Goal: Task Accomplishment & Management: Use online tool/utility

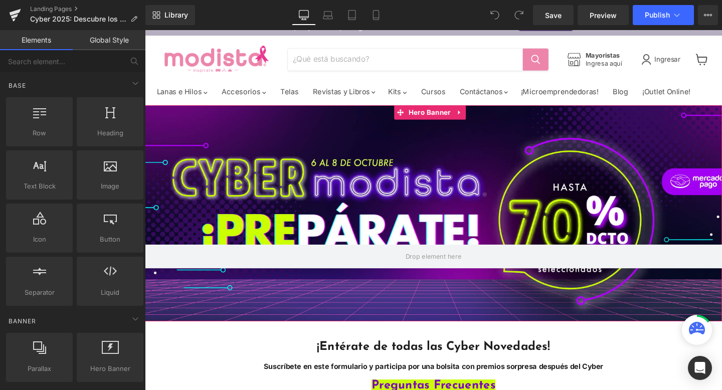
scroll to position [90, 0]
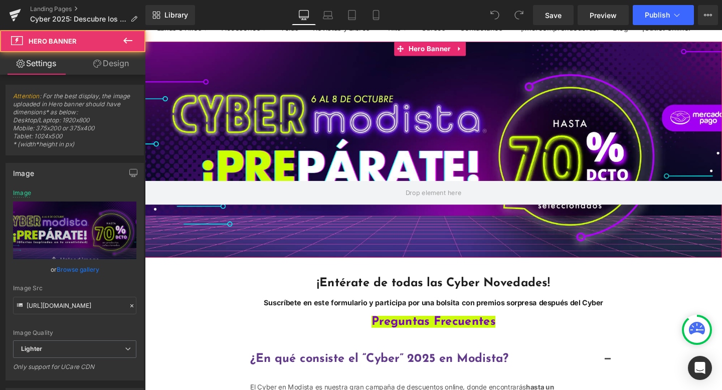
click at [491, 157] on div "Main content" at bounding box center [448, 155] width 606 height 227
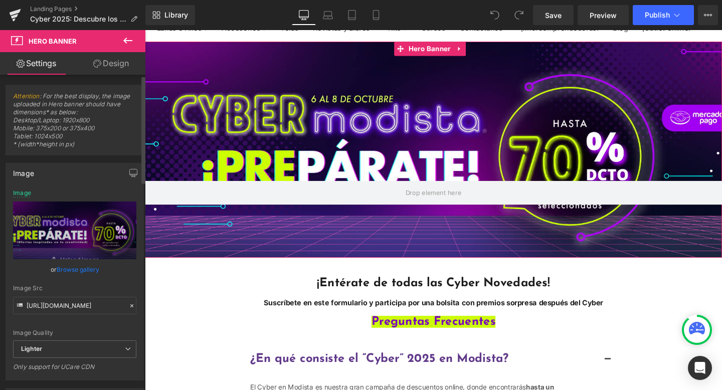
scroll to position [2, 0]
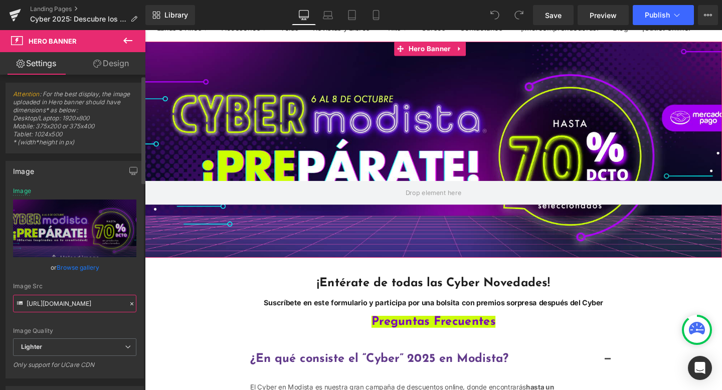
click at [73, 300] on input "https://ucarecdn.com/73d3e98a-e5c3-436c-bcc0-d999da59a1e5/-/format/auto/-/previ…" at bounding box center [74, 304] width 123 height 18
click at [66, 343] on span "Lighter" at bounding box center [74, 347] width 123 height 18
click at [75, 325] on div "Image Quality Lighter Lightest Lighter Lighter Lightest Only support for UCare …" at bounding box center [74, 262] width 123 height 151
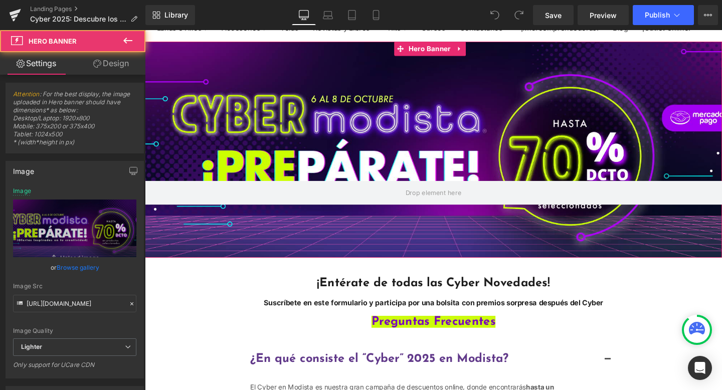
click at [466, 176] on div "Main content" at bounding box center [448, 155] width 606 height 227
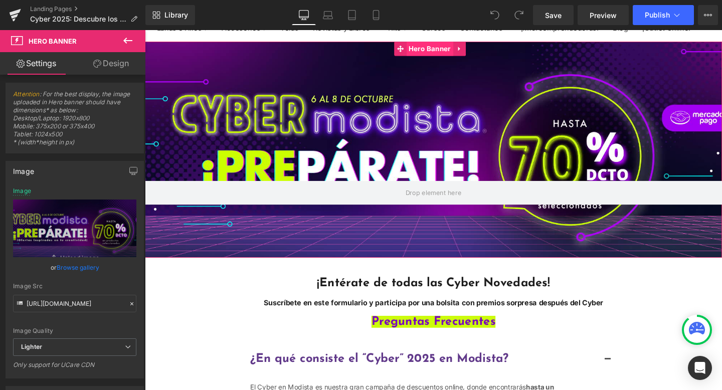
drag, startPoint x: 224, startPoint y: 251, endPoint x: 462, endPoint y: 75, distance: 295.9
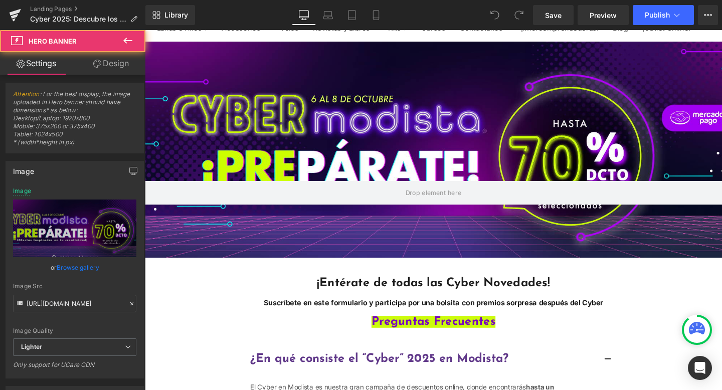
click at [615, 140] on div "Main content" at bounding box center [448, 155] width 606 height 227
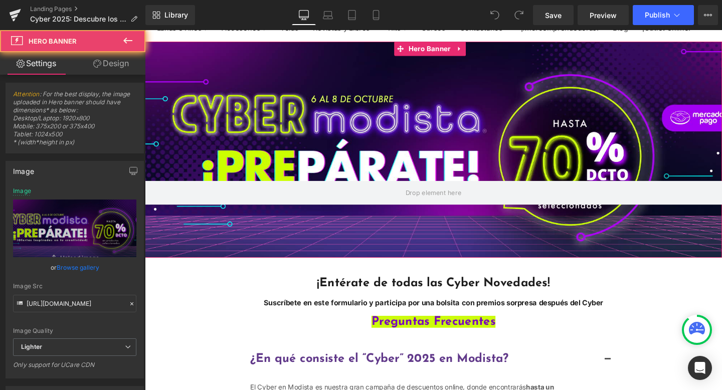
click at [564, 131] on div "Main content" at bounding box center [448, 155] width 606 height 227
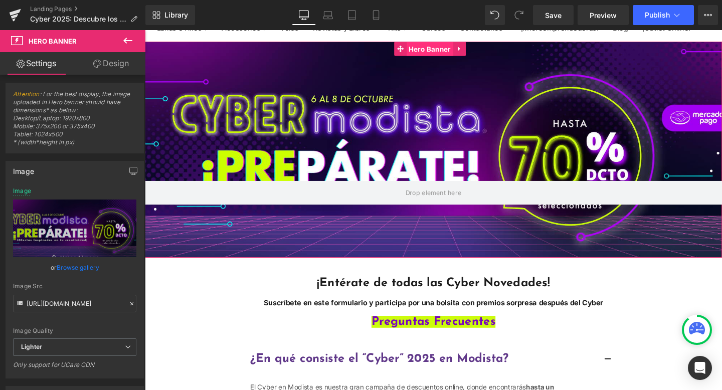
click at [461, 58] on span "Hero Banner" at bounding box center [443, 50] width 49 height 15
click at [450, 58] on span "Hero Banner" at bounding box center [443, 50] width 49 height 15
click at [138, 63] on link "Design" at bounding box center [111, 63] width 73 height 23
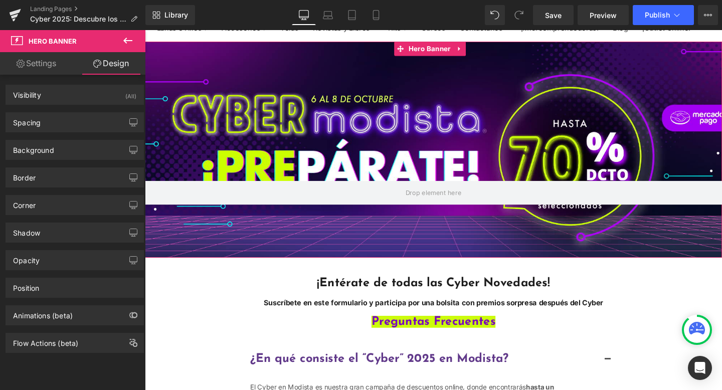
click at [59, 64] on link "Settings" at bounding box center [36, 63] width 73 height 23
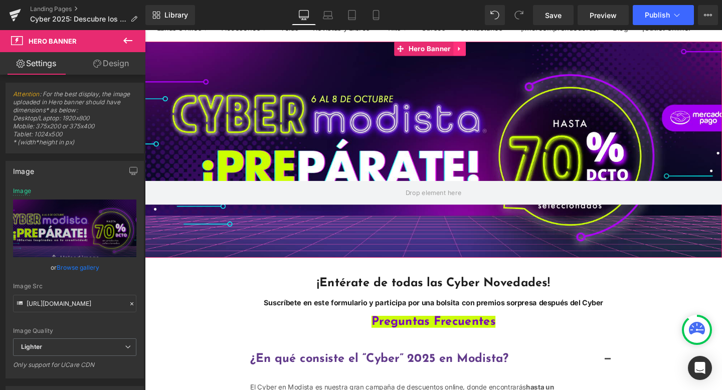
click at [473, 57] on link "Main content" at bounding box center [475, 49] width 13 height 15
click at [496, 52] on icon "Main content" at bounding box center [496, 49] width 2 height 5
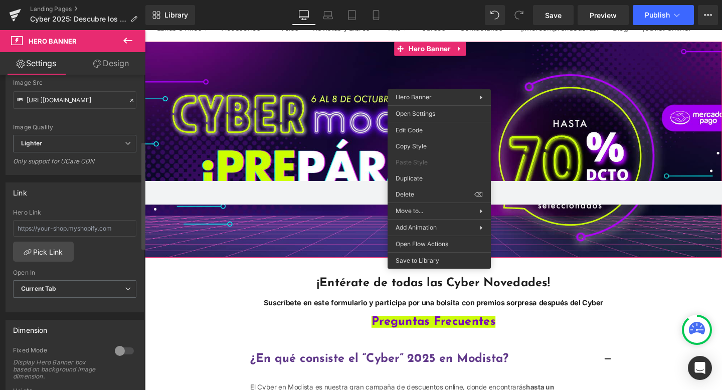
scroll to position [209, 0]
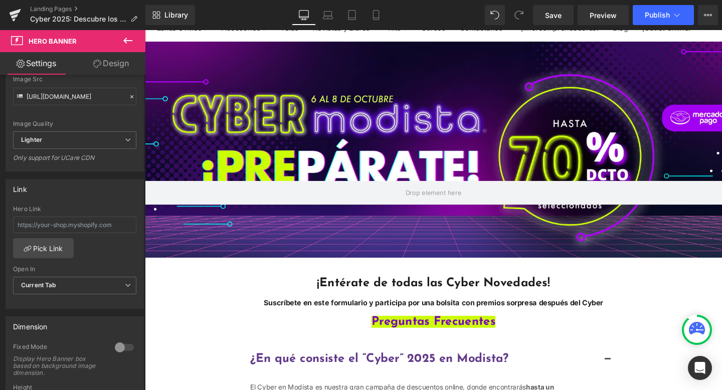
click at [267, 133] on div "Hero Banner 292px" at bounding box center [448, 155] width 606 height 227
click at [122, 39] on icon at bounding box center [128, 41] width 12 height 12
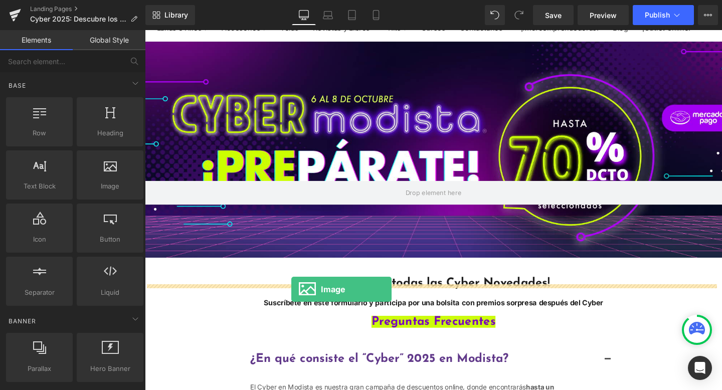
drag, startPoint x: 240, startPoint y: 204, endPoint x: 299, endPoint y: 302, distance: 114.2
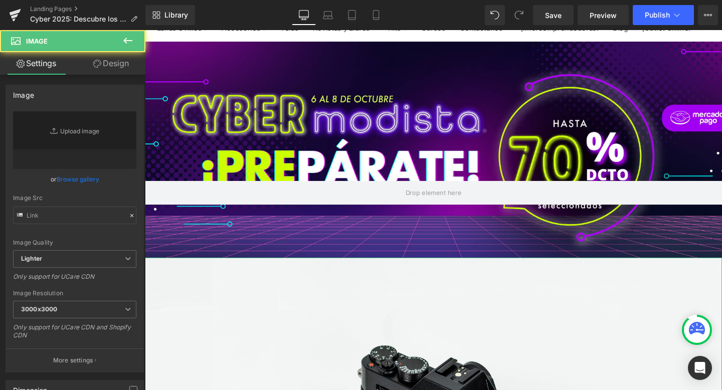
type input "//[DOMAIN_NAME][URL]"
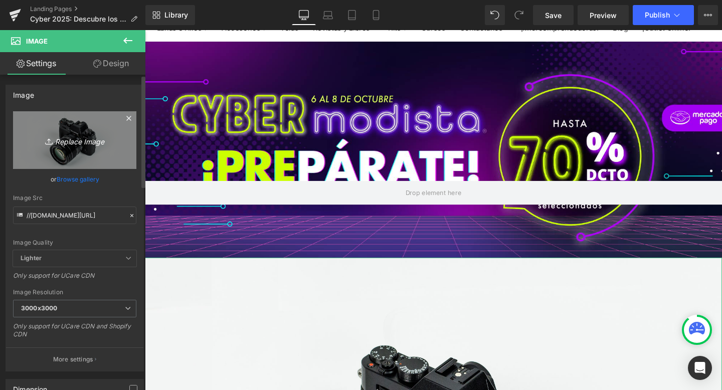
click at [70, 156] on link "Replace Image" at bounding box center [74, 140] width 123 height 58
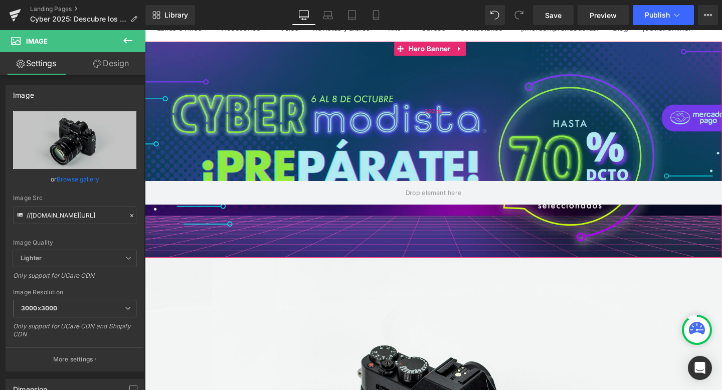
click at [362, 177] on div "292px" at bounding box center [448, 115] width 606 height 146
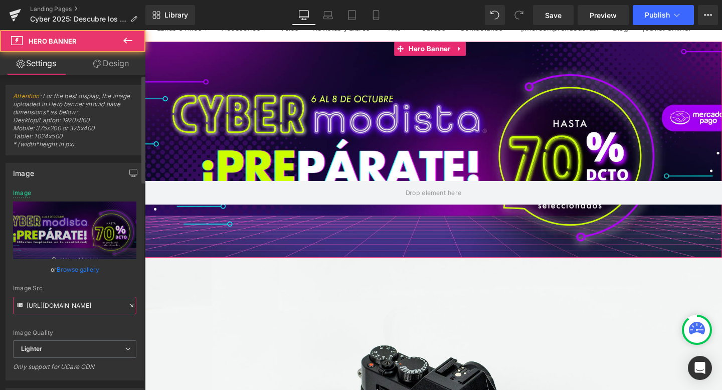
click at [67, 301] on input "https://ucarecdn.com/73d3e98a-e5c3-436c-bcc0-d999da59a1e5/-/format/auto/-/previ…" at bounding box center [74, 306] width 123 height 18
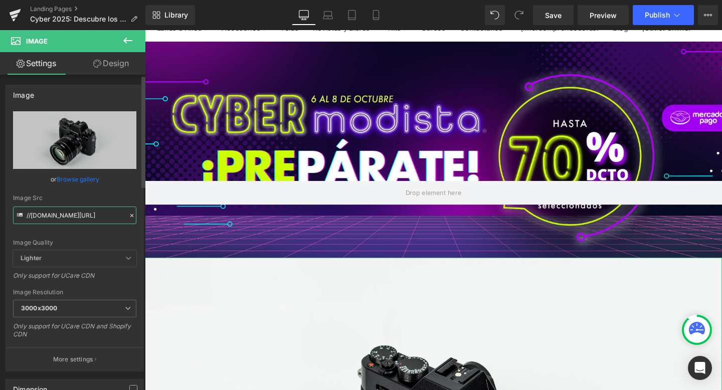
click at [72, 216] on input "//[DOMAIN_NAME][URL]" at bounding box center [74, 215] width 123 height 18
paste input "https://ucarecdn.com/73d3e98a-e5c3-436c-bcc0-d999da59a1e5/-/format/auto/-/previ…"
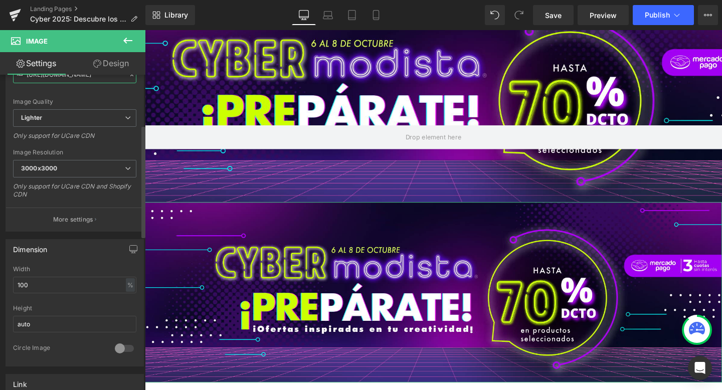
scroll to position [139, 0]
type input "https://ucarecdn.com/73d3e98a-e5c3-436c-bcc0-d999da59a1e5/-/format/auto/-/previ…"
click at [457, 303] on icon "Main content" at bounding box center [460, 306] width 6 height 6
click at [474, 303] on icon "Main content" at bounding box center [476, 306] width 6 height 6
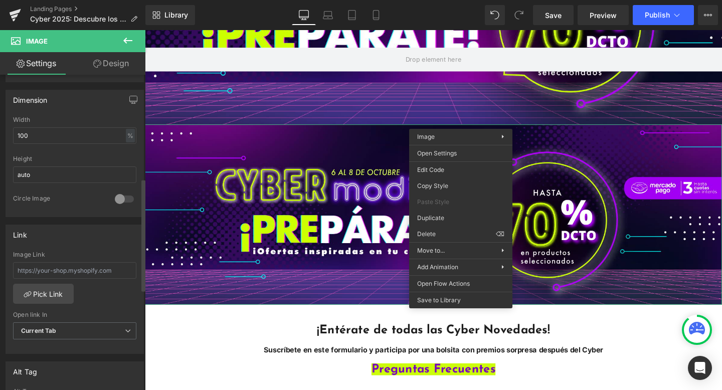
scroll to position [291, 0]
click at [85, 268] on input "text" at bounding box center [74, 270] width 123 height 17
paste input "https://www.modista.cl/collections/cyber-modista-ctubre-2025"
type input "https://www.modista.cl/collections/cyber-modista-ctubre-2025"
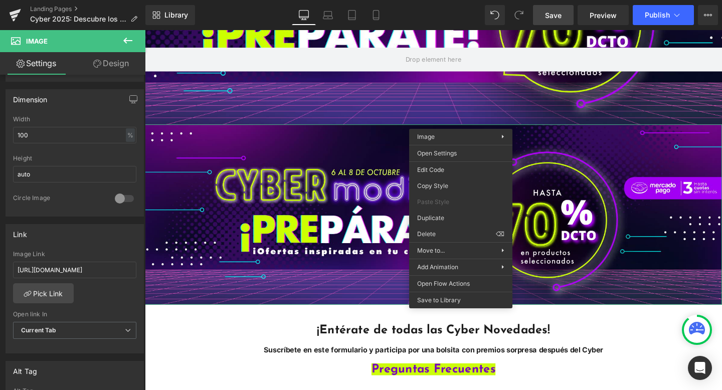
click at [554, 16] on span "Save" at bounding box center [553, 15] width 17 height 11
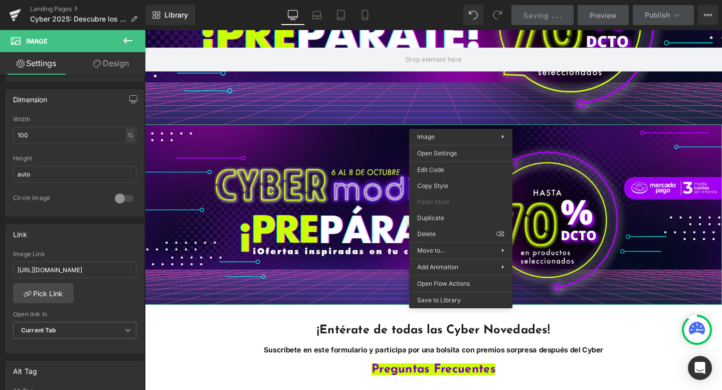
scroll to position [0, 0]
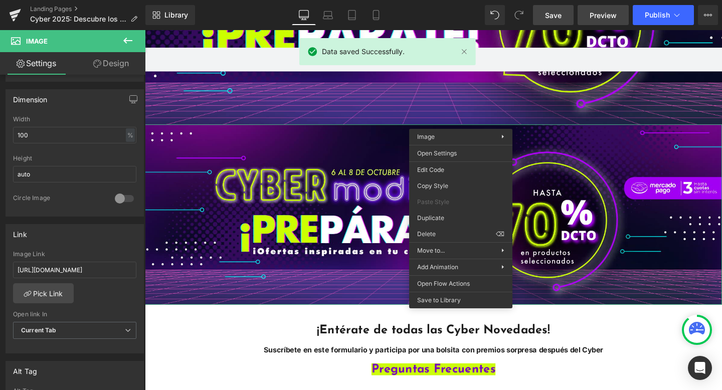
click at [590, 18] on span "Preview" at bounding box center [602, 15] width 27 height 11
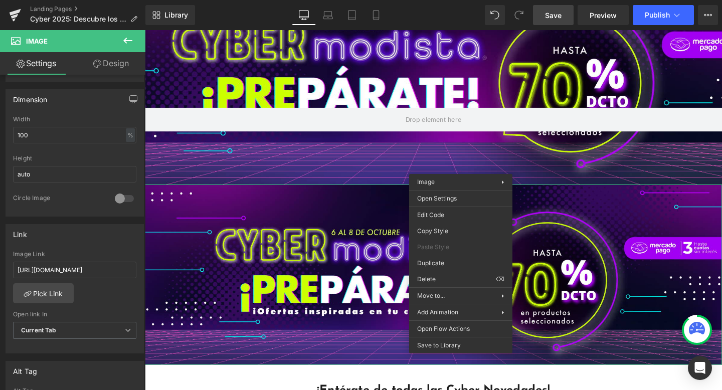
scroll to position [170, 0]
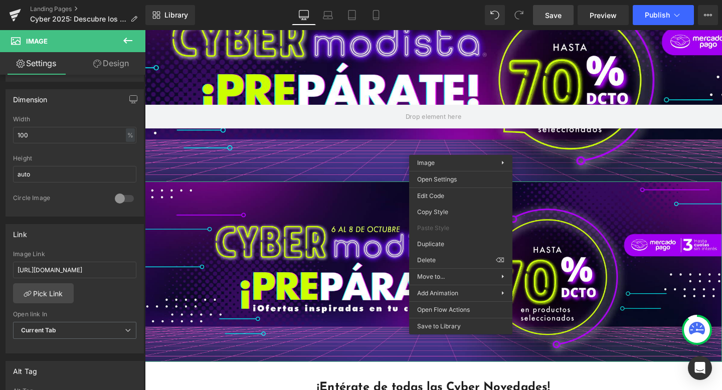
click at [372, 86] on div "Hero Banner 292px 111px" at bounding box center [448, 75] width 606 height 227
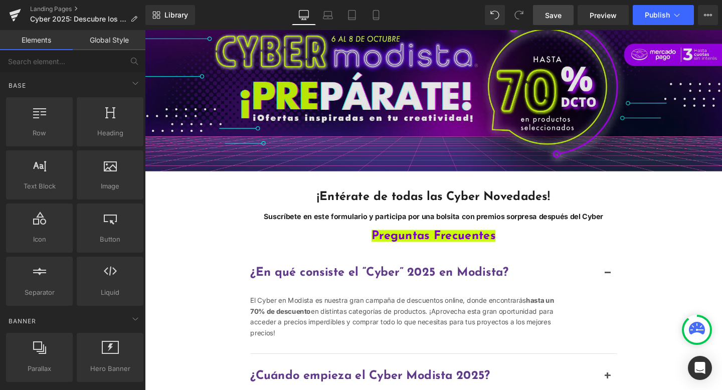
scroll to position [73, 0]
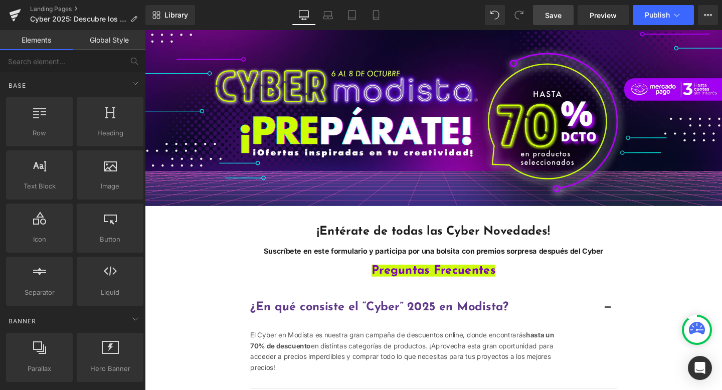
click at [405, 245] on span "¡Entérate de todas las Cyber Novedades!" at bounding box center [448, 242] width 245 height 13
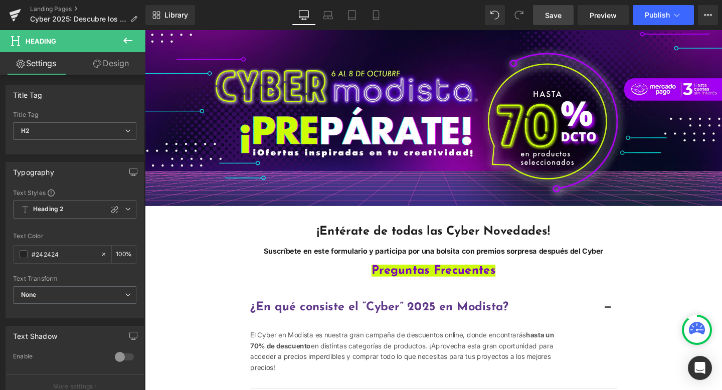
click at [128, 37] on icon at bounding box center [128, 41] width 12 height 12
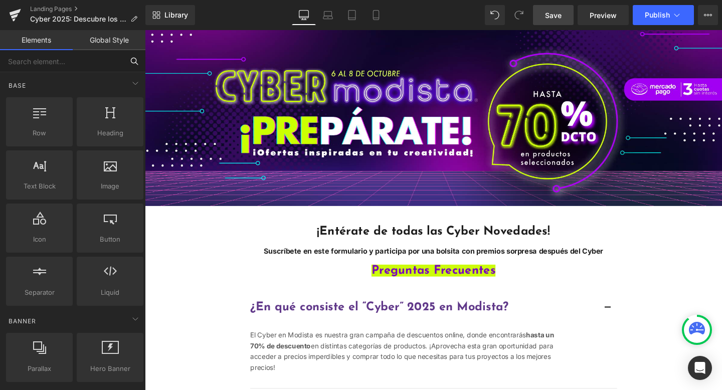
click at [58, 64] on input "text" at bounding box center [61, 61] width 123 height 22
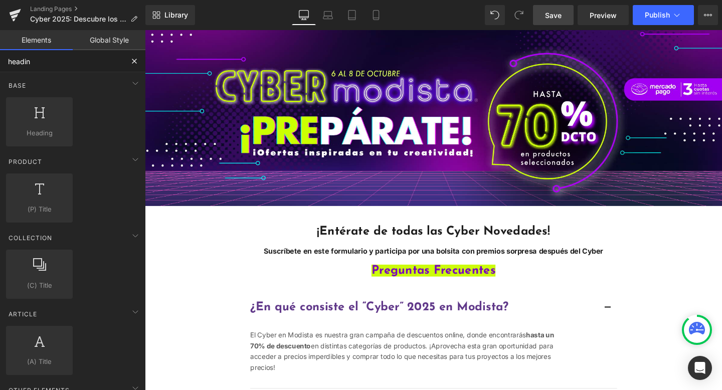
type input "heading"
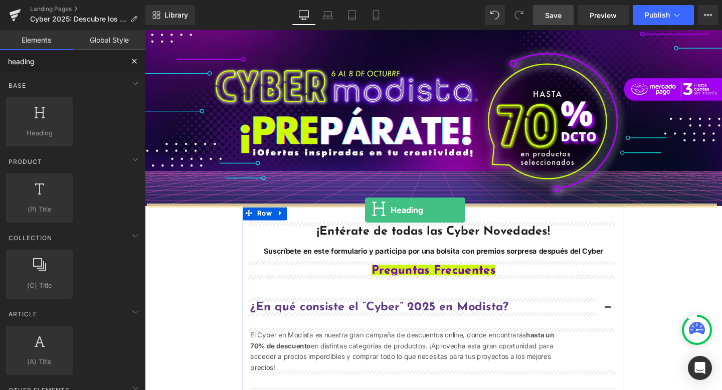
drag, startPoint x: 244, startPoint y: 161, endPoint x: 376, endPoint y: 219, distance: 144.3
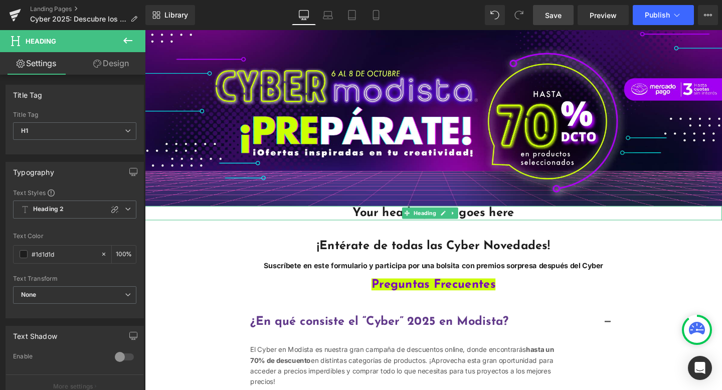
click at [375, 216] on h1 "Your heading text goes here" at bounding box center [448, 222] width 606 height 15
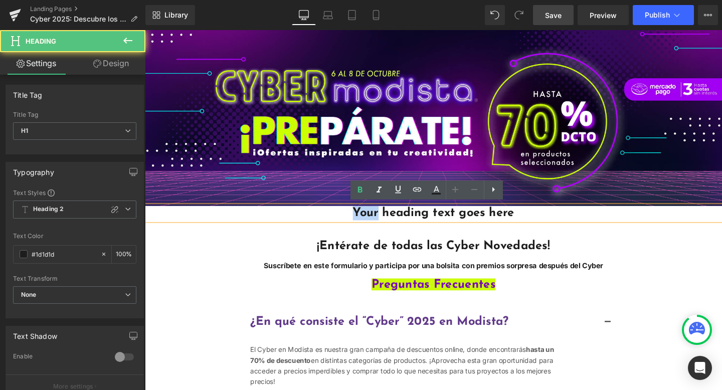
click at [375, 216] on h1 "Your heading text goes here" at bounding box center [448, 222] width 606 height 15
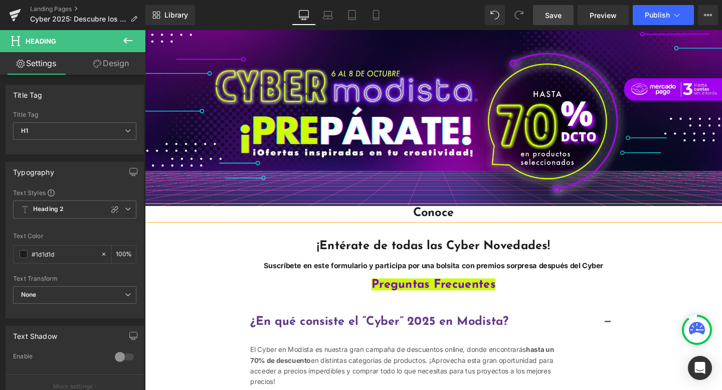
click at [357, 220] on h1 "Conoce" at bounding box center [448, 222] width 606 height 15
click at [479, 220] on h1 "Conoce" at bounding box center [448, 222] width 606 height 15
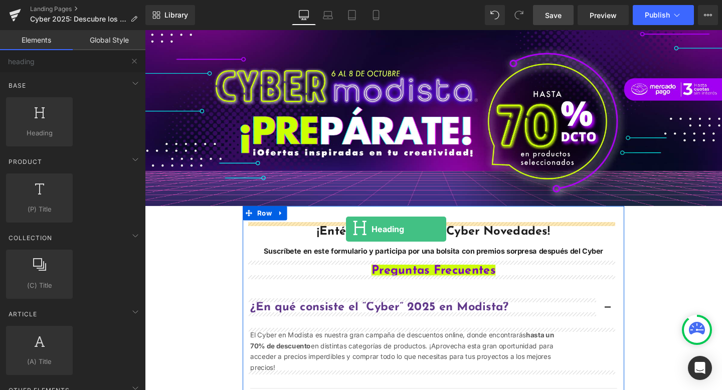
drag, startPoint x: 176, startPoint y: 154, endPoint x: 356, endPoint y: 239, distance: 199.5
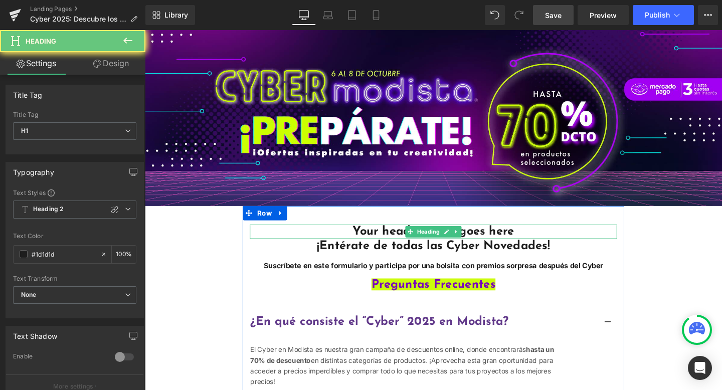
click at [366, 239] on h1 "Your heading text goes here" at bounding box center [448, 242] width 386 height 15
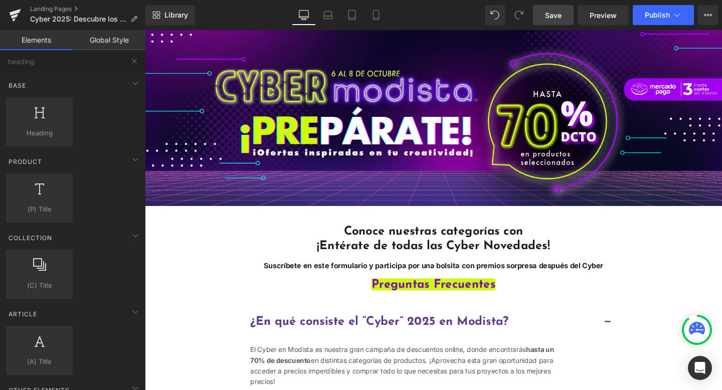
click at [281, 237] on h1 "Conoce nuestras categorías con" at bounding box center [448, 242] width 386 height 15
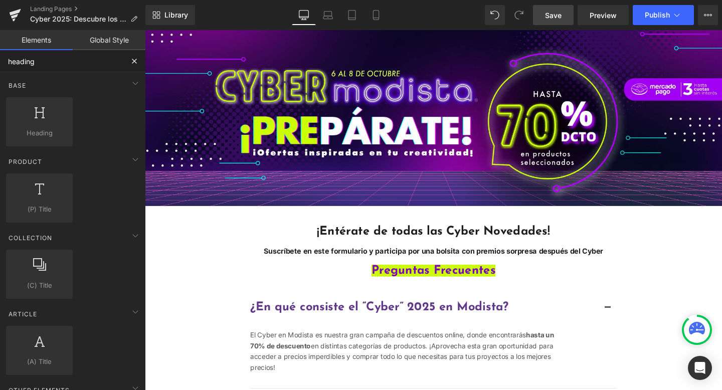
click at [93, 61] on input "heading" at bounding box center [61, 61] width 123 height 22
click at [129, 62] on button at bounding box center [134, 61] width 22 height 22
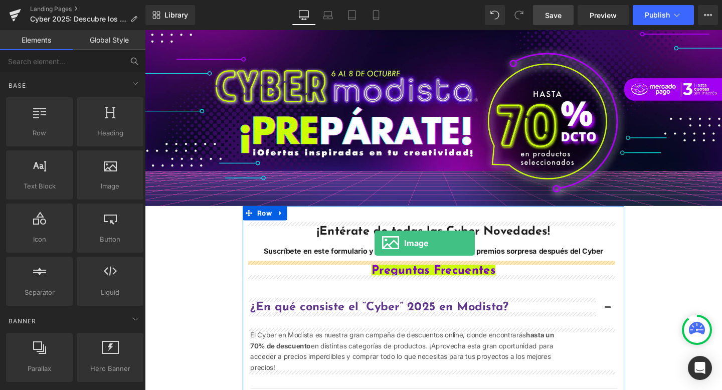
drag, startPoint x: 279, startPoint y: 208, endPoint x: 386, endPoint y: 254, distance: 117.0
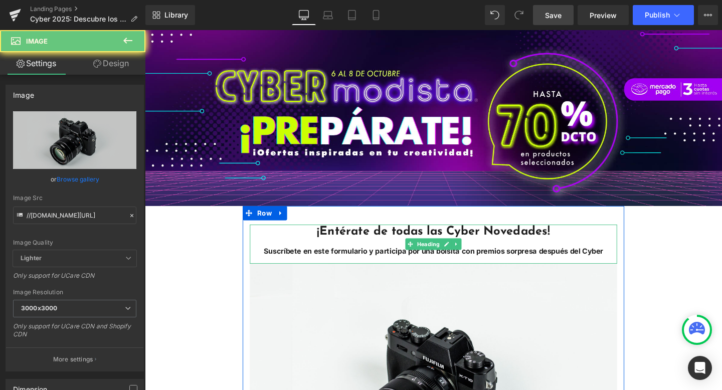
drag, startPoint x: 386, startPoint y: 254, endPoint x: 378, endPoint y: 252, distance: 8.8
click at [378, 252] on div "Main content" at bounding box center [448, 254] width 386 height 9
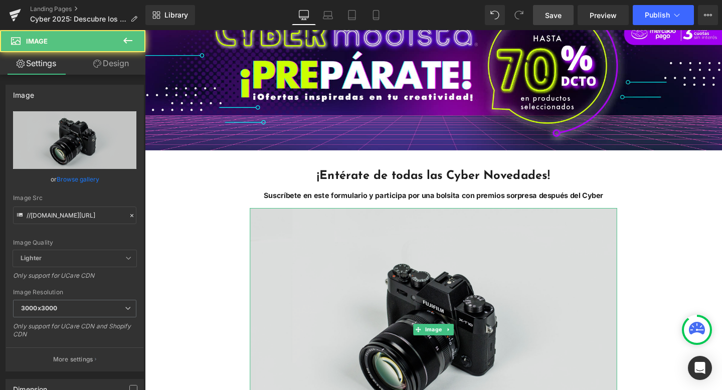
scroll to position [175, 0]
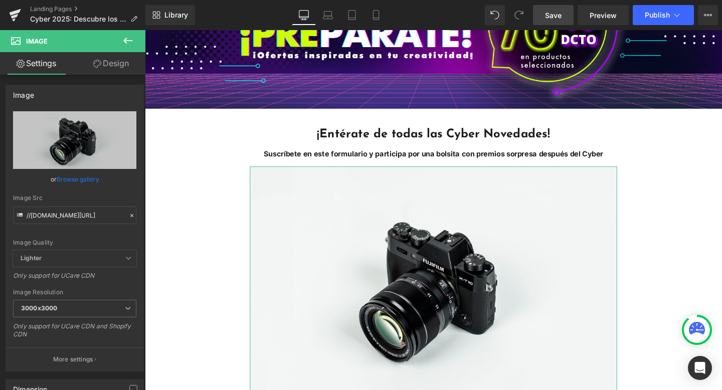
click at [121, 66] on link "Design" at bounding box center [111, 63] width 73 height 23
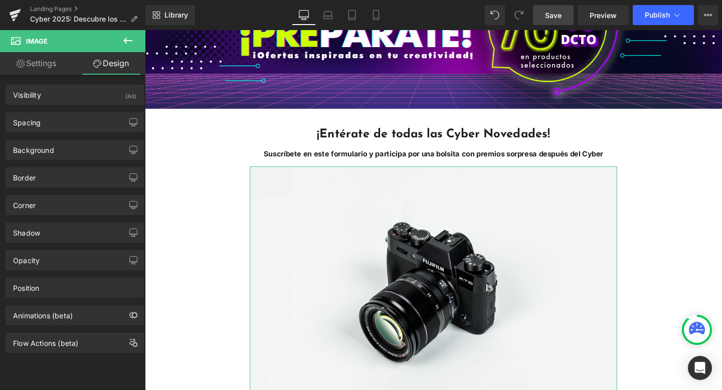
click at [50, 64] on link "Settings" at bounding box center [36, 63] width 73 height 23
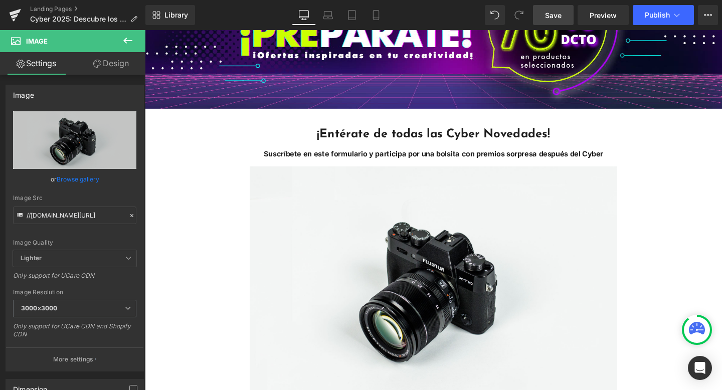
click at [132, 35] on icon at bounding box center [128, 41] width 12 height 12
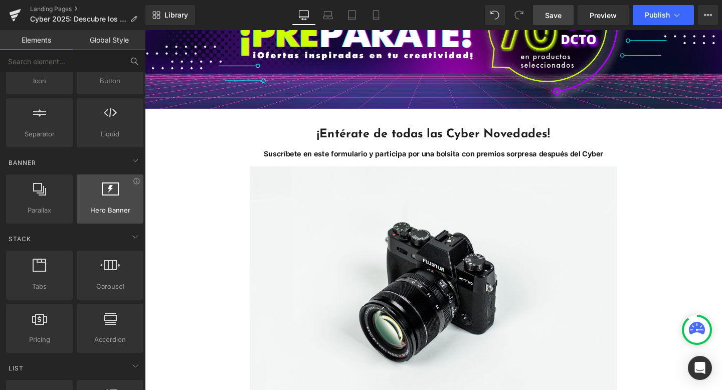
scroll to position [179, 0]
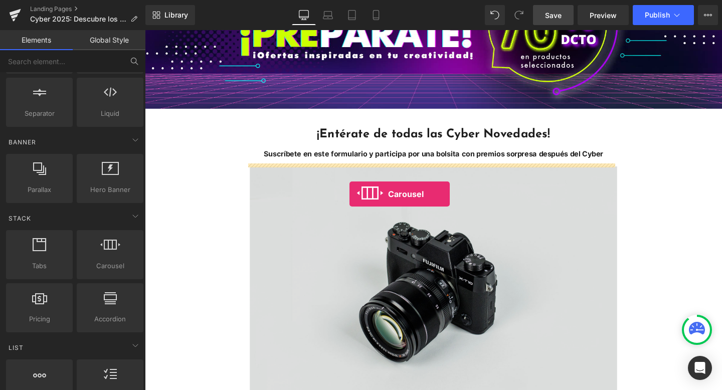
drag, startPoint x: 260, startPoint y: 278, endPoint x: 360, endPoint y: 202, distance: 124.9
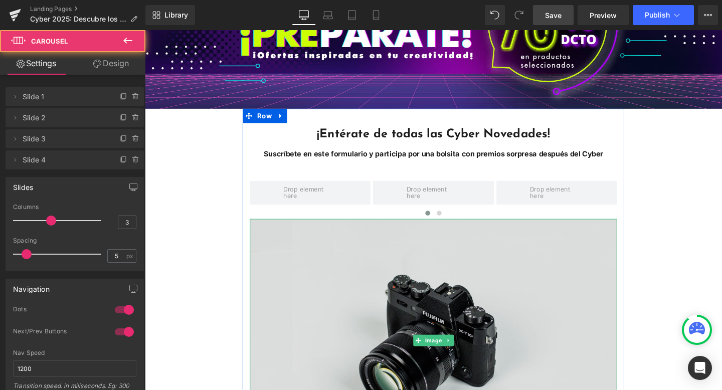
click at [369, 261] on img "Main content" at bounding box center [448, 356] width 386 height 256
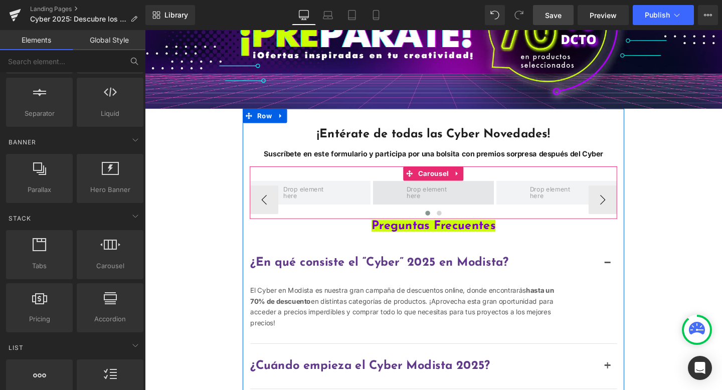
click at [399, 201] on span "Main content" at bounding box center [447, 200] width 127 height 25
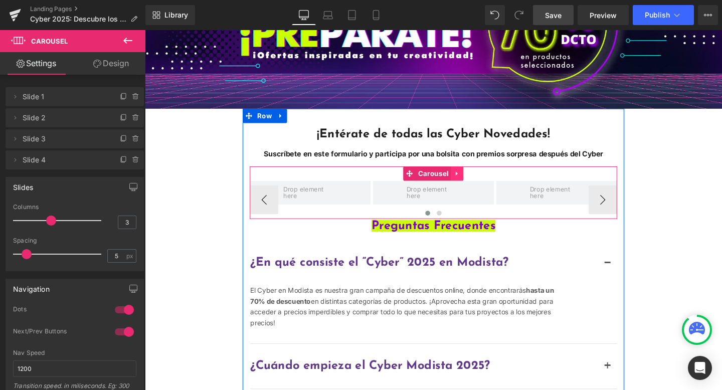
click at [470, 179] on icon "Main content" at bounding box center [473, 181] width 7 height 8
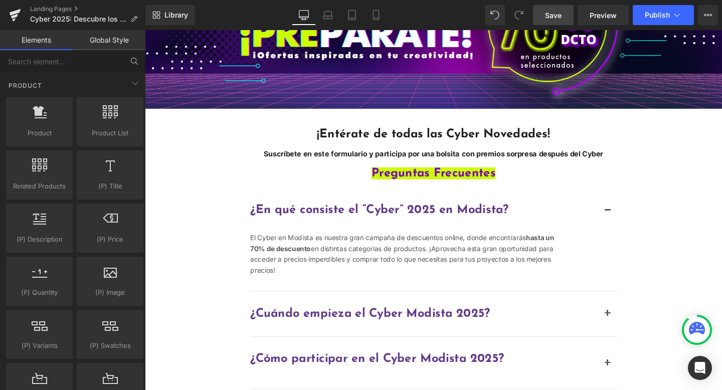
scroll to position [829, 0]
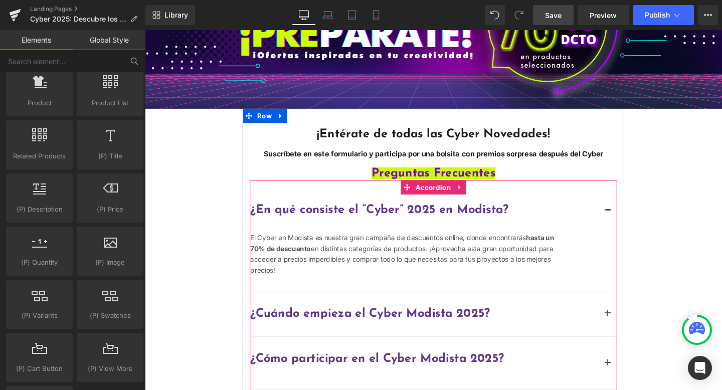
click at [325, 206] on div "¿En qué consiste el “Cyber” 2025 en Modista? Heading" at bounding box center [448, 219] width 385 height 47
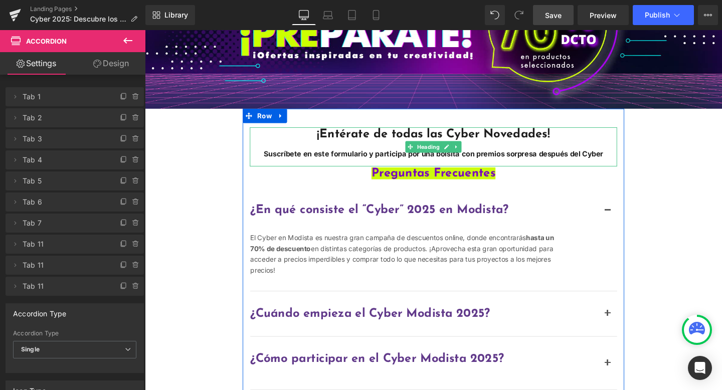
click at [349, 149] on div "Main content" at bounding box center [448, 151] width 386 height 9
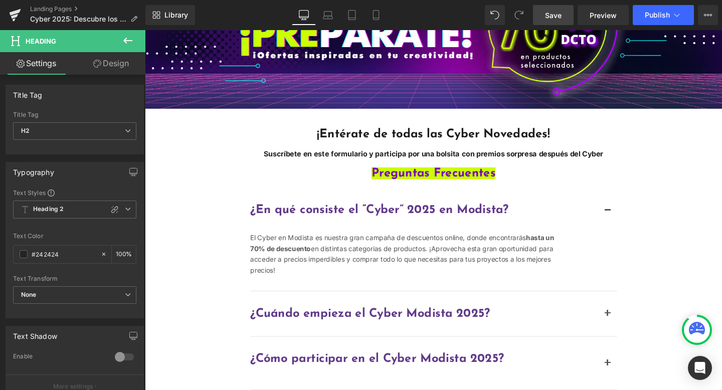
click at [135, 38] on button at bounding box center [127, 41] width 35 height 22
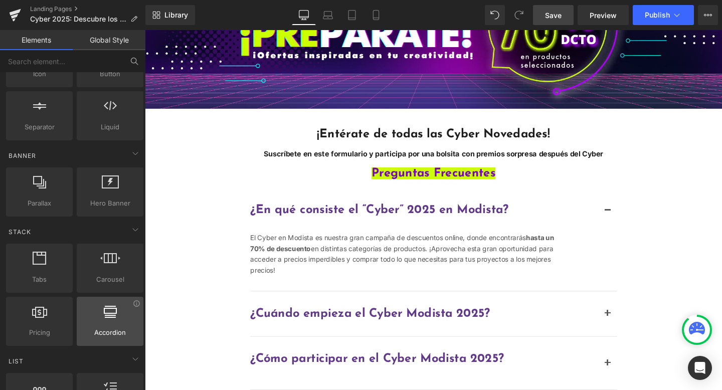
scroll to position [0, 0]
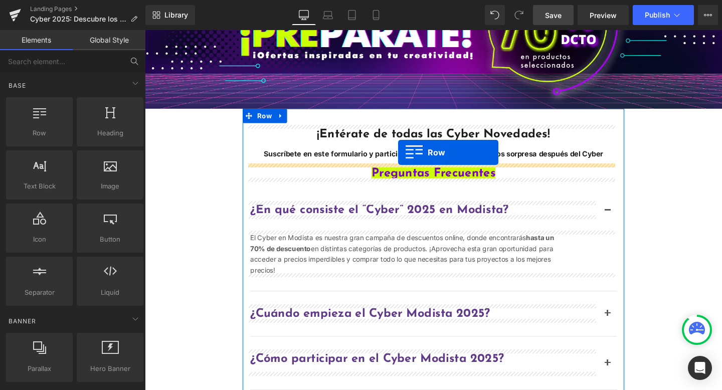
drag, startPoint x: 185, startPoint y: 155, endPoint x: 411, endPoint y: 158, distance: 226.0
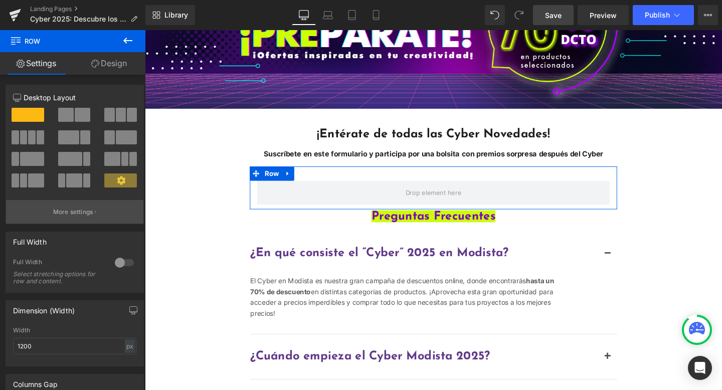
click at [53, 211] on p "More settings" at bounding box center [73, 211] width 40 height 9
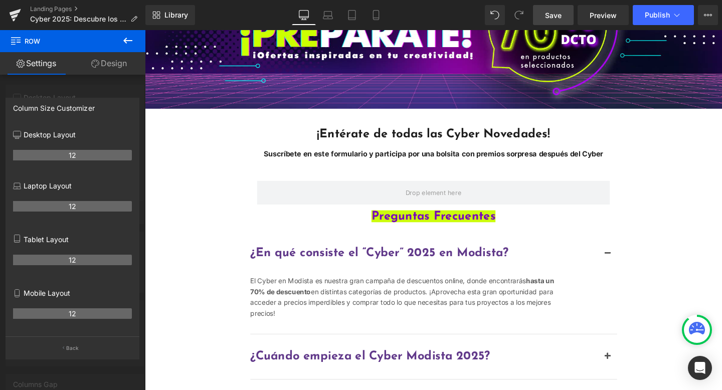
click at [129, 38] on icon at bounding box center [128, 41] width 12 height 12
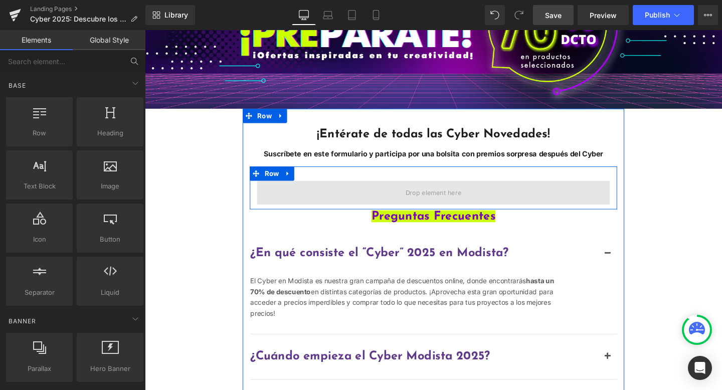
click at [395, 197] on span "Main content" at bounding box center [448, 200] width 371 height 25
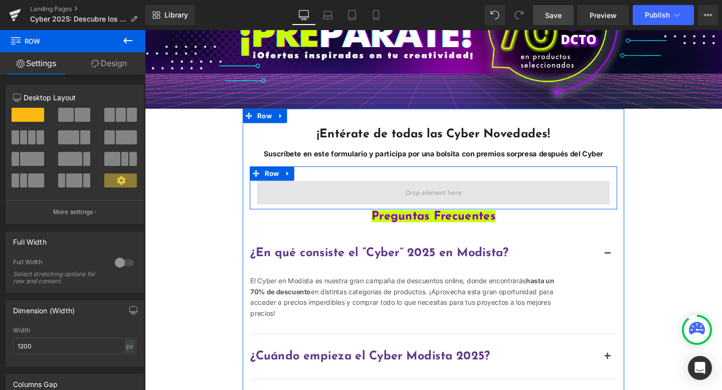
drag, startPoint x: 168, startPoint y: 169, endPoint x: 347, endPoint y: 195, distance: 180.8
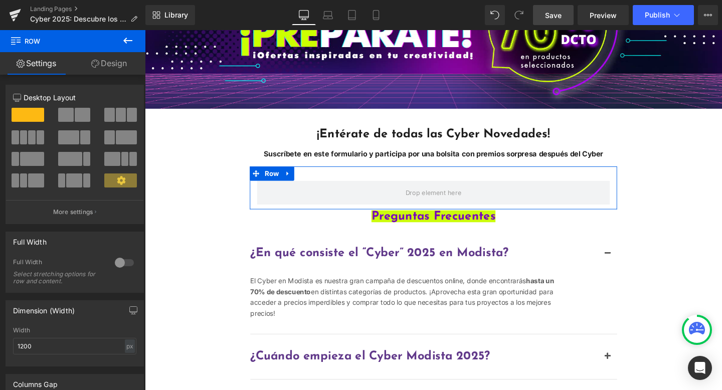
click at [26, 134] on span at bounding box center [24, 137] width 8 height 14
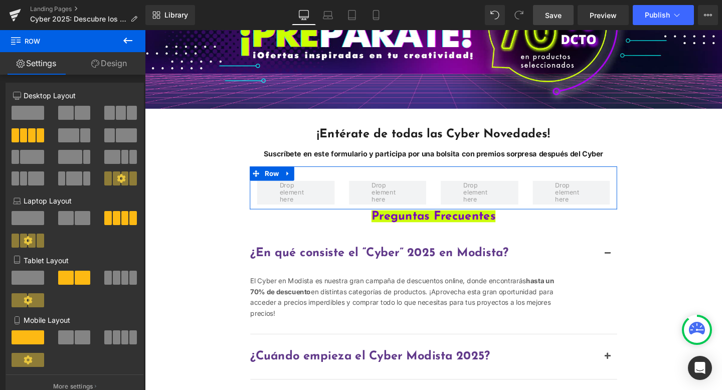
scroll to position [4, 0]
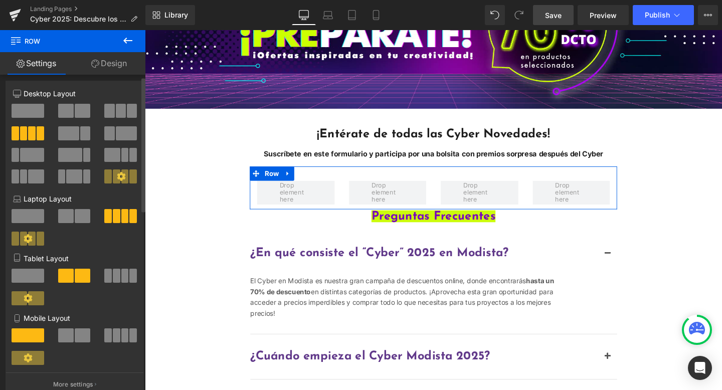
click at [120, 177] on icon at bounding box center [121, 176] width 9 height 9
click at [118, 178] on icon at bounding box center [121, 176] width 9 height 9
click at [118, 177] on icon at bounding box center [121, 176] width 9 height 9
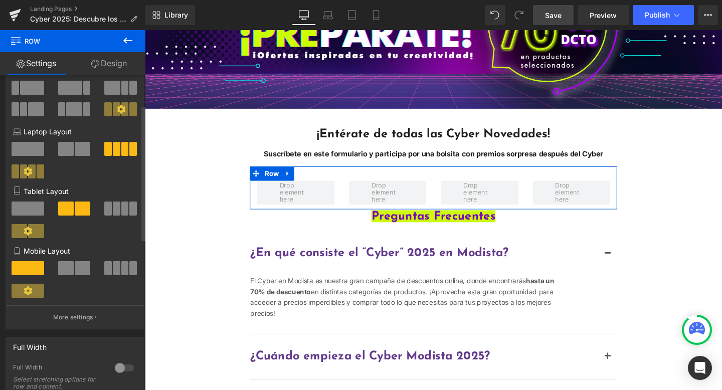
scroll to position [72, 0]
click at [86, 317] on p "More settings" at bounding box center [73, 316] width 40 height 9
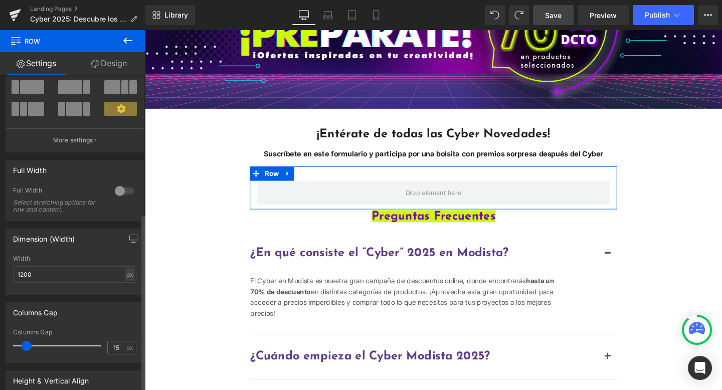
scroll to position [0, 0]
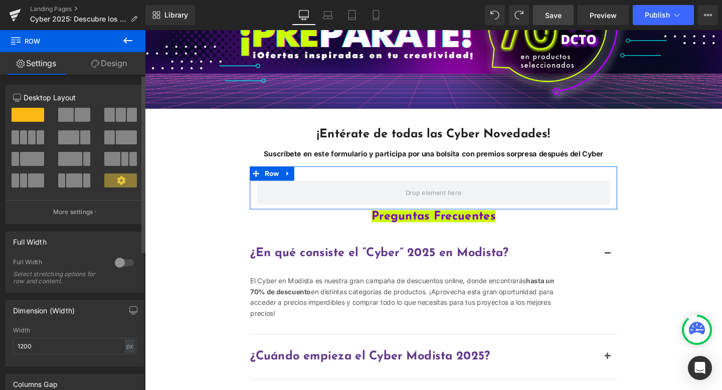
click at [31, 139] on span at bounding box center [32, 137] width 8 height 14
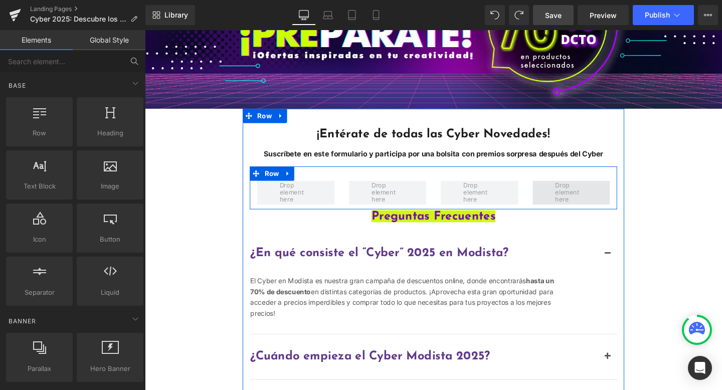
click at [582, 201] on span "Main content" at bounding box center [592, 201] width 41 height 28
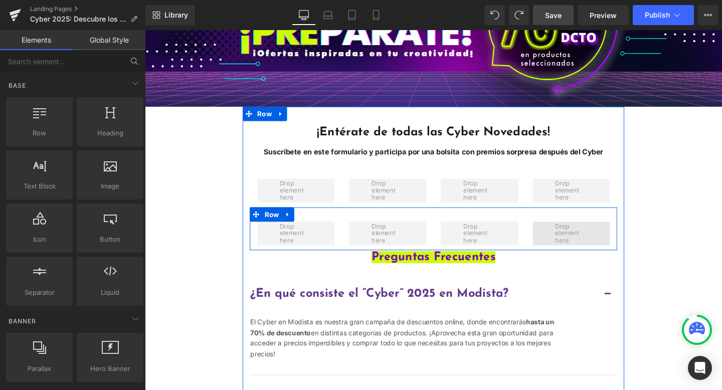
click at [567, 237] on span "Main content" at bounding box center [593, 244] width 82 height 25
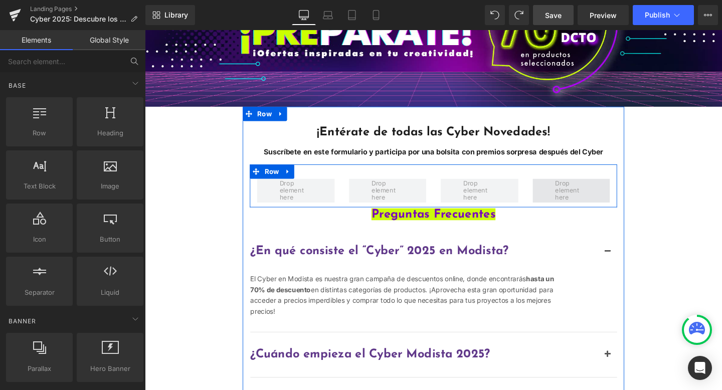
click at [602, 193] on span "Main content" at bounding box center [592, 199] width 41 height 28
click at [578, 201] on span "Main content" at bounding box center [592, 199] width 41 height 28
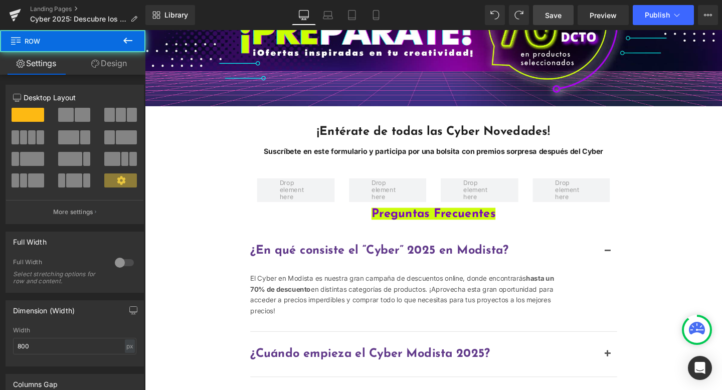
scroll to position [215, 0]
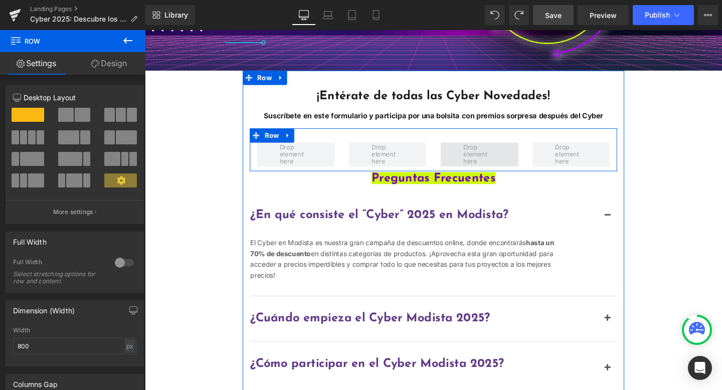
click at [530, 162] on span "Main content" at bounding box center [496, 160] width 82 height 25
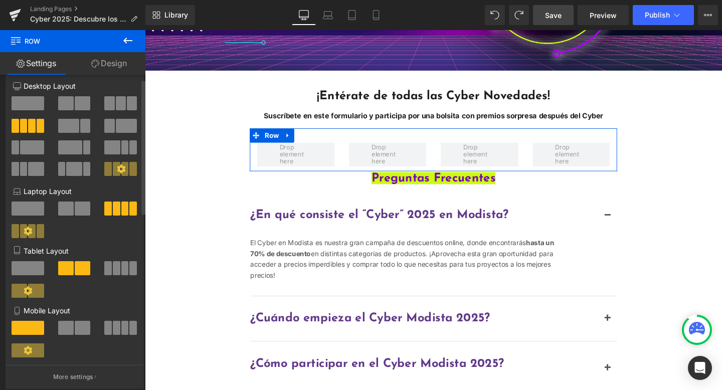
scroll to position [0, 0]
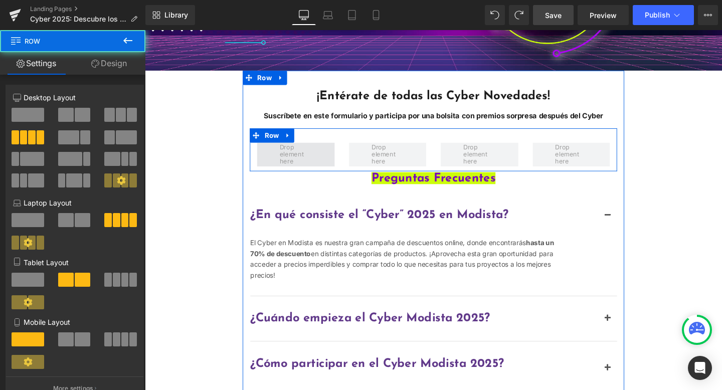
click at [268, 156] on span "Main content" at bounding box center [304, 160] width 82 height 25
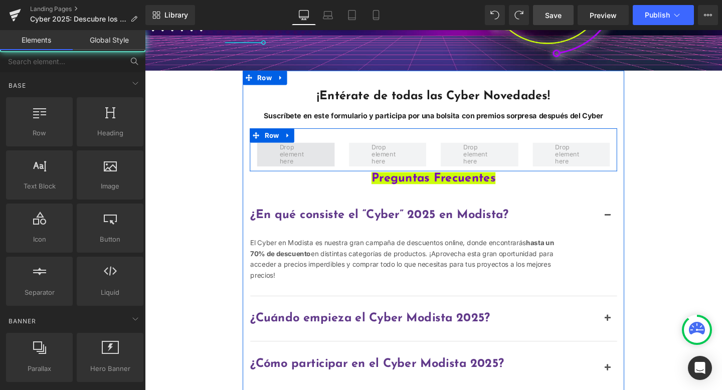
click at [291, 157] on span "Main content" at bounding box center [303, 161] width 41 height 28
click at [296, 158] on span "Main content" at bounding box center [303, 161] width 41 height 28
click at [298, 162] on span "Main content" at bounding box center [303, 161] width 41 height 28
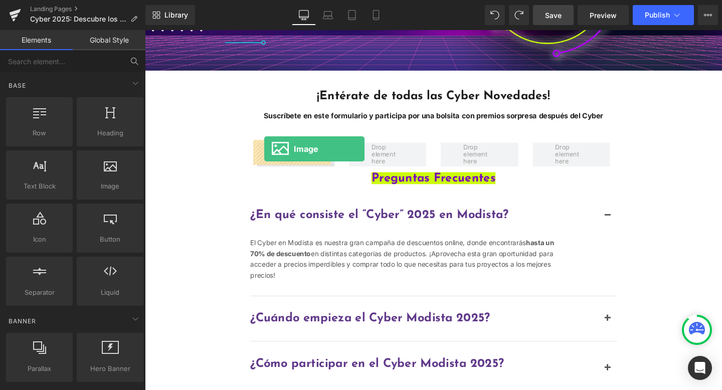
drag, startPoint x: 280, startPoint y: 200, endPoint x: 270, endPoint y: 155, distance: 46.7
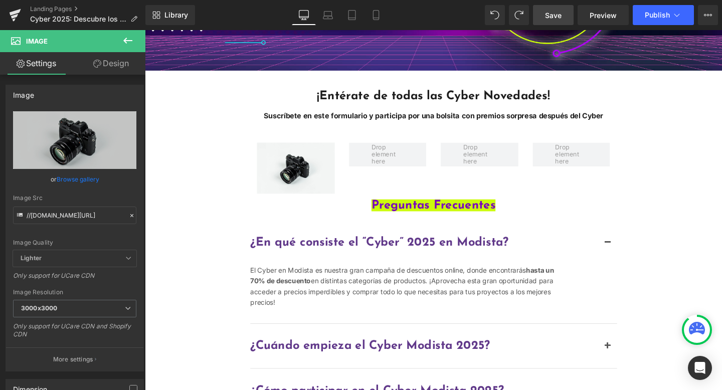
click at [128, 42] on icon at bounding box center [128, 41] width 12 height 12
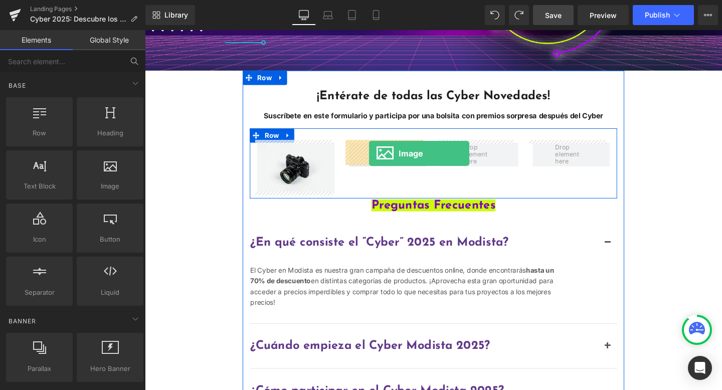
drag, startPoint x: 266, startPoint y: 206, endPoint x: 380, endPoint y: 160, distance: 123.8
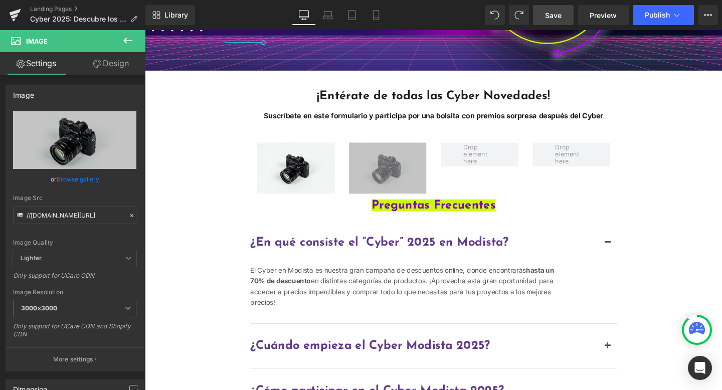
click at [126, 40] on icon at bounding box center [128, 41] width 12 height 12
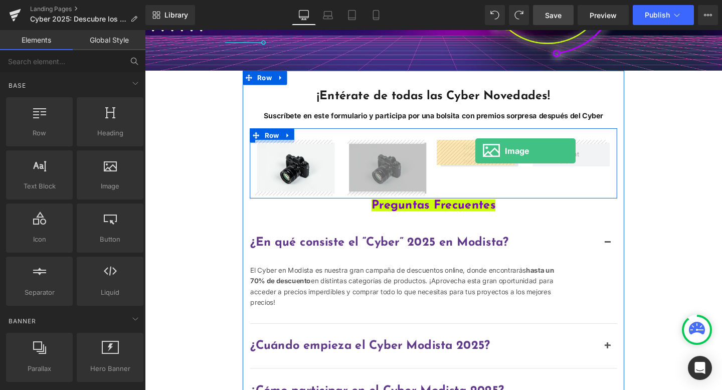
drag, startPoint x: 262, startPoint y: 203, endPoint x: 492, endPoint y: 157, distance: 235.2
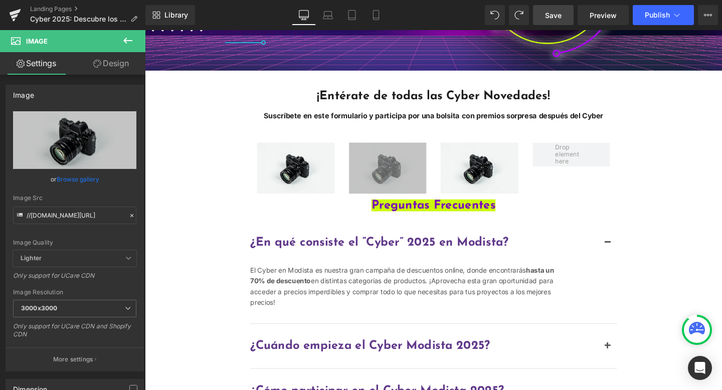
click at [130, 45] on icon at bounding box center [128, 41] width 12 height 12
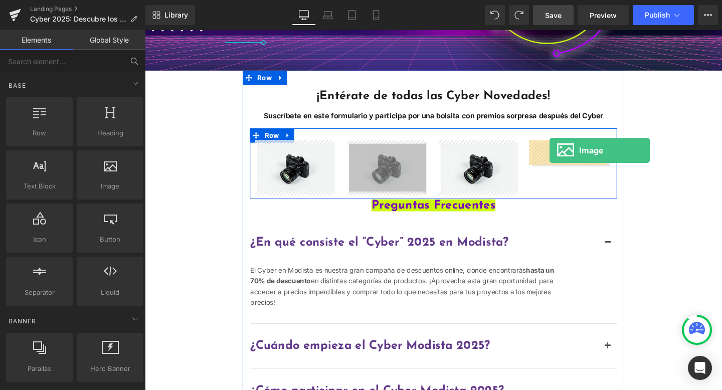
drag, startPoint x: 253, startPoint y: 200, endPoint x: 570, endPoint y: 156, distance: 320.2
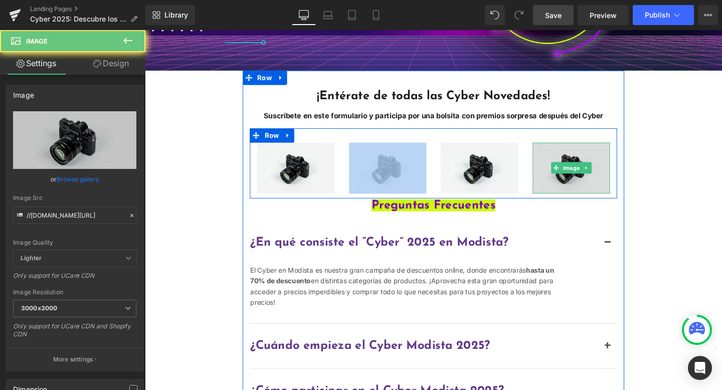
click at [579, 157] on img "Main content" at bounding box center [593, 175] width 82 height 54
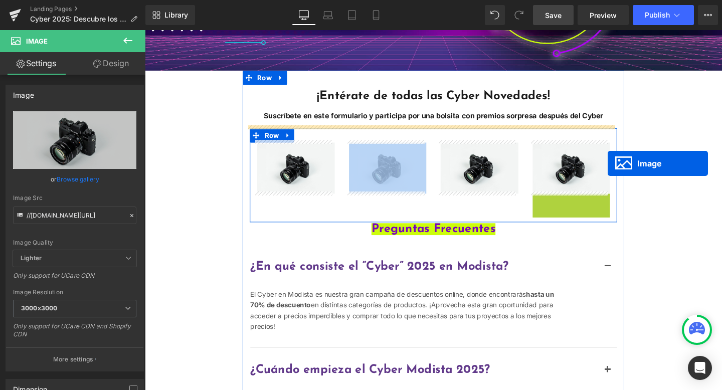
drag, startPoint x: 580, startPoint y: 226, endPoint x: 631, endPoint y: 170, distance: 75.2
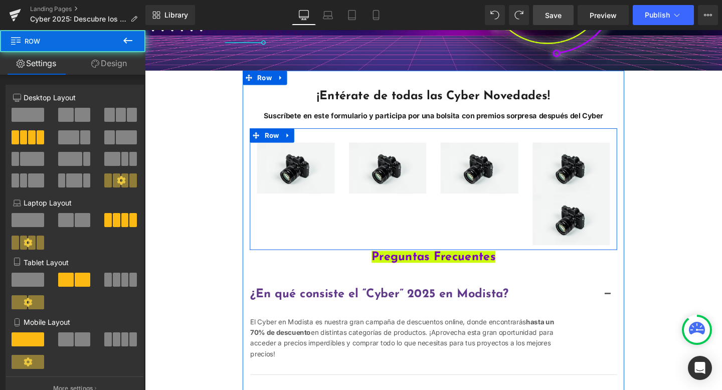
click at [465, 232] on div "Image Image Image Image Image Row" at bounding box center [448, 197] width 386 height 128
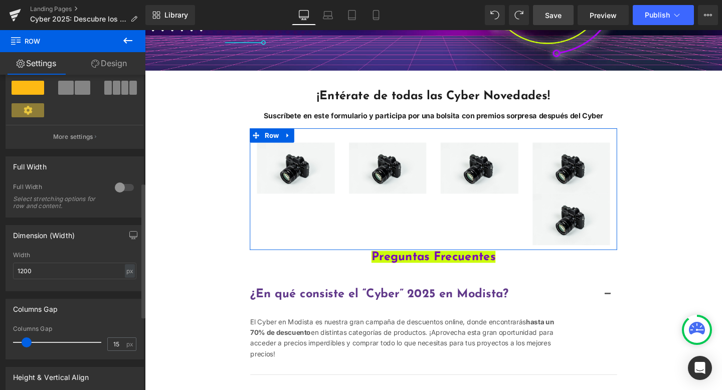
scroll to position [252, 0]
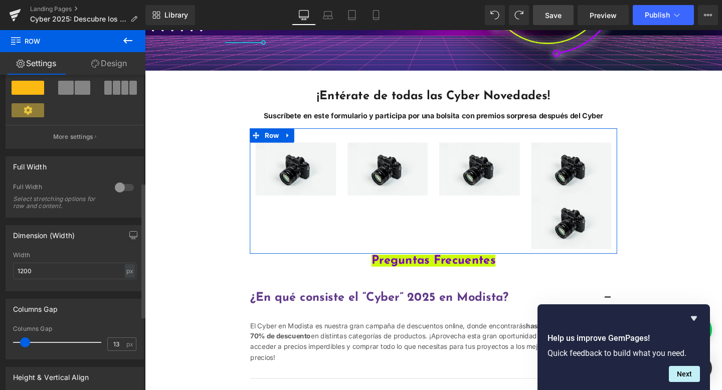
type input "14"
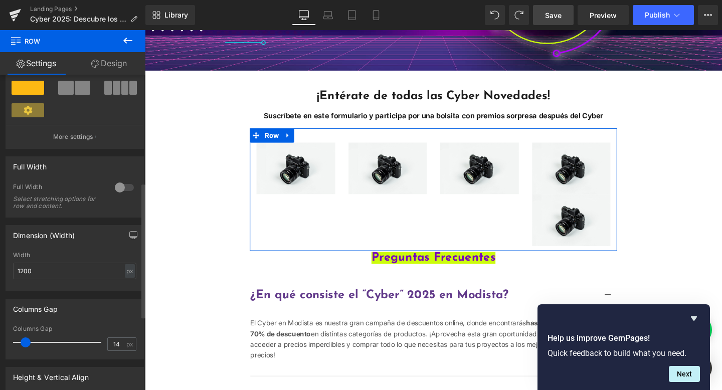
click at [24, 343] on span at bounding box center [26, 342] width 10 height 10
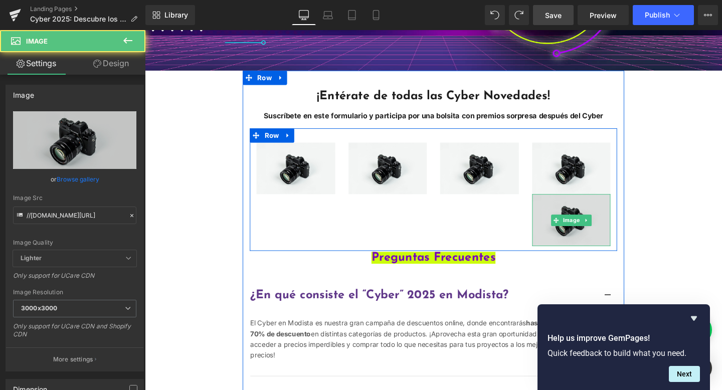
click at [618, 238] on img "Main content" at bounding box center [593, 229] width 83 height 55
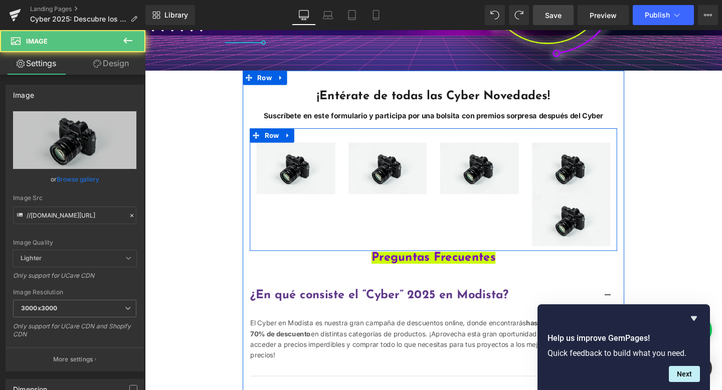
click at [492, 239] on div "Image Image Image Image Image Row" at bounding box center [448, 197] width 386 height 129
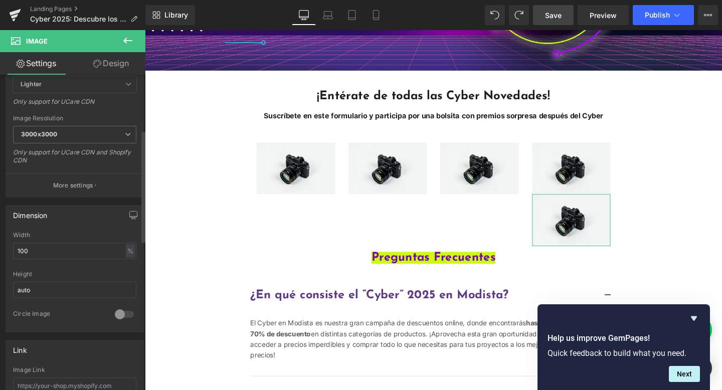
scroll to position [174, 0]
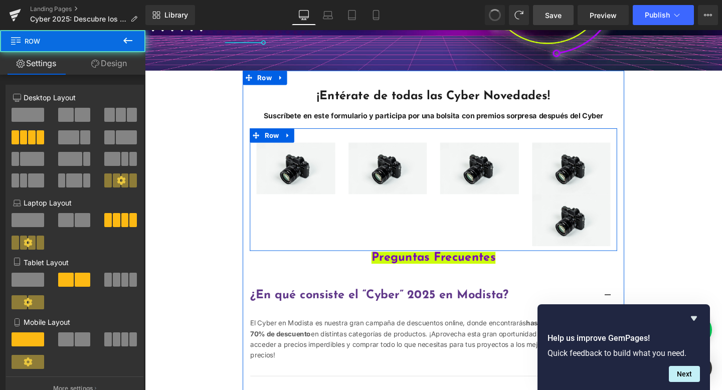
type input "15"
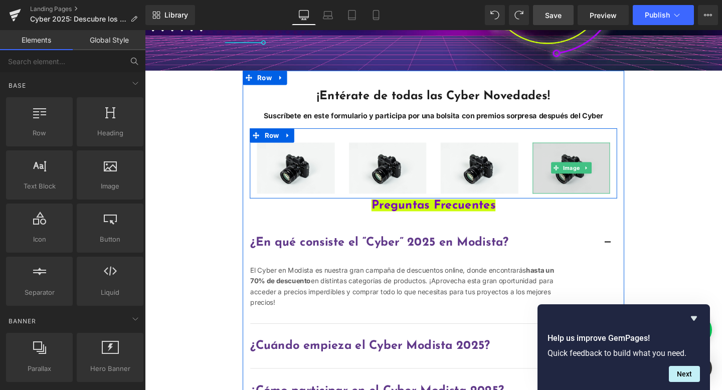
click at [567, 181] on img "Main content" at bounding box center [593, 175] width 82 height 54
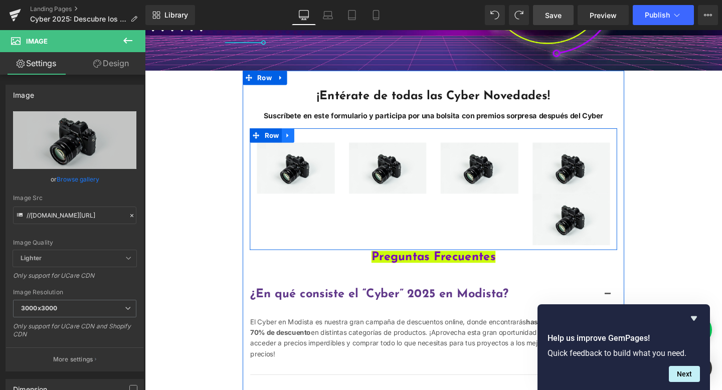
click at [292, 137] on icon "Main content" at bounding box center [295, 141] width 7 height 8
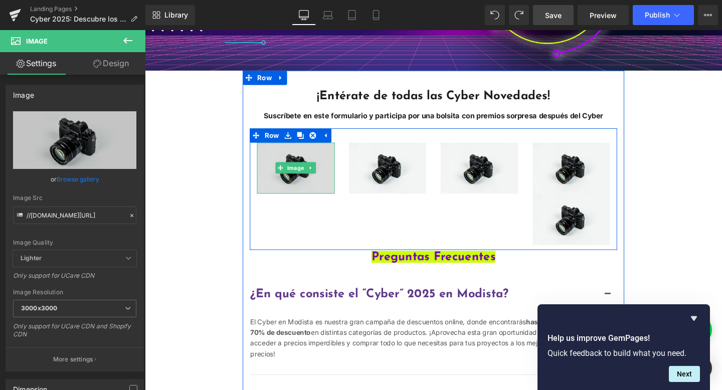
click at [308, 193] on img "Main content" at bounding box center [304, 175] width 82 height 54
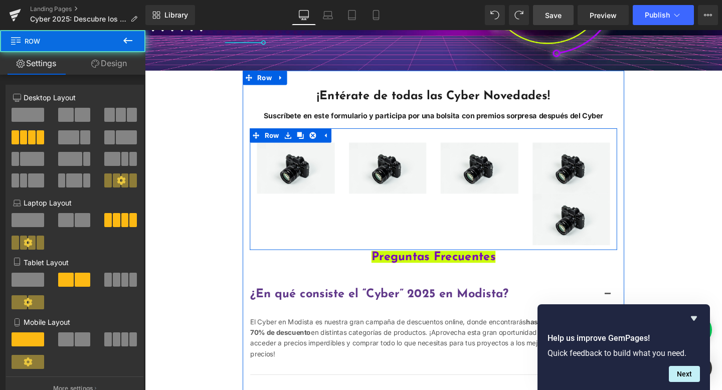
click at [422, 239] on div "Image Image Image Image Image Row" at bounding box center [448, 197] width 386 height 128
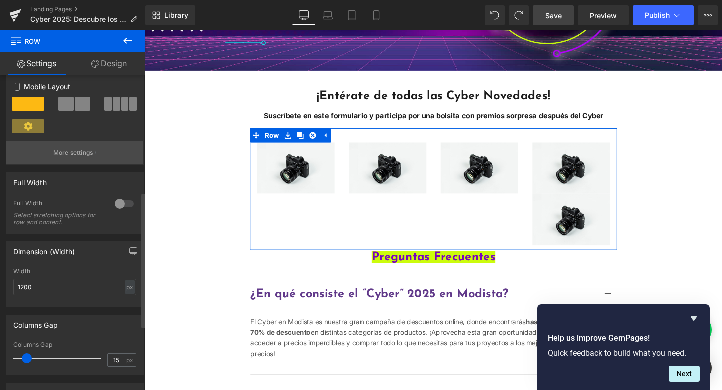
scroll to position [275, 0]
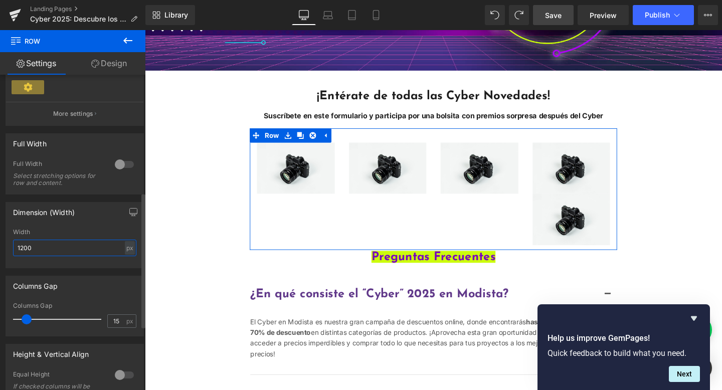
click at [71, 251] on input "1200" at bounding box center [74, 248] width 123 height 17
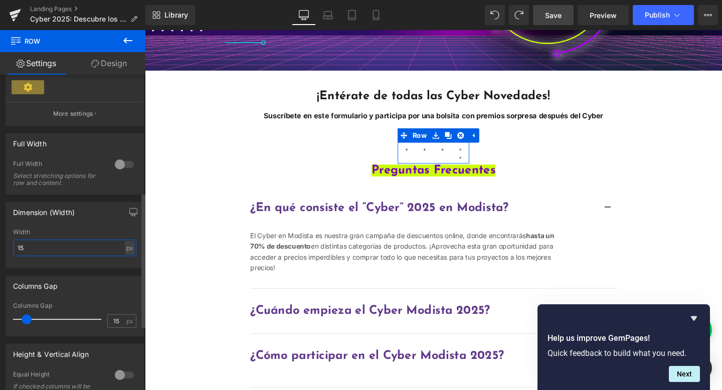
type input "1"
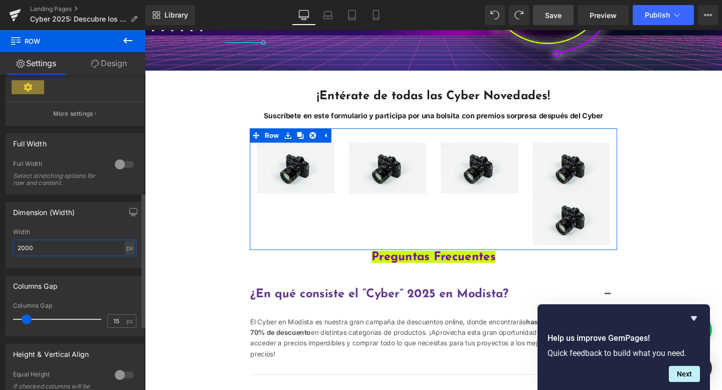
drag, startPoint x: 54, startPoint y: 247, endPoint x: 5, endPoint y: 243, distance: 48.8
click at [5, 243] on div "Dimension (Width) 2000px Width 2000 px % px" at bounding box center [75, 231] width 150 height 74
click at [16, 248] on input "5000" at bounding box center [74, 248] width 123 height 17
click at [57, 251] on input "3000" at bounding box center [74, 248] width 123 height 17
type input "3000"
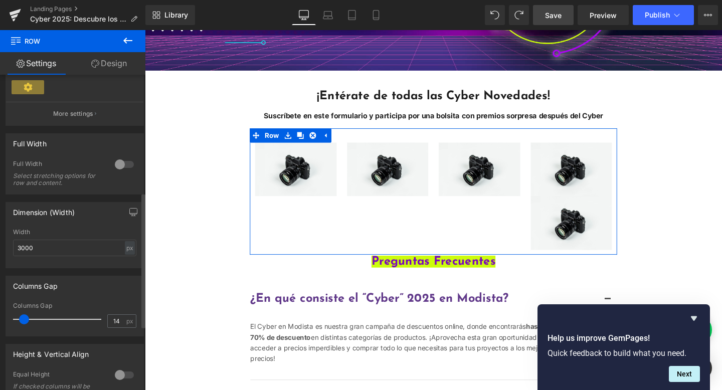
type input "15"
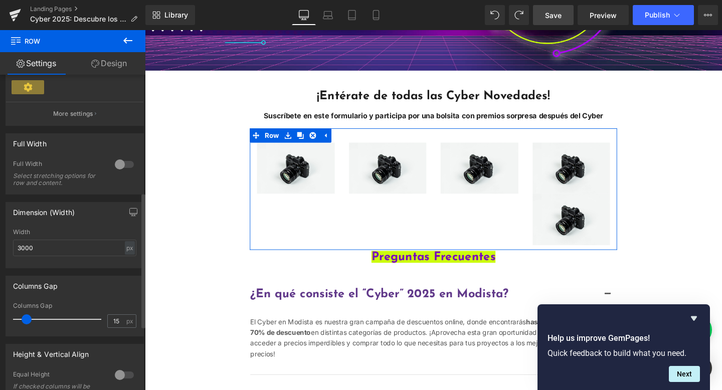
click at [27, 322] on span at bounding box center [27, 319] width 10 height 10
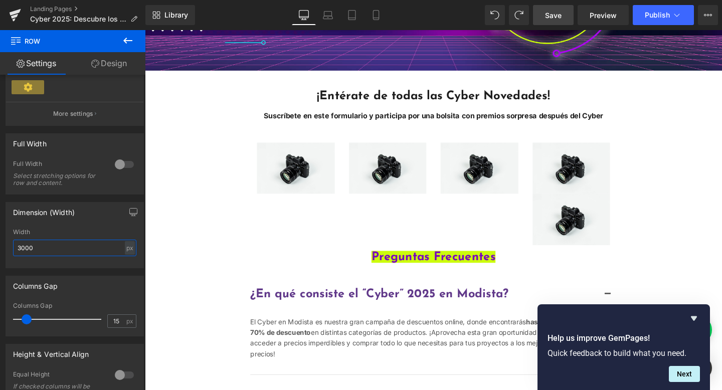
type input "5000"
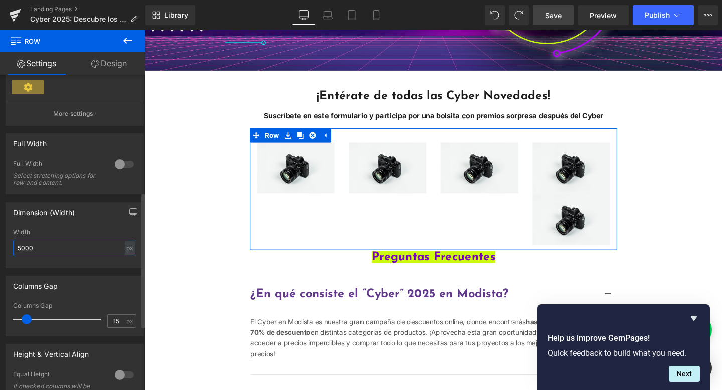
click at [88, 249] on input "5000" at bounding box center [74, 248] width 123 height 17
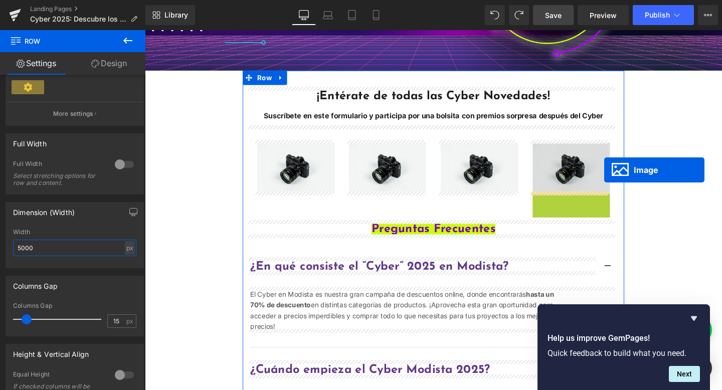
drag, startPoint x: 590, startPoint y: 221, endPoint x: 627, endPoint y: 177, distance: 58.3
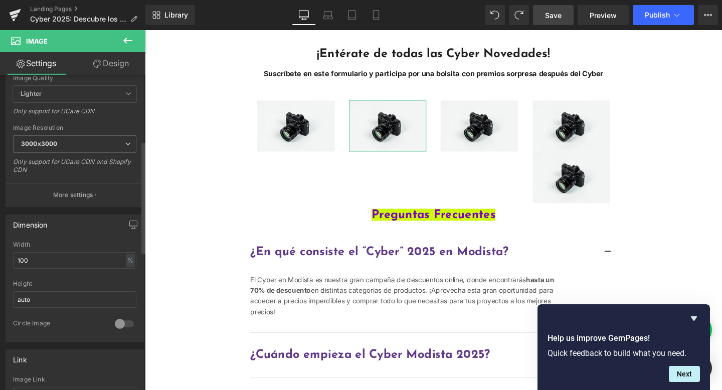
scroll to position [107, 0]
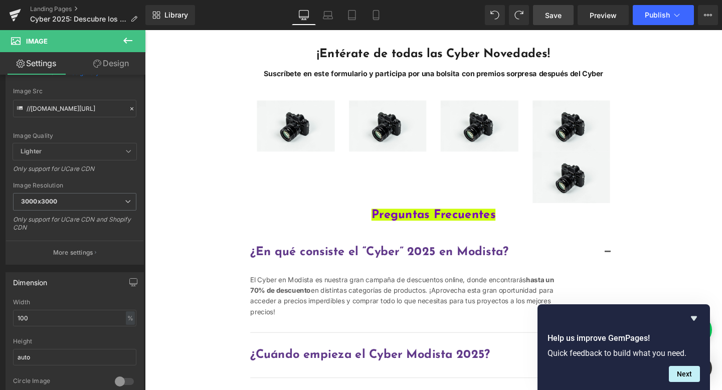
click at [136, 42] on button at bounding box center [127, 41] width 35 height 22
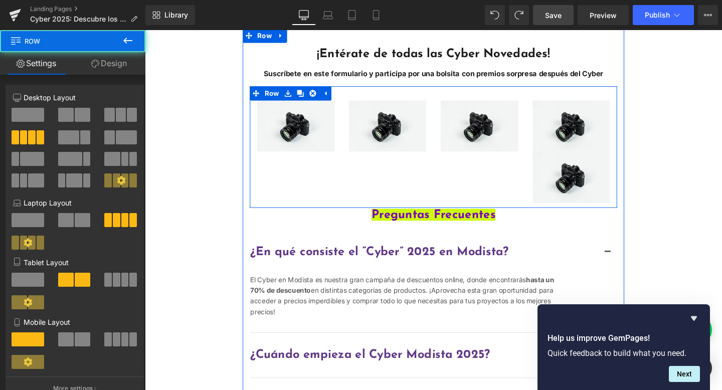
click at [369, 95] on div "Image Image Image Image Image Row" at bounding box center [448, 153] width 386 height 128
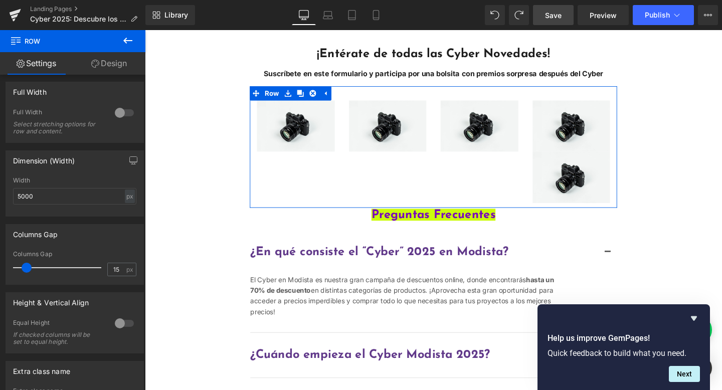
scroll to position [323, 0]
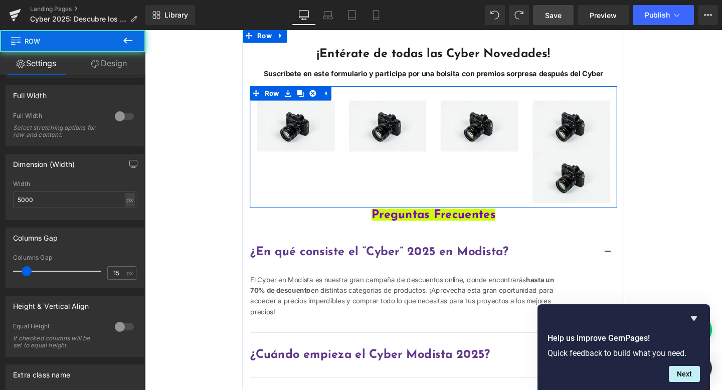
click at [326, 192] on div "Image Image Image Image Image Row" at bounding box center [448, 153] width 386 height 128
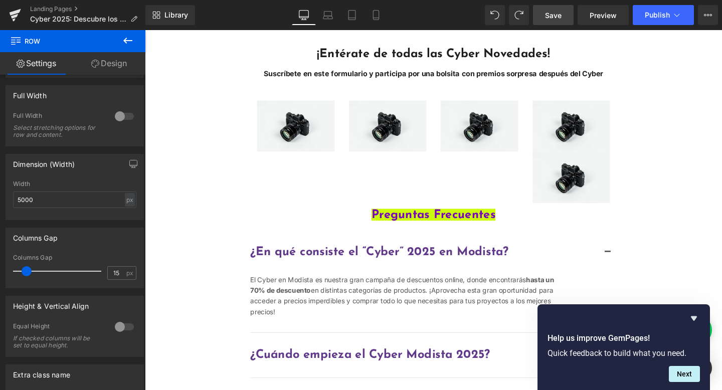
click at [122, 37] on icon at bounding box center [128, 41] width 12 height 12
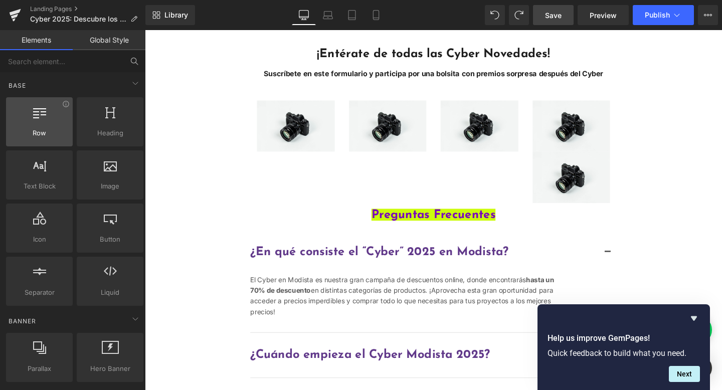
click at [34, 123] on div at bounding box center [39, 116] width 61 height 23
click at [35, 125] on div at bounding box center [39, 116] width 61 height 23
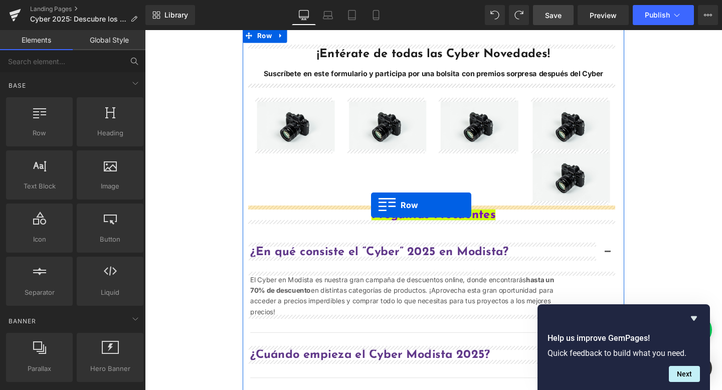
drag, startPoint x: 179, startPoint y: 155, endPoint x: 382, endPoint y: 214, distance: 211.4
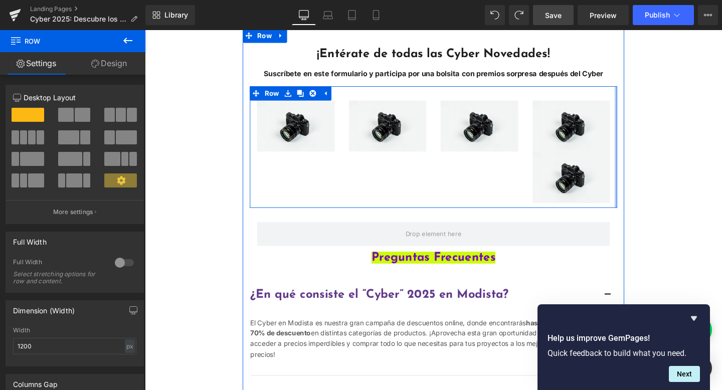
drag, startPoint x: 271, startPoint y: 230, endPoint x: 634, endPoint y: 184, distance: 366.6
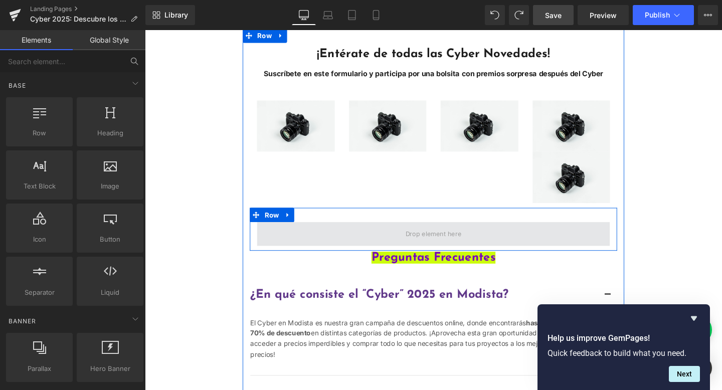
drag, startPoint x: 428, startPoint y: 241, endPoint x: 396, endPoint y: 243, distance: 32.1
click at [428, 241] on span "Main content" at bounding box center [448, 244] width 66 height 13
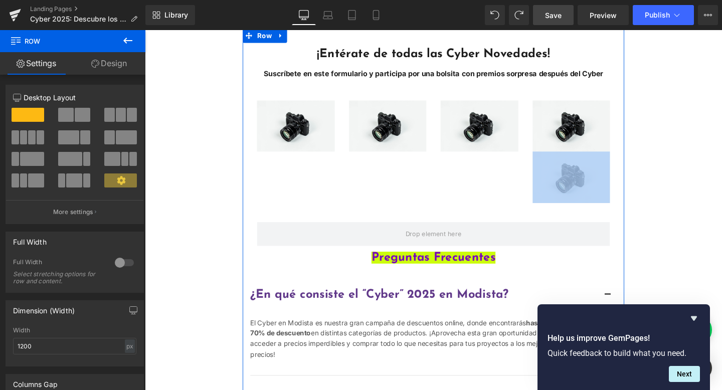
drag, startPoint x: 526, startPoint y: 216, endPoint x: 637, endPoint y: 165, distance: 122.9
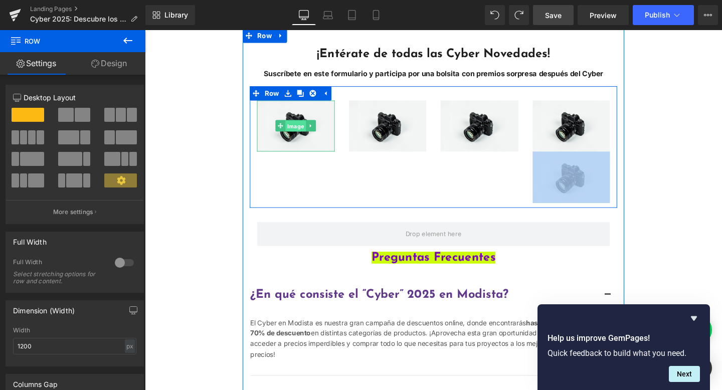
click at [299, 128] on span "Image" at bounding box center [304, 131] width 22 height 12
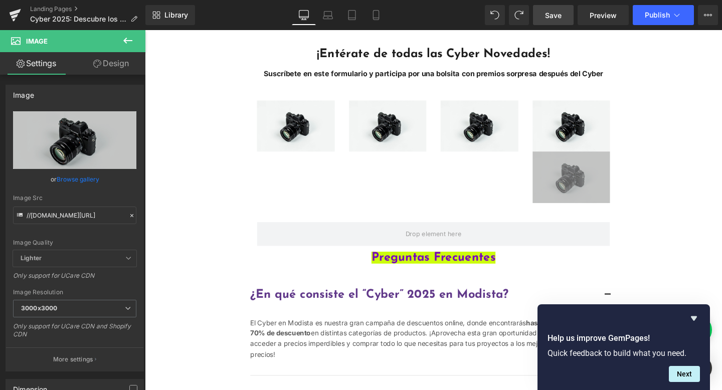
click at [125, 36] on icon at bounding box center [128, 41] width 12 height 12
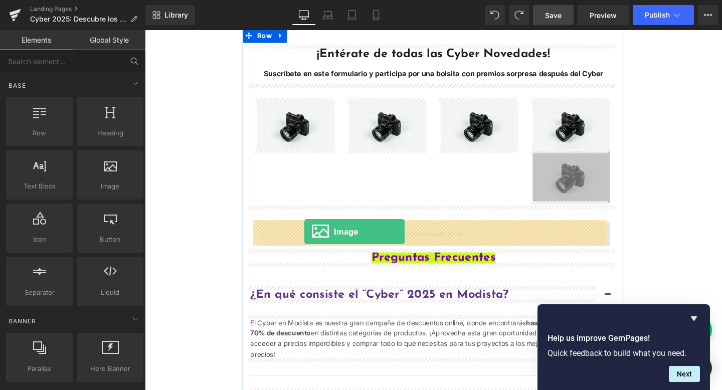
drag, startPoint x: 252, startPoint y: 199, endPoint x: 312, endPoint y: 242, distance: 73.7
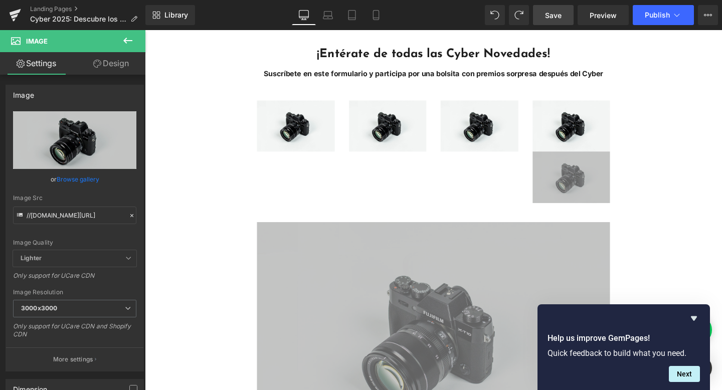
click at [130, 38] on icon at bounding box center [128, 41] width 12 height 12
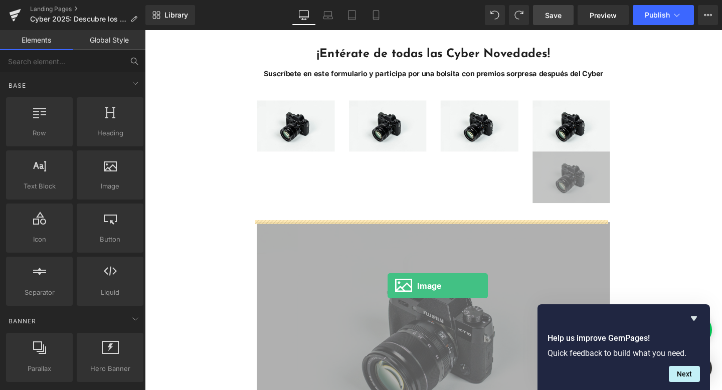
drag, startPoint x: 161, startPoint y: 210, endPoint x: 400, endPoint y: 299, distance: 254.3
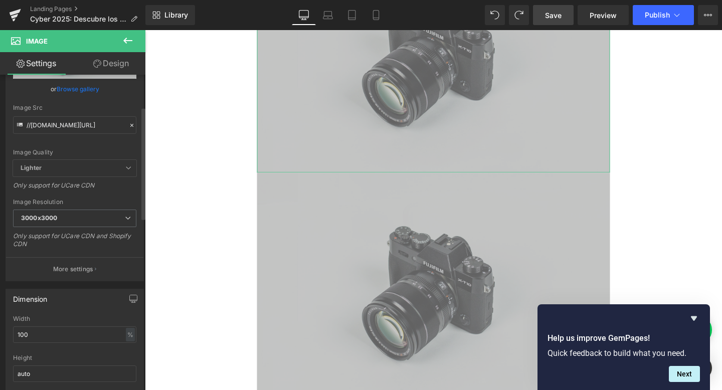
scroll to position [92, 0]
drag, startPoint x: 52, startPoint y: 329, endPoint x: 4, endPoint y: 322, distance: 49.1
click at [4, 322] on div "Dimension 100% Width 100 % % px auto Height auto 0 Circle Image" at bounding box center [75, 347] width 150 height 135
type input "20"
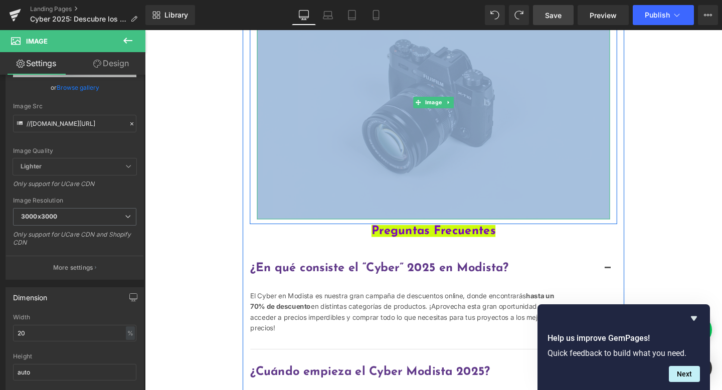
click at [292, 166] on img "Main content" at bounding box center [448, 106] width 371 height 246
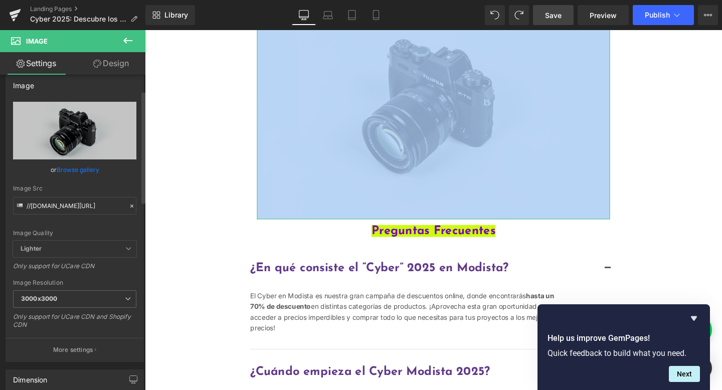
scroll to position [70, 0]
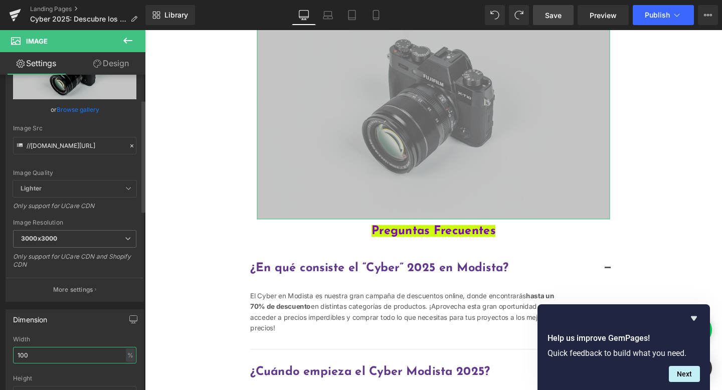
drag, startPoint x: 36, startPoint y: 354, endPoint x: 5, endPoint y: 355, distance: 30.6
click at [6, 355] on div "Dimension 100% Width 100 % % px auto Height auto 0 Circle Image" at bounding box center [75, 372] width 138 height 127
type input "20"
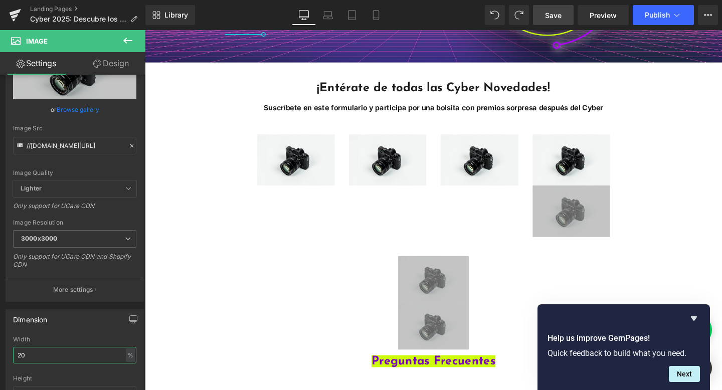
scroll to position [314, 0]
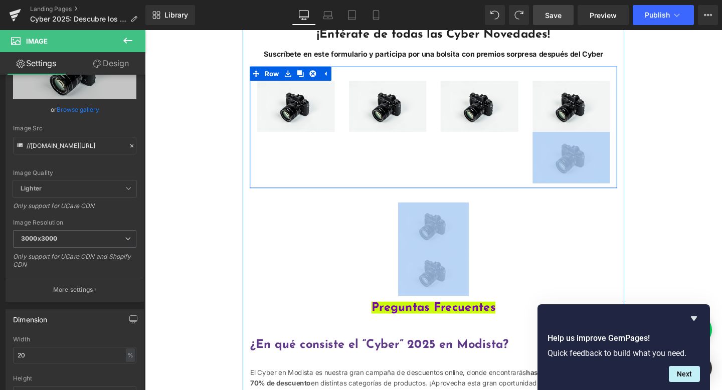
click at [382, 181] on div "Image Image Image Image Image Row" at bounding box center [448, 132] width 386 height 128
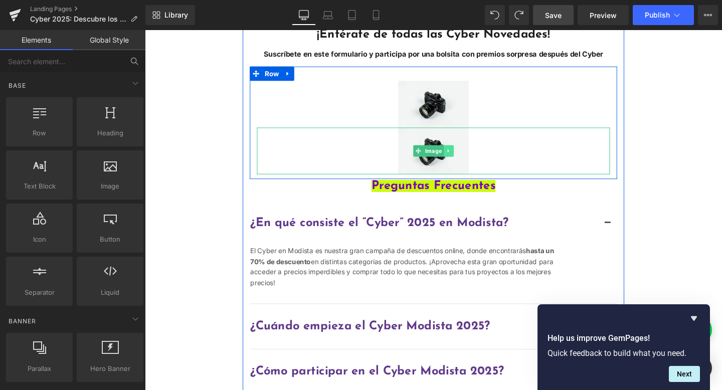
click at [461, 160] on icon "Main content" at bounding box center [464, 157] width 6 height 6
click at [597, 132] on div "Main content" at bounding box center [448, 107] width 371 height 49
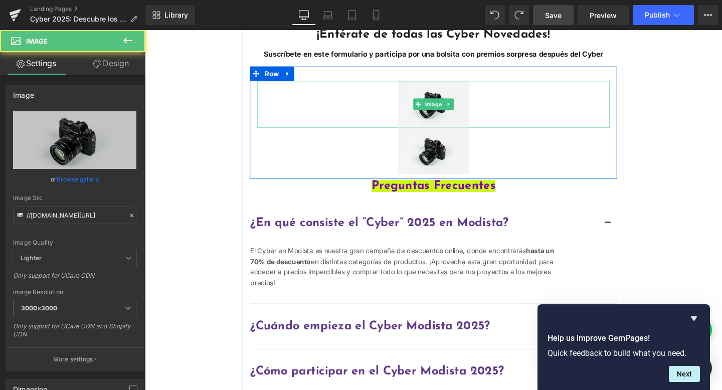
drag, startPoint x: 617, startPoint y: 133, endPoint x: 578, endPoint y: 130, distance: 38.7
click at [578, 130] on div "Main content" at bounding box center [448, 107] width 371 height 49
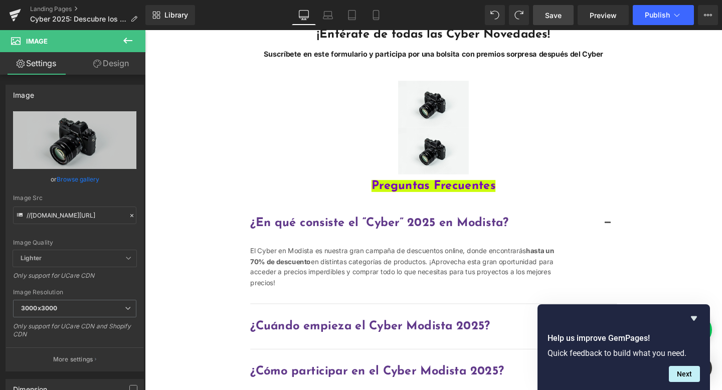
click at [132, 40] on icon at bounding box center [128, 41] width 12 height 12
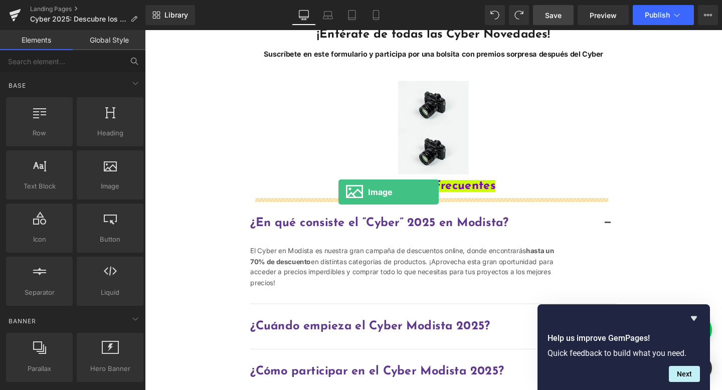
drag, startPoint x: 255, startPoint y: 198, endPoint x: 348, endPoint y: 200, distance: 93.7
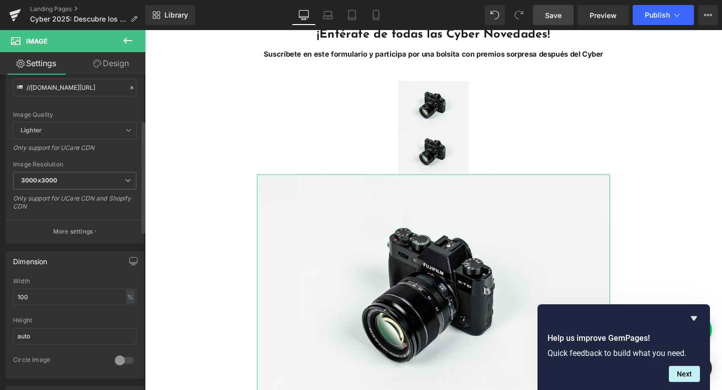
scroll to position [137, 0]
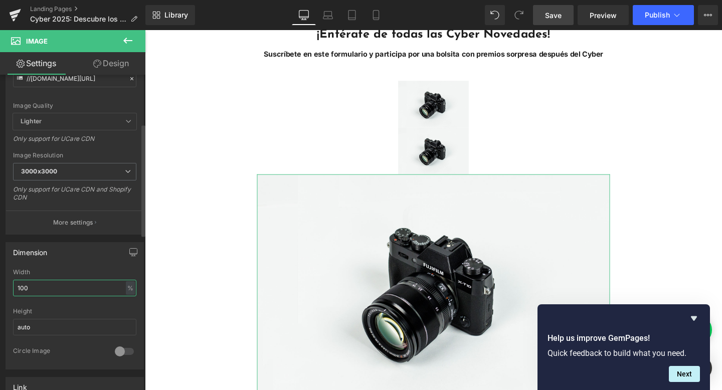
drag, startPoint x: 40, startPoint y: 289, endPoint x: 0, endPoint y: 283, distance: 40.5
click at [0, 283] on div "Dimension 100% Width 100 % % px auto Height auto 0 Circle Image" at bounding box center [75, 302] width 150 height 135
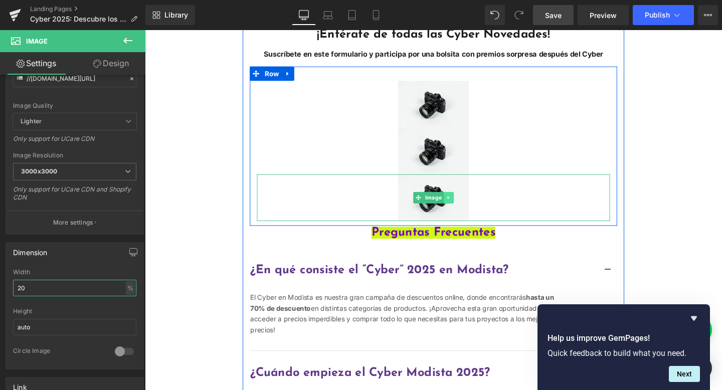
type input "20"
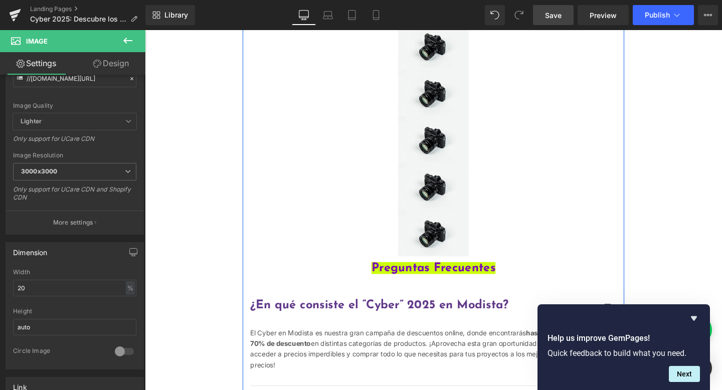
scroll to position [357, 0]
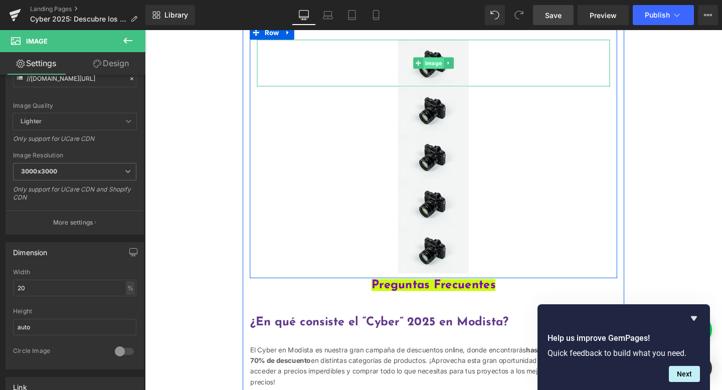
click at [438, 71] on span "Image" at bounding box center [448, 65] width 22 height 12
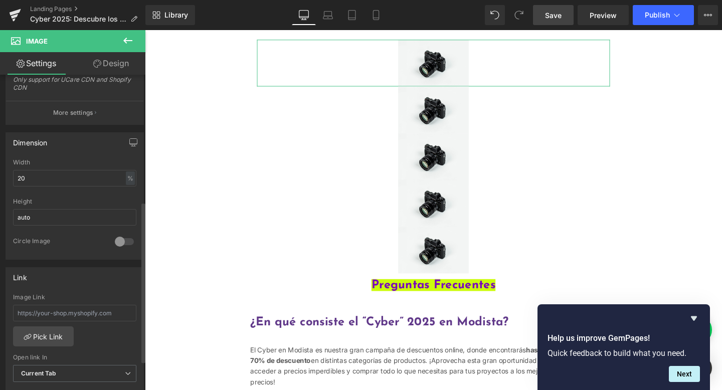
scroll to position [249, 0]
click at [72, 208] on input "auto" at bounding box center [74, 215] width 123 height 17
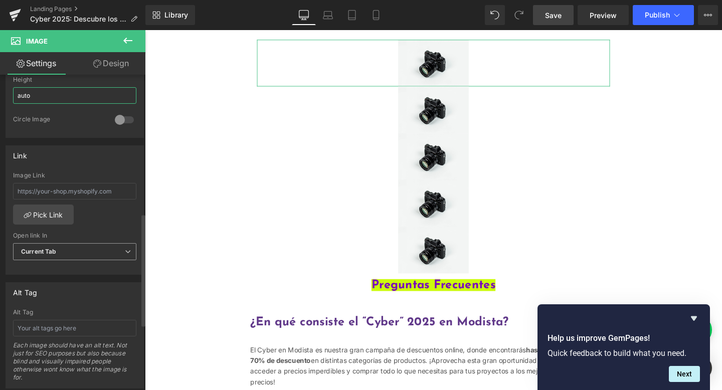
scroll to position [388, 0]
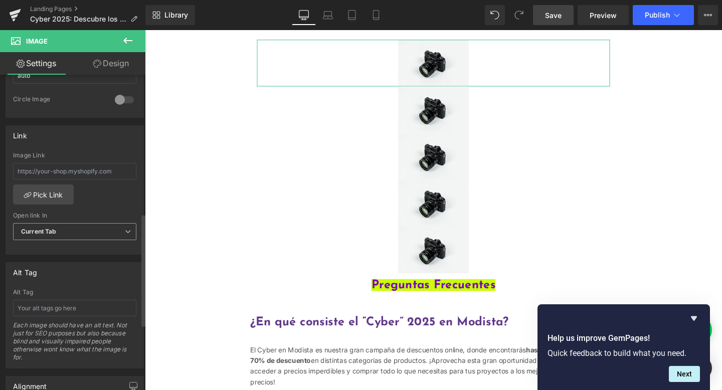
click at [73, 233] on span "Current Tab" at bounding box center [74, 232] width 123 height 18
click at [107, 205] on div "Image Link Pick Link Current Tab New Tab Open link In Current Tab Current Tab N…" at bounding box center [72, 203] width 133 height 103
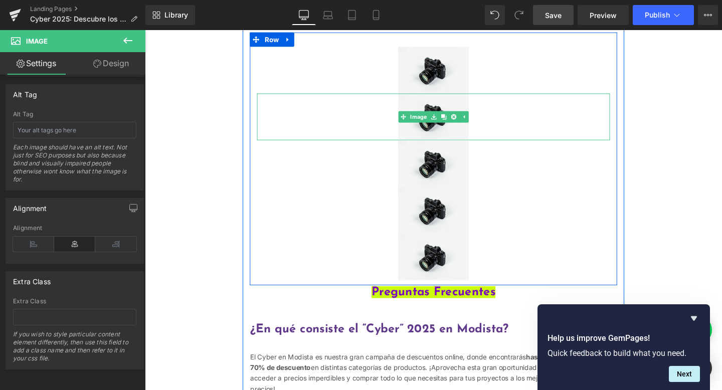
scroll to position [339, 0]
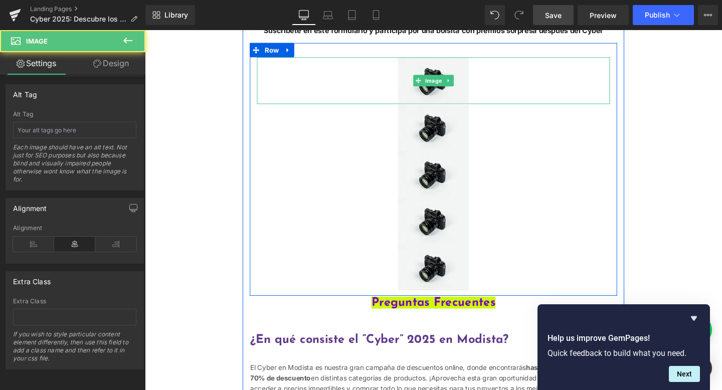
click at [329, 102] on div "Main content" at bounding box center [448, 83] width 371 height 49
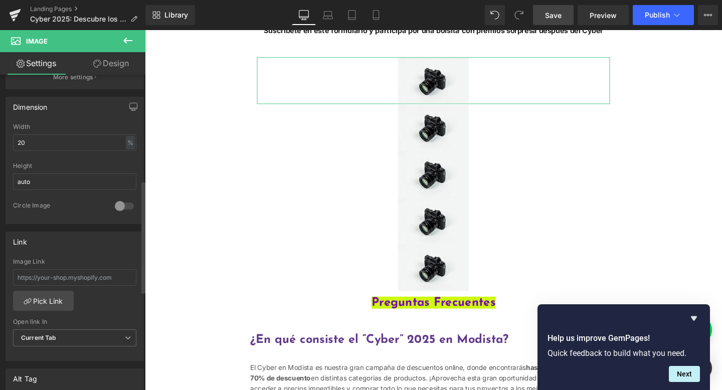
scroll to position [266, 0]
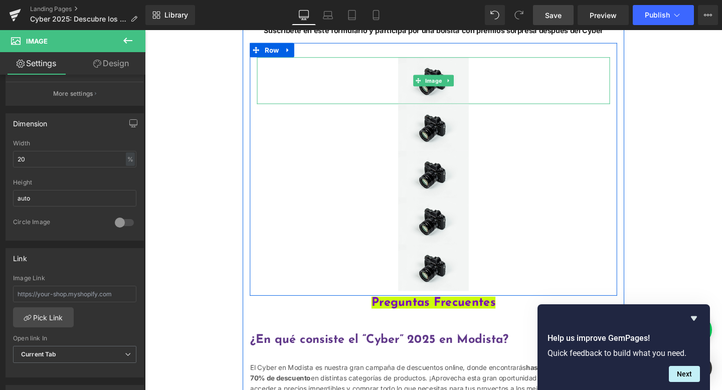
click at [313, 107] on div "Main content" at bounding box center [448, 83] width 371 height 49
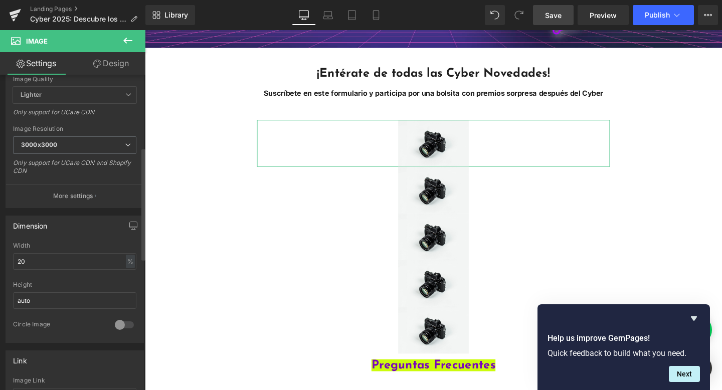
scroll to position [149, 0]
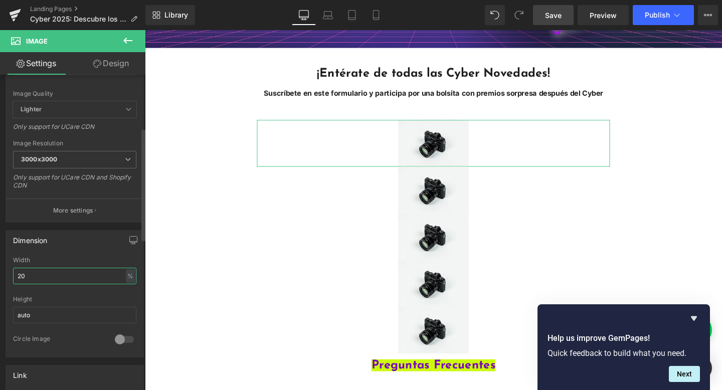
click at [53, 271] on input "20" at bounding box center [74, 276] width 123 height 17
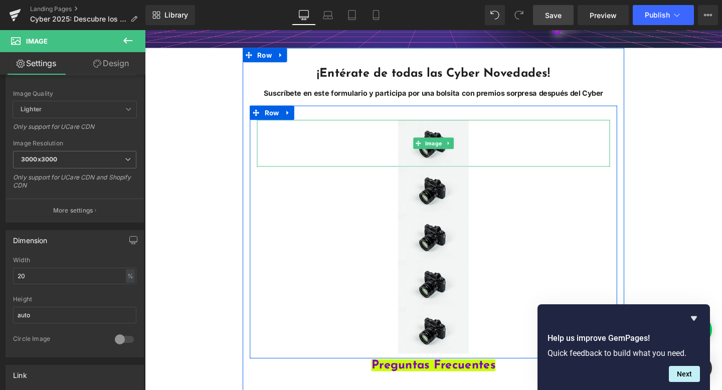
click at [562, 166] on div "Main content" at bounding box center [448, 148] width 371 height 49
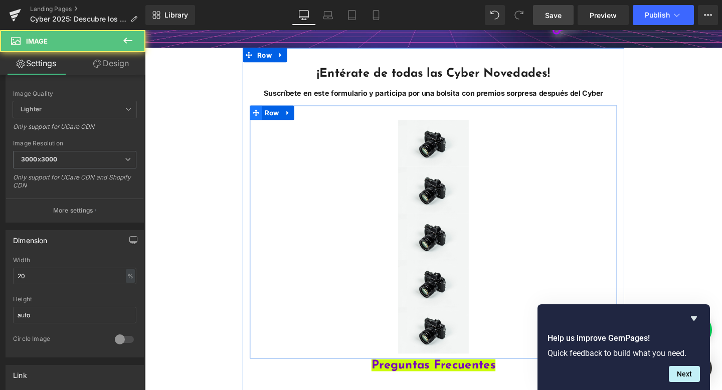
click at [263, 124] on span "Main content" at bounding box center [261, 116] width 13 height 15
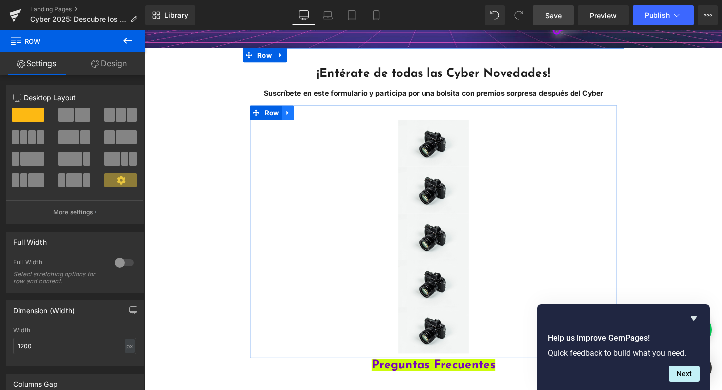
click at [294, 120] on icon "Main content" at bounding box center [295, 117] width 7 height 8
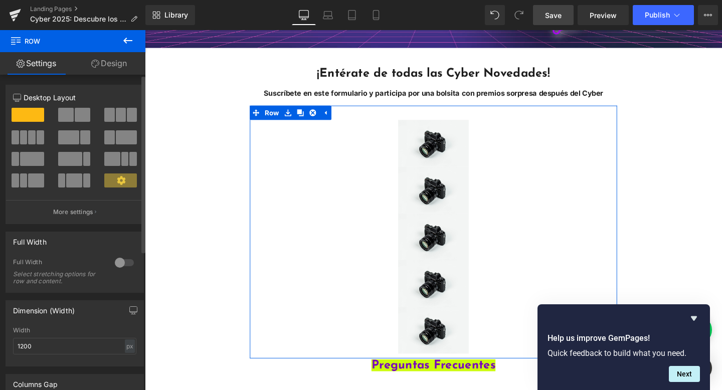
click at [117, 180] on icon at bounding box center [121, 180] width 9 height 9
click at [95, 212] on icon "button" at bounding box center [96, 211] width 2 height 5
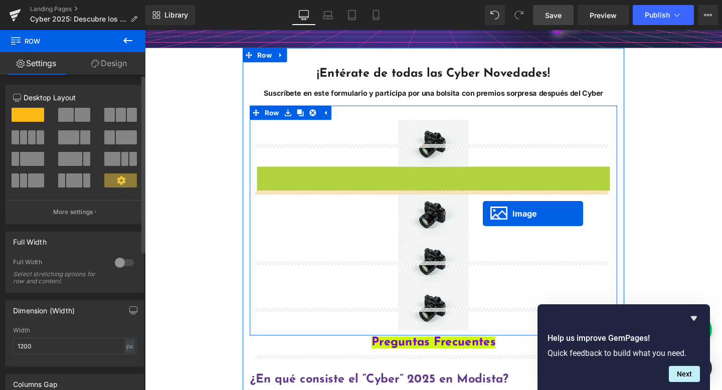
drag, startPoint x: 436, startPoint y: 227, endPoint x: 500, endPoint y: 222, distance: 63.8
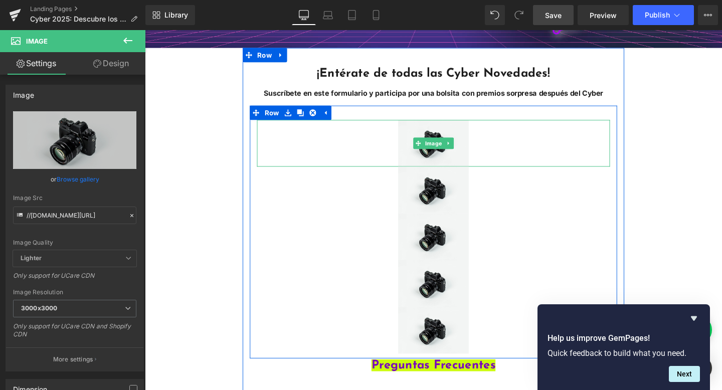
click at [505, 168] on div "Main content" at bounding box center [448, 148] width 371 height 49
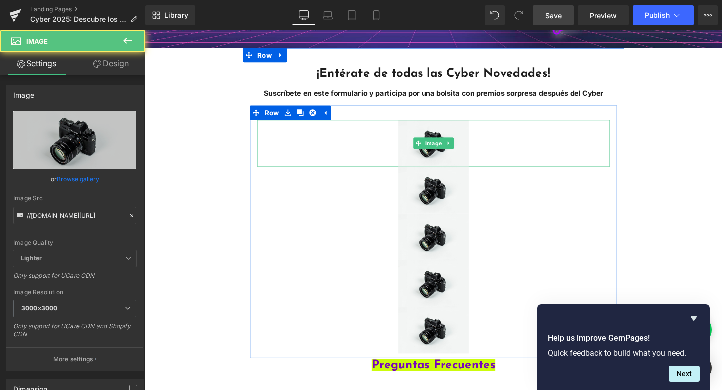
click at [518, 173] on div "Main content" at bounding box center [448, 148] width 371 height 49
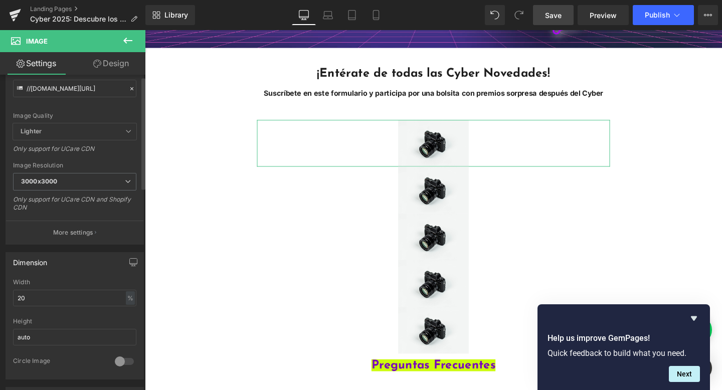
scroll to position [203, 0]
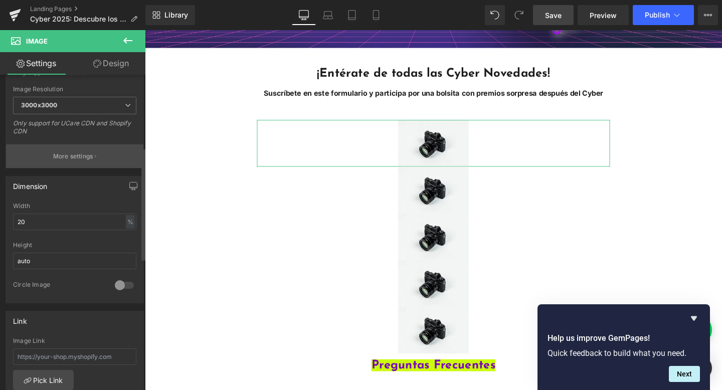
click at [56, 161] on button "More settings" at bounding box center [74, 156] width 137 height 24
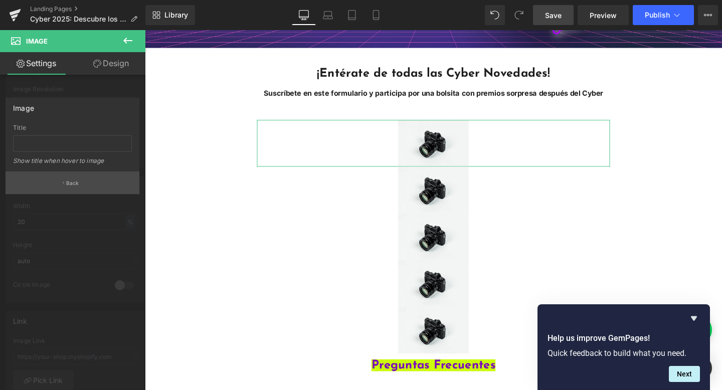
click at [70, 182] on p "Back" at bounding box center [72, 183] width 13 height 8
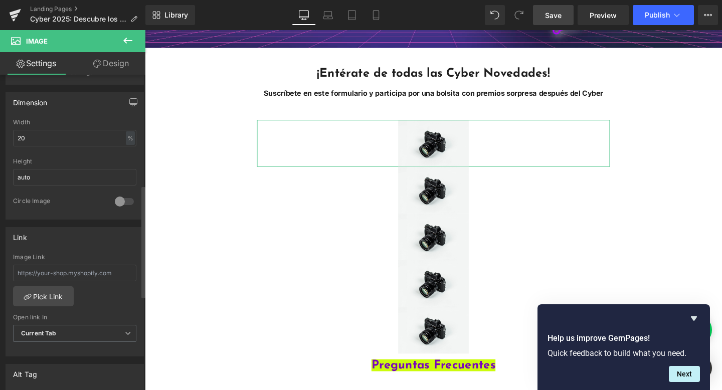
scroll to position [273, 0]
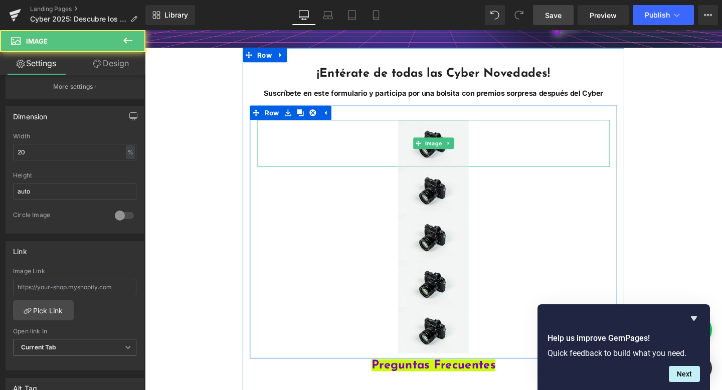
click at [539, 160] on div "Main content" at bounding box center [448, 148] width 371 height 49
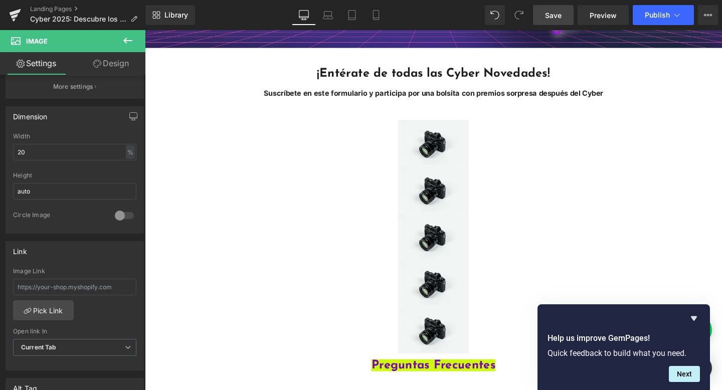
click at [128, 39] on icon at bounding box center [128, 41] width 12 height 12
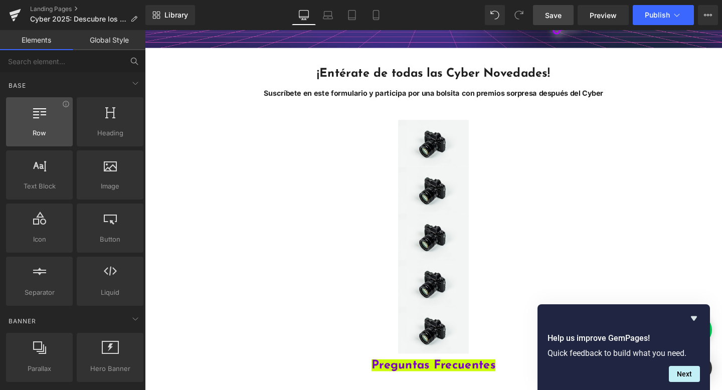
click at [45, 128] on span "Row" at bounding box center [39, 133] width 61 height 11
click at [39, 129] on span "Row" at bounding box center [39, 133] width 61 height 11
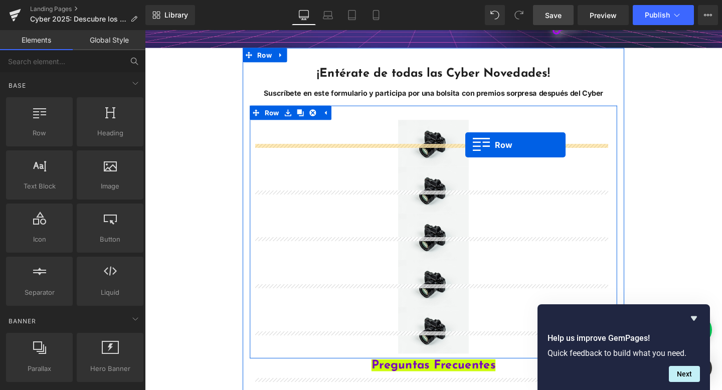
drag, startPoint x: 184, startPoint y: 159, endPoint x: 482, endPoint y: 151, distance: 297.8
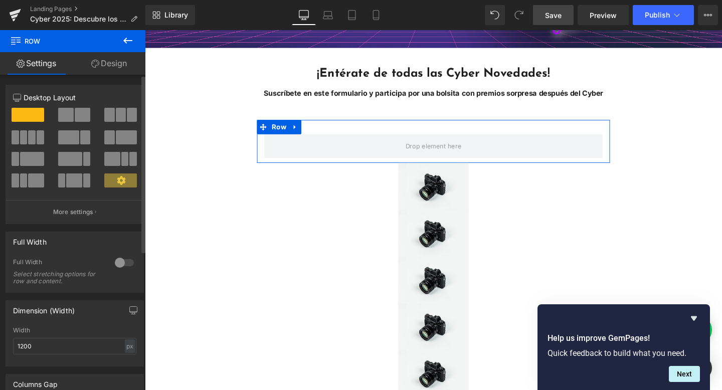
click at [31, 142] on span at bounding box center [32, 137] width 8 height 14
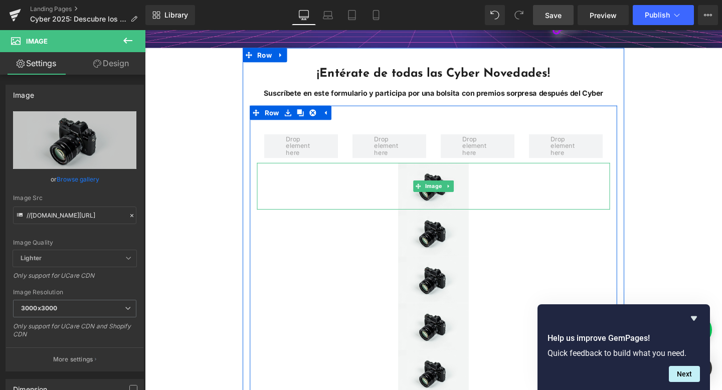
click at [344, 199] on div "Main content" at bounding box center [448, 193] width 371 height 49
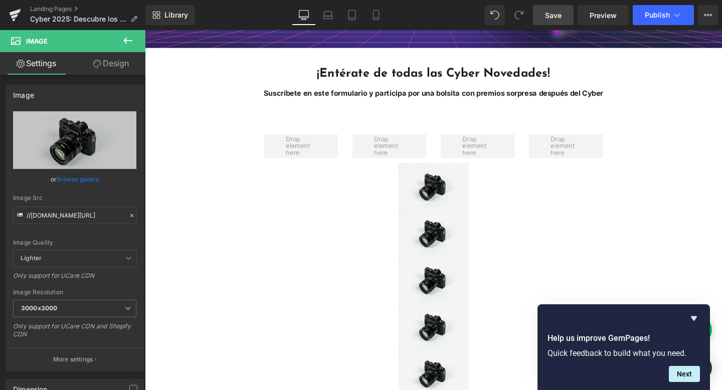
scroll to position [292, 0]
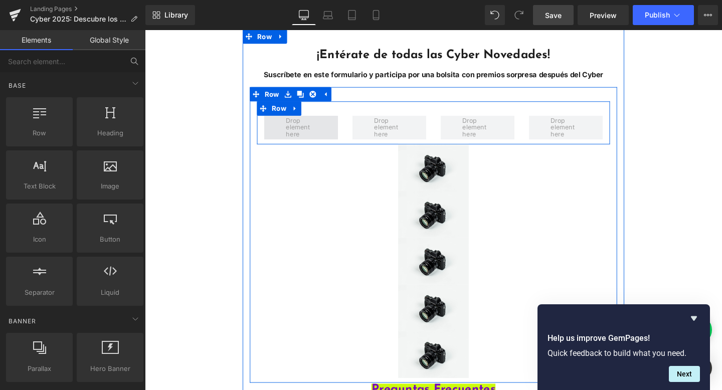
click at [303, 146] on span "Main content" at bounding box center [309, 133] width 39 height 28
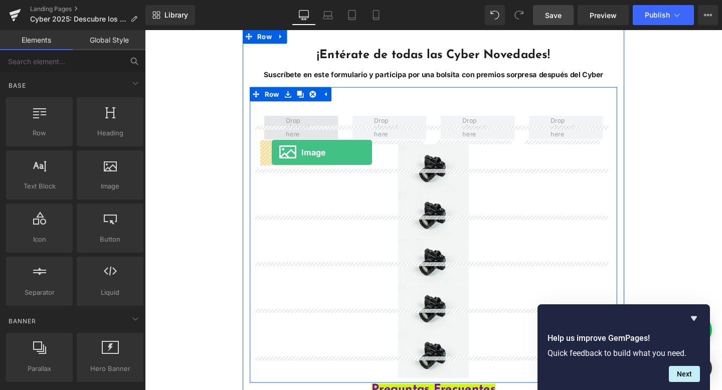
drag, startPoint x: 278, startPoint y: 209, endPoint x: 278, endPoint y: 158, distance: 51.1
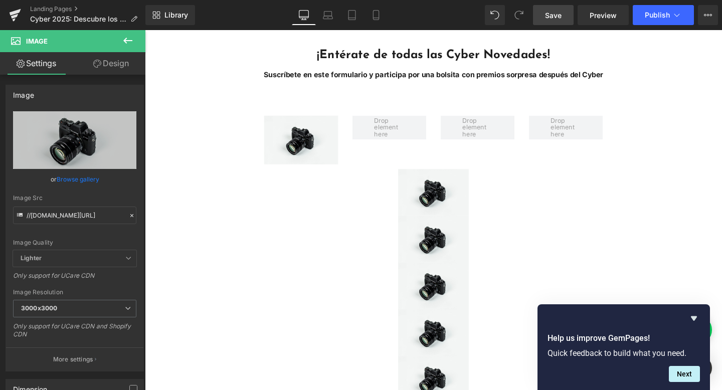
click at [135, 37] on button at bounding box center [127, 41] width 35 height 22
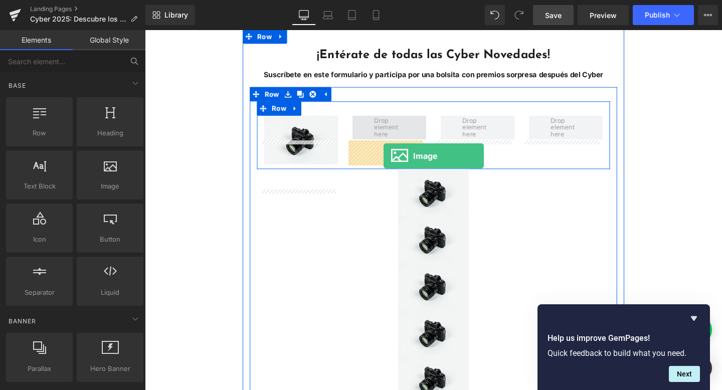
drag, startPoint x: 234, startPoint y: 170, endPoint x: 395, endPoint y: 162, distance: 162.0
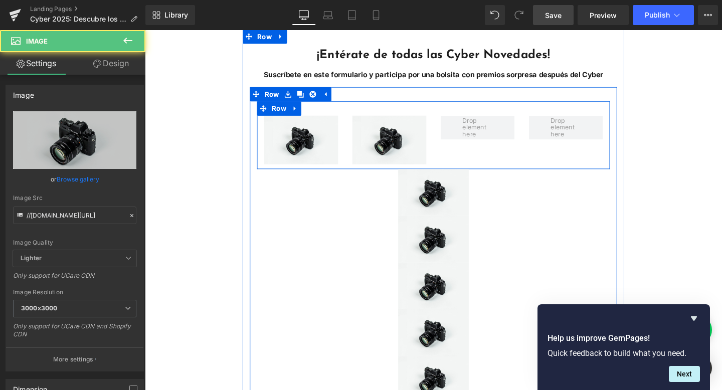
drag, startPoint x: 246, startPoint y: 205, endPoint x: 439, endPoint y: 154, distance: 199.6
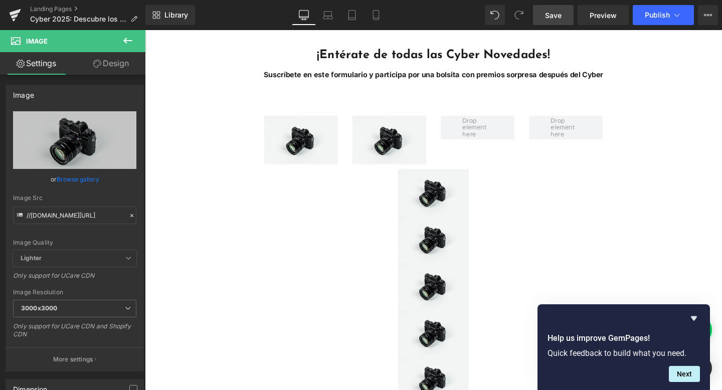
click at [127, 38] on icon at bounding box center [128, 41] width 12 height 12
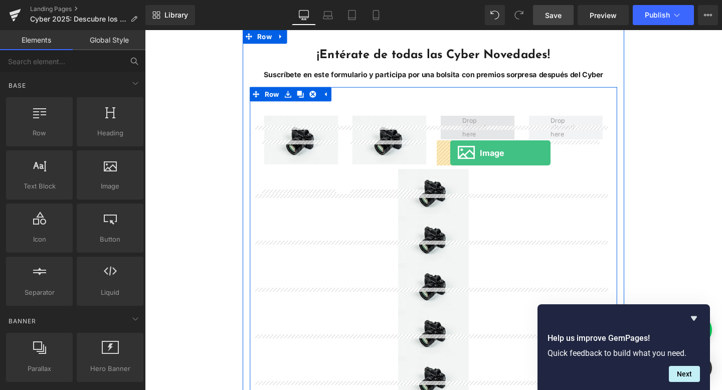
drag, startPoint x: 263, startPoint y: 197, endPoint x: 466, endPoint y: 159, distance: 206.4
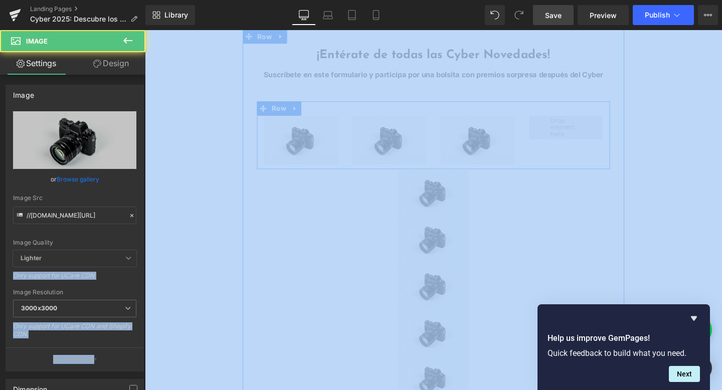
drag, startPoint x: 247, startPoint y: 199, endPoint x: 568, endPoint y: 160, distance: 324.1
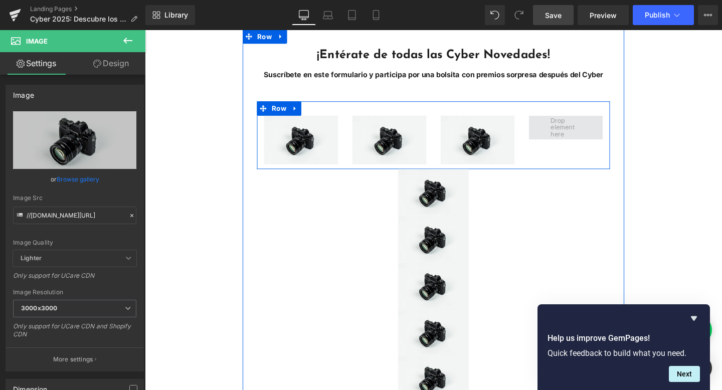
click at [575, 146] on span "Main content" at bounding box center [587, 133] width 39 height 28
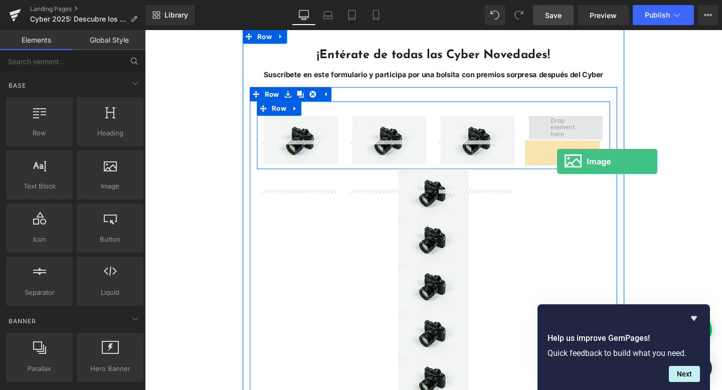
drag, startPoint x: 266, startPoint y: 201, endPoint x: 578, endPoint y: 168, distance: 314.0
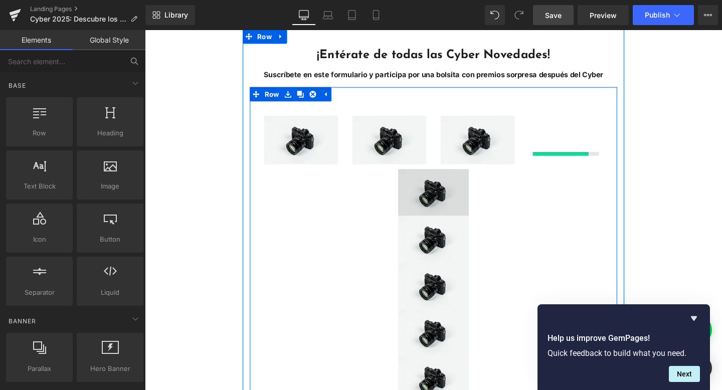
click at [470, 225] on img "Main content" at bounding box center [448, 200] width 74 height 49
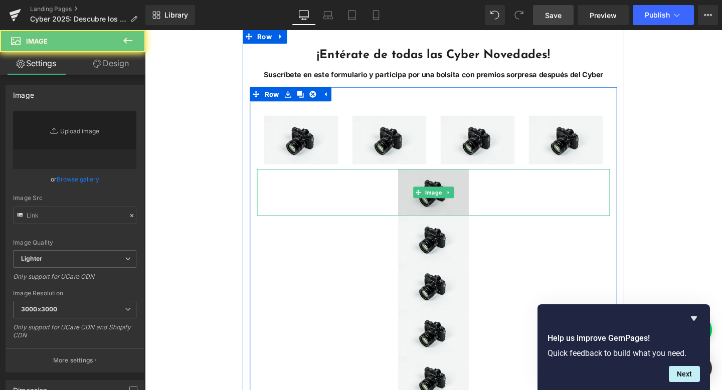
type input "//[DOMAIN_NAME][URL]"
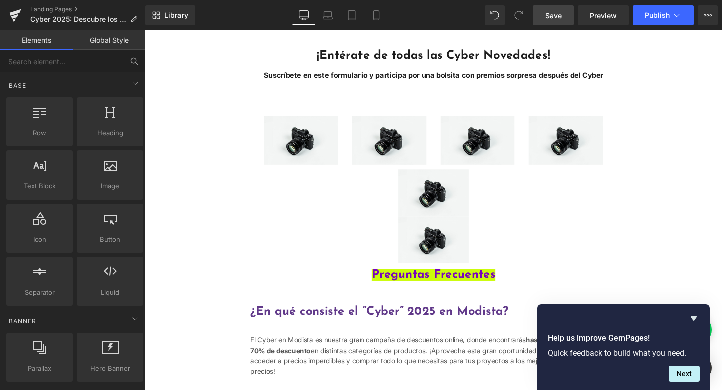
drag, startPoint x: 574, startPoint y: 341, endPoint x: 443, endPoint y: 325, distance: 131.3
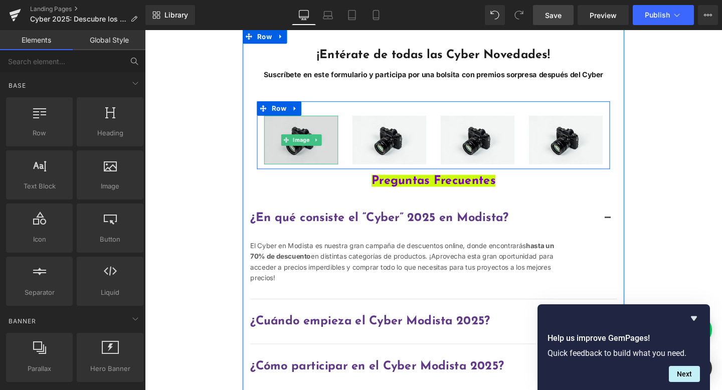
click at [309, 172] on img "Main content" at bounding box center [309, 146] width 78 height 52
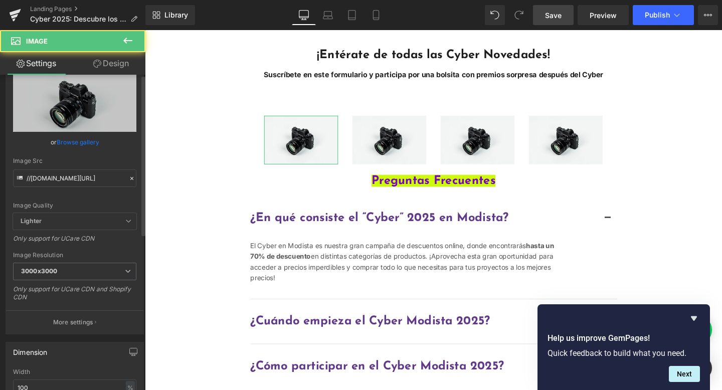
scroll to position [187, 0]
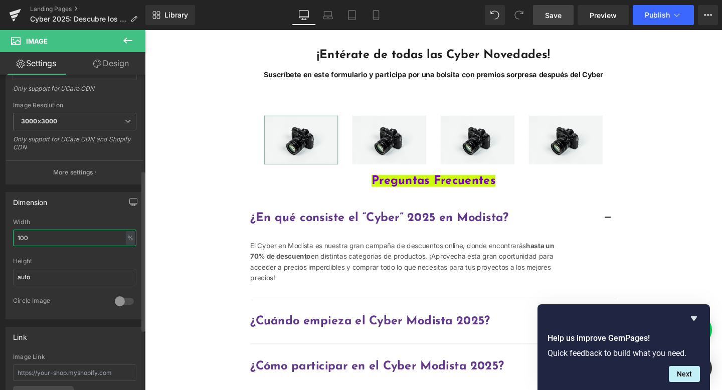
click at [87, 238] on input "100" at bounding box center [74, 237] width 123 height 17
type input "1"
type input "2"
type input "5"
type input "100"
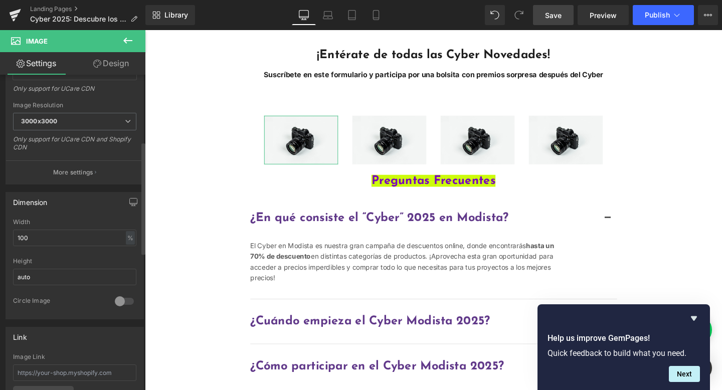
click at [96, 256] on div at bounding box center [74, 254] width 123 height 7
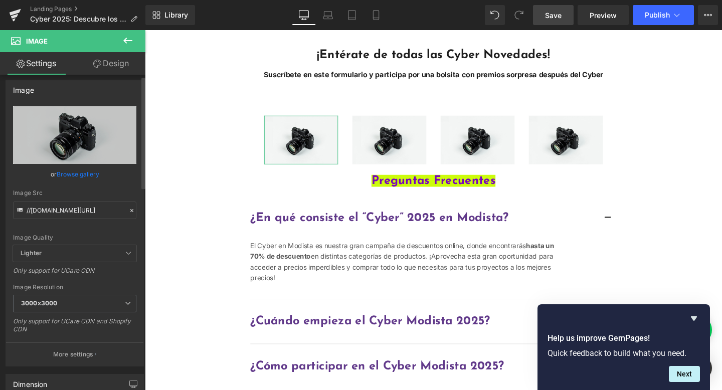
scroll to position [0, 0]
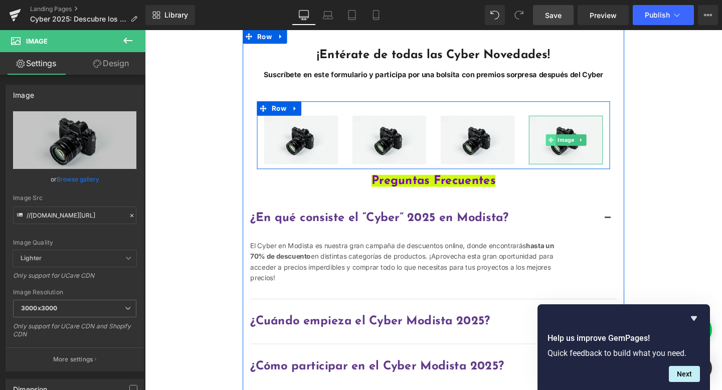
click at [572, 152] on span "Main content" at bounding box center [571, 146] width 11 height 12
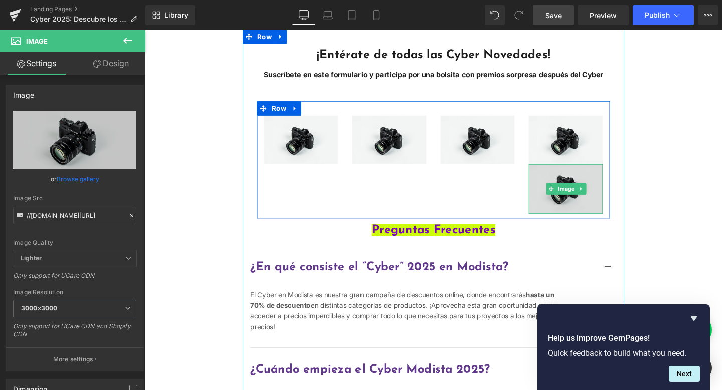
click at [568, 223] on img "Main content" at bounding box center [587, 197] width 78 height 52
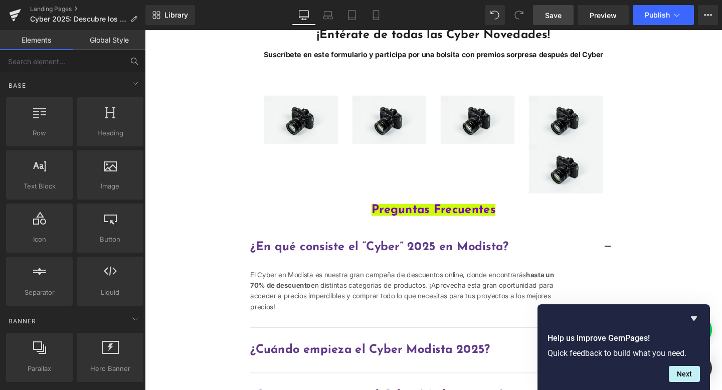
scroll to position [312, 0]
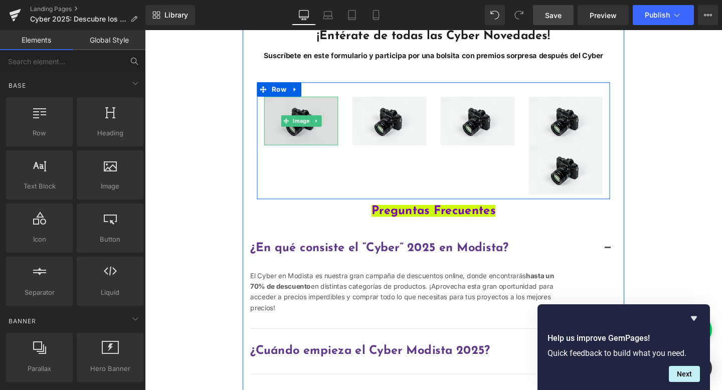
click at [333, 152] on img "Main content" at bounding box center [309, 126] width 78 height 52
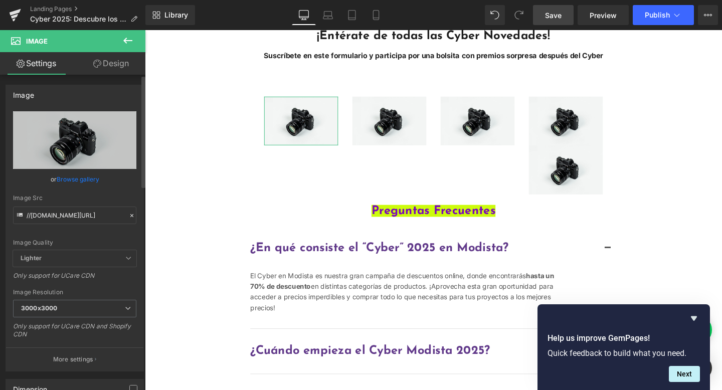
click at [95, 260] on span "Lighter" at bounding box center [74, 258] width 123 height 17
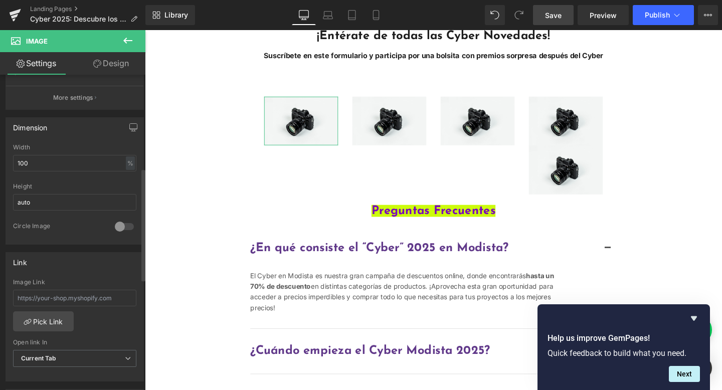
scroll to position [261, 0]
click at [115, 225] on div at bounding box center [124, 227] width 24 height 16
click at [117, 225] on div at bounding box center [124, 227] width 24 height 16
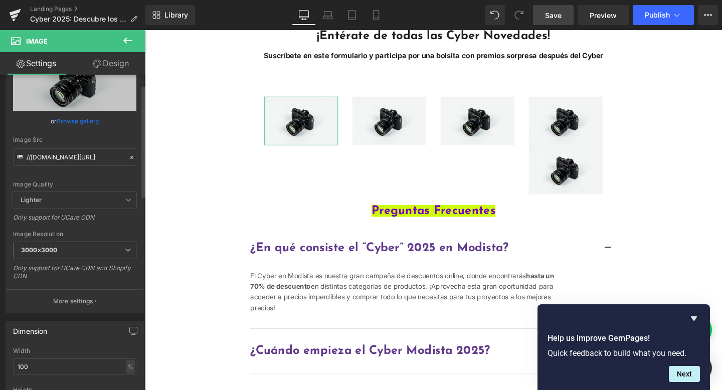
scroll to position [0, 0]
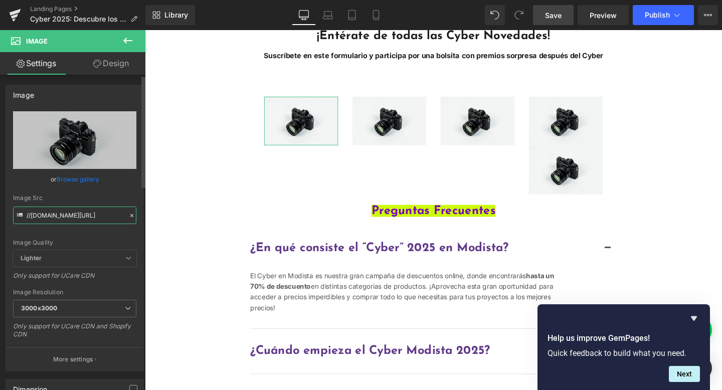
click at [102, 216] on input "//[DOMAIN_NAME][URL]" at bounding box center [74, 215] width 123 height 18
click at [21, 215] on icon at bounding box center [20, 215] width 11 height 11
click at [17, 215] on icon at bounding box center [20, 215] width 11 height 11
click at [31, 217] on input "//[DOMAIN_NAME][URL]" at bounding box center [74, 215] width 123 height 18
click at [130, 217] on icon at bounding box center [131, 215] width 7 height 7
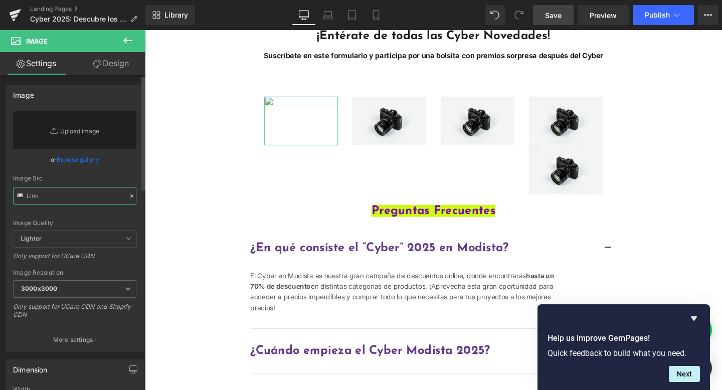
click at [78, 194] on input "text" at bounding box center [74, 196] width 123 height 18
paste input "https://cdn.shopify.com/s/files/1/0252/2559/2883/files/aguja_magica.png?v=17593…"
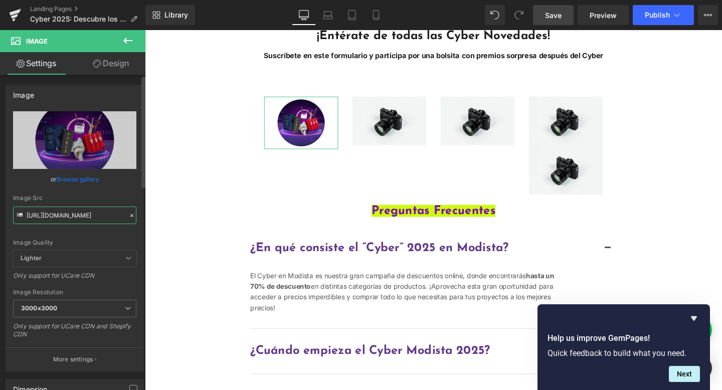
type input "https://cdn.shopify.com/s/files/1/0252/2559/2883/files/aguja_magica_3000x3000.p…"
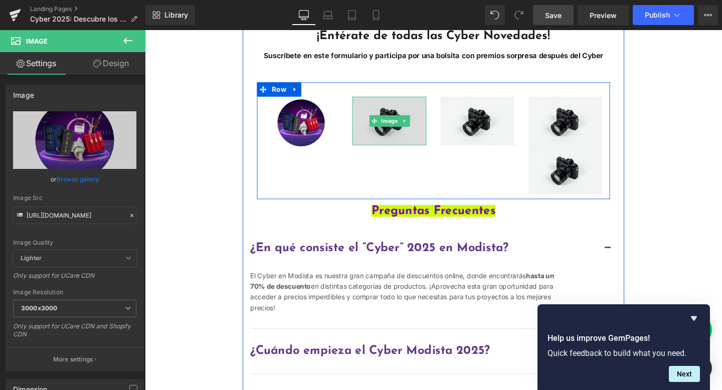
click at [393, 152] on img "Main content" at bounding box center [402, 126] width 78 height 52
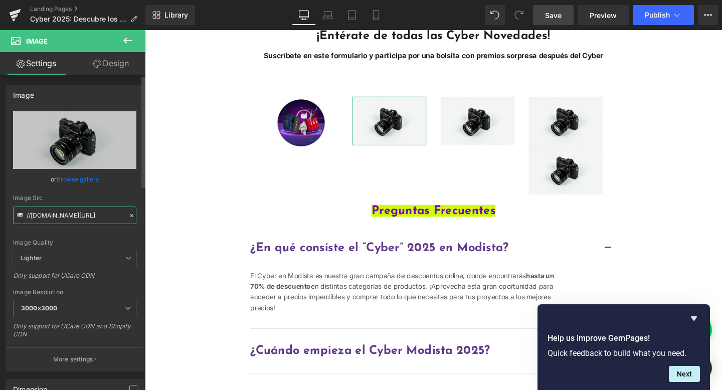
click at [86, 214] on input "//[DOMAIN_NAME][URL]" at bounding box center [74, 215] width 123 height 18
click at [128, 216] on icon at bounding box center [131, 215] width 7 height 7
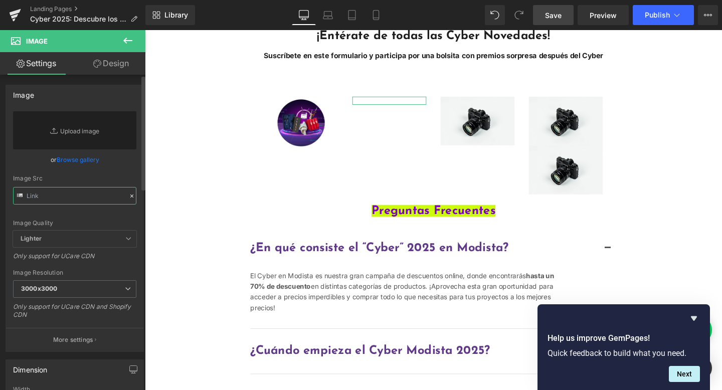
click at [58, 192] on input "text" at bounding box center [74, 196] width 123 height 18
paste input "https://cdn.shopify.com/s/files/1/0252/2559/2883/files/costura.png?v=1759341494"
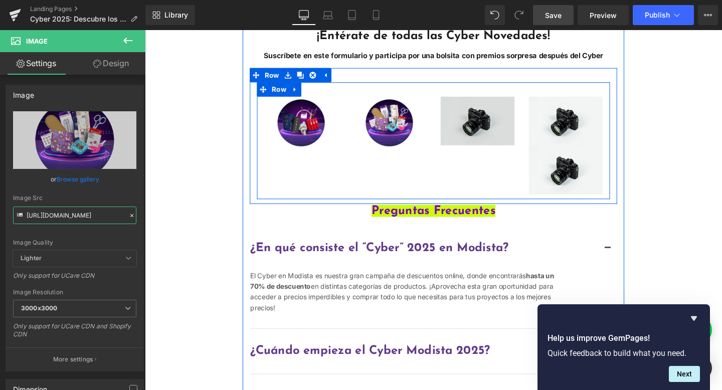
type input "https://cdn.shopify.com/s/files/1/0252/2559/2883/files/costura_3000x3000.png?v=…"
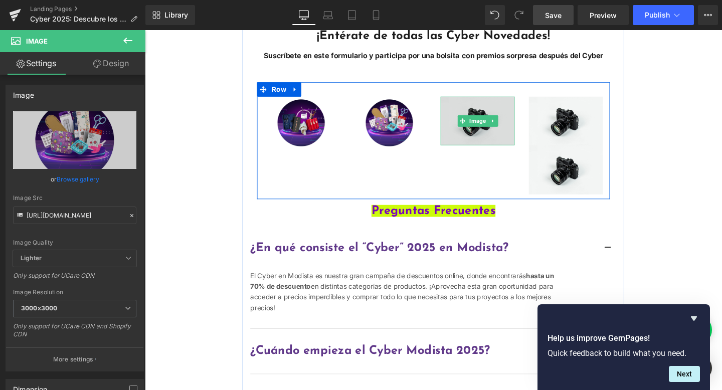
click at [491, 152] on img "Main content" at bounding box center [494, 126] width 78 height 52
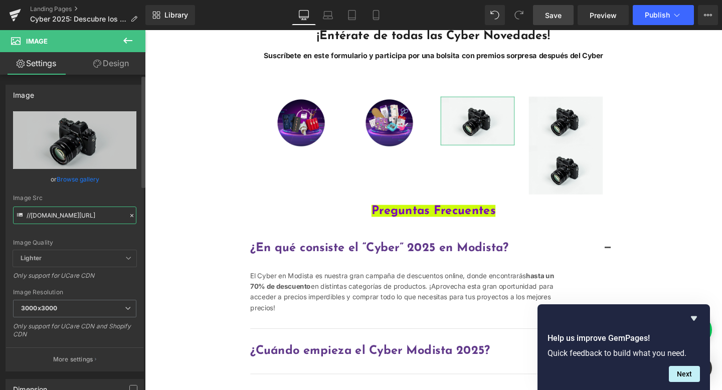
click at [54, 213] on input "//[DOMAIN_NAME][URL]" at bounding box center [74, 215] width 123 height 18
click at [130, 214] on icon at bounding box center [131, 215] width 3 height 3
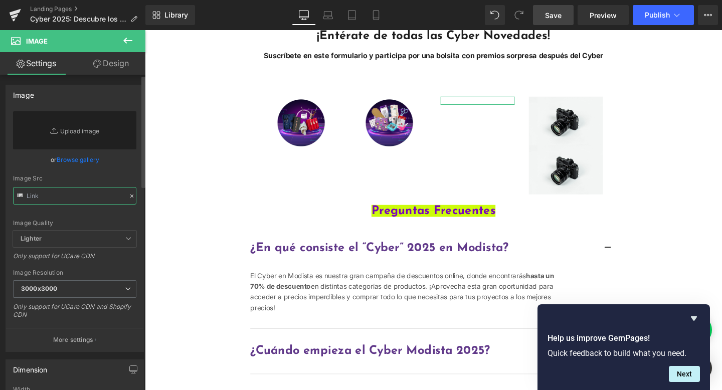
click at [86, 199] on input "text" at bounding box center [74, 196] width 123 height 18
paste input "https://cdn.shopify.com/s/files/1/0252/2559/2883/files/hilado_katia.png?v=17593…"
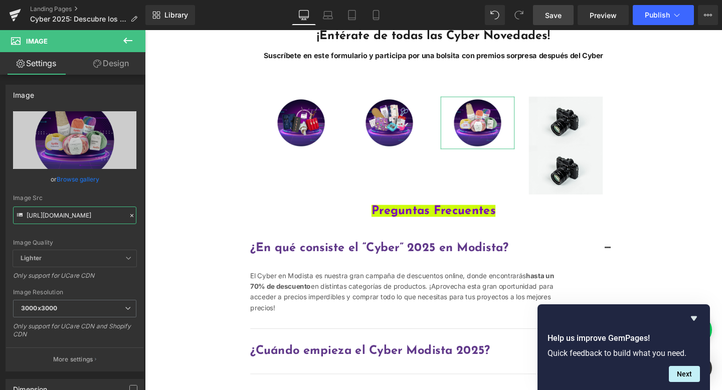
type input "https://cdn.shopify.com/s/files/1/0252/2559/2883/files/hilado_katia_3000x3000.p…"
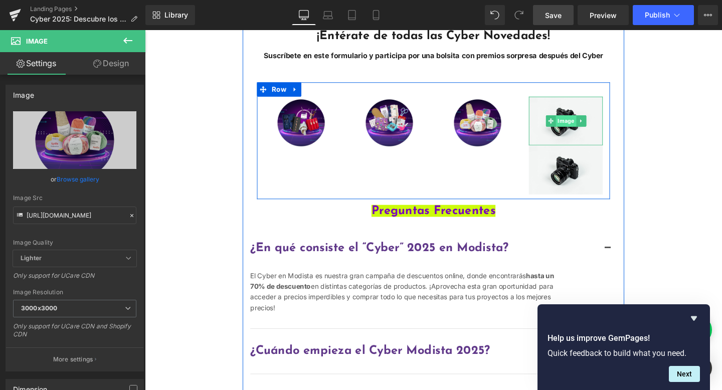
click at [577, 132] on span "Image" at bounding box center [587, 126] width 22 height 12
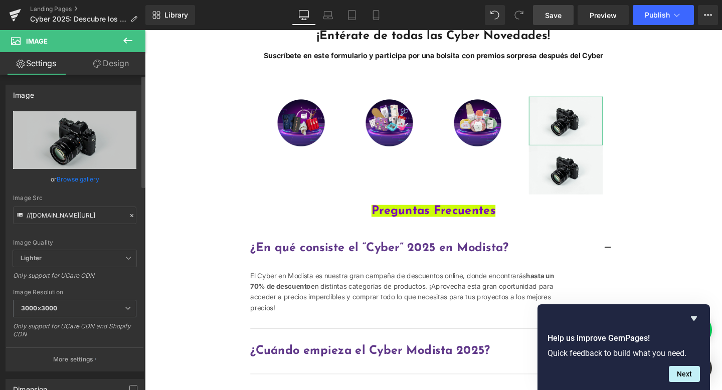
click at [128, 216] on icon at bounding box center [131, 215] width 7 height 7
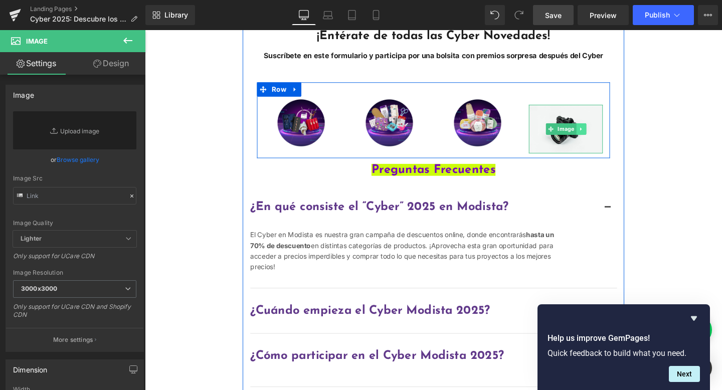
click at [598, 140] on link "Main content" at bounding box center [603, 134] width 11 height 12
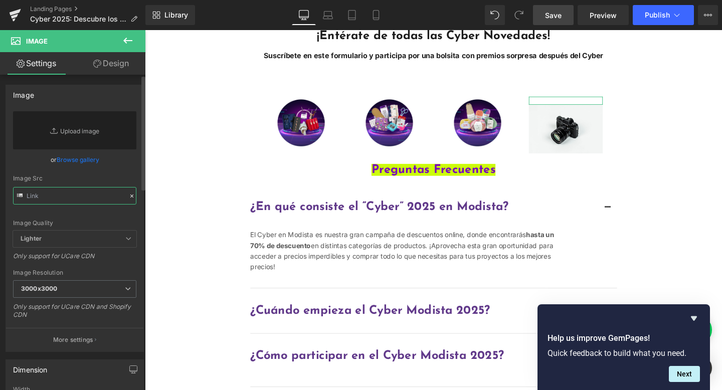
click at [68, 191] on input "text" at bounding box center [74, 196] width 123 height 18
paste input "https://cdn.shopify.com/s/files/1/0252/2559/2883/files/hilado_modista.png?v=175…"
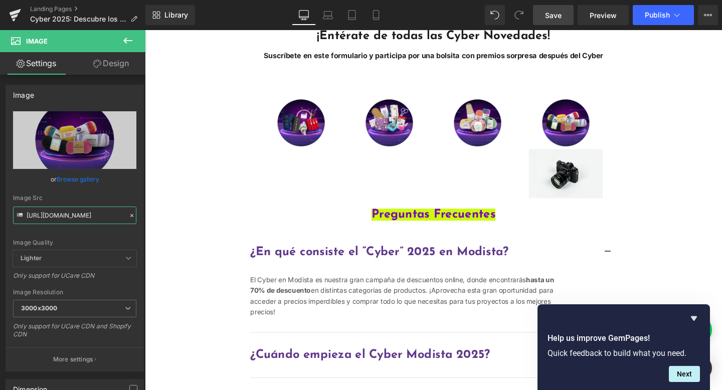
type input "https://cdn.shopify.com/s/files/1/0252/2559/2883/files/hilado_modista_3000x3000…"
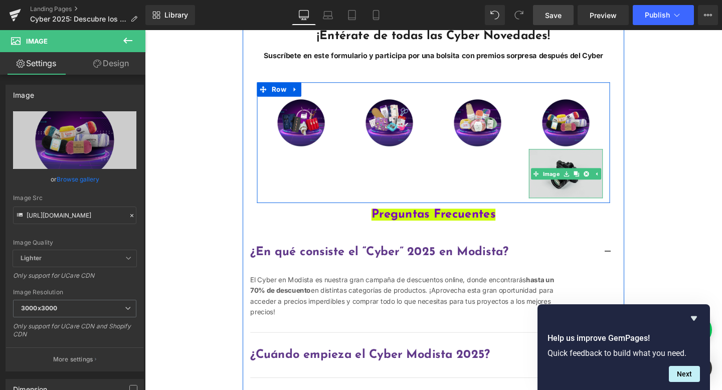
click at [576, 207] on img "Main content" at bounding box center [587, 181] width 78 height 52
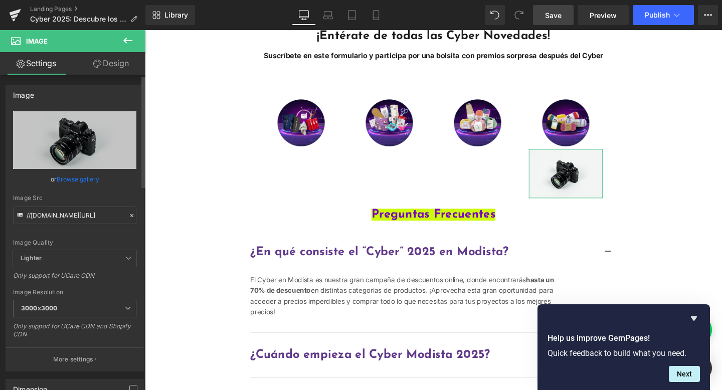
click at [128, 218] on icon at bounding box center [131, 215] width 7 height 7
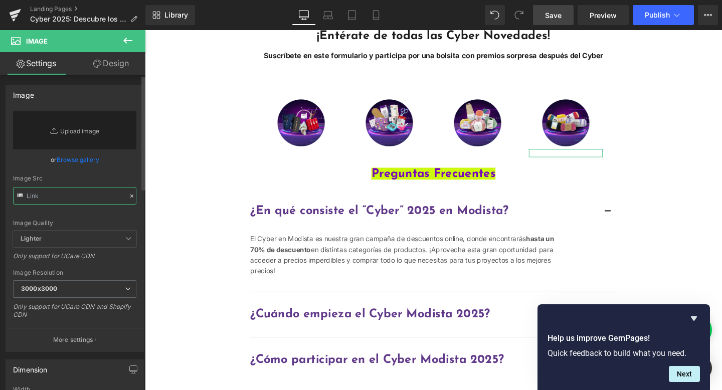
click at [55, 192] on input "text" at bounding box center [74, 196] width 123 height 18
paste input "https://cdn.shopify.com/s/files/1/0252/2559/2883/files/para_crear.png?v=1759341…"
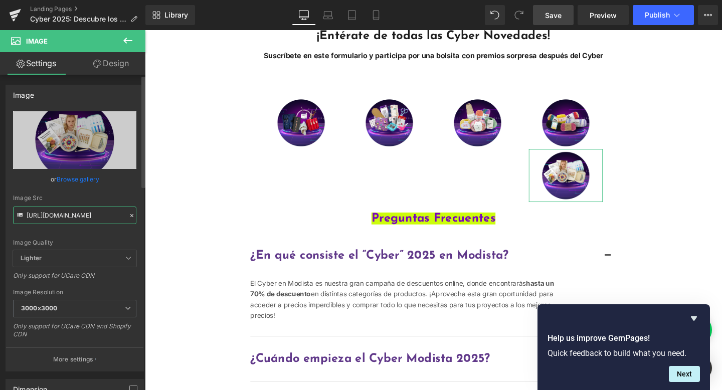
type input "https://cdn.shopify.com/s/files/1/0252/2559/2883/files/para_crear_3000x3000.png…"
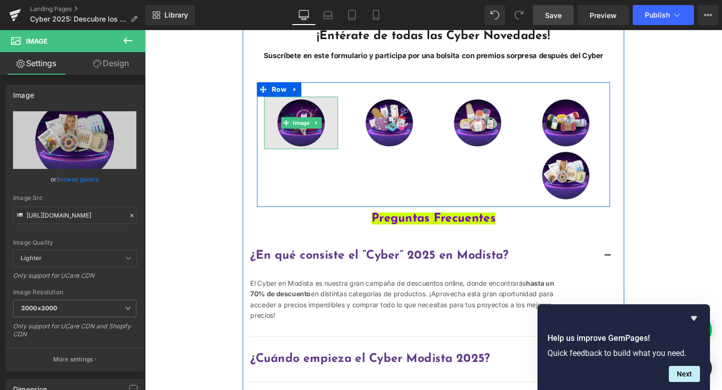
click at [309, 156] on img "Main content" at bounding box center [309, 128] width 78 height 56
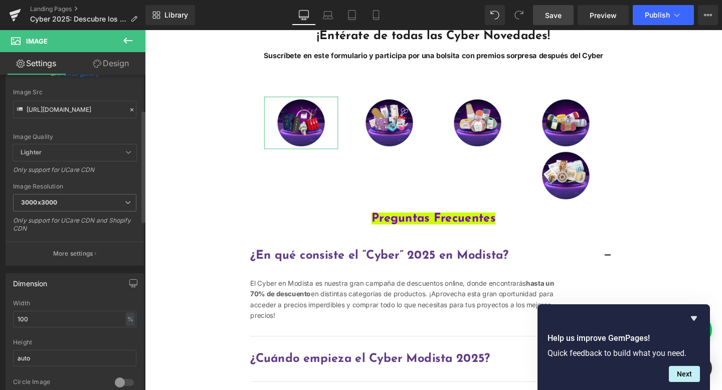
scroll to position [158, 0]
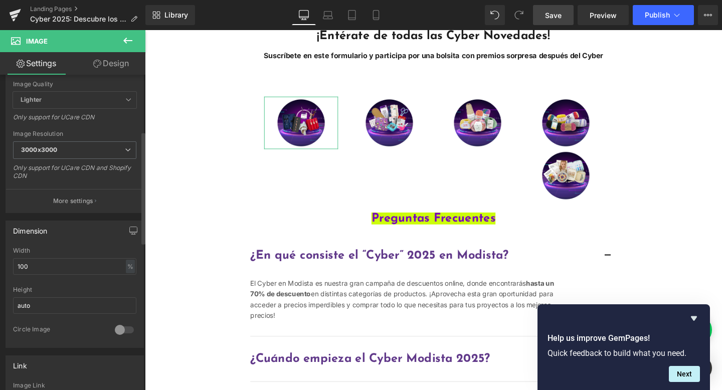
click at [122, 325] on div at bounding box center [124, 330] width 24 height 16
click at [123, 327] on div at bounding box center [124, 330] width 24 height 16
click at [109, 306] on input "auto" at bounding box center [74, 305] width 123 height 17
drag, startPoint x: 109, startPoint y: 306, endPoint x: 0, endPoint y: 298, distance: 109.5
click at [0, 298] on div "Dimension 100% Width 100 % % px auto Height auto 0 Circle Image" at bounding box center [75, 280] width 150 height 135
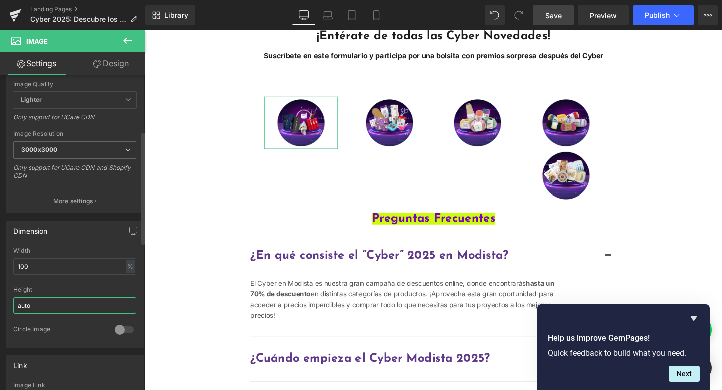
click at [99, 301] on input "auto" at bounding box center [74, 305] width 123 height 17
click at [96, 289] on div "Height" at bounding box center [74, 289] width 123 height 7
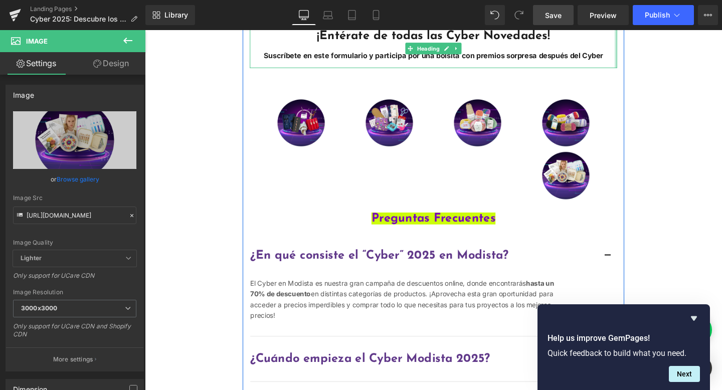
click at [638, 70] on div "Main content" at bounding box center [639, 49] width 3 height 41
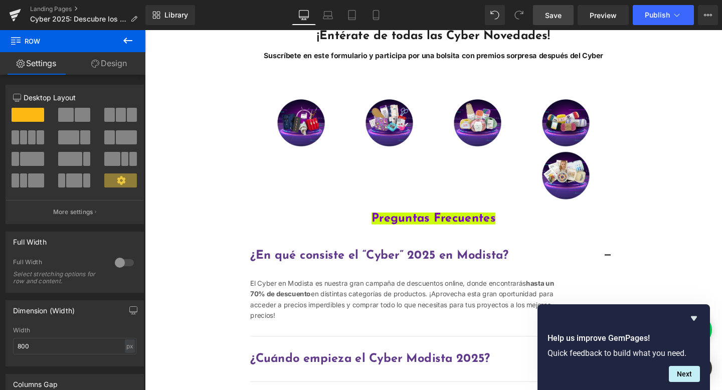
click at [631, 127] on div "Image Image Image Image Image Row" at bounding box center [448, 150] width 386 height 131
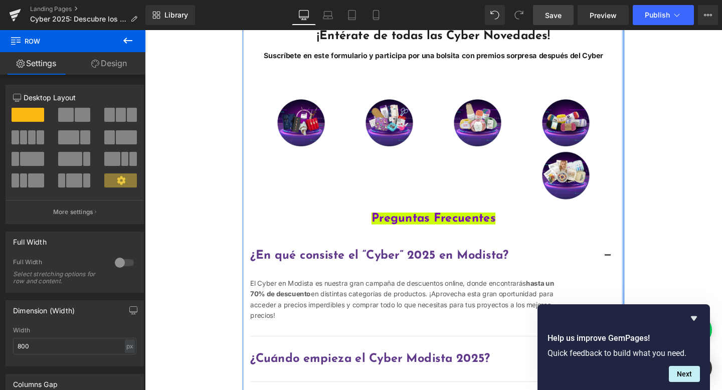
drag, startPoint x: 643, startPoint y: 130, endPoint x: 692, endPoint y: 131, distance: 49.1
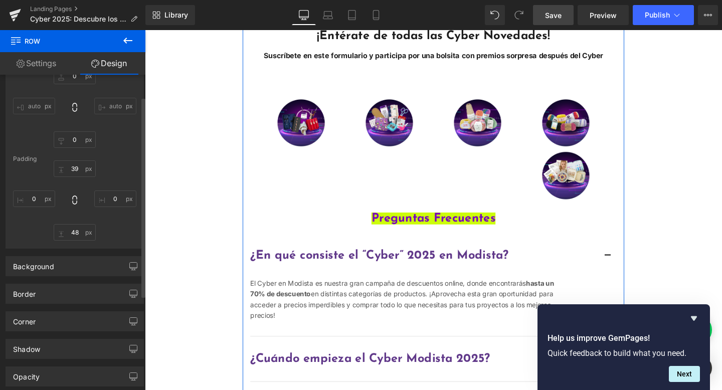
scroll to position [24, 0]
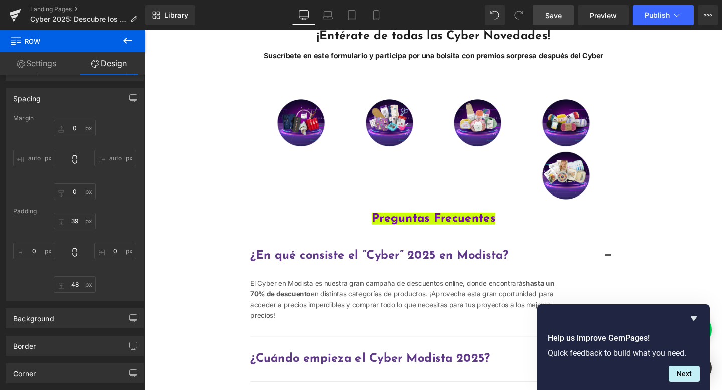
click at [266, 198] on div "Image Image Image Image Image Row" at bounding box center [448, 150] width 371 height 131
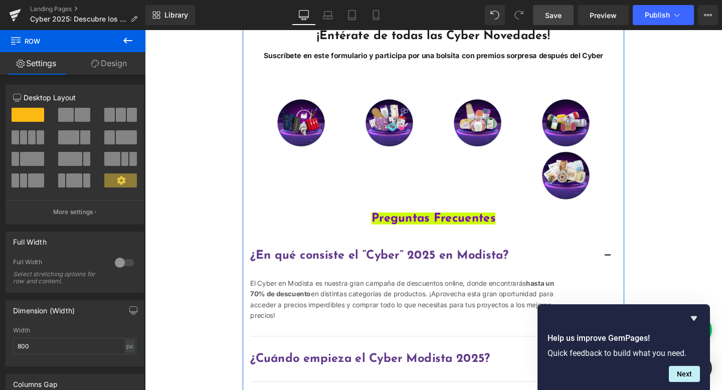
drag, startPoint x: 66, startPoint y: 346, endPoint x: 1, endPoint y: 344, distance: 65.2
click at [1, 344] on div "Dimension (Width) 800px Width 800 px % px" at bounding box center [75, 330] width 150 height 74
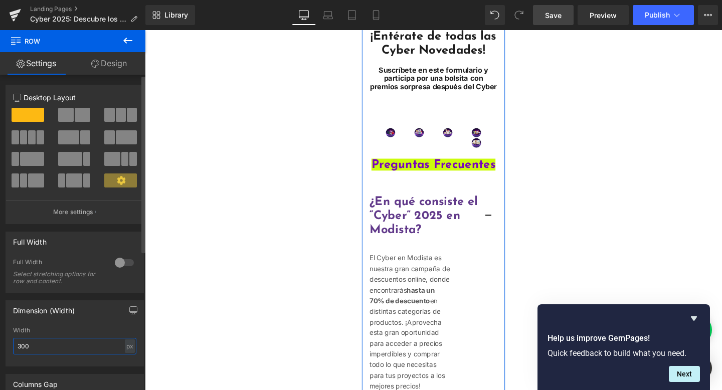
type input "3000"
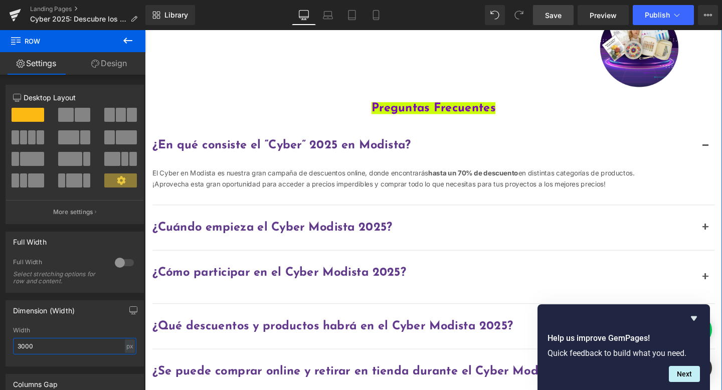
scroll to position [526, 0]
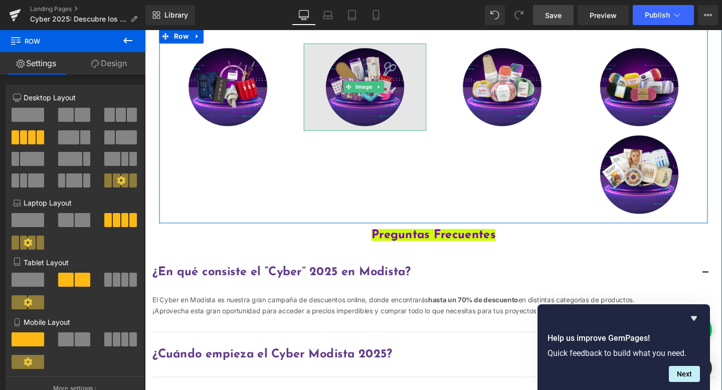
scroll to position [368, 0]
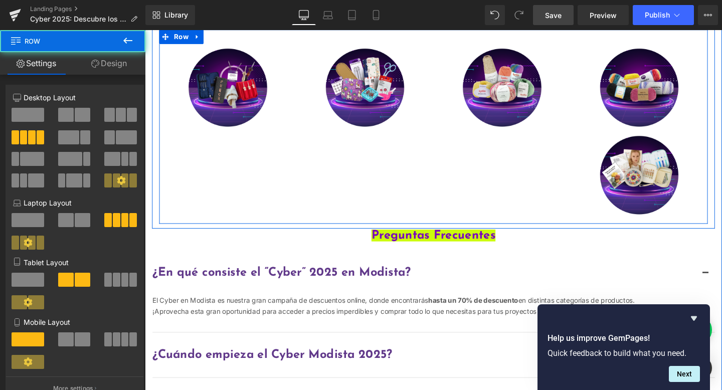
click at [375, 194] on div "Image Image Image Image Image Row" at bounding box center [448, 132] width 576 height 204
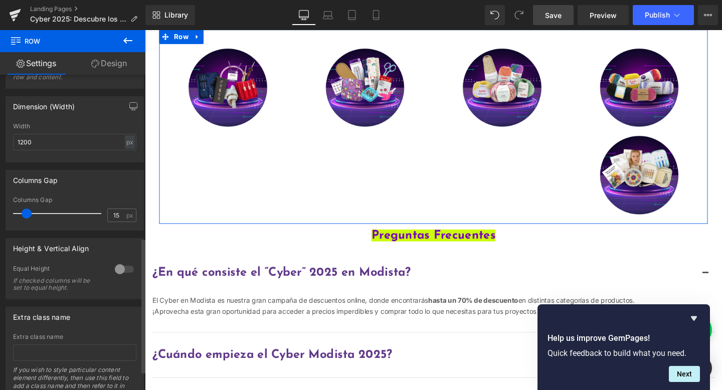
scroll to position [391, 0]
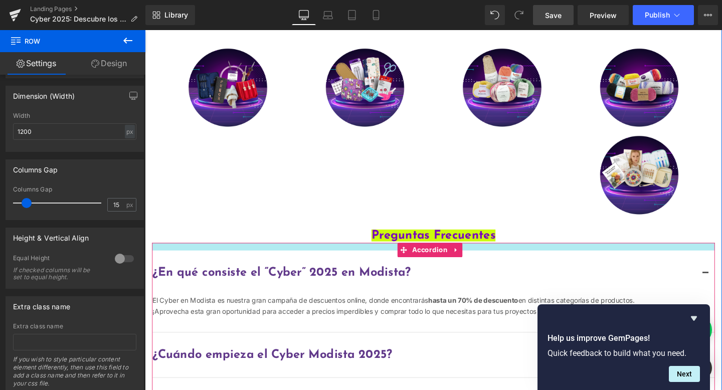
click at [169, 262] on div "Main content" at bounding box center [447, 258] width 591 height 8
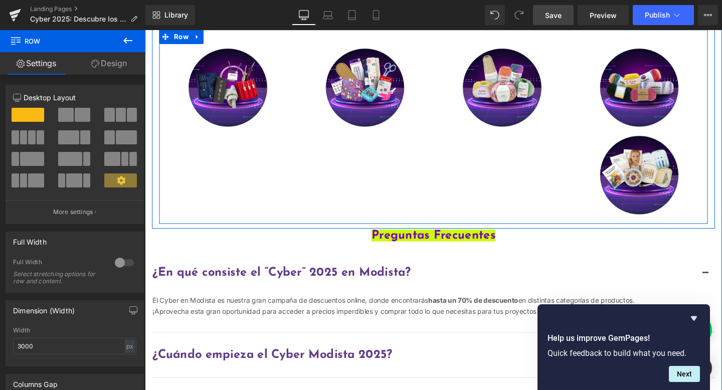
click at [209, 197] on div "Image Image Image Image Image Row" at bounding box center [448, 132] width 576 height 204
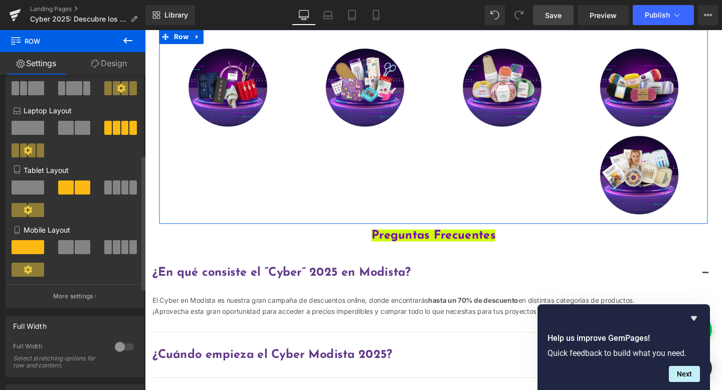
scroll to position [192, 0]
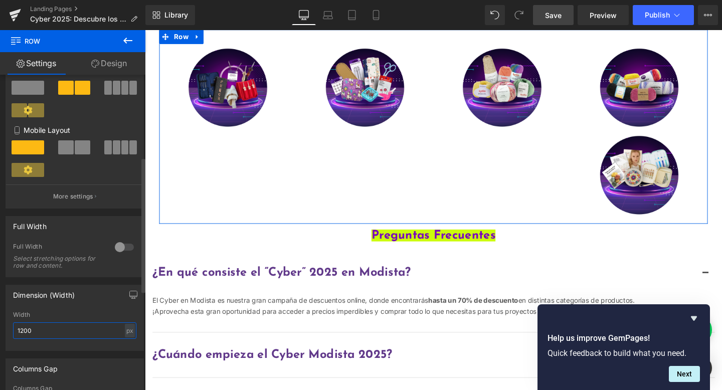
drag, startPoint x: 40, startPoint y: 332, endPoint x: 0, endPoint y: 327, distance: 40.4
click at [0, 327] on div "Dimension (Width) 1200px Width 1200 px % px" at bounding box center [75, 314] width 150 height 74
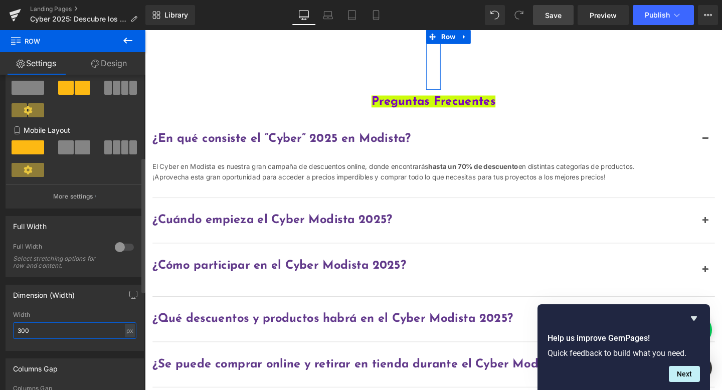
type input "3000"
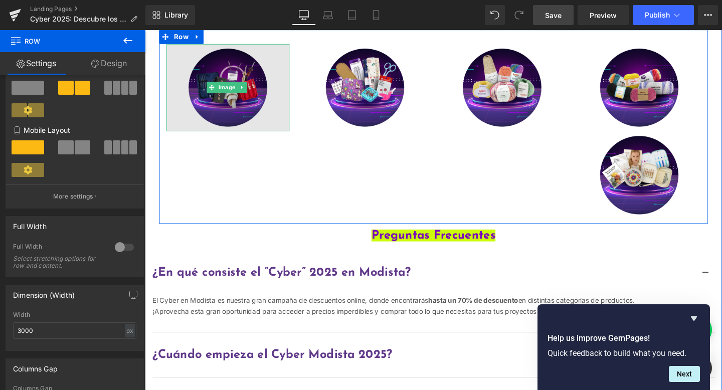
click at [271, 108] on img "Main content" at bounding box center [231, 91] width 129 height 92
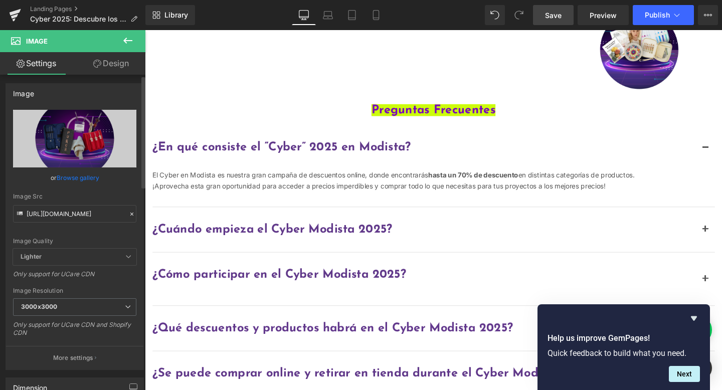
scroll to position [0, 0]
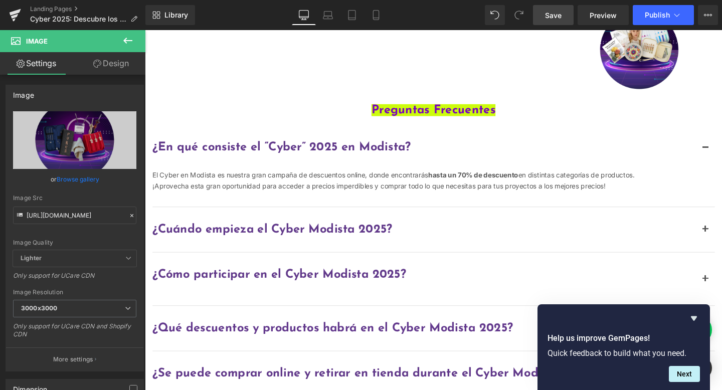
click at [108, 66] on link "Design" at bounding box center [111, 63] width 73 height 23
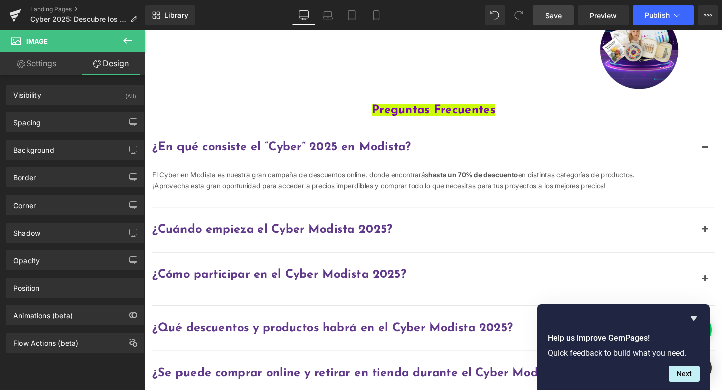
click at [42, 68] on link "Settings" at bounding box center [36, 63] width 73 height 23
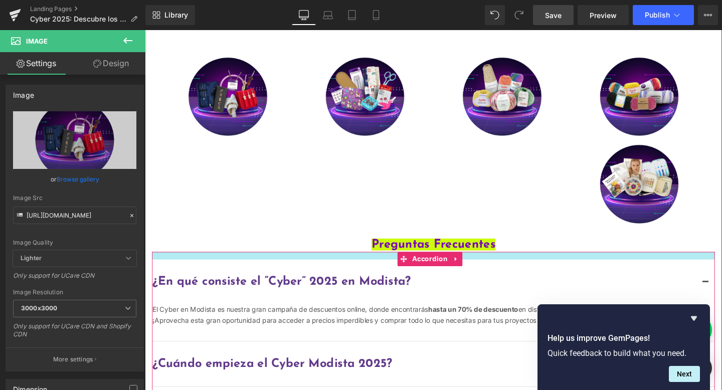
scroll to position [281, 0]
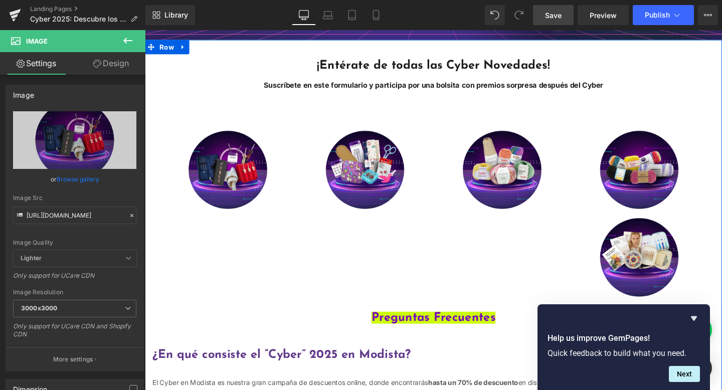
click at [309, 183] on div "Image" at bounding box center [376, 177] width 144 height 92
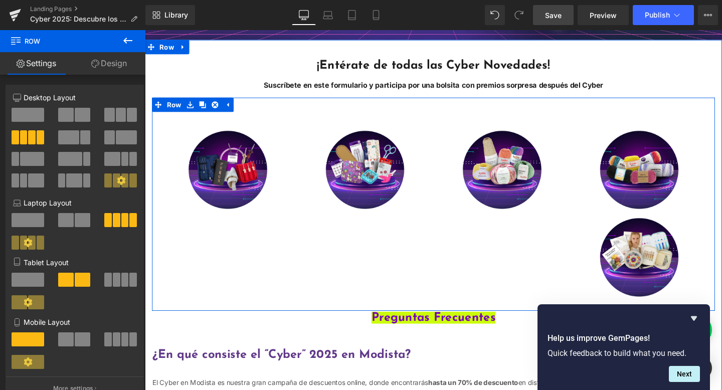
click at [159, 185] on div "Image Image Image Image Image Row" at bounding box center [447, 218] width 591 height 204
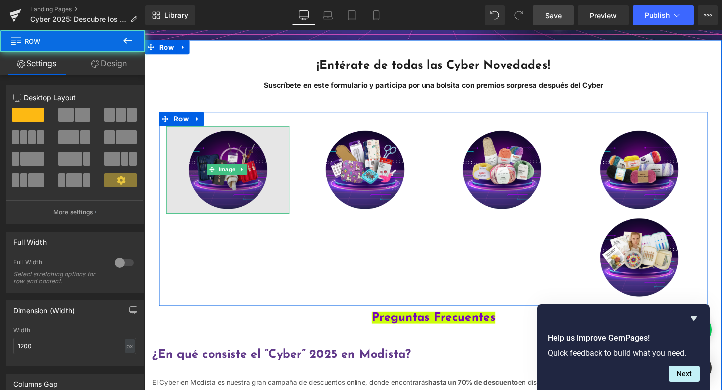
click at [186, 185] on img "Main content" at bounding box center [231, 177] width 129 height 92
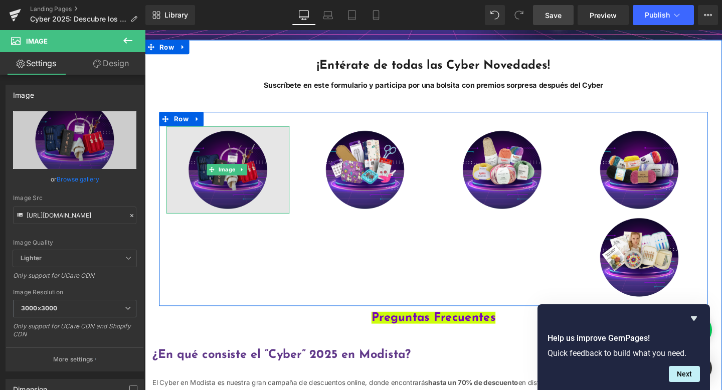
click at [289, 194] on img "Main content" at bounding box center [231, 177] width 129 height 92
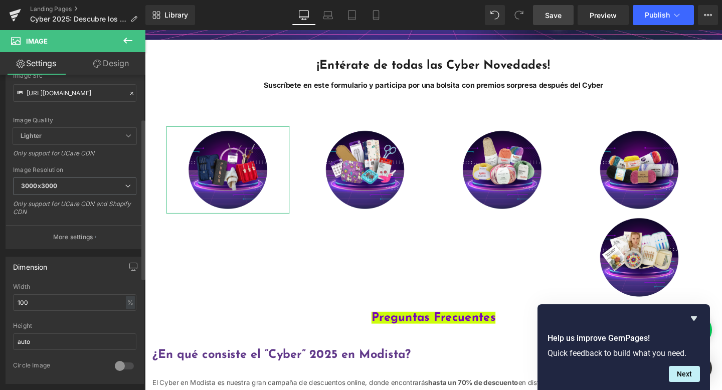
scroll to position [124, 0]
drag, startPoint x: 54, startPoint y: 297, endPoint x: 3, endPoint y: 294, distance: 51.2
click at [3, 294] on div "Dimension 100% Width 100 % % px auto Height auto 0 Circle Image" at bounding box center [75, 315] width 150 height 135
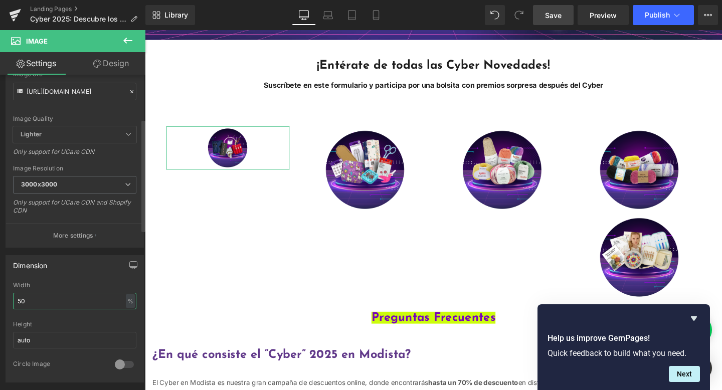
type input "5"
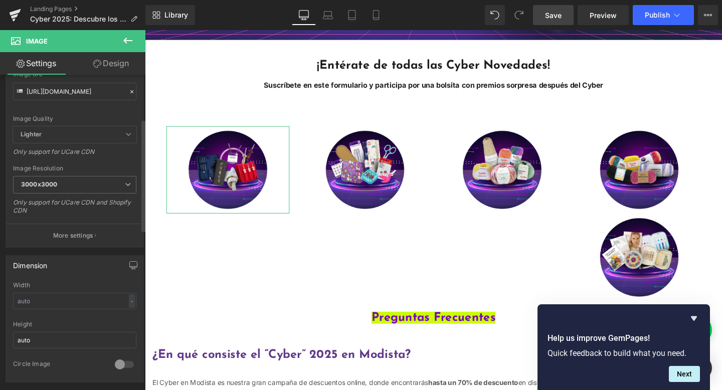
click at [109, 324] on div "Height" at bounding box center [74, 324] width 123 height 7
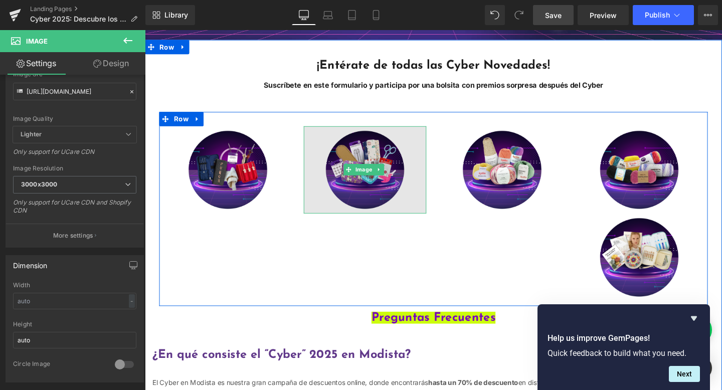
click at [343, 210] on img "Main content" at bounding box center [376, 177] width 129 height 92
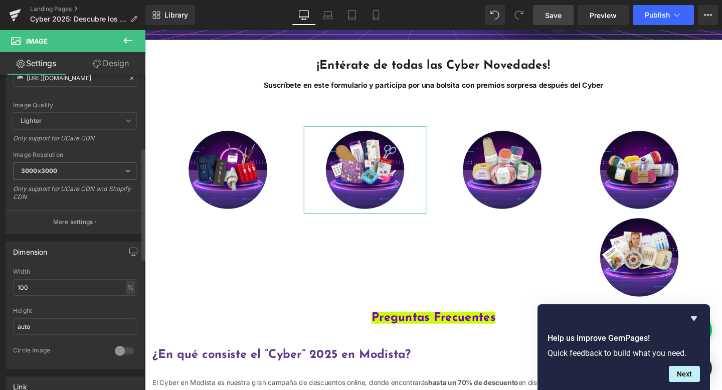
scroll to position [203, 0]
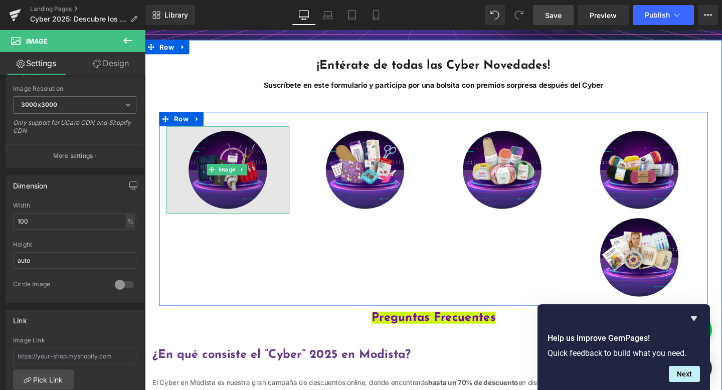
click at [227, 218] on img "Main content" at bounding box center [231, 177] width 129 height 92
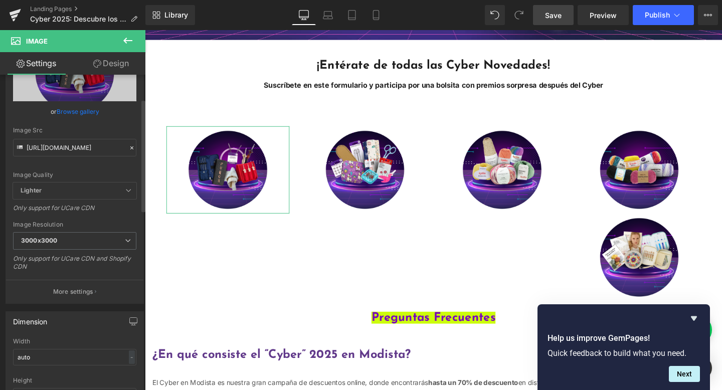
scroll to position [140, 0]
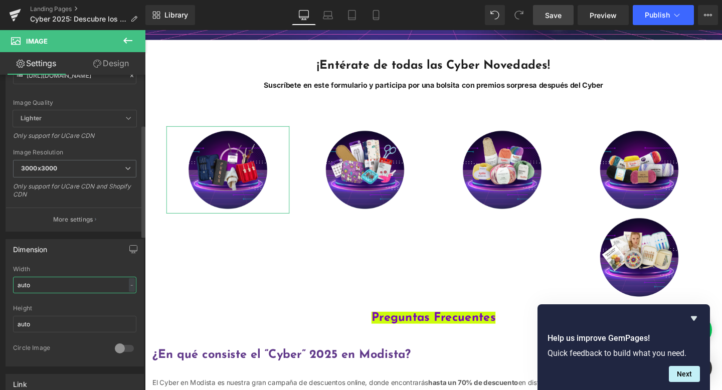
drag, startPoint x: 53, startPoint y: 284, endPoint x: 0, endPoint y: 278, distance: 53.4
click at [0, 278] on div "Dimension auto Width auto - % px auto Height auto 0 Circle Image" at bounding box center [75, 299] width 150 height 135
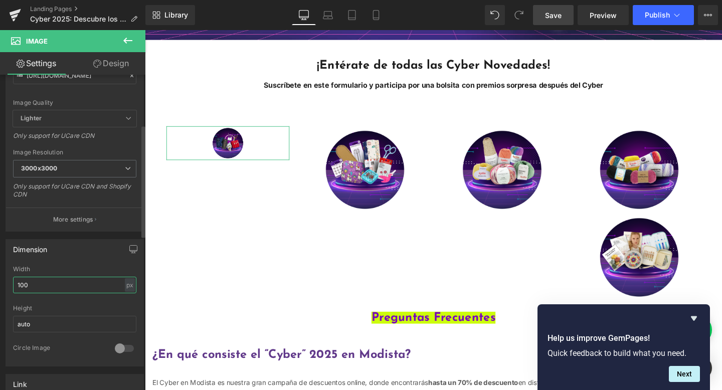
type input "100"
click at [64, 309] on div "Height" at bounding box center [74, 308] width 123 height 7
click at [66, 283] on input "100" at bounding box center [74, 285] width 123 height 17
drag, startPoint x: 108, startPoint y: 284, endPoint x: 13, endPoint y: 284, distance: 95.2
click at [13, 284] on input "100" at bounding box center [74, 285] width 123 height 17
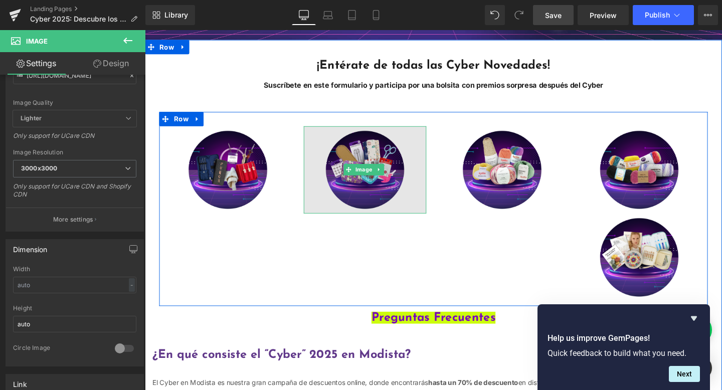
click at [378, 195] on img "Main content" at bounding box center [376, 177] width 129 height 92
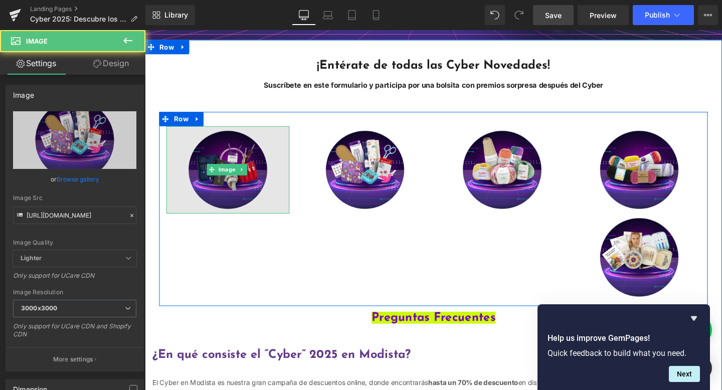
click at [223, 216] on img "Main content" at bounding box center [231, 177] width 129 height 92
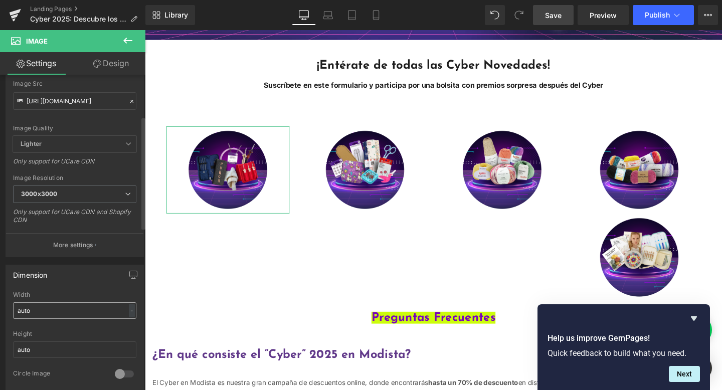
scroll to position [140, 0]
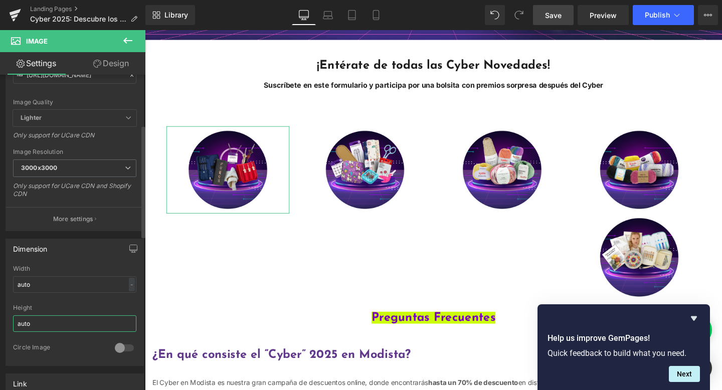
drag, startPoint x: 50, startPoint y: 321, endPoint x: 0, endPoint y: 320, distance: 49.6
click at [0, 320] on div "Dimension auto Width auto - % px auto Height auto 0 Circle Image" at bounding box center [75, 298] width 150 height 135
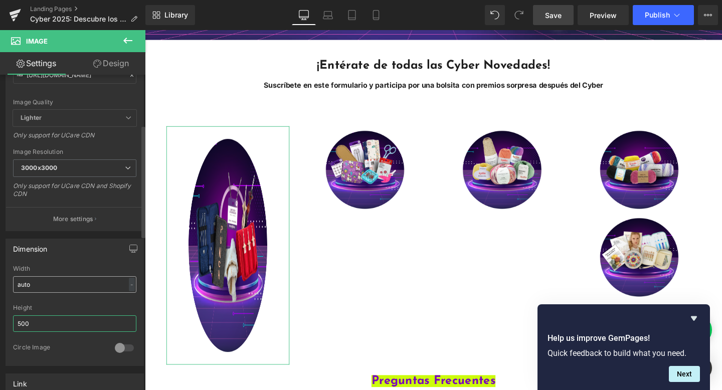
type input "500"
drag, startPoint x: 47, startPoint y: 288, endPoint x: 0, endPoint y: 283, distance: 46.9
click at [0, 283] on div "Dimension auto Width auto - % px 500px Height 500 0 Circle Image" at bounding box center [75, 298] width 150 height 135
drag, startPoint x: 34, startPoint y: 286, endPoint x: 0, endPoint y: 285, distance: 33.6
click at [0, 285] on div "Dimension 500px Width 500 px % px 500px Height 500 0 Circle Image" at bounding box center [75, 298] width 150 height 135
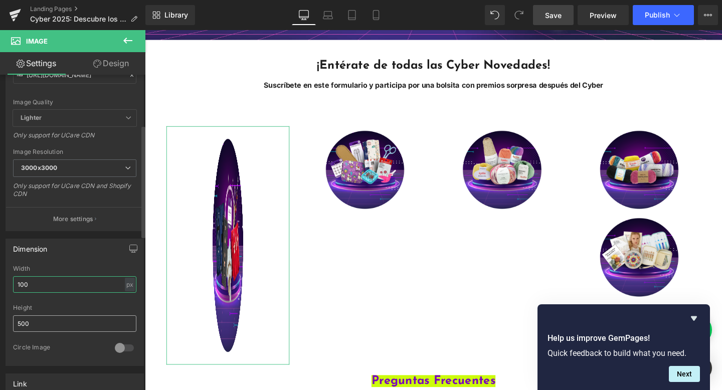
type input "100"
drag, startPoint x: 56, startPoint y: 321, endPoint x: 0, endPoint y: 321, distance: 56.1
click at [0, 321] on div "Dimension 100px Width 100 px % px 500px Height 500 0 Circle Image" at bounding box center [75, 298] width 150 height 135
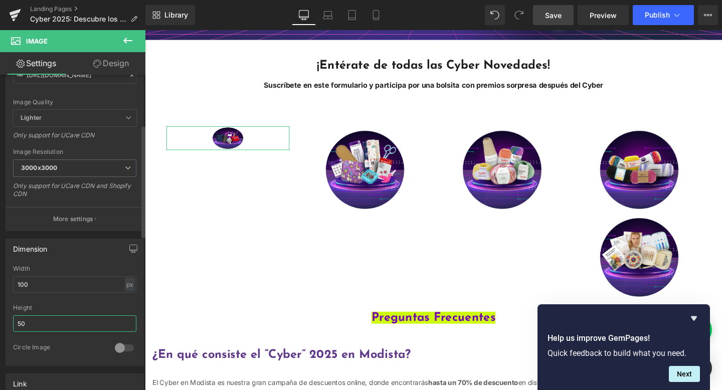
drag, startPoint x: 33, startPoint y: 321, endPoint x: 5, endPoint y: 321, distance: 27.6
click at [5, 321] on div "Dimension 100px Width 100 px % px 50px Height 50 0 Circle Image" at bounding box center [75, 298] width 150 height 135
type input "100"
click at [46, 284] on input "100" at bounding box center [74, 284] width 123 height 17
type input "1"
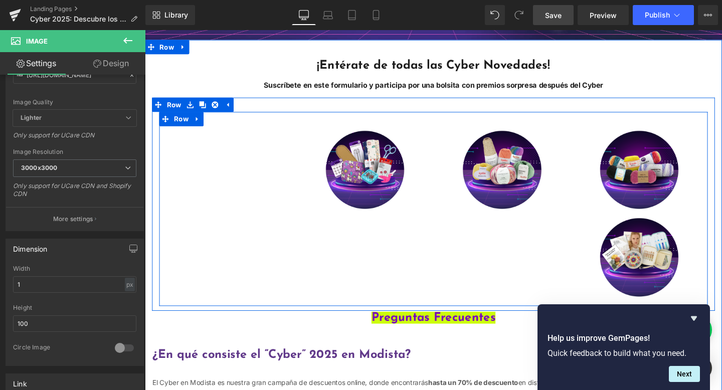
click at [228, 307] on div "Image Image Image Image Image Row" at bounding box center [448, 218] width 576 height 204
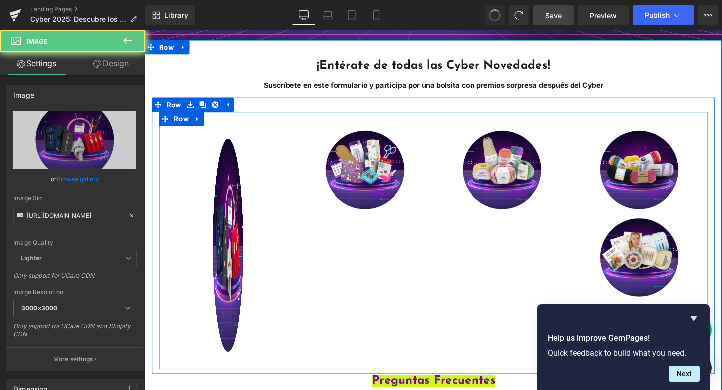
type input "auto"
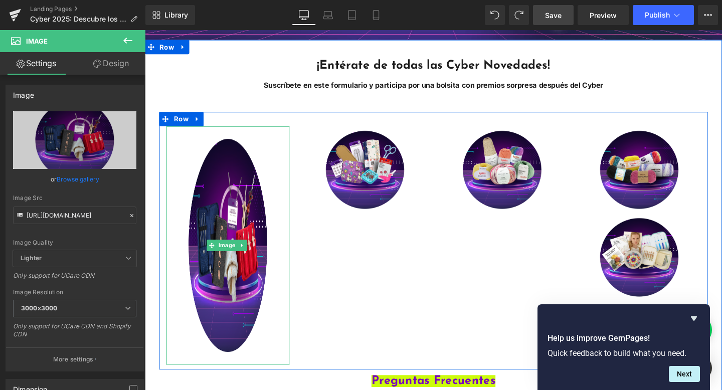
type input "auto"
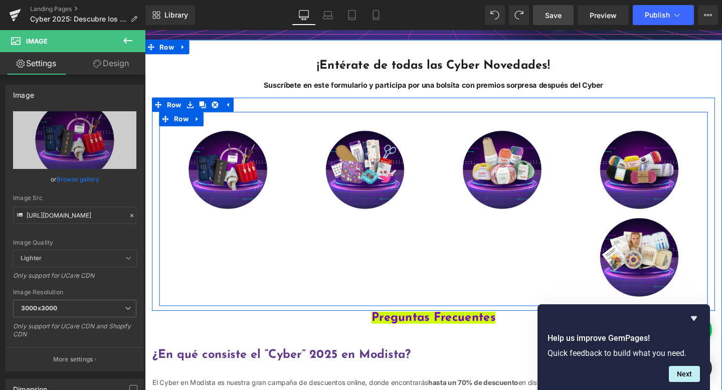
type input "100"
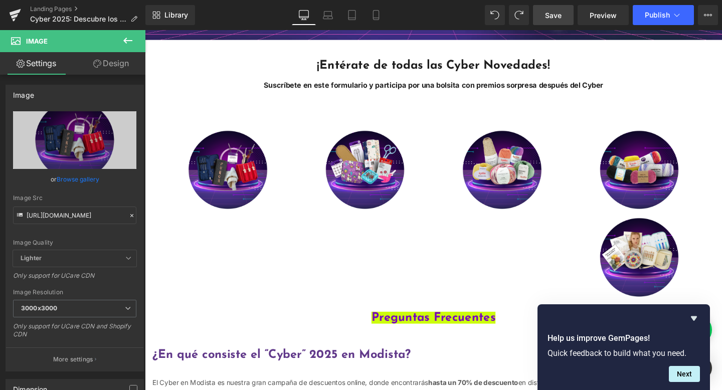
click at [125, 40] on icon at bounding box center [127, 41] width 9 height 6
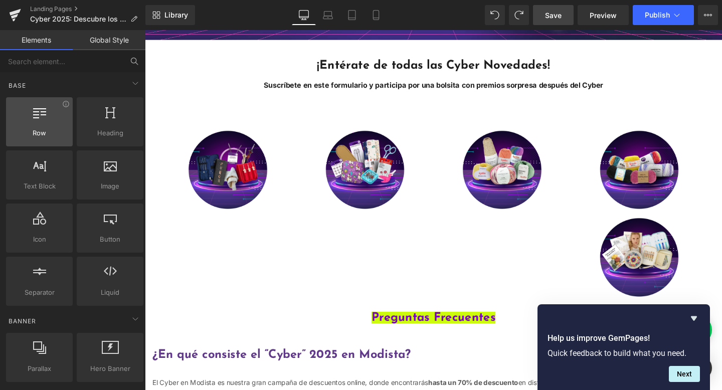
click at [51, 116] on div at bounding box center [39, 116] width 61 height 23
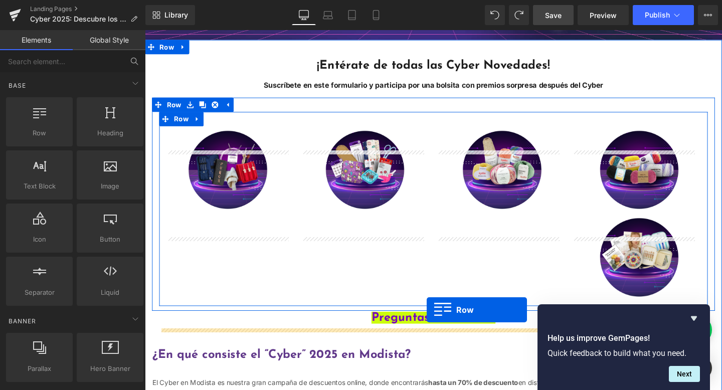
drag, startPoint x: 182, startPoint y: 147, endPoint x: 441, endPoint y: 324, distance: 313.3
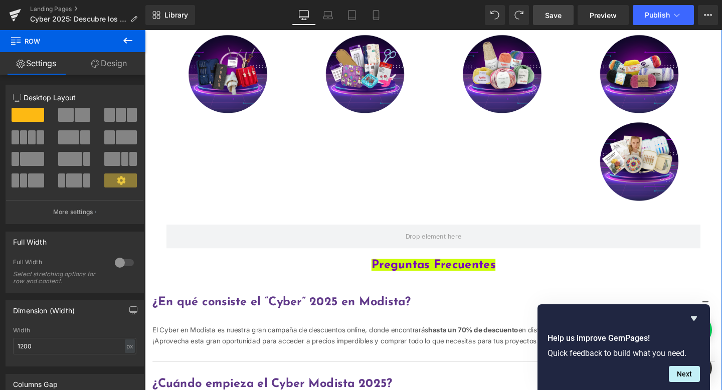
scroll to position [395, 0]
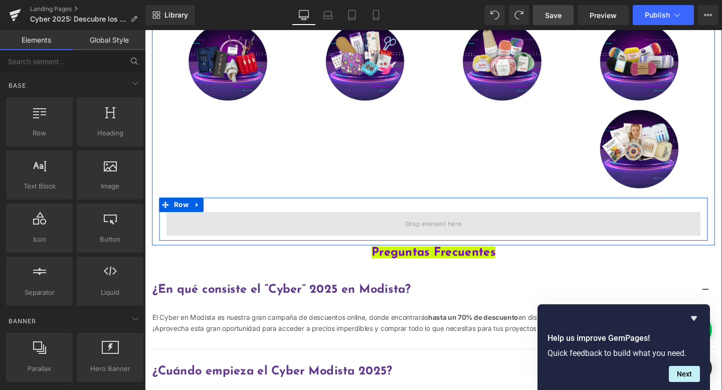
click at [441, 241] on span "Main content" at bounding box center [448, 234] width 66 height 13
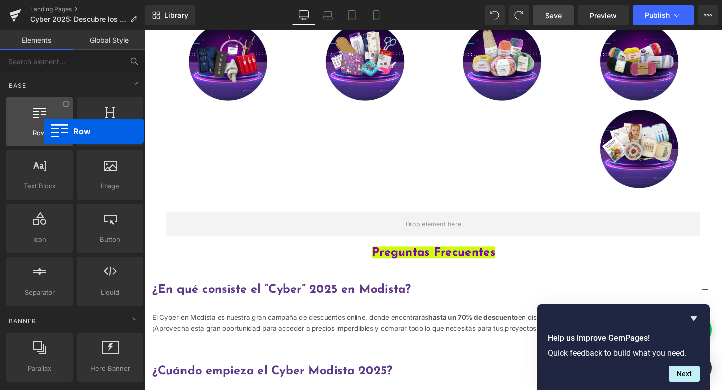
click at [44, 112] on icon at bounding box center [39, 111] width 13 height 13
click at [40, 122] on div at bounding box center [39, 116] width 61 height 23
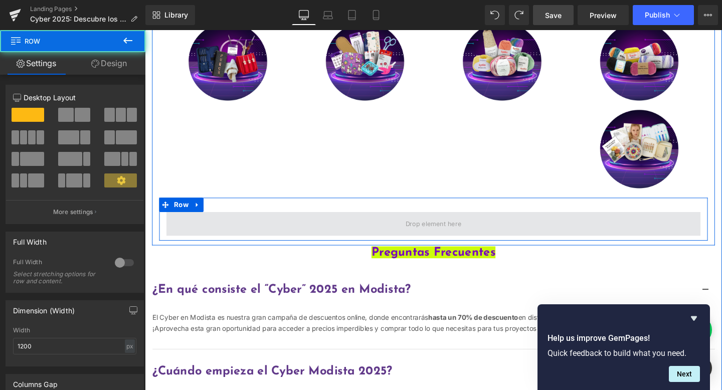
click at [313, 247] on span "Main content" at bounding box center [447, 233] width 561 height 25
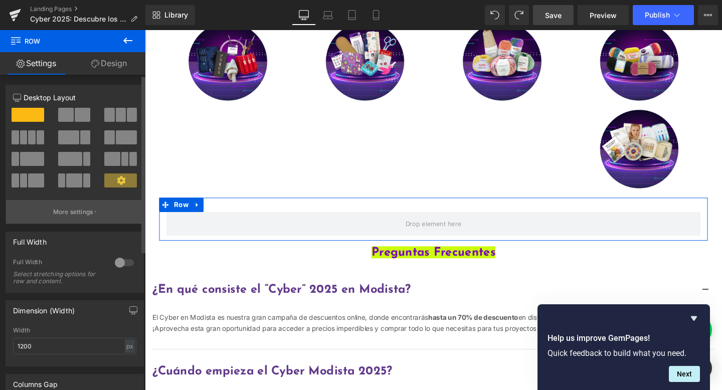
click at [89, 212] on p "More settings" at bounding box center [73, 211] width 40 height 9
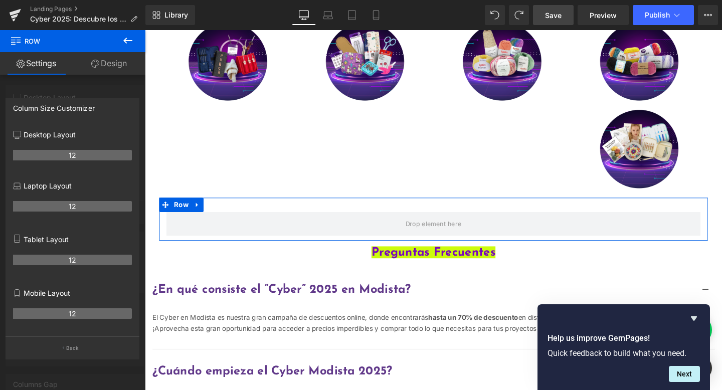
drag, startPoint x: 76, startPoint y: 154, endPoint x: 60, endPoint y: 154, distance: 16.0
click at [45, 135] on p "Desktop Layout" at bounding box center [72, 134] width 119 height 11
click at [21, 135] on icon at bounding box center [18, 134] width 8 height 6
click at [66, 352] on button "Back" at bounding box center [73, 347] width 134 height 23
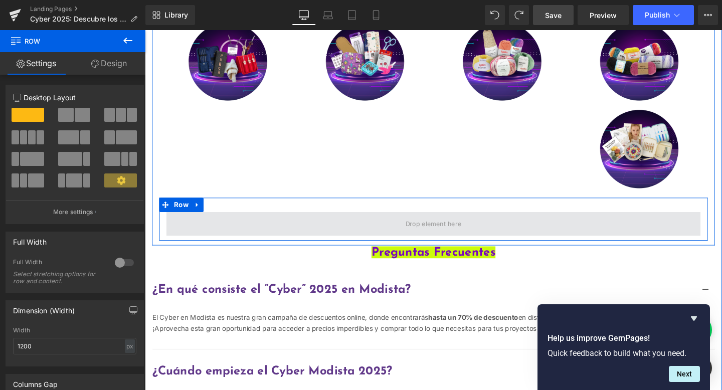
drag, startPoint x: 256, startPoint y: 140, endPoint x: 409, endPoint y: 260, distance: 193.9
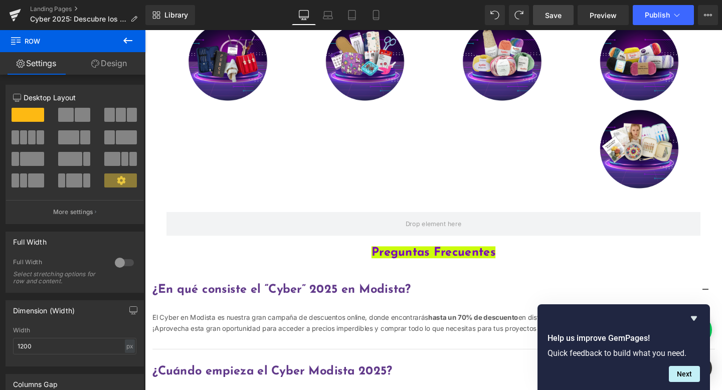
drag, startPoint x: 260, startPoint y: 149, endPoint x: 257, endPoint y: 226, distance: 77.7
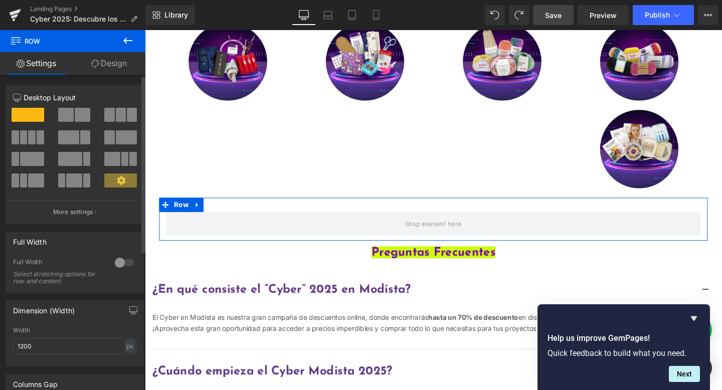
click at [116, 116] on span at bounding box center [121, 115] width 10 height 14
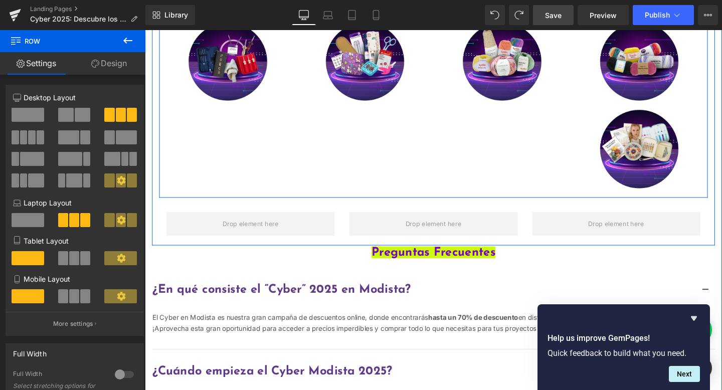
drag, startPoint x: 259, startPoint y: 145, endPoint x: 245, endPoint y: 194, distance: 51.2
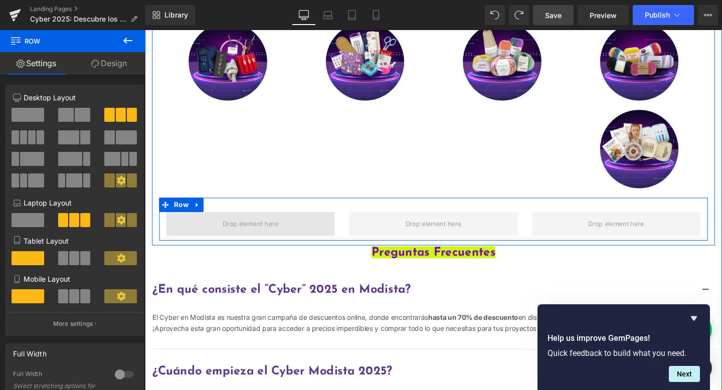
click at [326, 247] on span "Main content" at bounding box center [255, 233] width 177 height 25
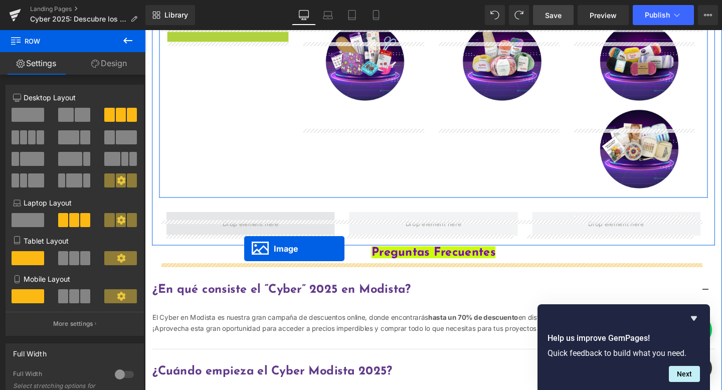
drag, startPoint x: 237, startPoint y: 117, endPoint x: 249, endPoint y: 260, distance: 143.3
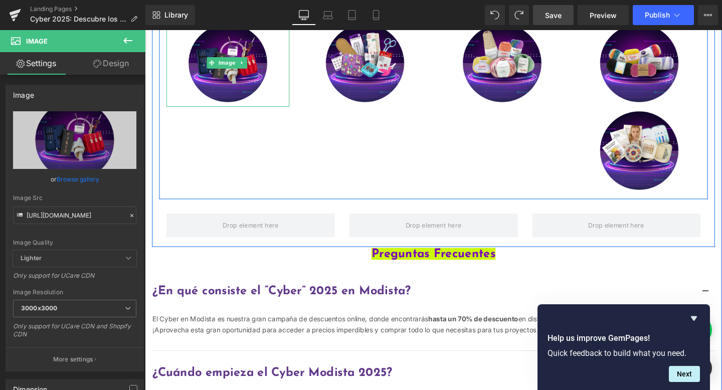
scroll to position [393, 0]
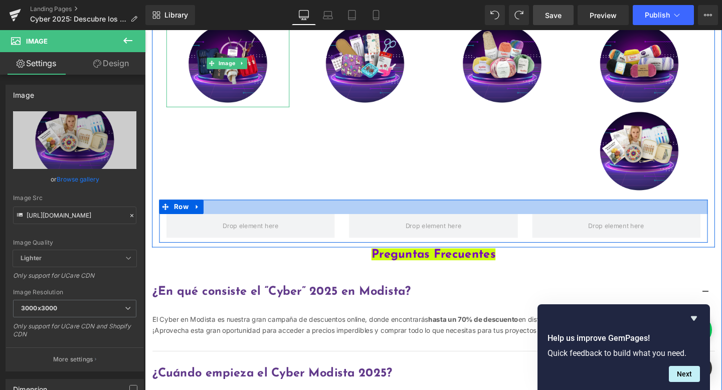
click at [458, 223] on div "Main content" at bounding box center [448, 215] width 576 height 15
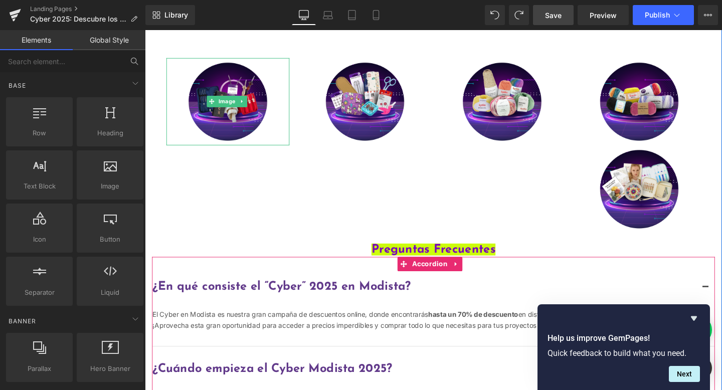
scroll to position [341, 0]
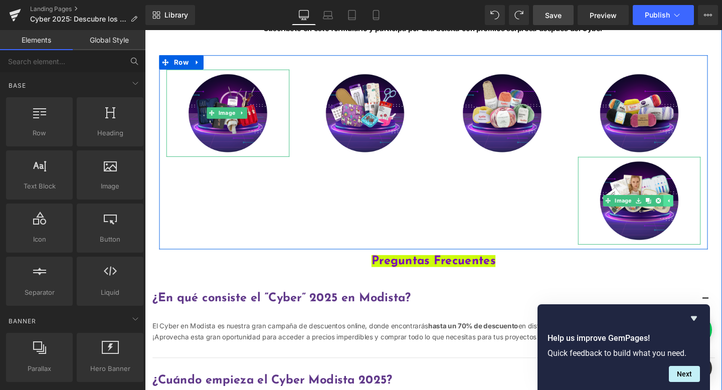
click at [695, 211] on icon "Main content" at bounding box center [696, 210] width 2 height 4
click at [689, 235] on img "Main content" at bounding box center [664, 209] width 129 height 92
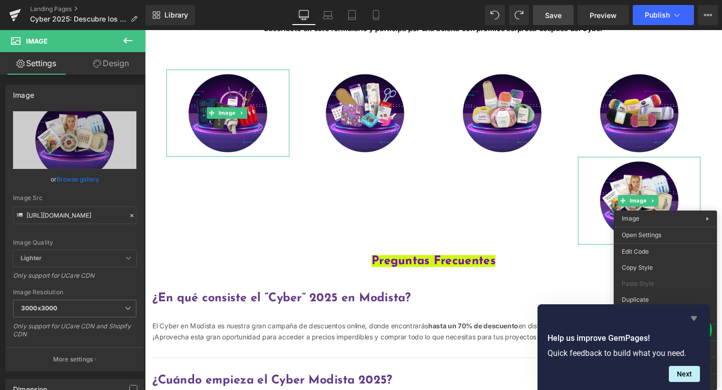
click at [690, 317] on icon "Hide survey" at bounding box center [693, 318] width 12 height 12
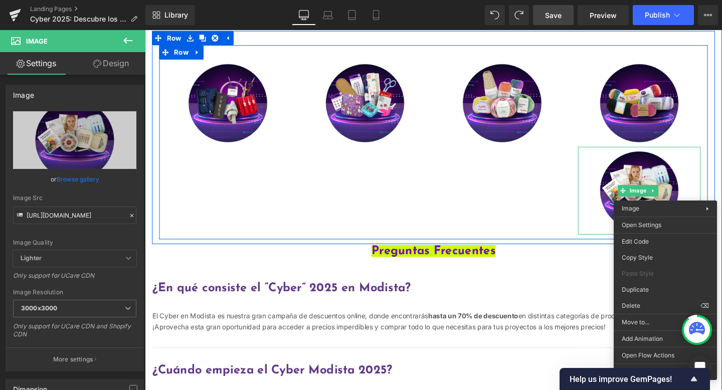
scroll to position [352, 0]
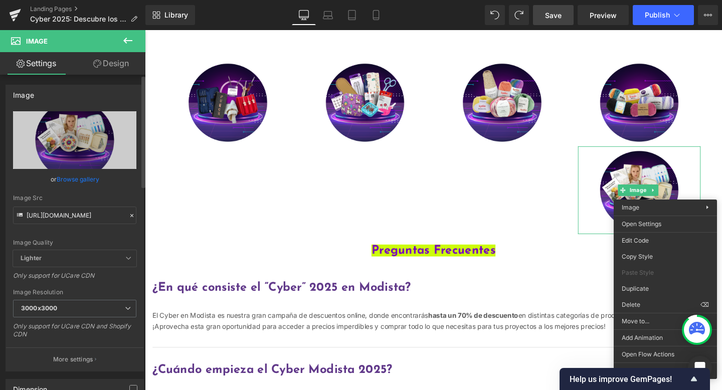
click at [77, 260] on span "Lighter" at bounding box center [74, 258] width 123 height 17
click at [80, 258] on span "Lighter" at bounding box center [74, 258] width 123 height 17
click at [253, 203] on div "Image Image Image Image Image Row" at bounding box center [448, 148] width 576 height 204
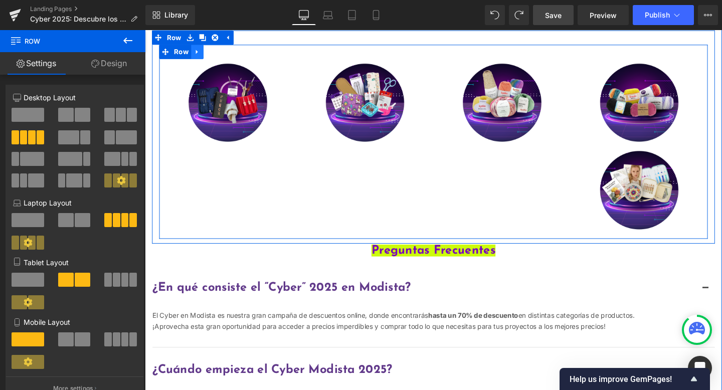
click at [199, 55] on icon "Main content" at bounding box center [199, 53] width 2 height 5
click at [242, 57] on icon "Main content" at bounding box center [239, 53] width 7 height 8
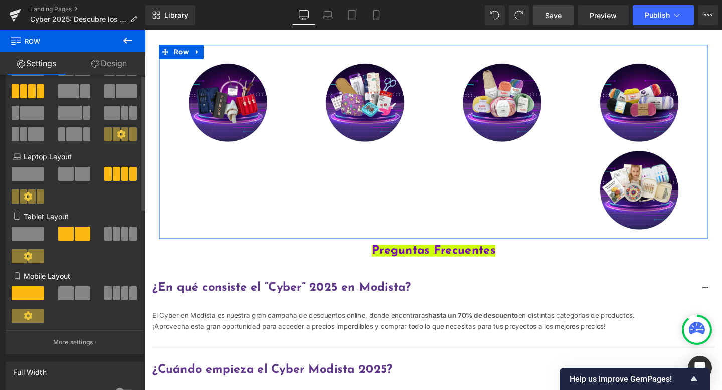
scroll to position [0, 0]
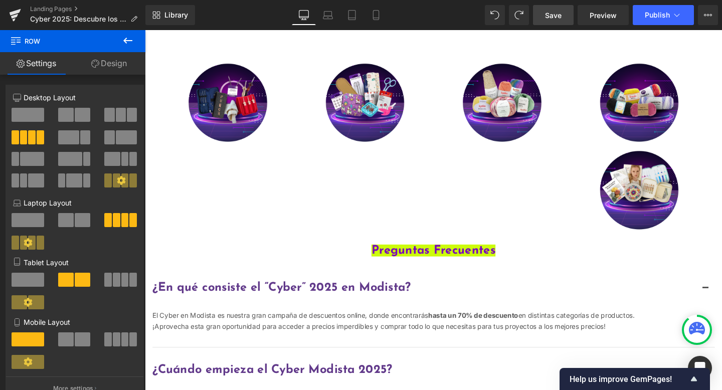
click at [130, 37] on icon at bounding box center [128, 41] width 12 height 12
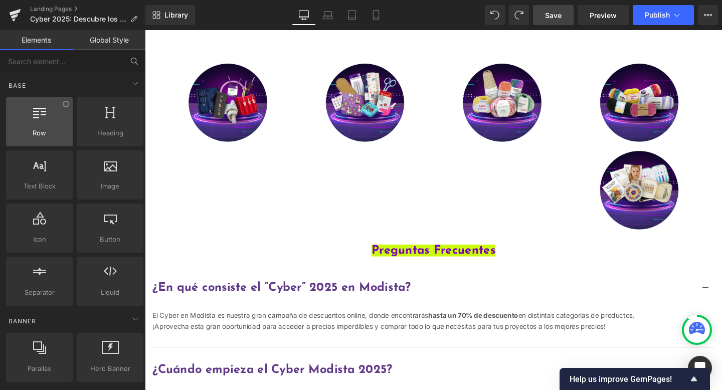
click at [29, 130] on span "Row" at bounding box center [39, 133] width 61 height 11
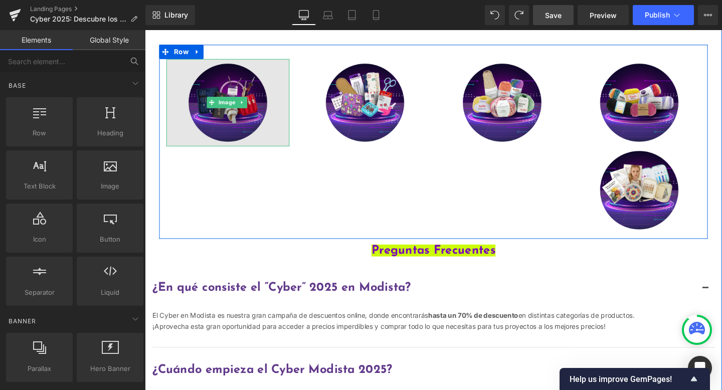
click at [241, 105] on img "Main content" at bounding box center [231, 107] width 129 height 92
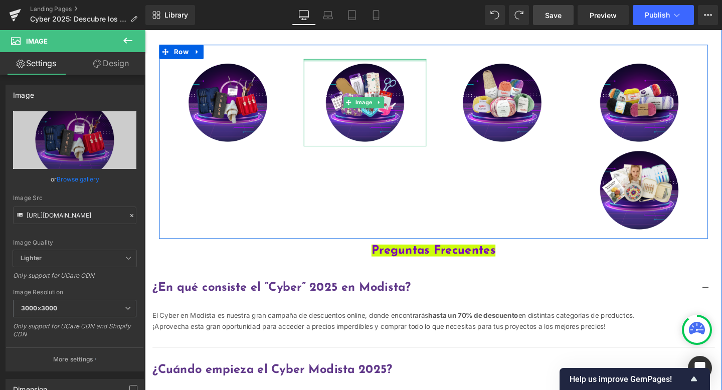
click at [323, 63] on div "Main content" at bounding box center [376, 62] width 129 height 3
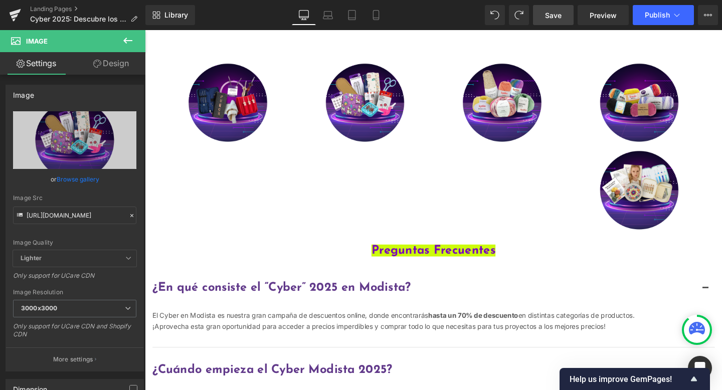
click at [297, 61] on div "Main content" at bounding box center [448, 53] width 576 height 15
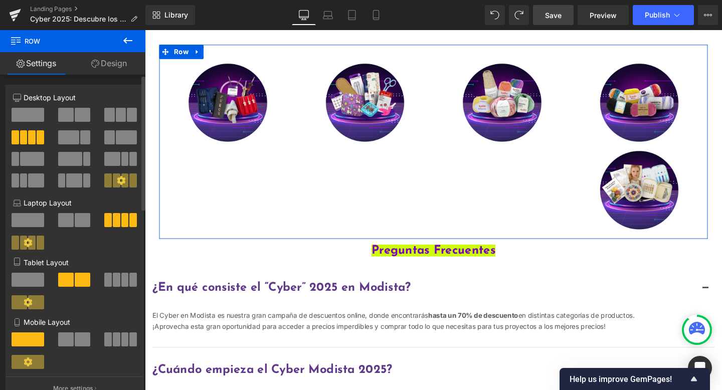
click at [119, 98] on p "Desktop Layout" at bounding box center [74, 97] width 123 height 11
click at [120, 180] on icon at bounding box center [121, 180] width 9 height 9
click at [117, 180] on icon at bounding box center [121, 180] width 9 height 9
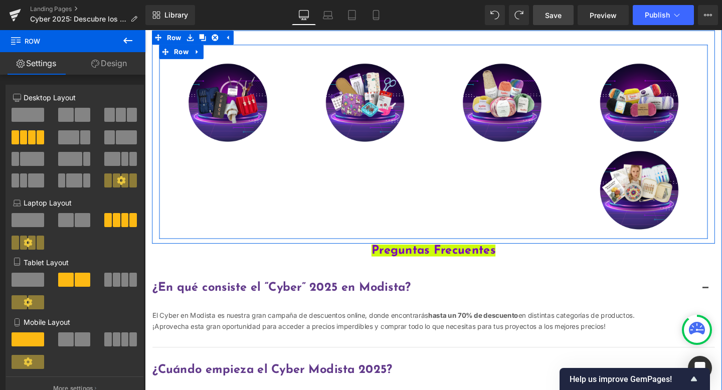
scroll to position [369, 0]
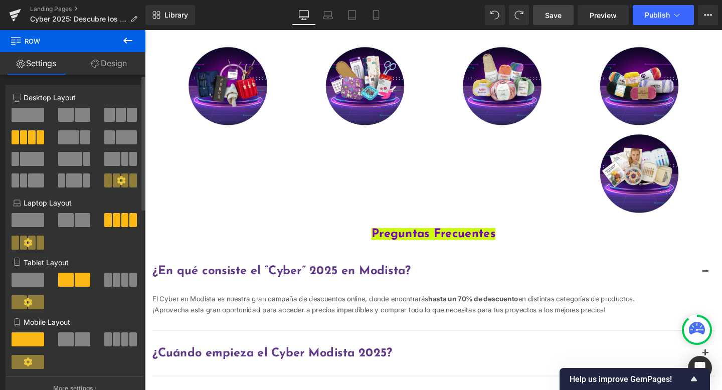
click at [119, 182] on icon at bounding box center [121, 180] width 9 height 9
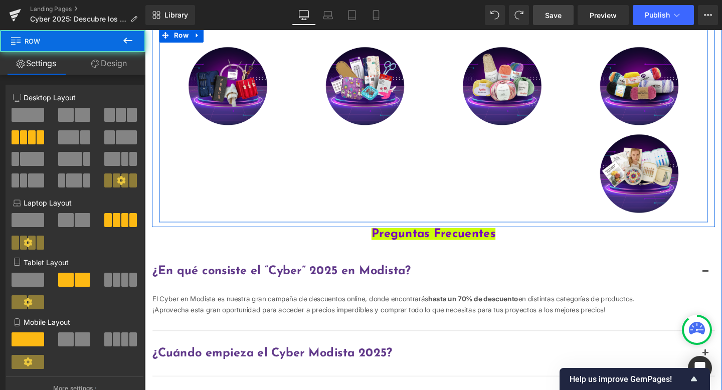
click at [216, 180] on div "Image Image Image Image Image Row" at bounding box center [448, 130] width 576 height 204
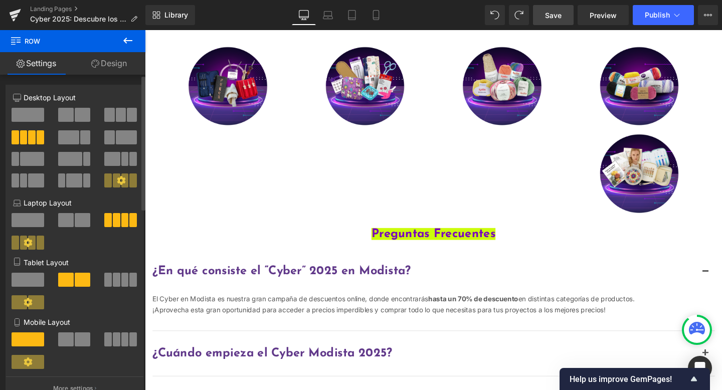
drag, startPoint x: 121, startPoint y: 181, endPoint x: 40, endPoint y: 170, distance: 81.9
click at [121, 181] on icon at bounding box center [121, 180] width 9 height 9
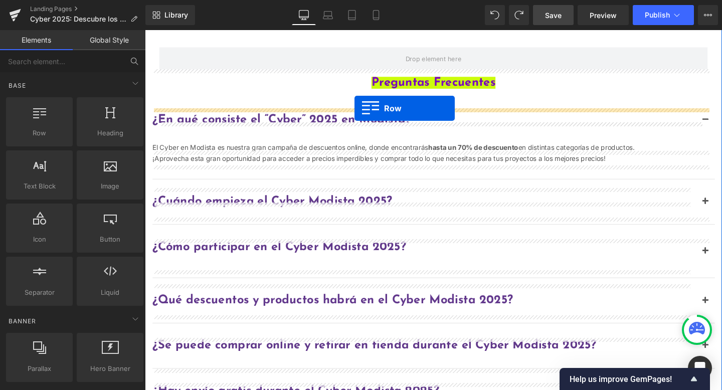
scroll to position [296, 0]
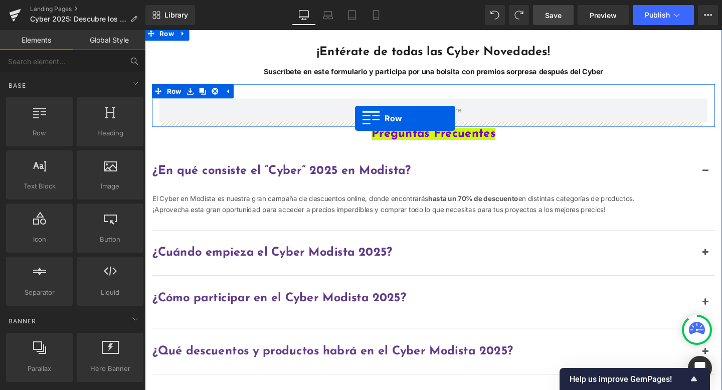
drag, startPoint x: 200, startPoint y: 151, endPoint x: 366, endPoint y: 123, distance: 168.3
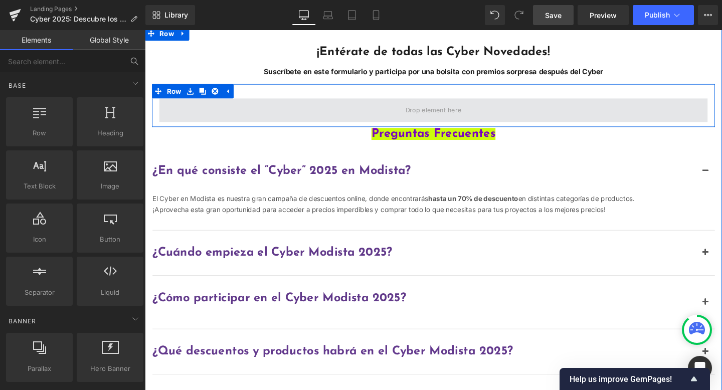
click at [406, 127] on span "Main content" at bounding box center [448, 114] width 576 height 25
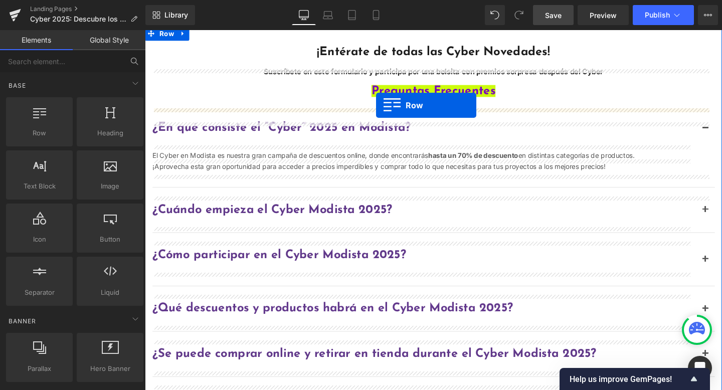
drag, startPoint x: 184, startPoint y: 142, endPoint x: 388, endPoint y: 109, distance: 206.0
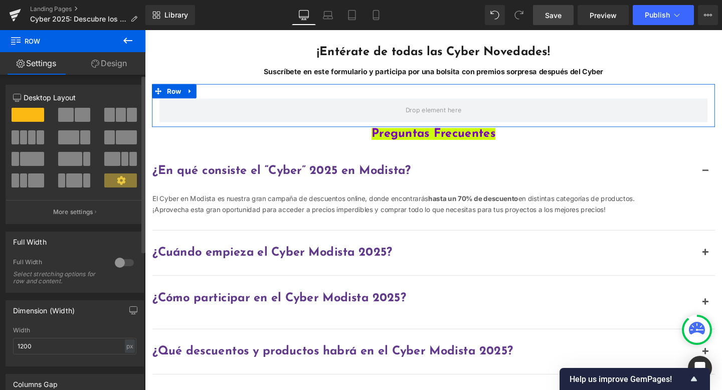
click at [117, 180] on icon at bounding box center [121, 180] width 9 height 9
click at [89, 216] on p "More settings" at bounding box center [73, 211] width 40 height 9
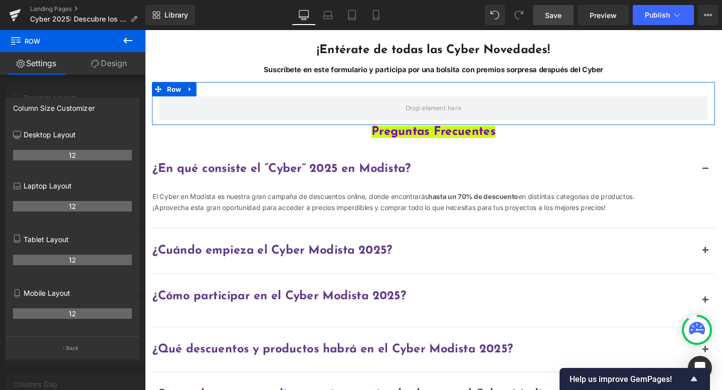
scroll to position [298, 0]
click at [17, 135] on icon at bounding box center [17, 135] width 8 height 8
click at [67, 135] on p "Desktop Layout" at bounding box center [72, 134] width 119 height 11
click at [99, 134] on p "Desktop Layout" at bounding box center [72, 134] width 119 height 11
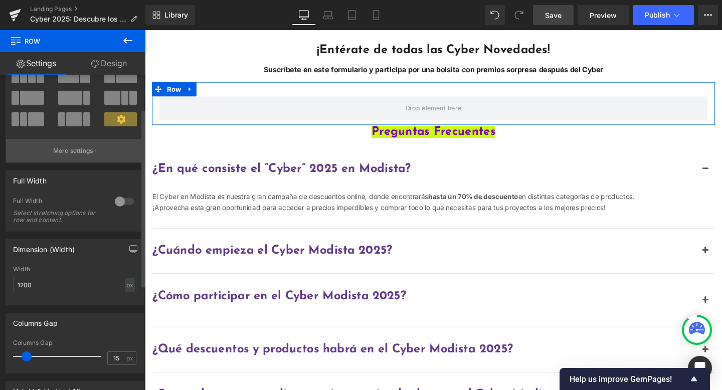
scroll to position [61, 0]
click at [108, 151] on button "More settings" at bounding box center [74, 151] width 137 height 24
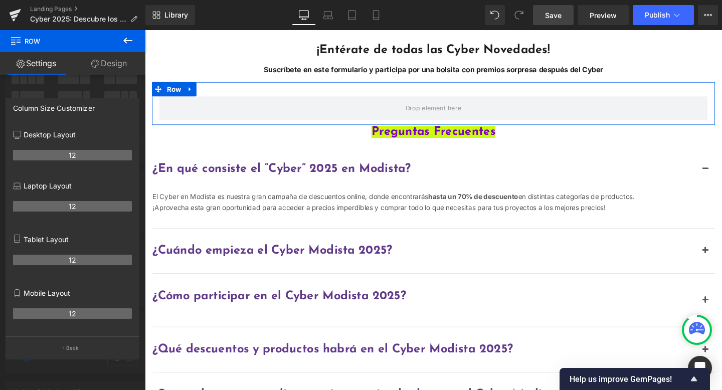
click at [107, 67] on link "Design" at bounding box center [109, 63] width 73 height 23
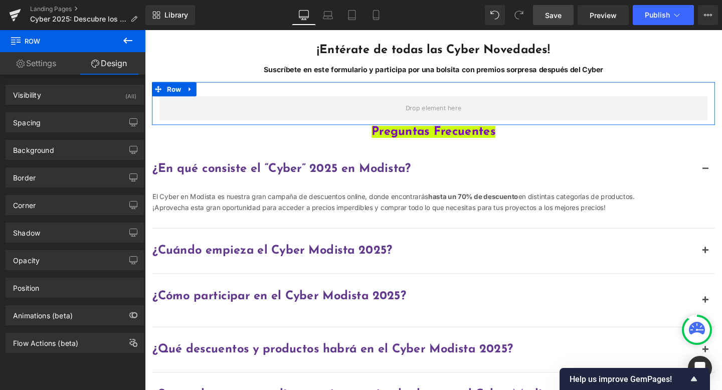
click at [41, 64] on link "Settings" at bounding box center [36, 63] width 73 height 23
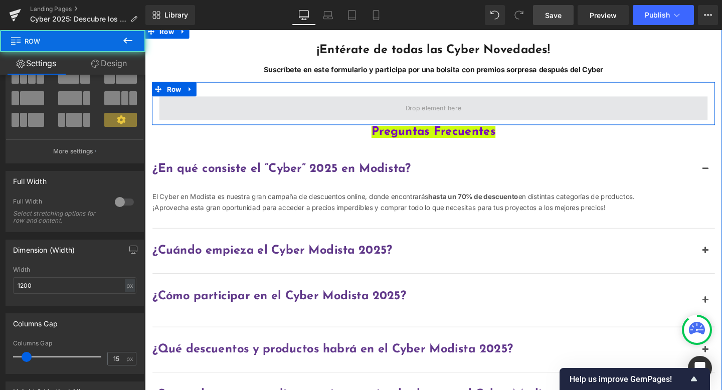
click at [286, 125] on span "Main content" at bounding box center [448, 112] width 576 height 25
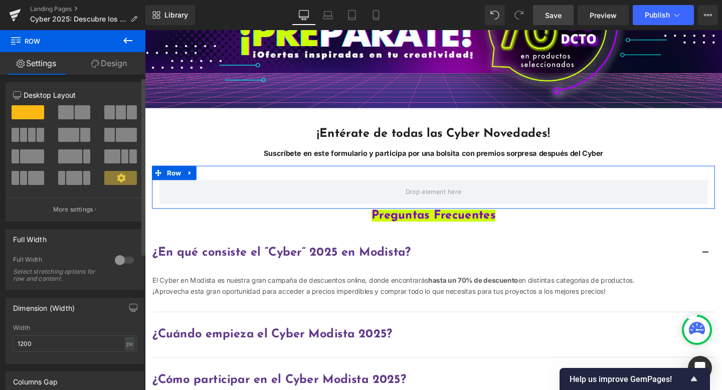
scroll to position [0, 0]
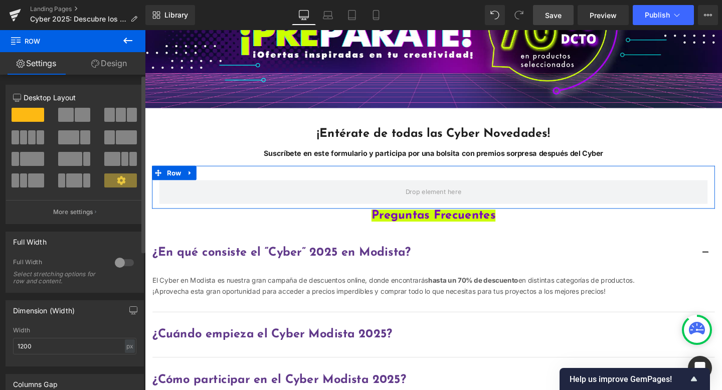
click at [64, 117] on span at bounding box center [66, 115] width 16 height 14
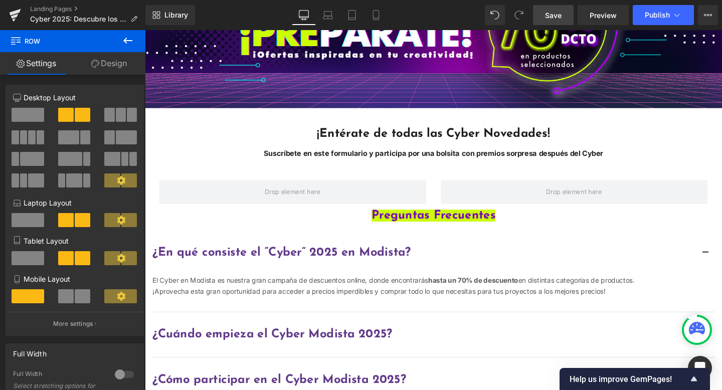
click at [125, 39] on icon at bounding box center [127, 41] width 9 height 6
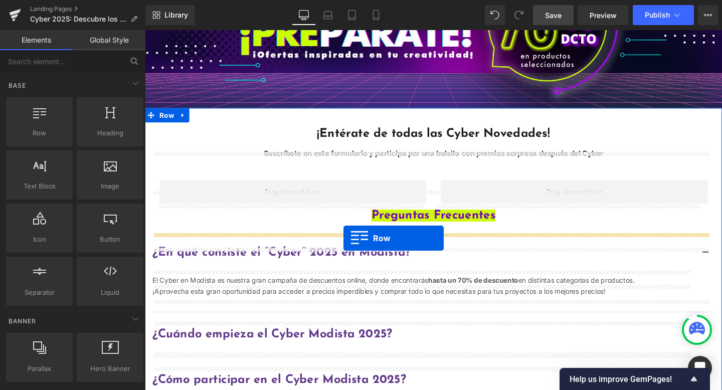
drag, startPoint x: 280, startPoint y: 184, endPoint x: 353, endPoint y: 249, distance: 98.0
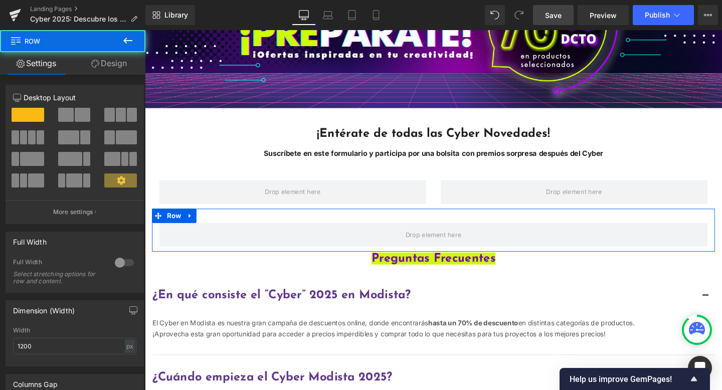
click at [121, 65] on link "Design" at bounding box center [109, 63] width 73 height 23
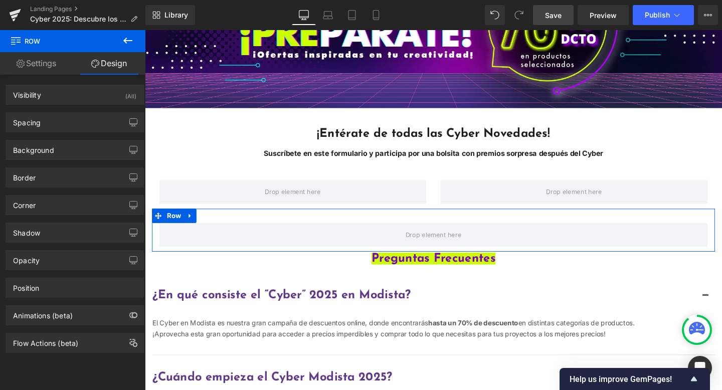
click at [45, 63] on link "Settings" at bounding box center [36, 63] width 73 height 23
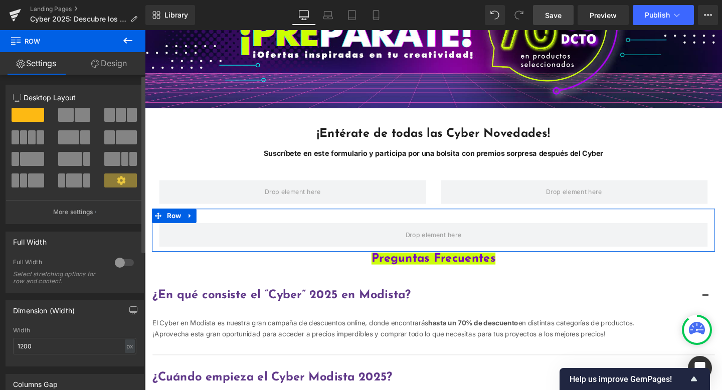
click at [116, 116] on span at bounding box center [121, 115] width 10 height 14
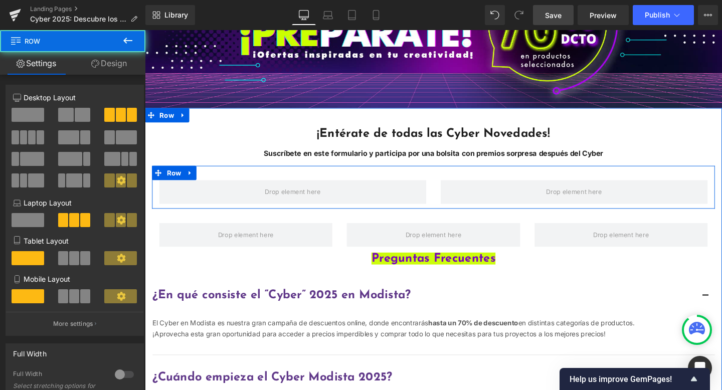
drag, startPoint x: 263, startPoint y: 254, endPoint x: 284, endPoint y: 209, distance: 49.3
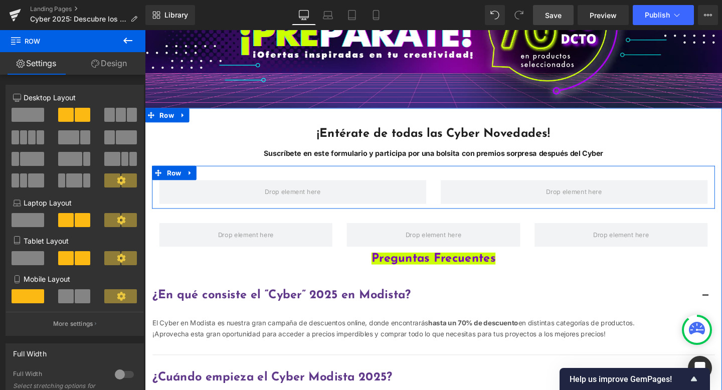
click at [242, 254] on div "Row" at bounding box center [447, 240] width 591 height 45
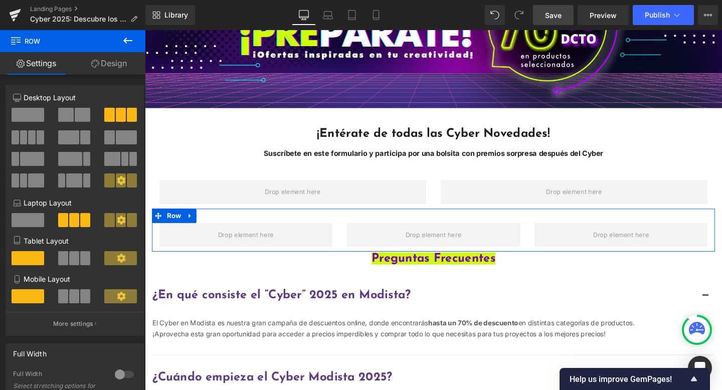
drag, startPoint x: 21, startPoint y: 137, endPoint x: 80, endPoint y: 122, distance: 61.6
click at [33, 131] on button at bounding box center [29, 137] width 34 height 14
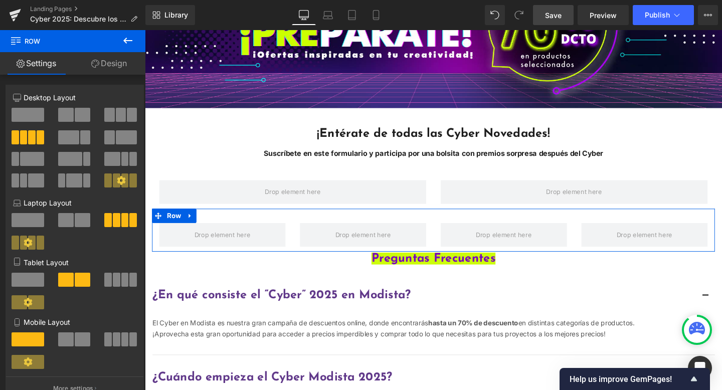
click at [78, 115] on span at bounding box center [83, 115] width 16 height 14
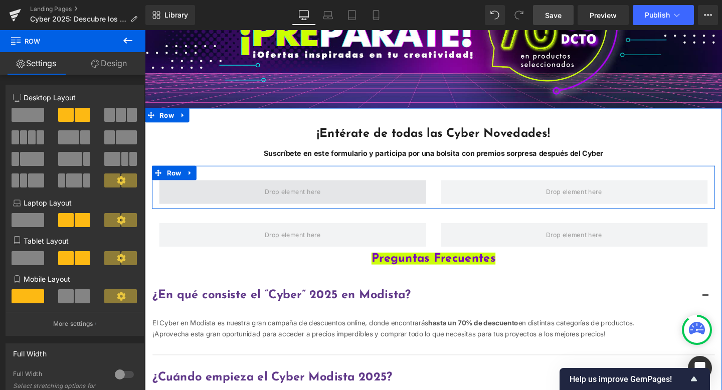
click at [254, 213] on span "Main content" at bounding box center [300, 200] width 281 height 25
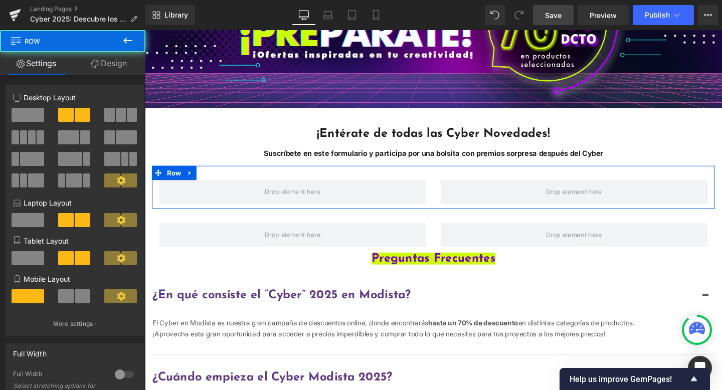
click at [116, 114] on span at bounding box center [121, 115] width 10 height 14
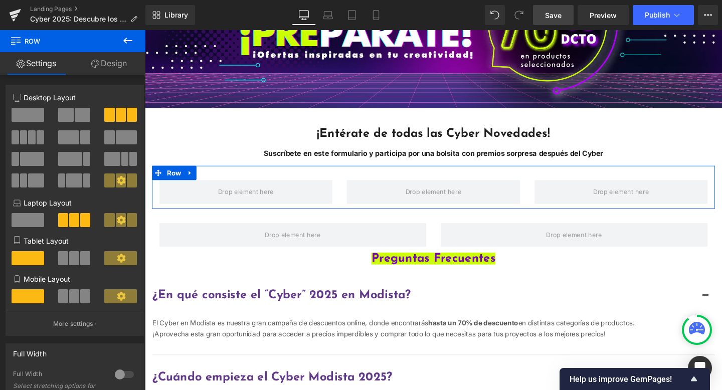
click at [112, 221] on button at bounding box center [121, 220] width 34 height 14
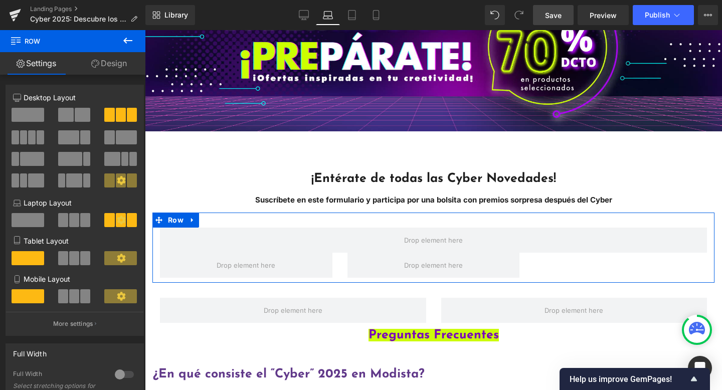
scroll to position [220, 0]
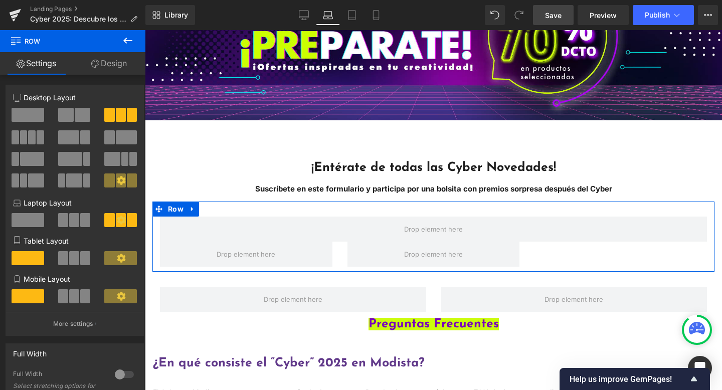
click at [117, 221] on icon at bounding box center [121, 219] width 9 height 9
click at [118, 220] on icon at bounding box center [121, 219] width 9 height 9
click at [86, 322] on p "More settings" at bounding box center [73, 323] width 40 height 9
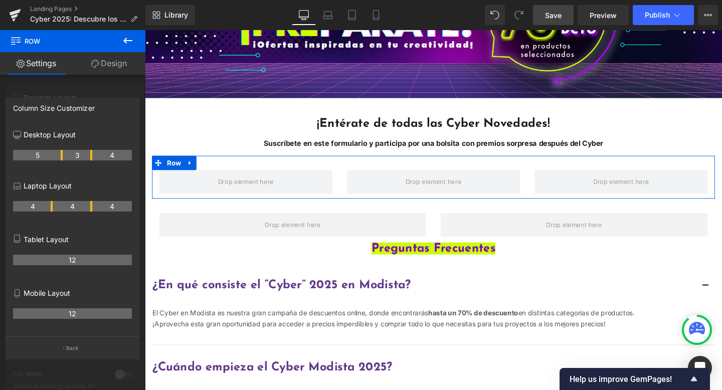
scroll to position [209, 0]
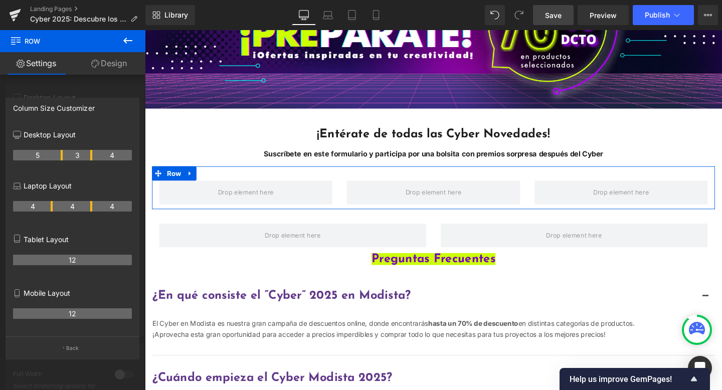
drag, startPoint x: 50, startPoint y: 156, endPoint x: 64, endPoint y: 157, distance: 14.1
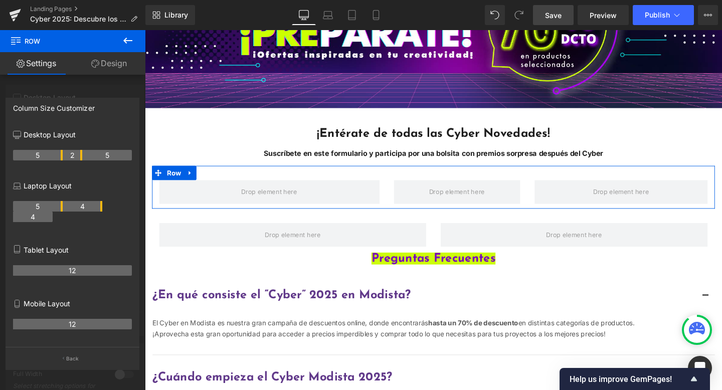
drag, startPoint x: 64, startPoint y: 157, endPoint x: 58, endPoint y: 157, distance: 6.0
drag, startPoint x: 62, startPoint y: 156, endPoint x: 39, endPoint y: 156, distance: 23.1
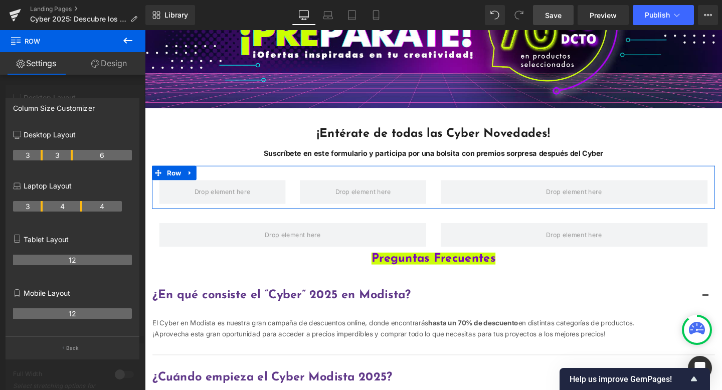
drag, startPoint x: 81, startPoint y: 156, endPoint x: 70, endPoint y: 156, distance: 10.5
drag, startPoint x: 41, startPoint y: 156, endPoint x: 35, endPoint y: 156, distance: 6.0
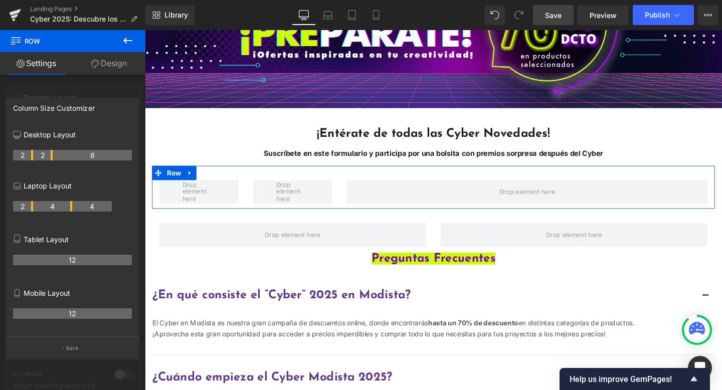
drag, startPoint x: 71, startPoint y: 156, endPoint x: 56, endPoint y: 156, distance: 15.5
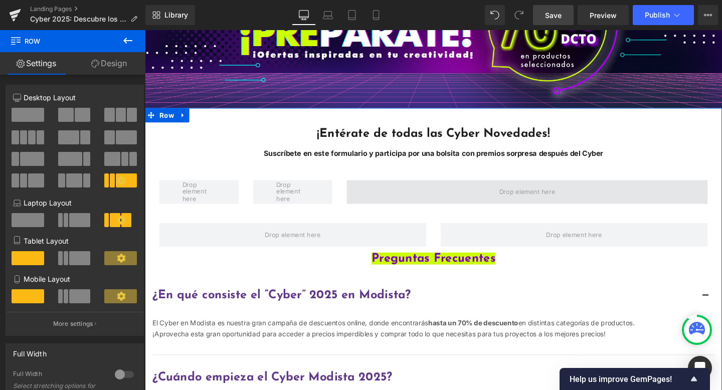
drag, startPoint x: 286, startPoint y: 272, endPoint x: 401, endPoint y: 238, distance: 119.6
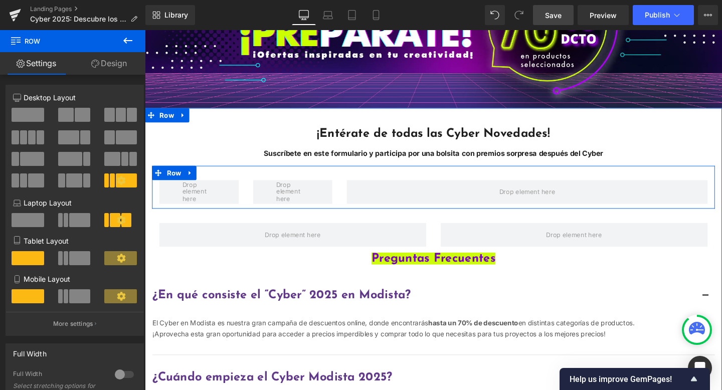
click at [300, 207] on div "Row" at bounding box center [447, 195] width 591 height 45
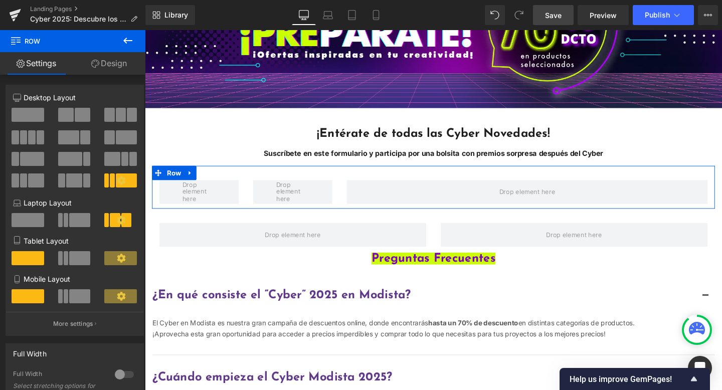
click at [29, 135] on span at bounding box center [32, 137] width 8 height 14
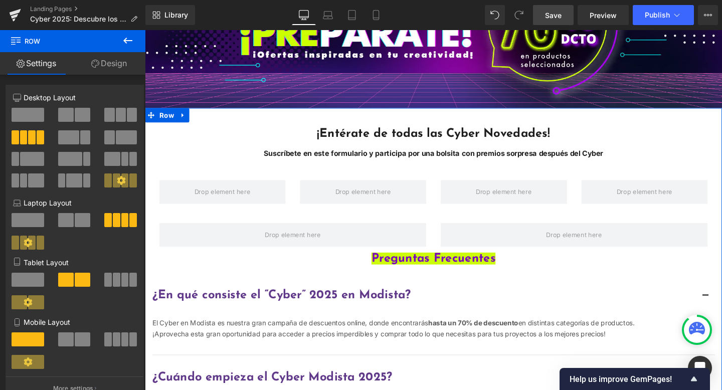
click at [145, 30] on div "Main content" at bounding box center [145, 30] width 0 height 0
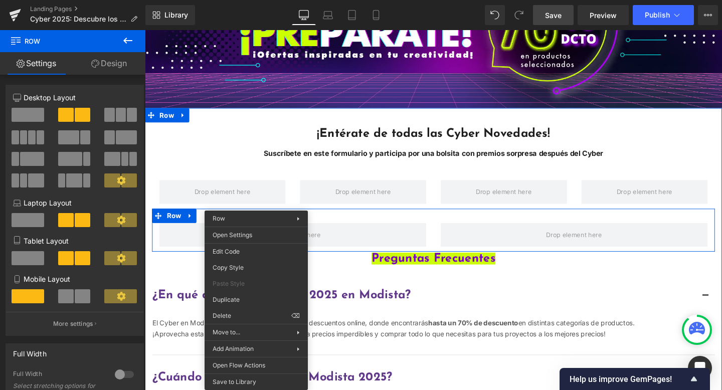
drag, startPoint x: 260, startPoint y: 252, endPoint x: 406, endPoint y: 278, distance: 149.0
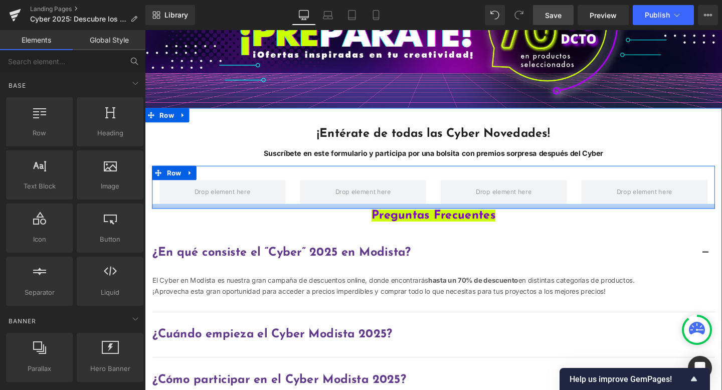
click at [274, 218] on div "Main content" at bounding box center [447, 215] width 591 height 5
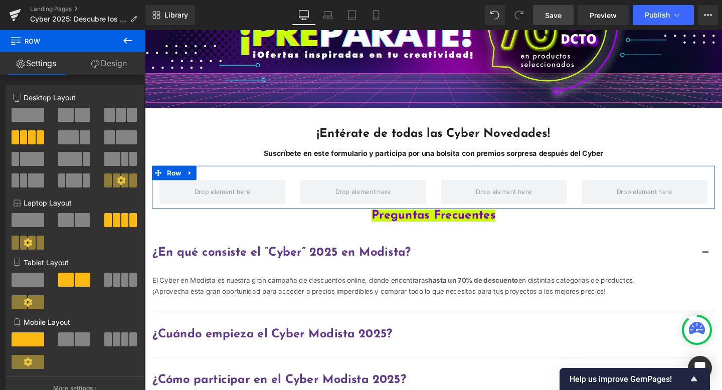
click at [120, 181] on icon at bounding box center [121, 180] width 9 height 9
click at [117, 178] on icon at bounding box center [121, 180] width 9 height 9
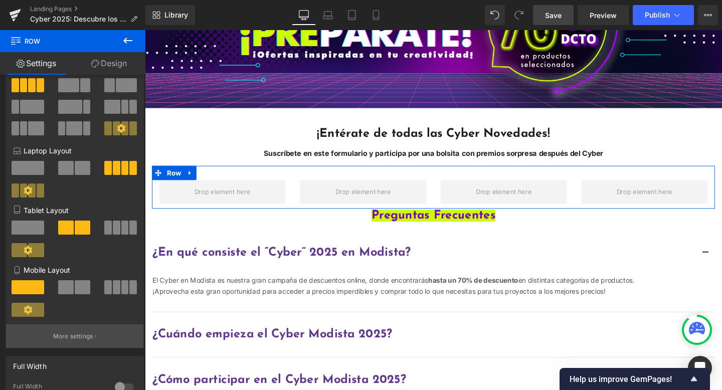
scroll to position [57, 0]
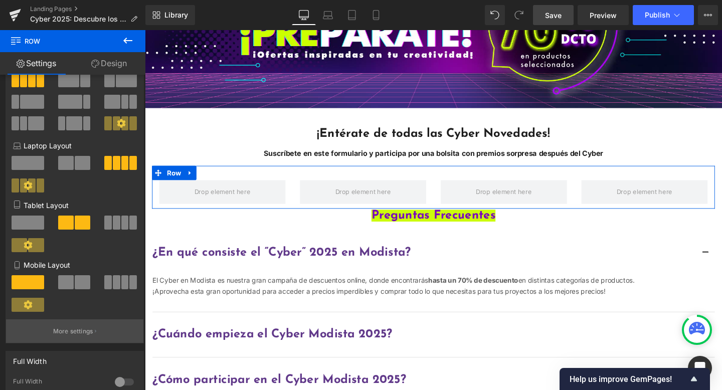
click at [70, 333] on p "More settings" at bounding box center [73, 331] width 40 height 9
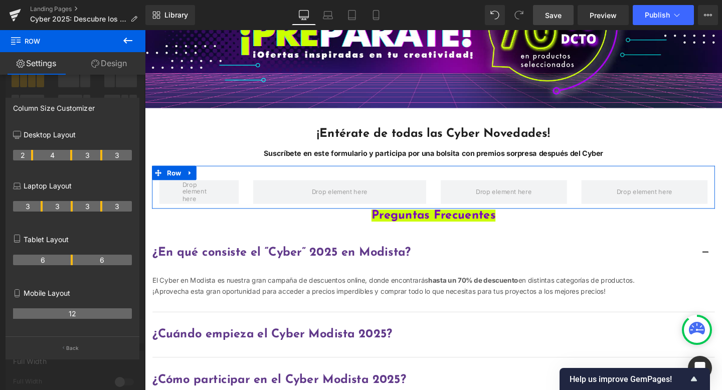
drag, startPoint x: 41, startPoint y: 155, endPoint x: 33, endPoint y: 155, distance: 7.5
drag, startPoint x: 71, startPoint y: 154, endPoint x: 55, endPoint y: 155, distance: 16.5
drag, startPoint x: 101, startPoint y: 154, endPoint x: 70, endPoint y: 155, distance: 31.1
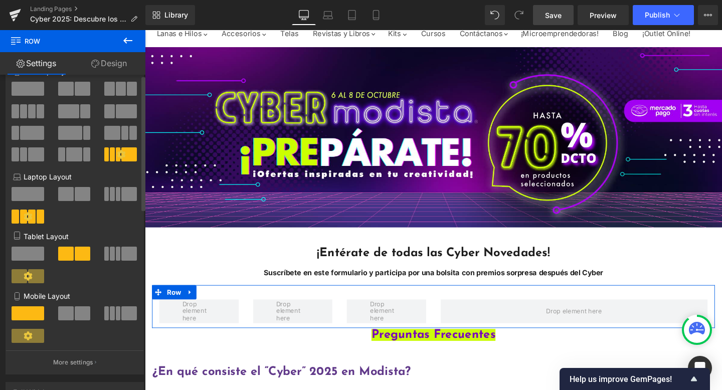
scroll to position [0, 0]
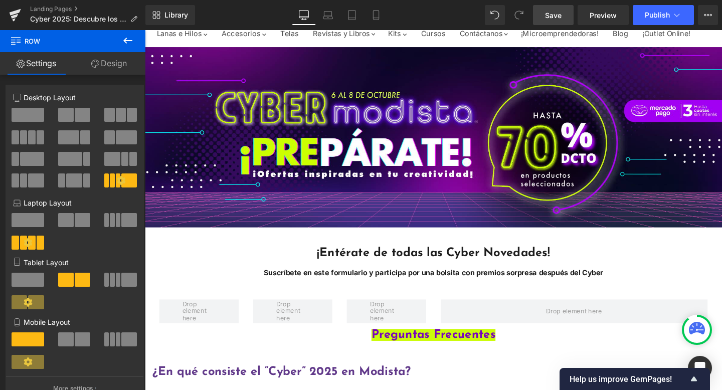
click at [136, 37] on button at bounding box center [127, 41] width 35 height 22
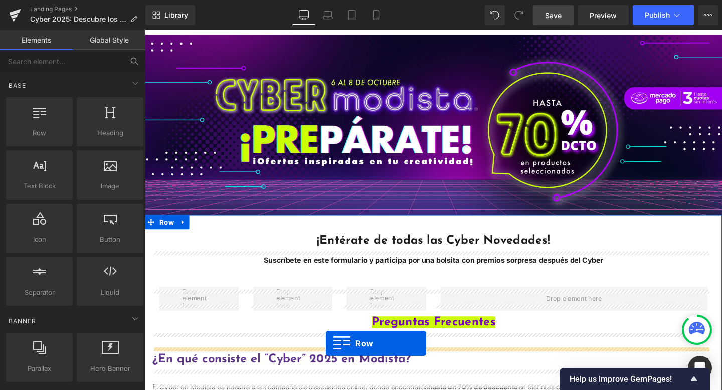
scroll to position [108, 0]
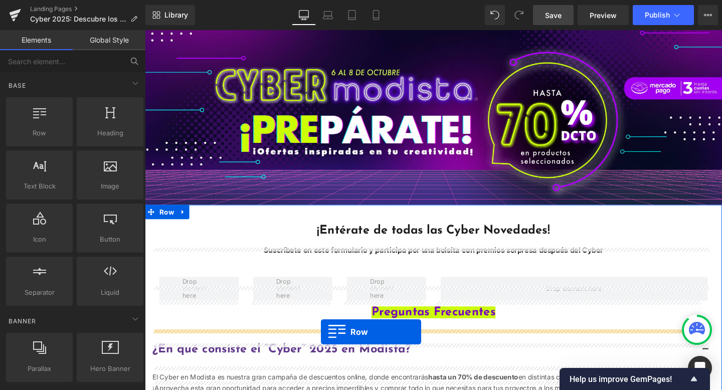
drag, startPoint x: 192, startPoint y: 152, endPoint x: 330, endPoint y: 347, distance: 238.4
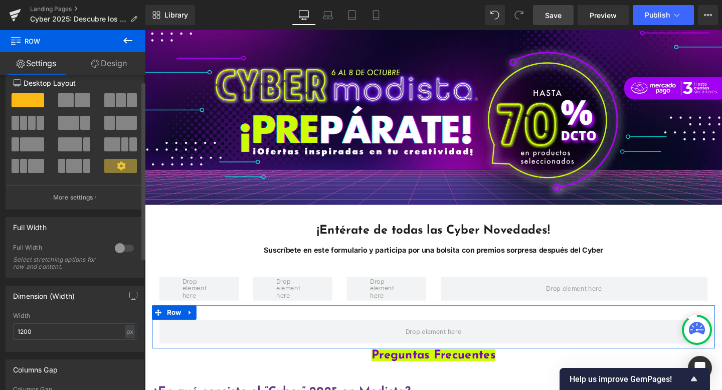
scroll to position [27, 0]
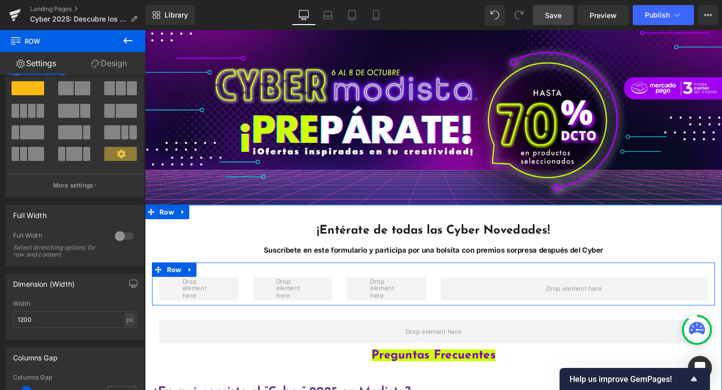
click at [363, 308] on div "Row" at bounding box center [447, 296] width 591 height 45
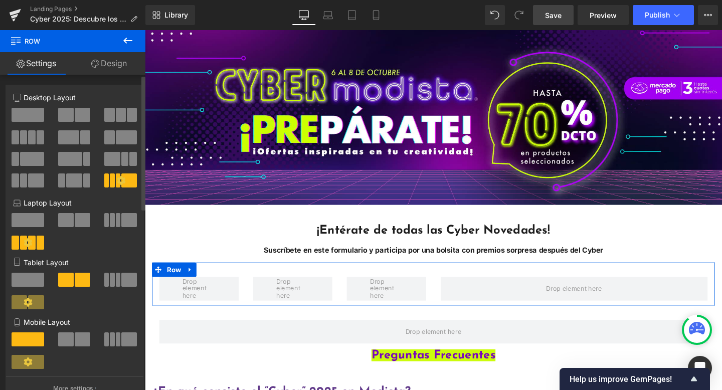
click at [121, 181] on icon at bounding box center [121, 180] width 9 height 9
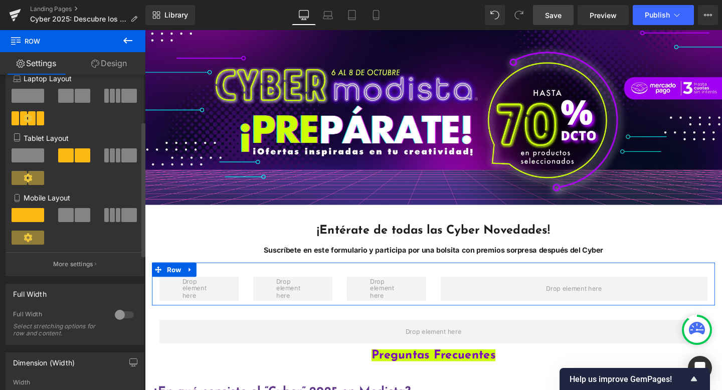
scroll to position [126, 0]
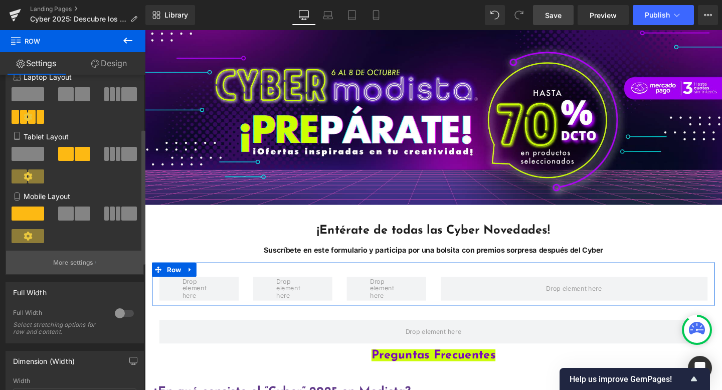
click at [90, 261] on p "More settings" at bounding box center [73, 262] width 40 height 9
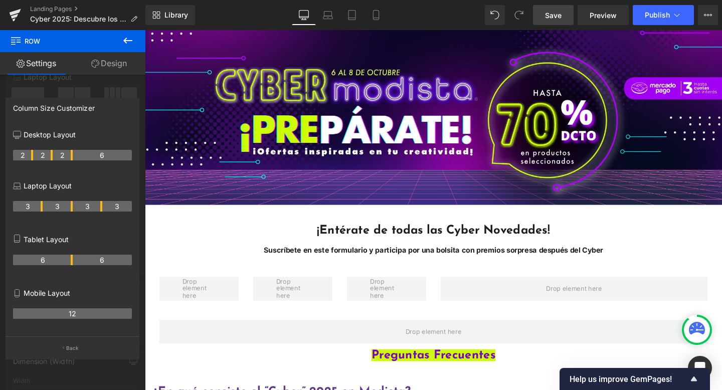
click at [125, 41] on icon at bounding box center [127, 41] width 9 height 6
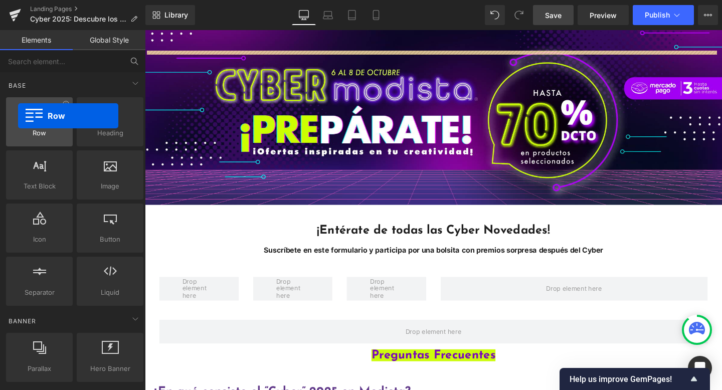
drag, startPoint x: 41, startPoint y: 127, endPoint x: 18, endPoint y: 110, distance: 28.0
click at [18, 110] on div at bounding box center [39, 116] width 61 height 23
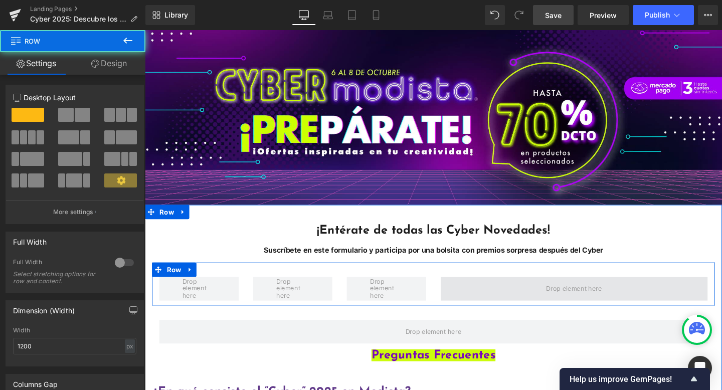
drag, startPoint x: 355, startPoint y: 362, endPoint x: 665, endPoint y: 326, distance: 311.8
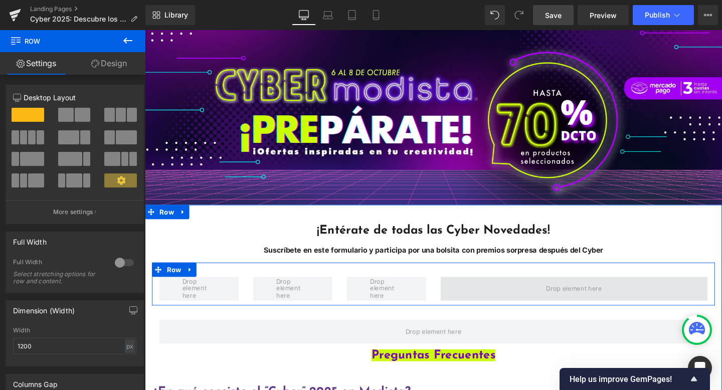
click at [663, 314] on span "Main content" at bounding box center [595, 301] width 281 height 25
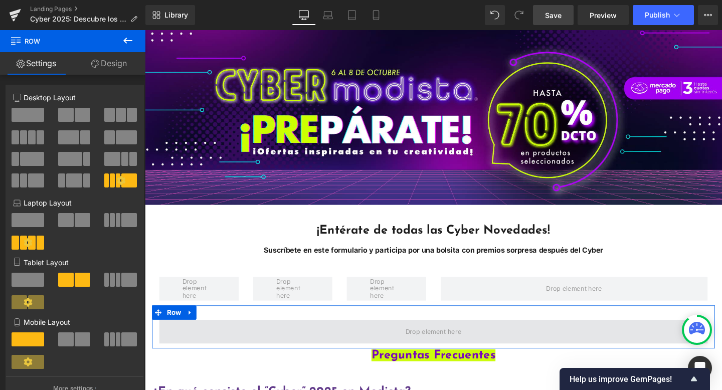
click at [293, 359] on span "Main content" at bounding box center [448, 346] width 576 height 25
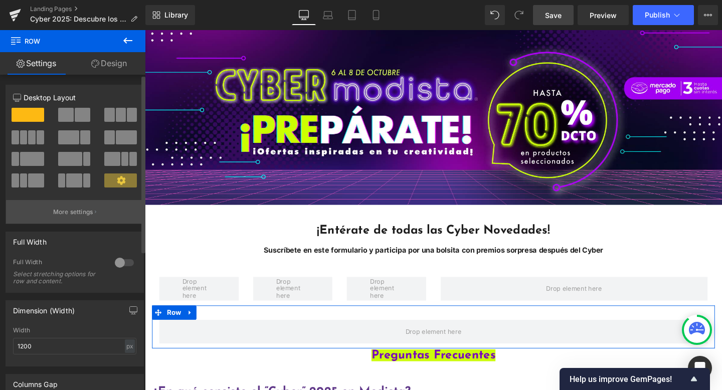
click at [58, 216] on p "More settings" at bounding box center [73, 211] width 40 height 9
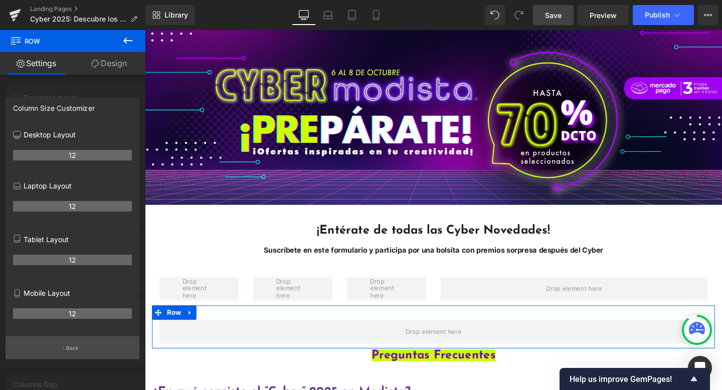
click at [75, 351] on p "Back" at bounding box center [72, 348] width 13 height 8
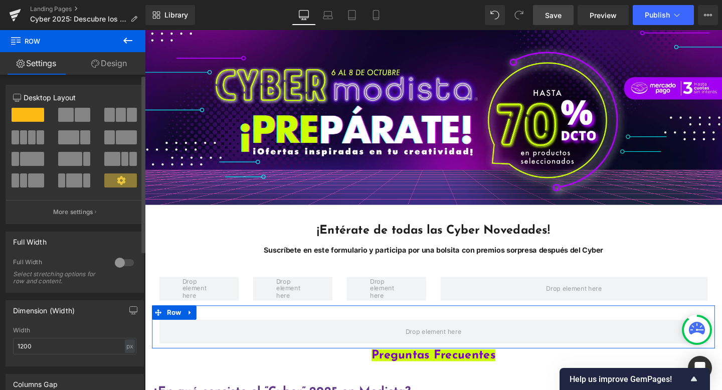
click at [122, 178] on span at bounding box center [120, 180] width 33 height 14
click at [102, 214] on button "More settings" at bounding box center [74, 212] width 137 height 24
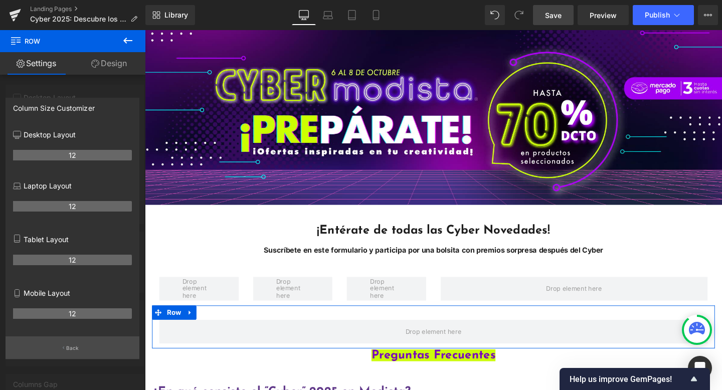
click at [86, 345] on button "Back" at bounding box center [73, 347] width 134 height 23
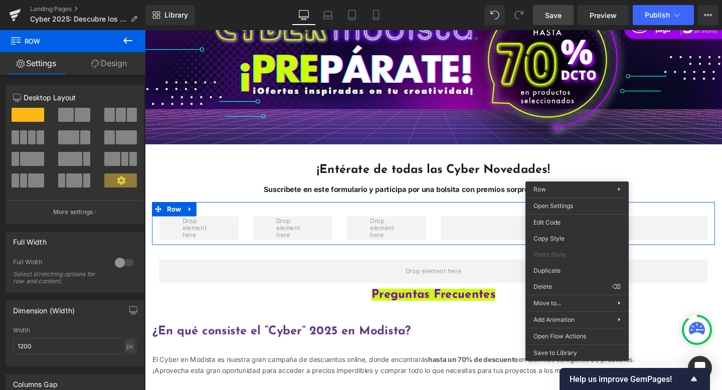
scroll to position [147, 0]
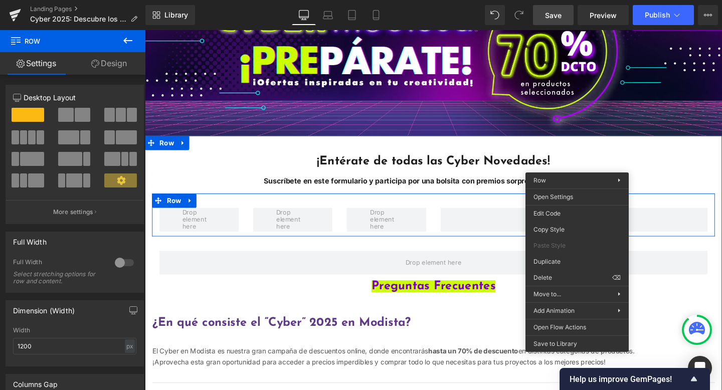
click at [450, 224] on div "Main content" at bounding box center [596, 229] width 296 height 25
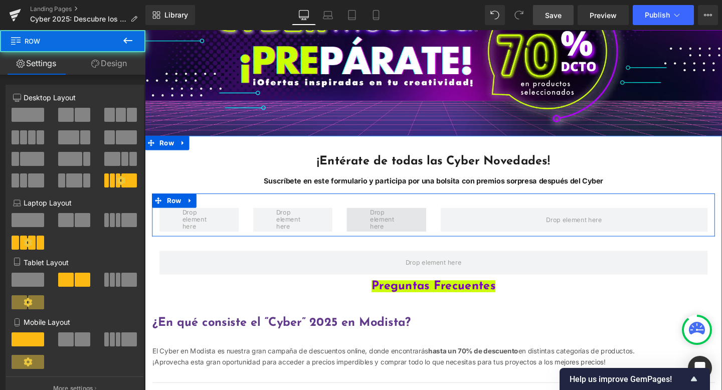
click at [424, 226] on span "Main content" at bounding box center [399, 229] width 84 height 25
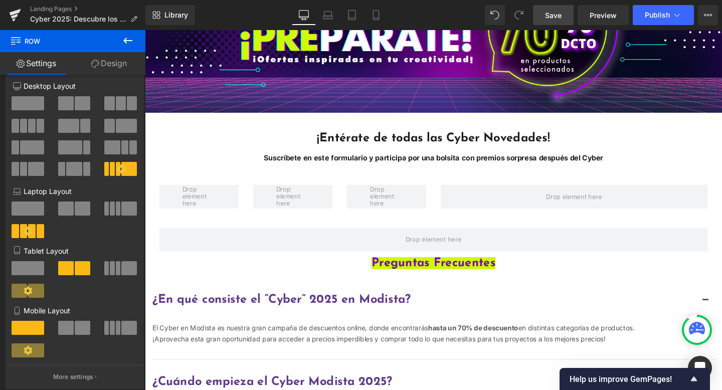
scroll to position [173, 0]
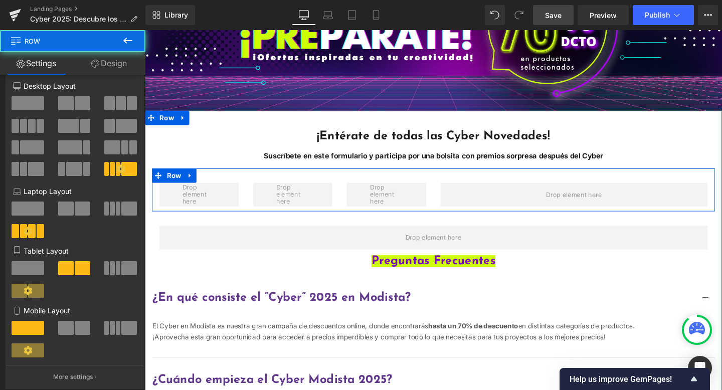
click at [443, 197] on div "Main content" at bounding box center [398, 202] width 99 height 25
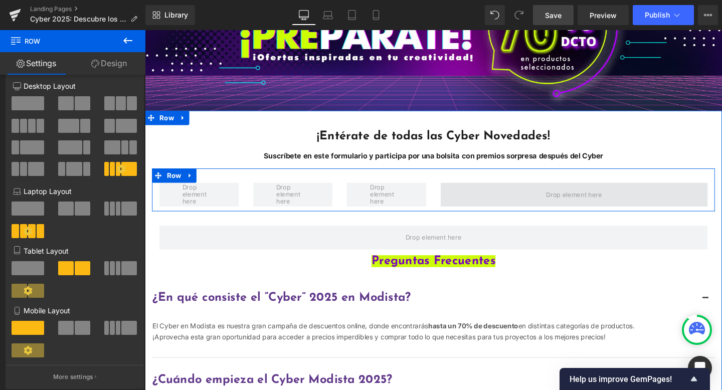
click at [478, 203] on span "Main content" at bounding box center [595, 202] width 281 height 25
click at [721, 190] on span "Main content" at bounding box center [595, 202] width 281 height 25
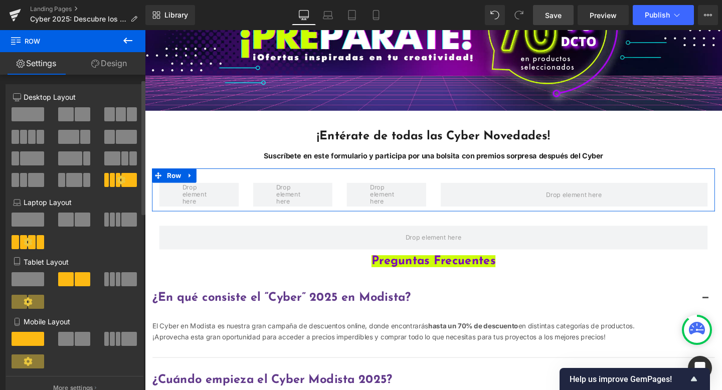
scroll to position [0, 0]
click at [117, 182] on icon at bounding box center [121, 180] width 9 height 9
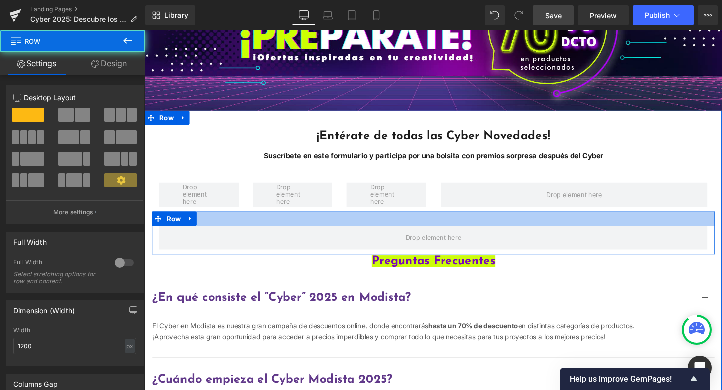
drag, startPoint x: 307, startPoint y: 242, endPoint x: 616, endPoint y: 226, distance: 310.1
click at [616, 226] on div "Row" at bounding box center [447, 242] width 591 height 45
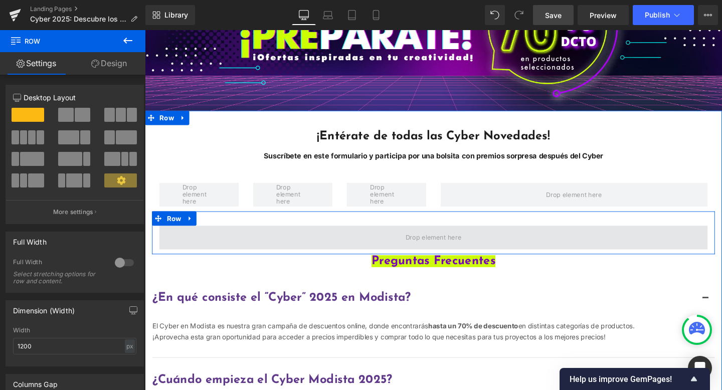
click at [581, 241] on span "Main content" at bounding box center [448, 248] width 576 height 25
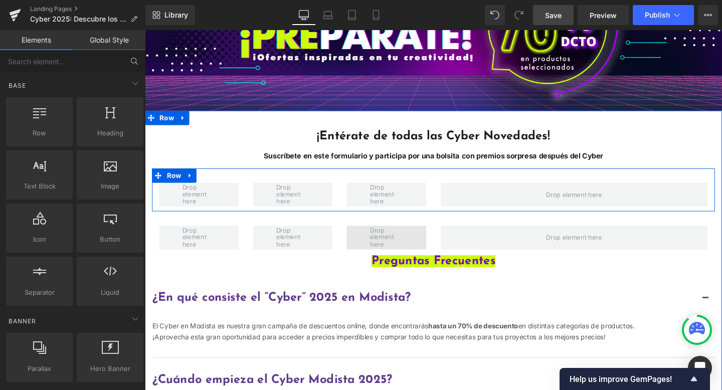
drag, startPoint x: 388, startPoint y: 243, endPoint x: 397, endPoint y: 243, distance: 9.0
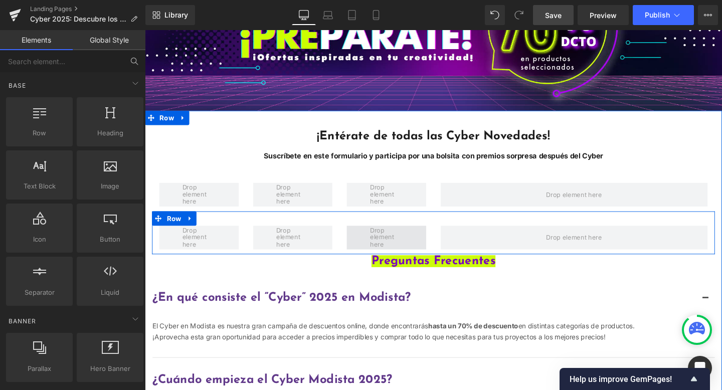
click at [386, 249] on span "Main content" at bounding box center [399, 248] width 42 height 28
click at [385, 245] on span "Main content" at bounding box center [399, 248] width 42 height 28
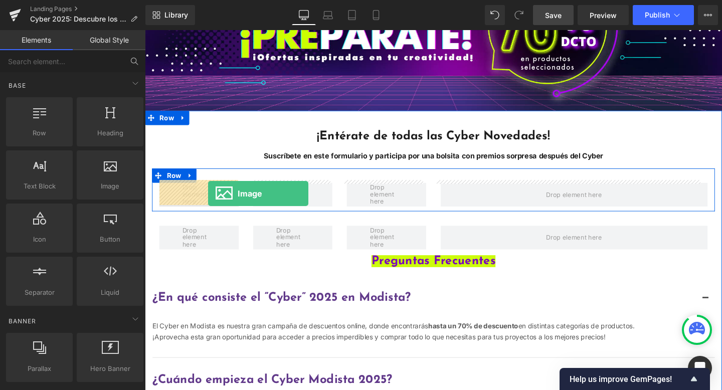
drag, startPoint x: 289, startPoint y: 208, endPoint x: 211, endPoint y: 202, distance: 77.9
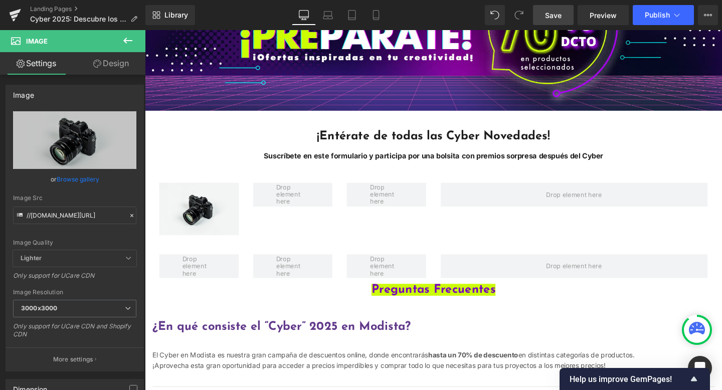
click at [127, 40] on icon at bounding box center [127, 41] width 9 height 6
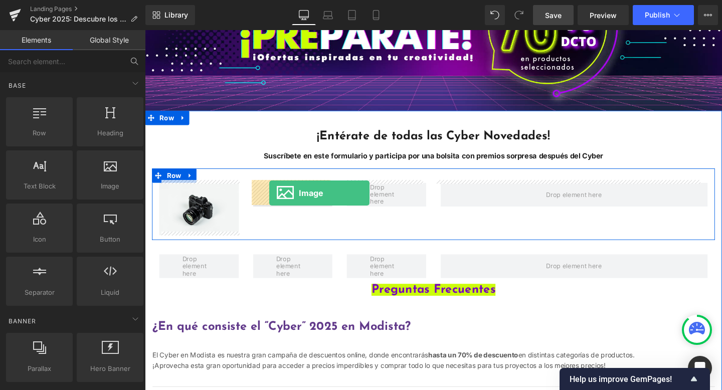
drag, startPoint x: 240, startPoint y: 205, endPoint x: 281, endPoint y: 201, distance: 41.3
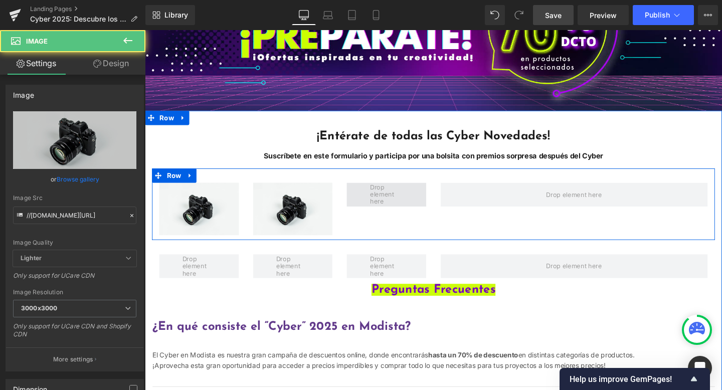
click at [388, 198] on span "Main content" at bounding box center [399, 203] width 42 height 28
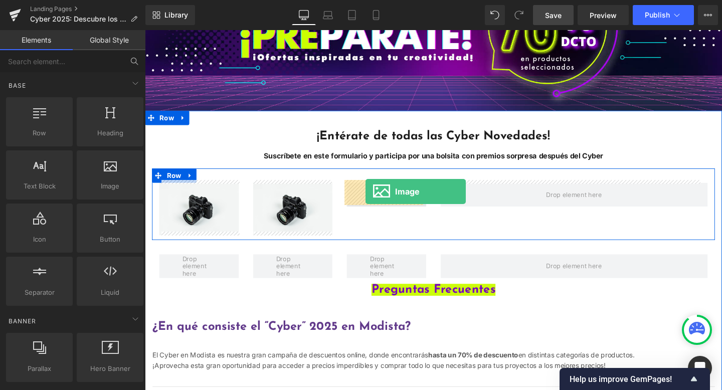
drag, startPoint x: 277, startPoint y: 209, endPoint x: 377, endPoint y: 200, distance: 100.1
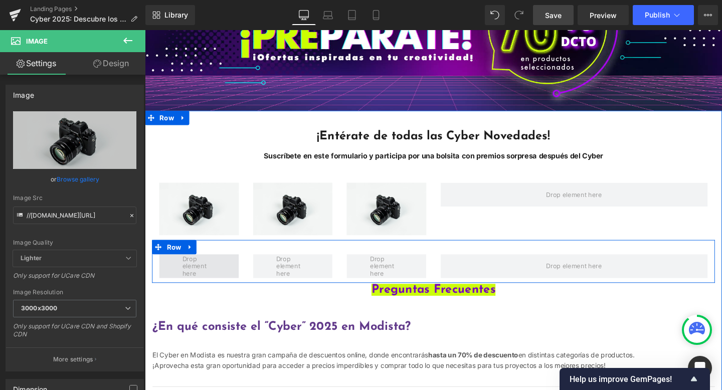
click at [214, 275] on span "Main content" at bounding box center [202, 279] width 42 height 28
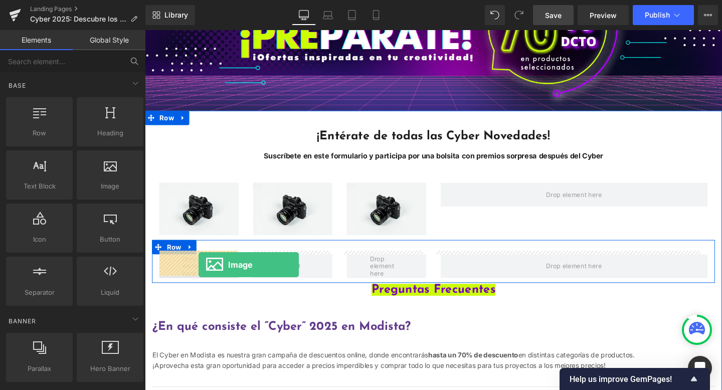
drag, startPoint x: 258, startPoint y: 211, endPoint x: 201, endPoint y: 277, distance: 86.0
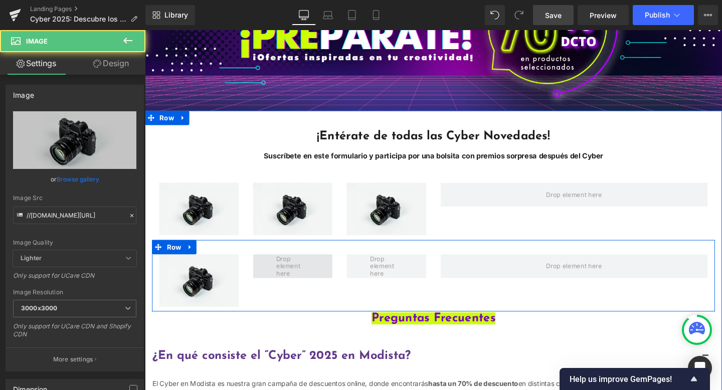
click at [306, 272] on span "Main content" at bounding box center [300, 279] width 42 height 28
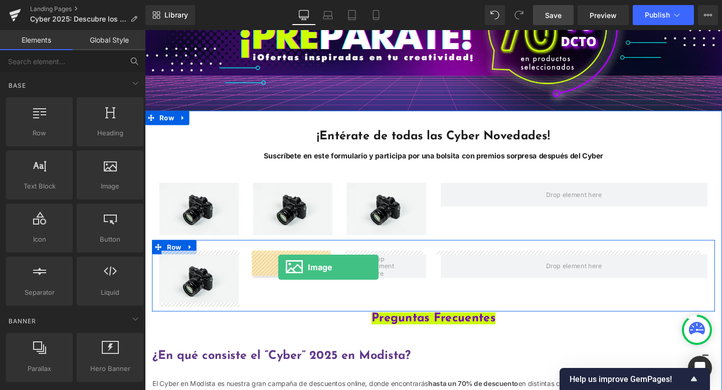
drag, startPoint x: 262, startPoint y: 210, endPoint x: 285, endPoint y: 279, distance: 73.0
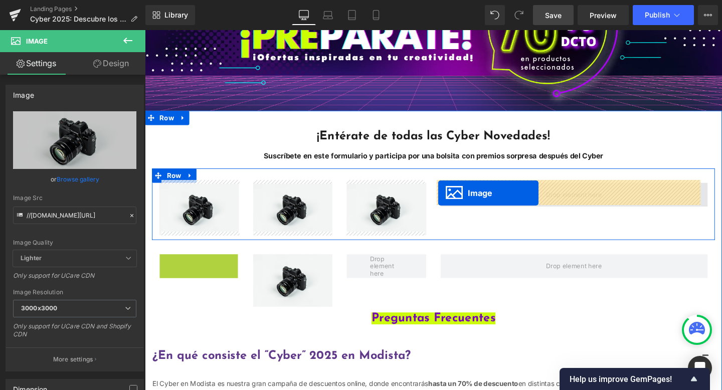
drag, startPoint x: 194, startPoint y: 286, endPoint x: 453, endPoint y: 201, distance: 272.2
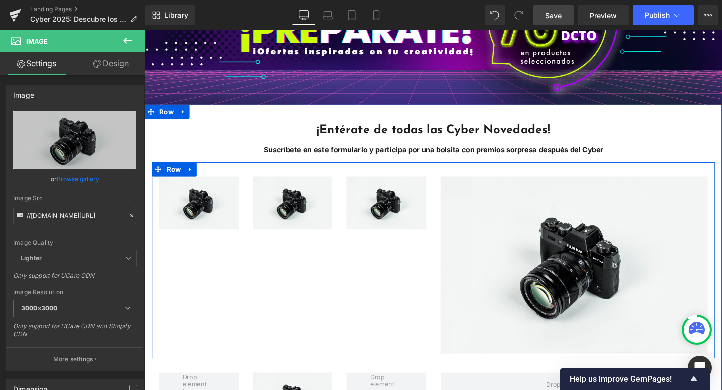
scroll to position [226, 0]
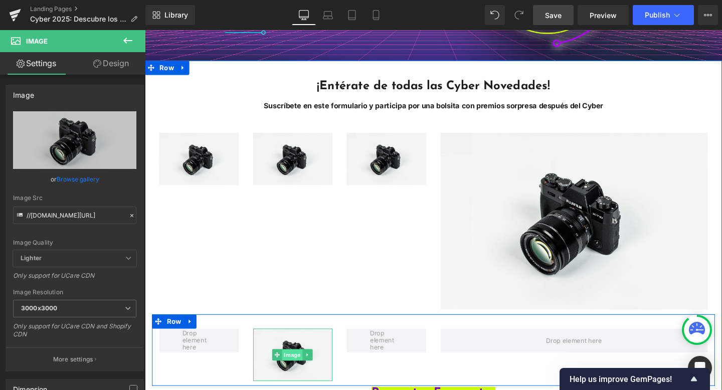
click at [304, 366] on span "Image" at bounding box center [300, 372] width 22 height 12
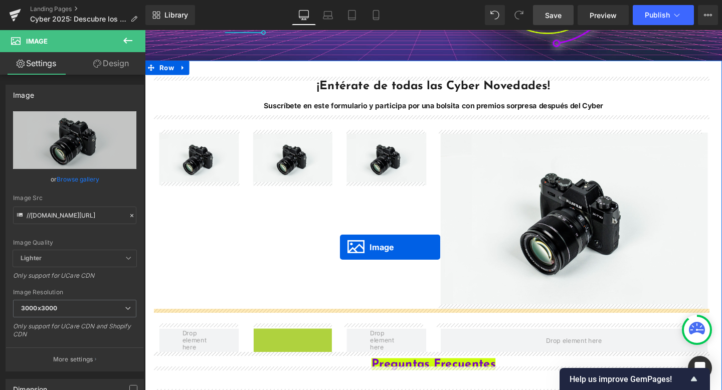
drag, startPoint x: 279, startPoint y: 363, endPoint x: 350, endPoint y: 258, distance: 126.7
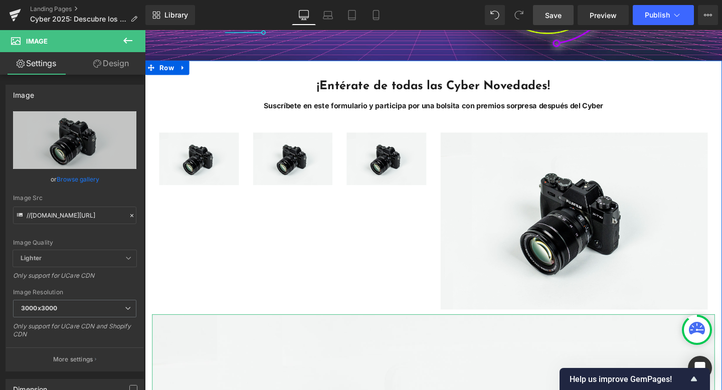
click at [373, 310] on div "Image Image Image Image Row" at bounding box center [447, 226] width 591 height 206
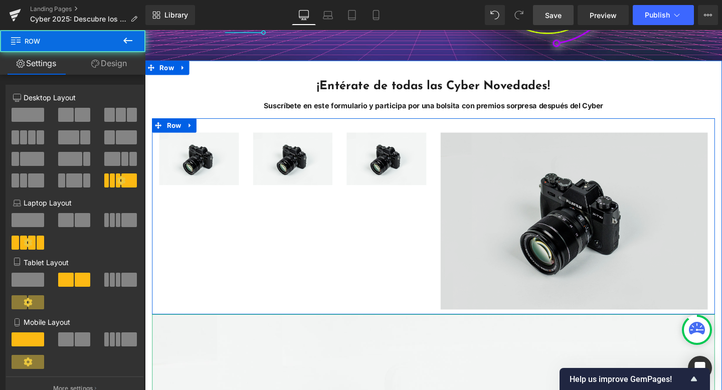
click at [460, 258] on img "Main content" at bounding box center [595, 231] width 281 height 186
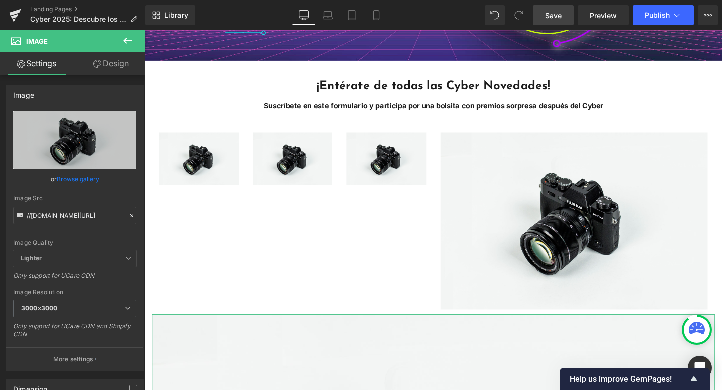
click at [239, 257] on div "Image Image Image Image Row" at bounding box center [447, 226] width 591 height 206
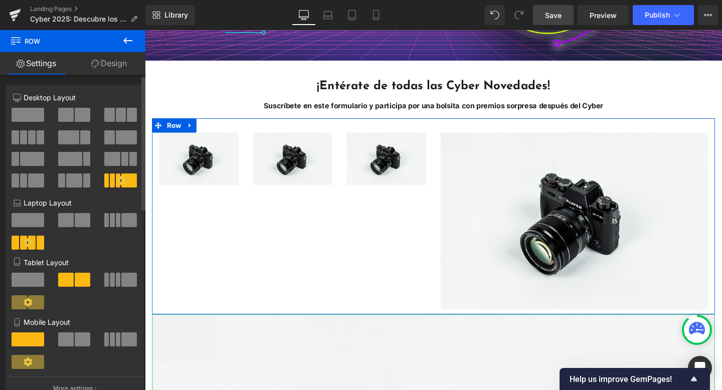
click at [119, 179] on icon at bounding box center [121, 180] width 9 height 9
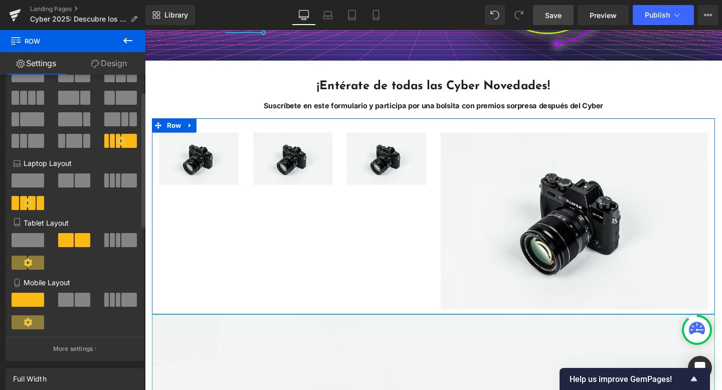
scroll to position [80, 0]
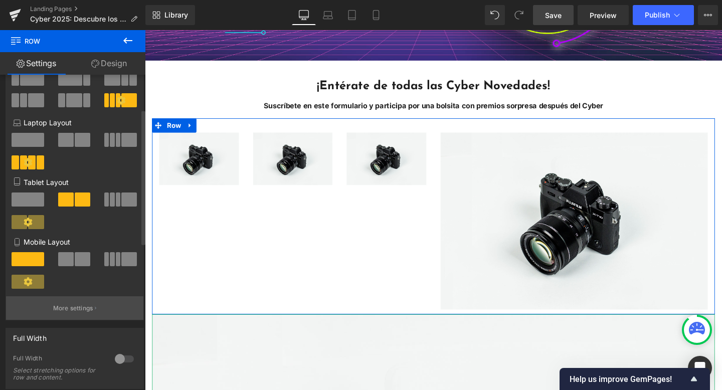
click at [80, 304] on button "More settings" at bounding box center [74, 308] width 137 height 24
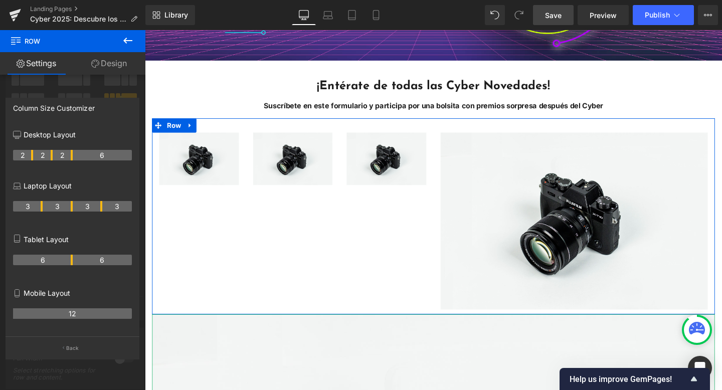
drag, startPoint x: 106, startPoint y: 156, endPoint x: 92, endPoint y: 155, distance: 14.6
click at [116, 68] on link "Design" at bounding box center [109, 63] width 73 height 23
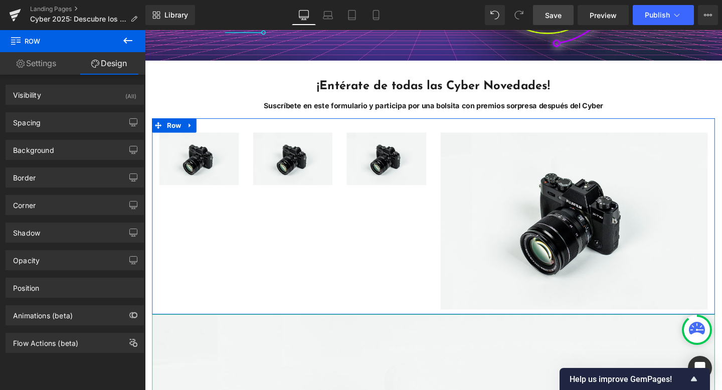
click at [45, 63] on link "Settings" at bounding box center [36, 63] width 73 height 23
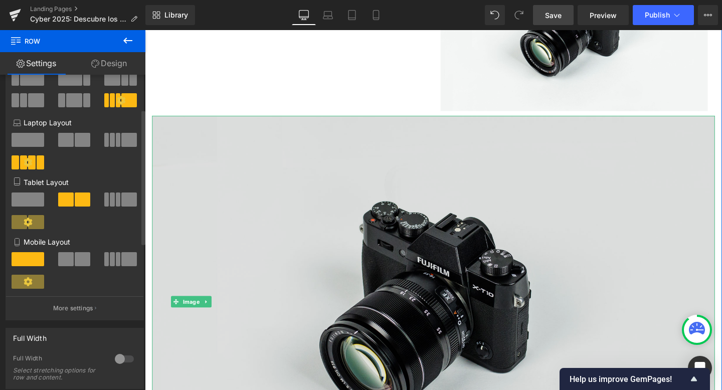
scroll to position [435, 0]
click at [333, 234] on img "Main content" at bounding box center [447, 316] width 591 height 392
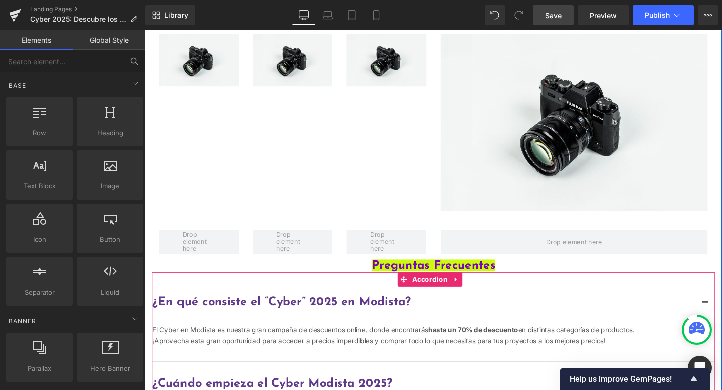
scroll to position [275, 0]
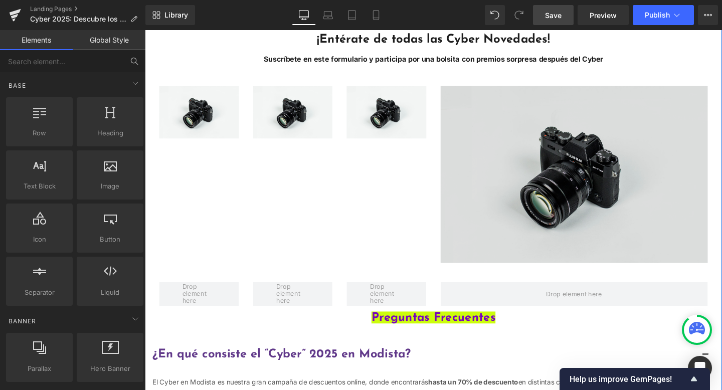
click at [478, 210] on img "Main content" at bounding box center [595, 182] width 281 height 186
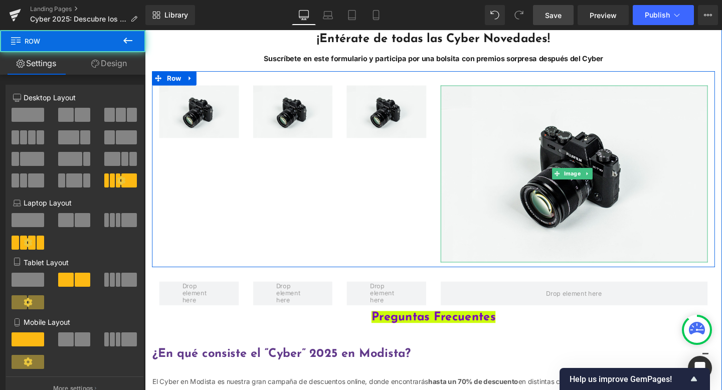
scroll to position [276, 0]
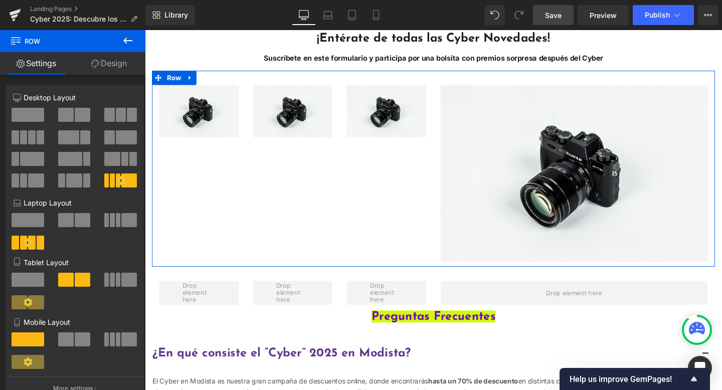
click at [71, 114] on button at bounding box center [75, 115] width 34 height 14
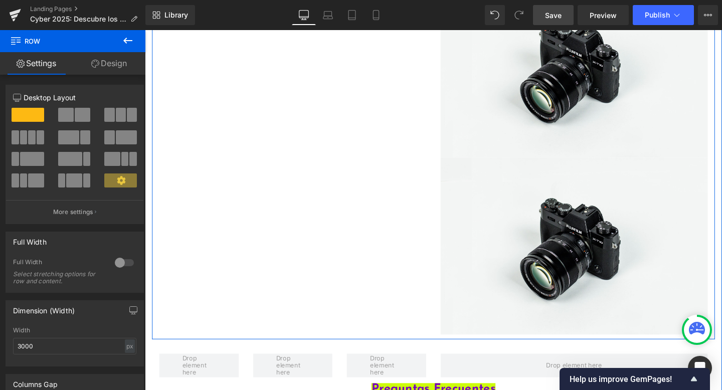
scroll to position [572, 0]
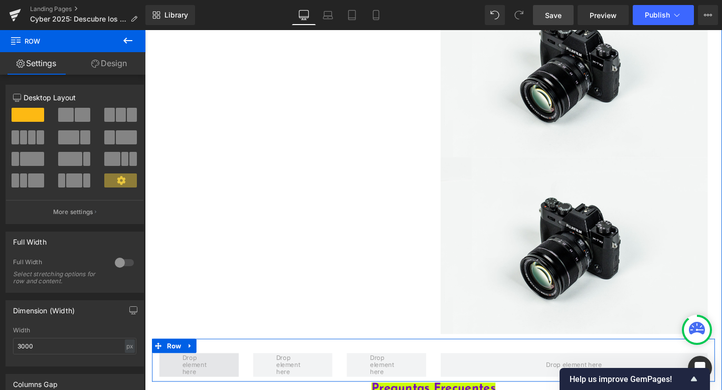
click at [204, 372] on span "Main content" at bounding box center [202, 382] width 42 height 28
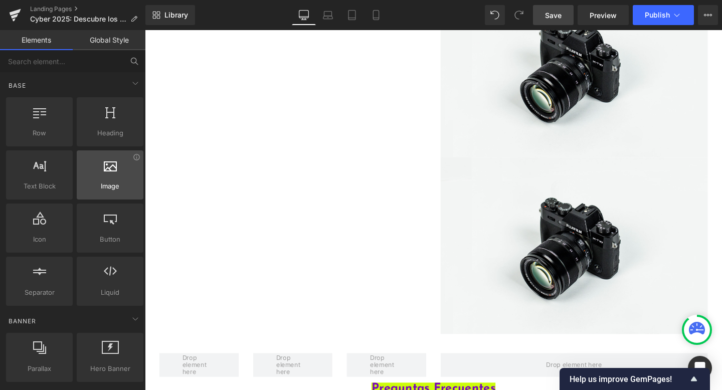
click at [104, 179] on div at bounding box center [110, 169] width 61 height 23
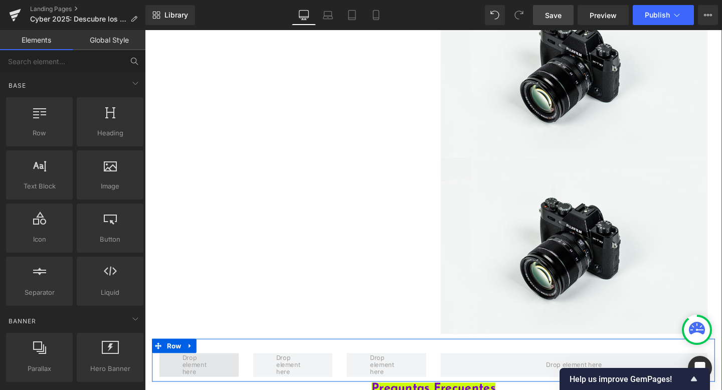
click at [206, 368] on span "Main content" at bounding box center [202, 382] width 42 height 28
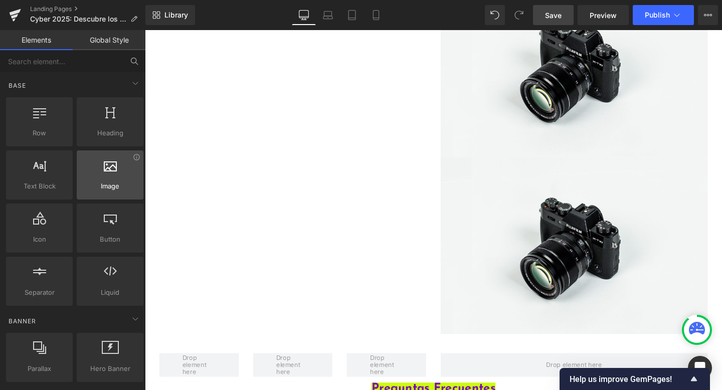
click at [115, 165] on div at bounding box center [110, 169] width 61 height 23
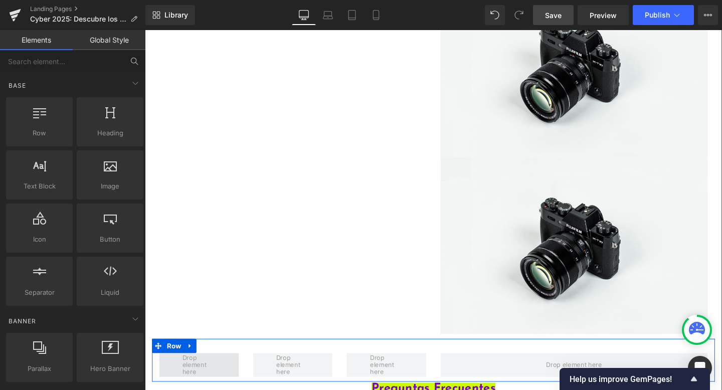
click at [196, 378] on span "Main content" at bounding box center [202, 382] width 42 height 28
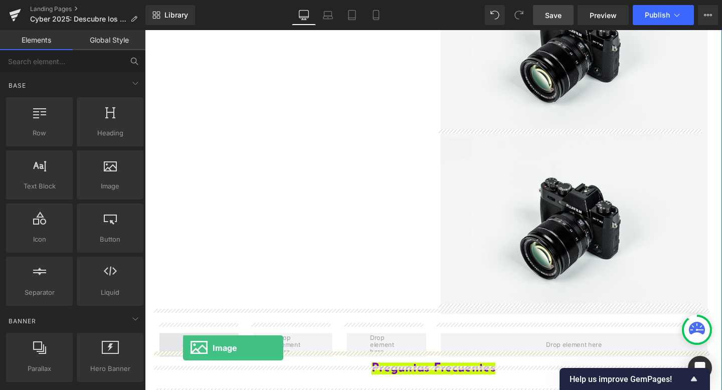
scroll to position [604, 0]
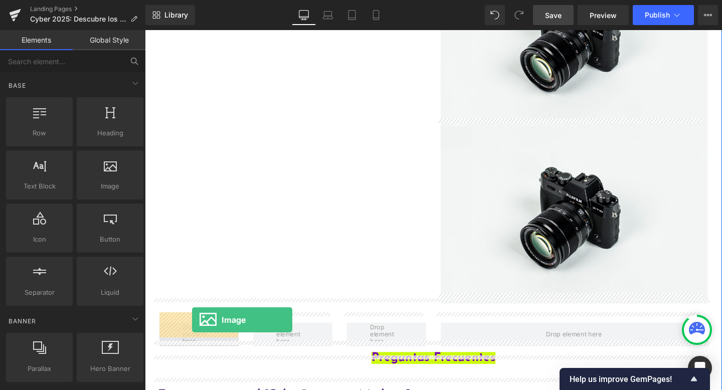
drag, startPoint x: 248, startPoint y: 194, endPoint x: 194, endPoint y: 335, distance: 150.5
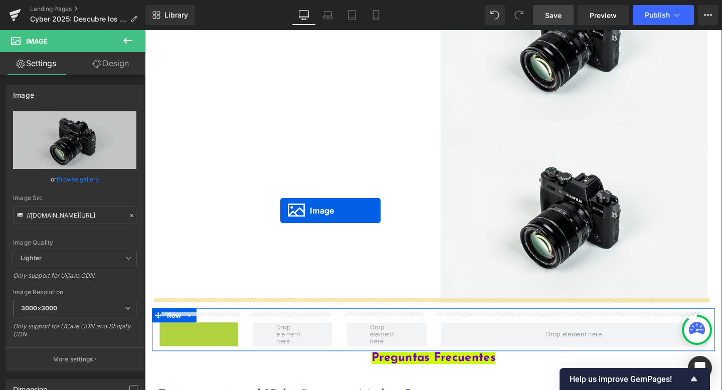
drag, startPoint x: 192, startPoint y: 349, endPoint x: 287, endPoint y: 219, distance: 160.6
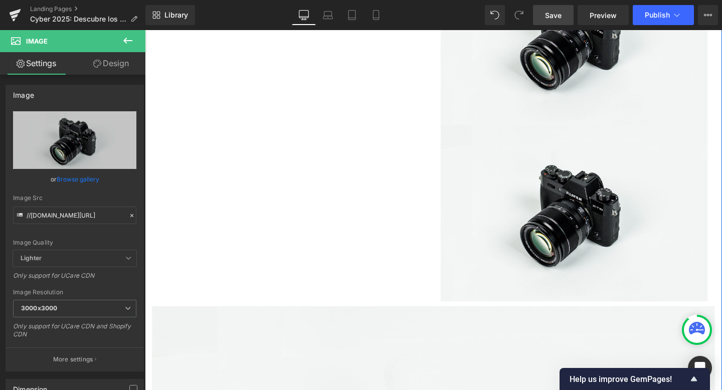
click at [399, 234] on div "Image Image Image Image Row" at bounding box center [447, 31] width 591 height 578
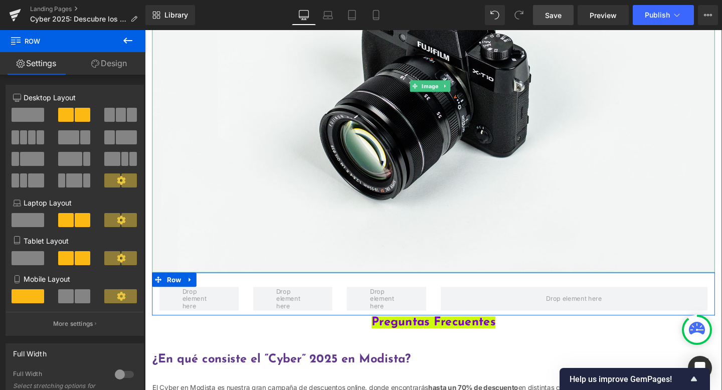
scroll to position [1036, 0]
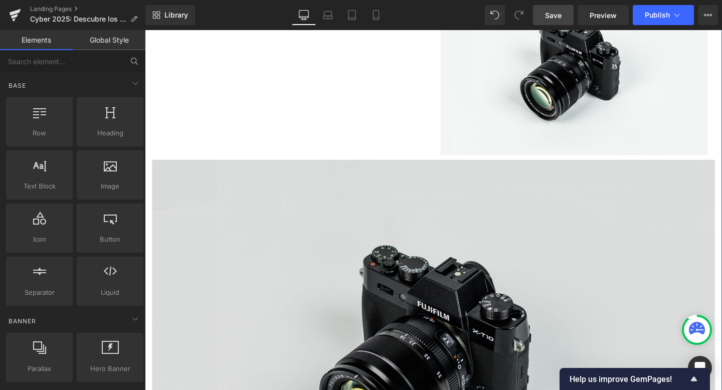
click at [368, 283] on img "Main content" at bounding box center [447, 362] width 591 height 392
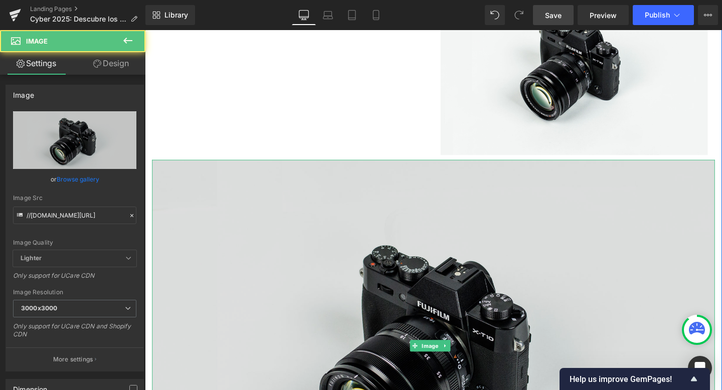
scroll to position [760, 0]
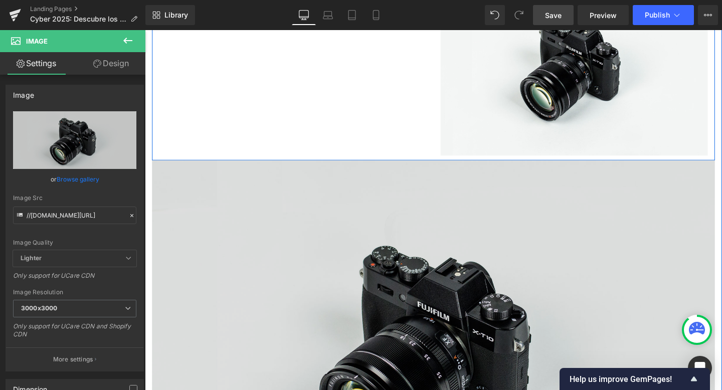
click at [433, 243] on img "Main content" at bounding box center [447, 363] width 591 height 392
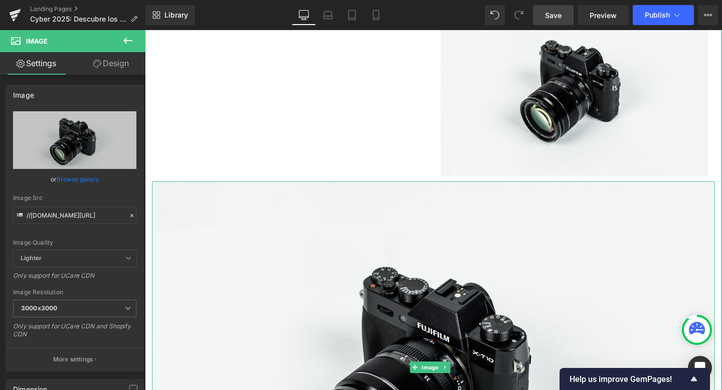
scroll to position [688, 0]
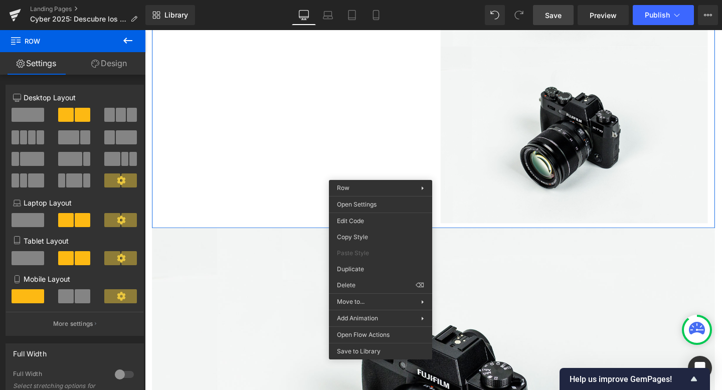
click at [27, 139] on button at bounding box center [29, 137] width 34 height 14
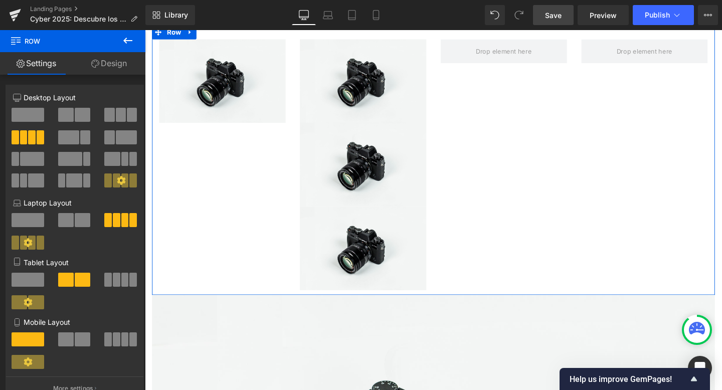
scroll to position [273, 0]
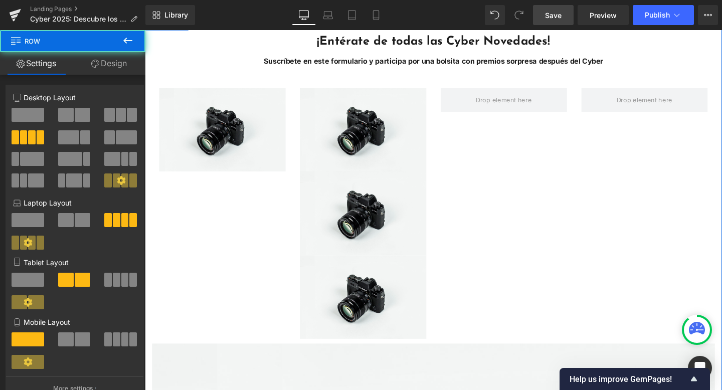
click at [538, 194] on div "Image Image Image Image Row" at bounding box center [447, 218] width 591 height 284
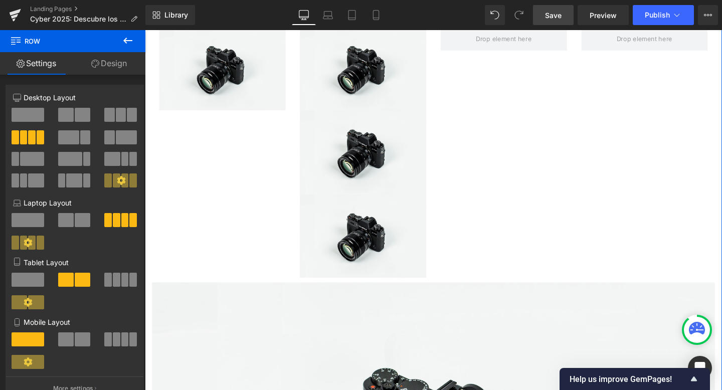
scroll to position [338, 0]
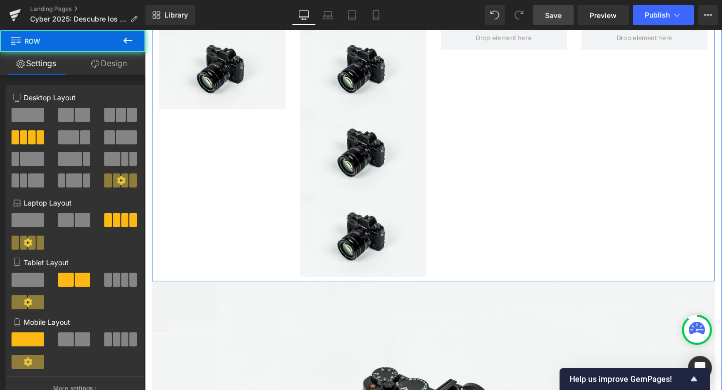
click at [537, 194] on div "Image Image Image Image Row" at bounding box center [447, 153] width 591 height 284
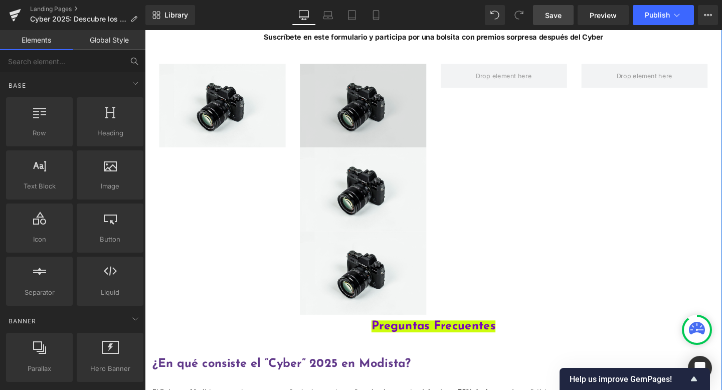
scroll to position [190, 0]
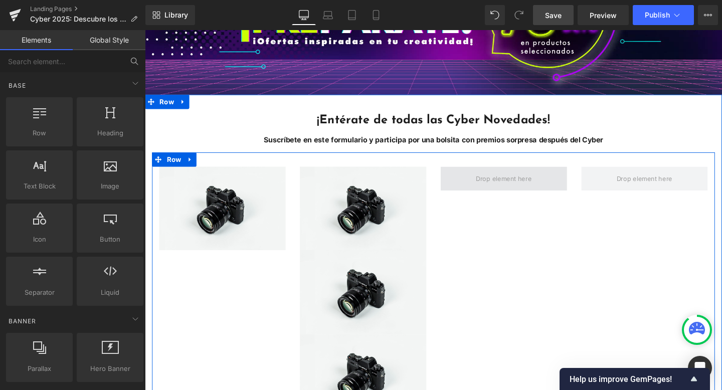
click at [505, 182] on span "Main content" at bounding box center [522, 186] width 66 height 13
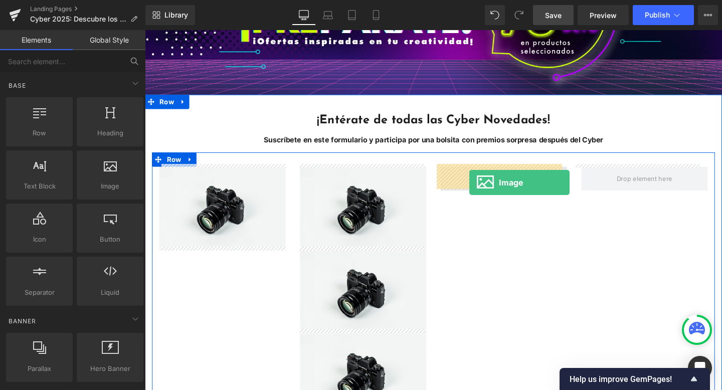
drag, startPoint x: 168, startPoint y: 187, endPoint x: 487, endPoint y: 190, distance: 318.7
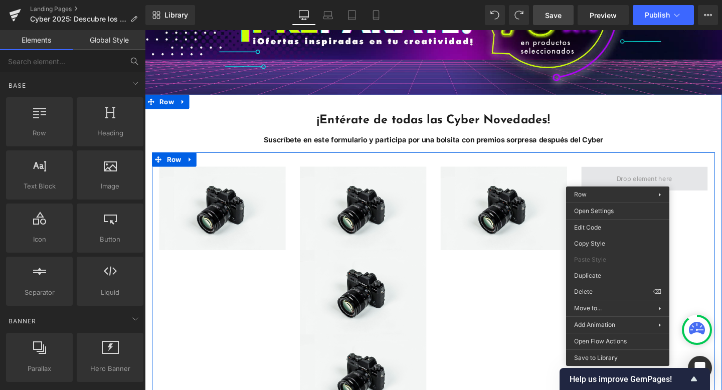
click at [637, 180] on span "Main content" at bounding box center [670, 186] width 66 height 13
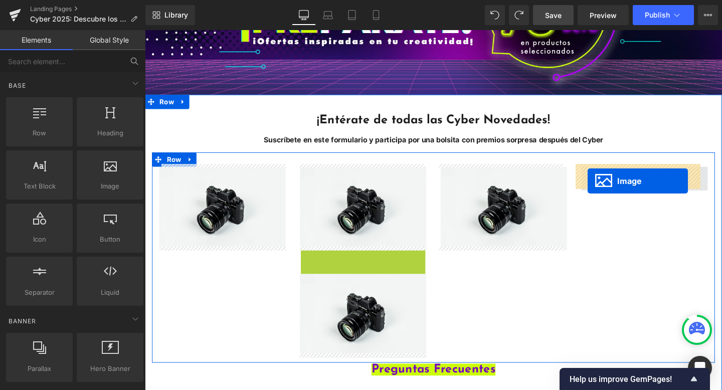
drag, startPoint x: 405, startPoint y: 287, endPoint x: 610, endPoint y: 188, distance: 227.3
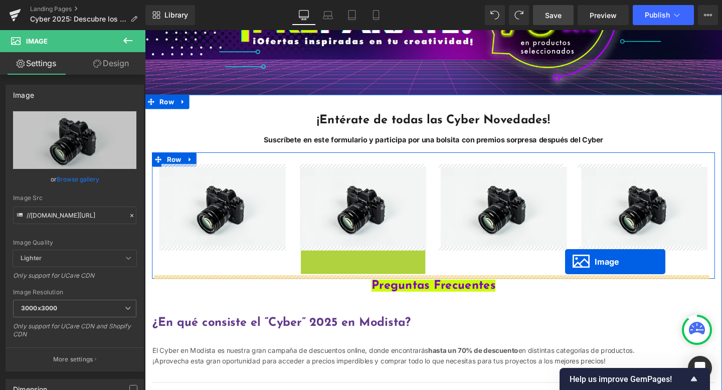
drag, startPoint x: 382, startPoint y: 301, endPoint x: 586, endPoint y: 274, distance: 206.2
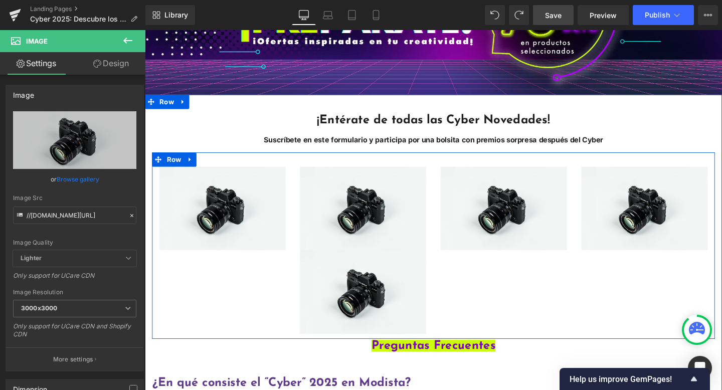
click at [236, 283] on div "Image Image Image Image Image Row" at bounding box center [447, 257] width 591 height 196
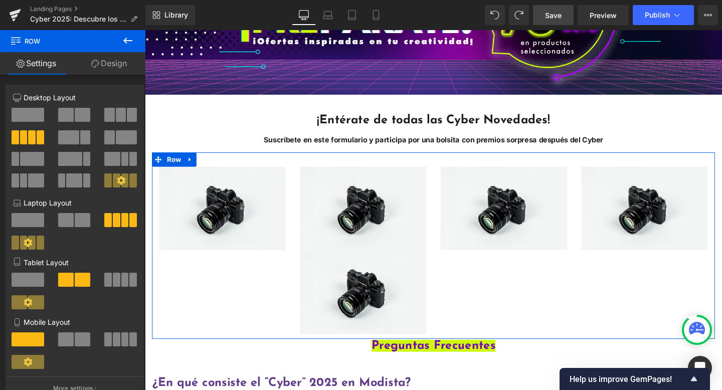
click at [119, 179] on icon at bounding box center [121, 180] width 9 height 9
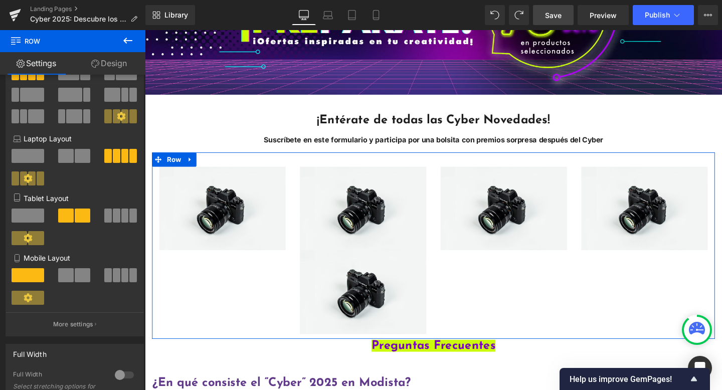
scroll to position [65, 0]
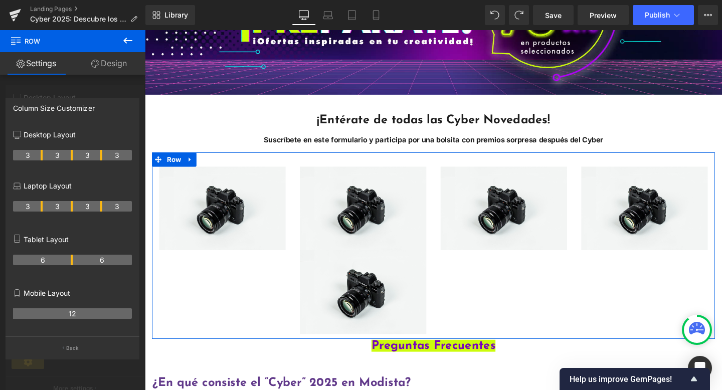
scroll to position [65, 0]
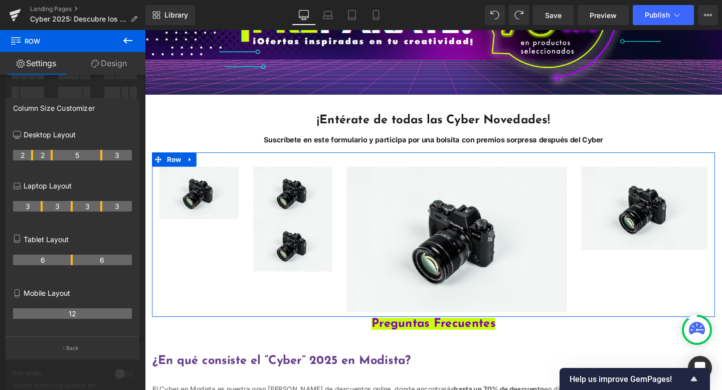
drag, startPoint x: 72, startPoint y: 154, endPoint x: 55, endPoint y: 155, distance: 17.0
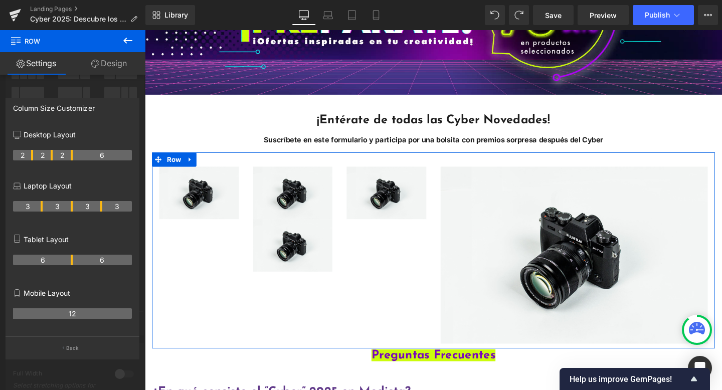
drag, startPoint x: 101, startPoint y: 155, endPoint x: 73, endPoint y: 155, distance: 28.6
drag, startPoint x: 129, startPoint y: 156, endPoint x: 53, endPoint y: 181, distance: 80.5
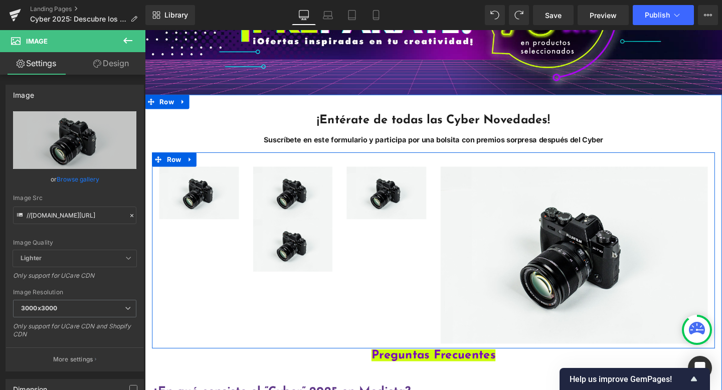
click at [376, 295] on div "Image Image Image Image Image Row" at bounding box center [447, 262] width 591 height 206
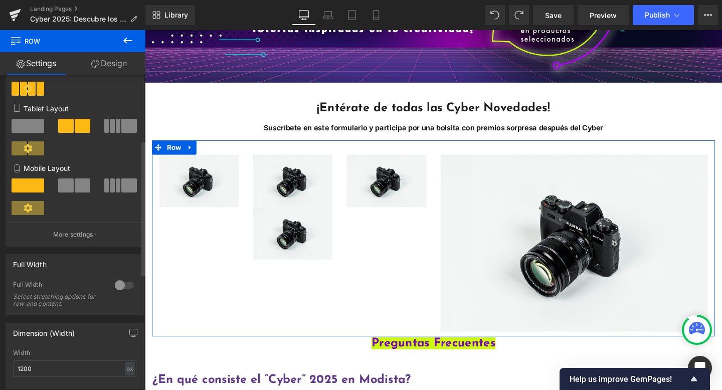
scroll to position [155, 0]
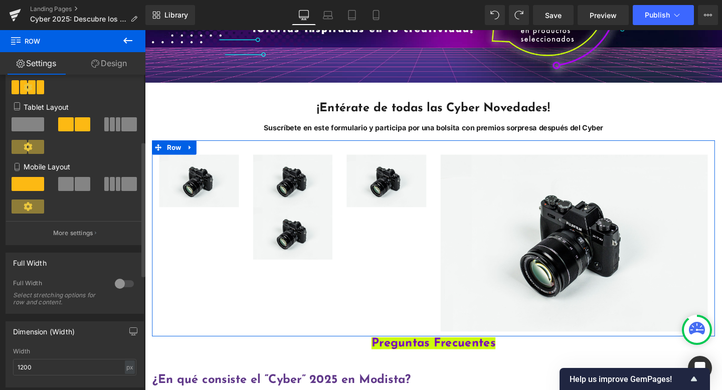
click at [117, 287] on div at bounding box center [124, 284] width 24 height 16
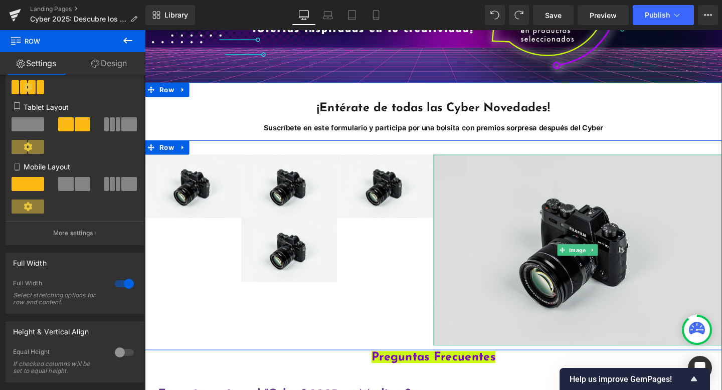
click at [523, 278] on img "Main content" at bounding box center [599, 261] width 303 height 201
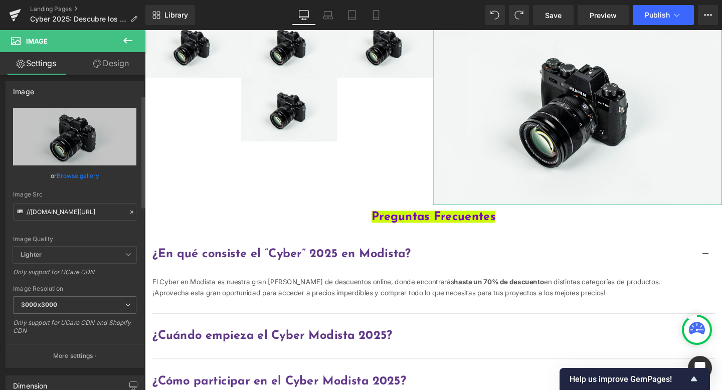
scroll to position [0, 0]
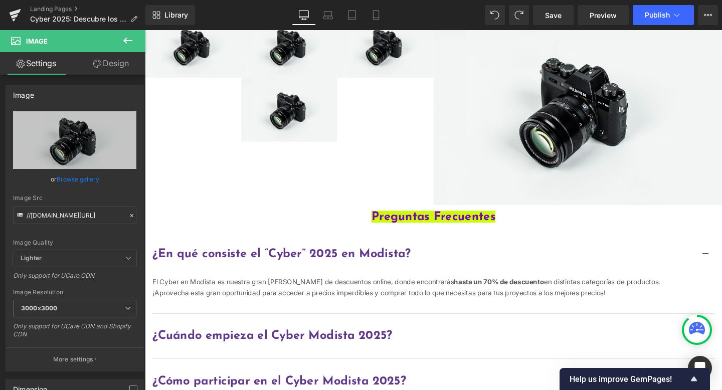
click at [130, 44] on icon at bounding box center [128, 41] width 12 height 12
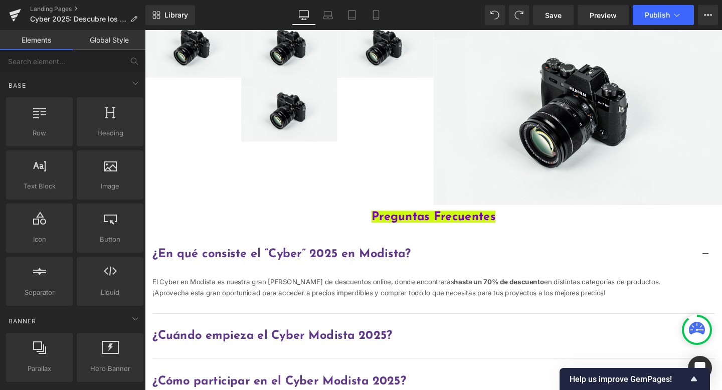
click at [215, 133] on div "Image Image Image Image Image Row" at bounding box center [448, 108] width 606 height 221
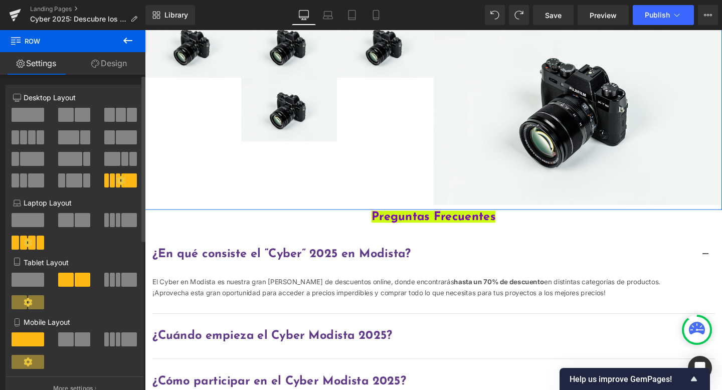
click at [118, 179] on icon at bounding box center [121, 180] width 9 height 9
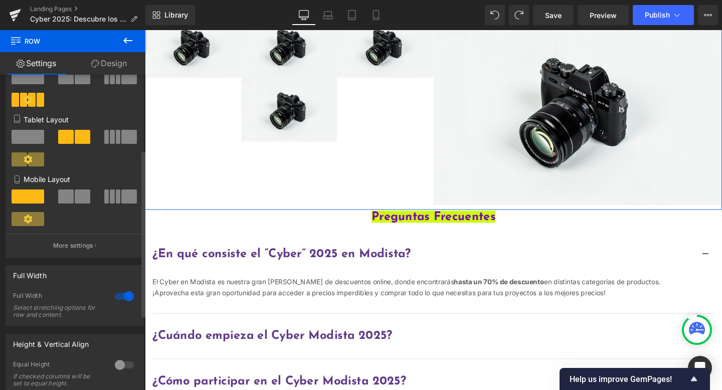
scroll to position [143, 0]
click at [123, 296] on div at bounding box center [124, 296] width 24 height 16
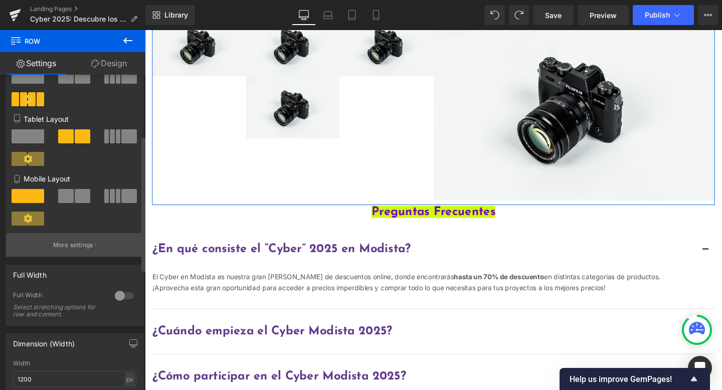
click at [76, 245] on p "More settings" at bounding box center [73, 245] width 40 height 9
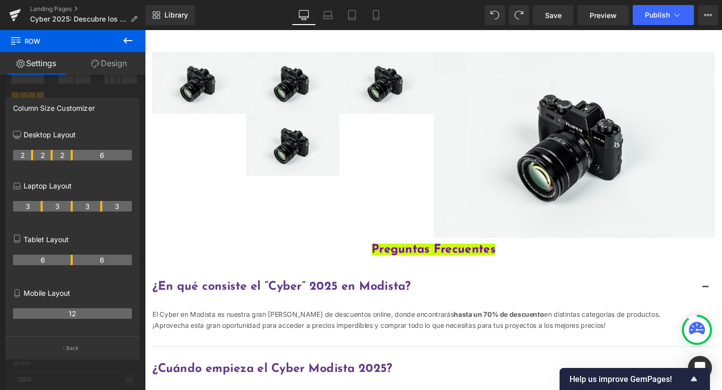
scroll to position [270, 0]
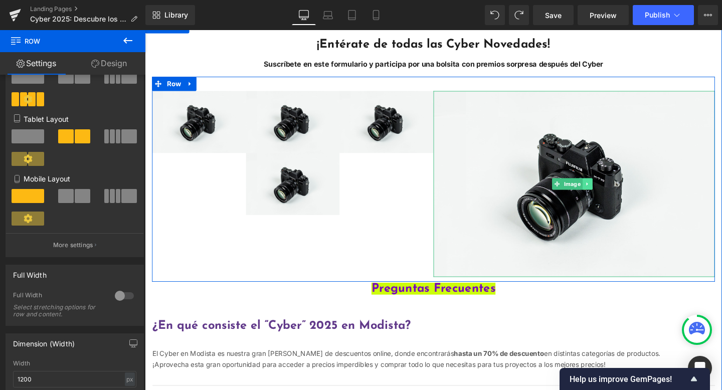
click at [607, 189] on icon "Main content" at bounding box center [610, 192] width 6 height 6
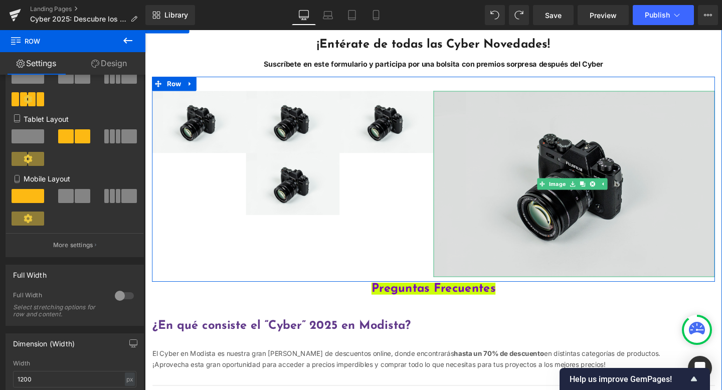
click at [614, 202] on img "Main content" at bounding box center [596, 192] width 296 height 196
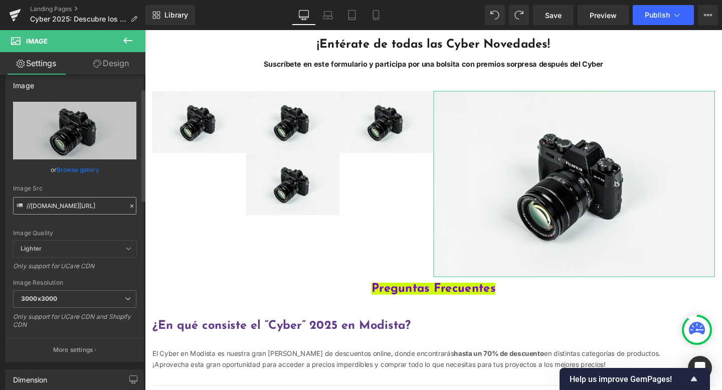
scroll to position [0, 0]
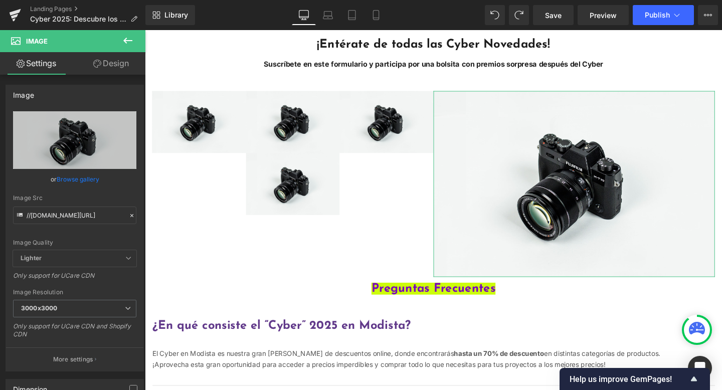
click at [112, 73] on link "Design" at bounding box center [111, 63] width 73 height 23
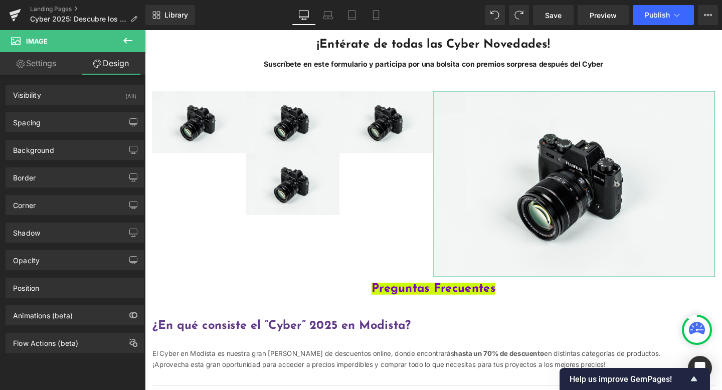
click at [27, 58] on link "Settings" at bounding box center [36, 63] width 73 height 23
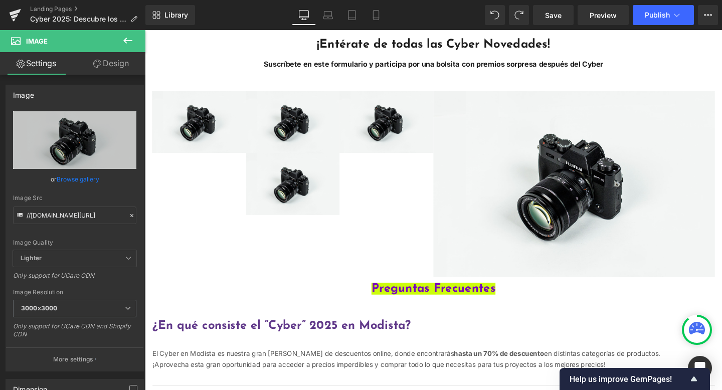
click at [196, 73] on div "Main content" at bounding box center [447, 74] width 591 height 9
click at [184, 167] on div "Image Image Image Image Image Row" at bounding box center [447, 187] width 591 height 216
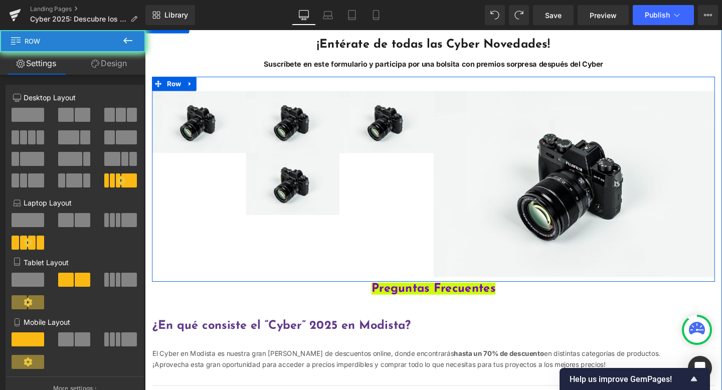
click at [238, 220] on div "Image Image Image Image Image Row" at bounding box center [447, 187] width 591 height 216
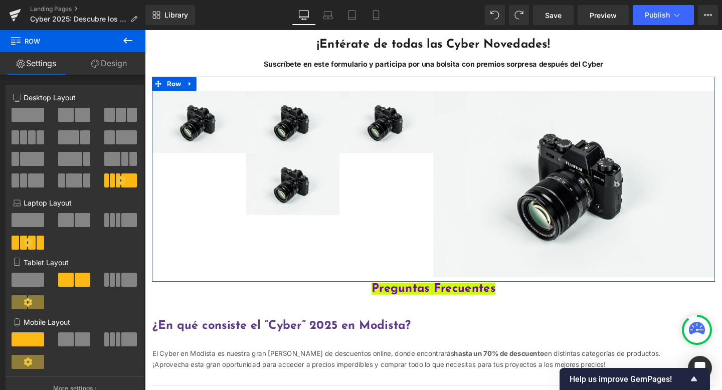
click at [123, 181] on span at bounding box center [129, 180] width 16 height 14
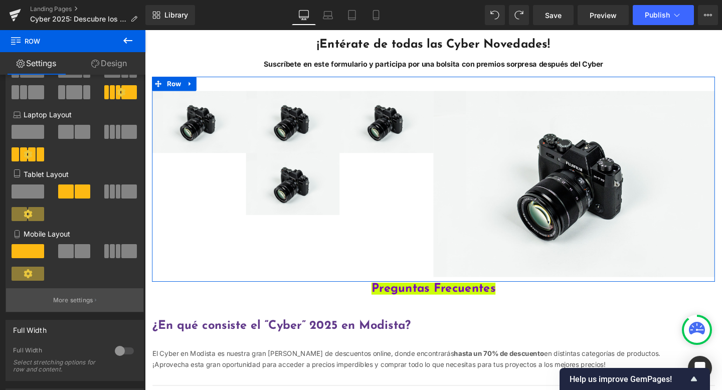
click at [75, 299] on p "More settings" at bounding box center [73, 300] width 40 height 9
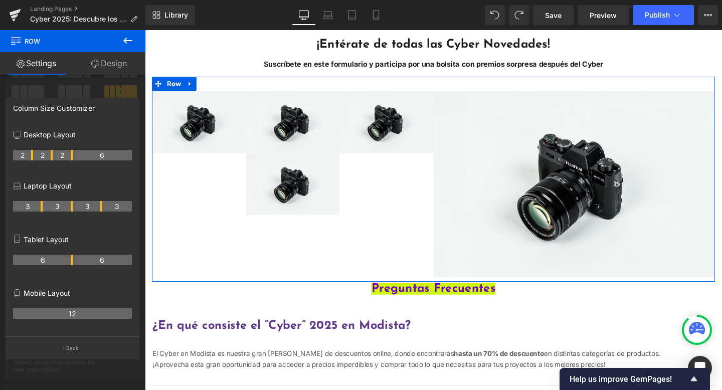
click at [104, 160] on div "2 2 2 6" at bounding box center [72, 159] width 119 height 28
click at [62, 348] on button "Back" at bounding box center [73, 347] width 134 height 23
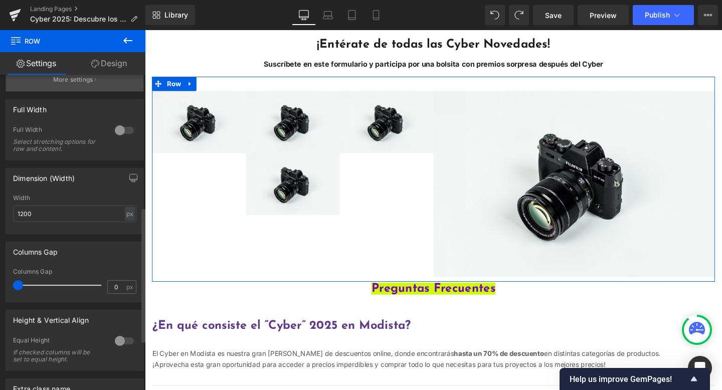
scroll to position [314, 0]
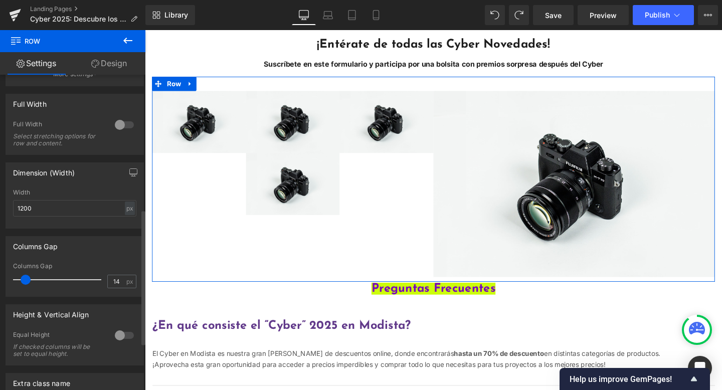
drag, startPoint x: 20, startPoint y: 281, endPoint x: 28, endPoint y: 282, distance: 7.6
click at [28, 282] on span at bounding box center [26, 280] width 10 height 10
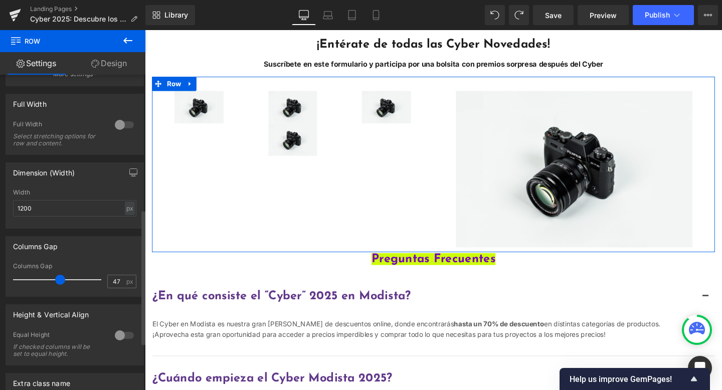
type input "0"
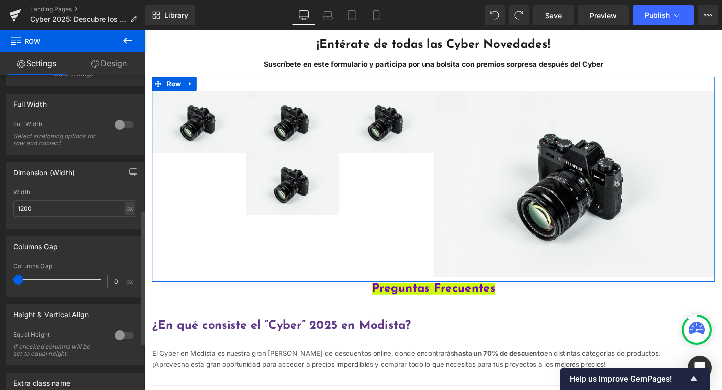
drag, startPoint x: 35, startPoint y: 283, endPoint x: 0, endPoint y: 280, distance: 35.2
click at [0, 280] on div "Columns Gap 0px Columns Gap 0 px" at bounding box center [75, 262] width 150 height 68
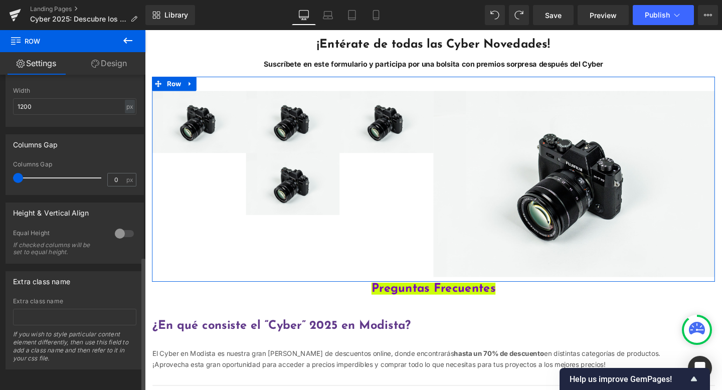
scroll to position [425, 0]
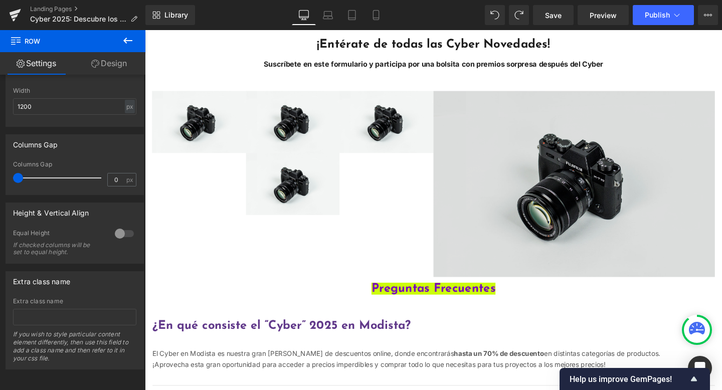
click at [629, 172] on img "Main content" at bounding box center [596, 192] width 296 height 196
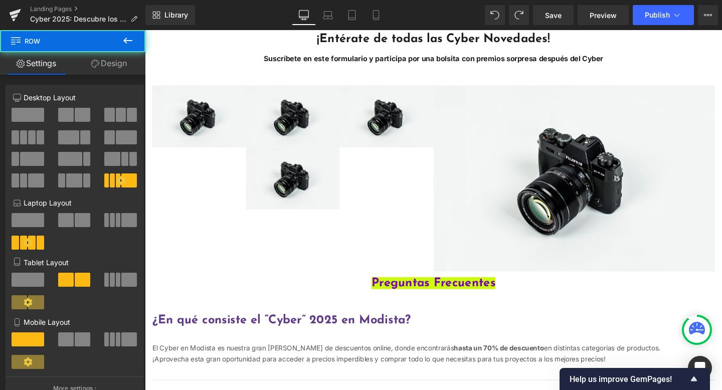
scroll to position [276, 0]
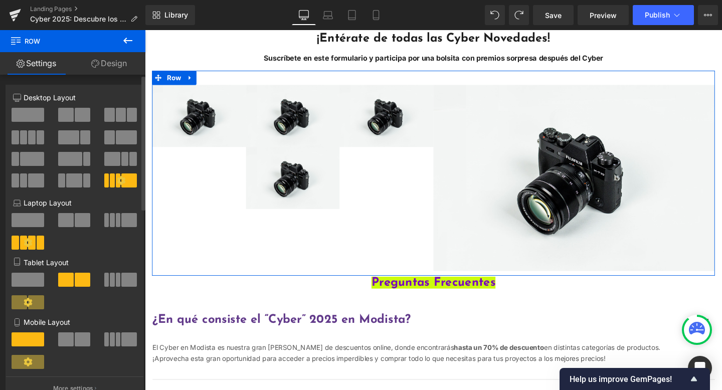
click at [83, 222] on span at bounding box center [83, 220] width 16 height 14
type input "100"
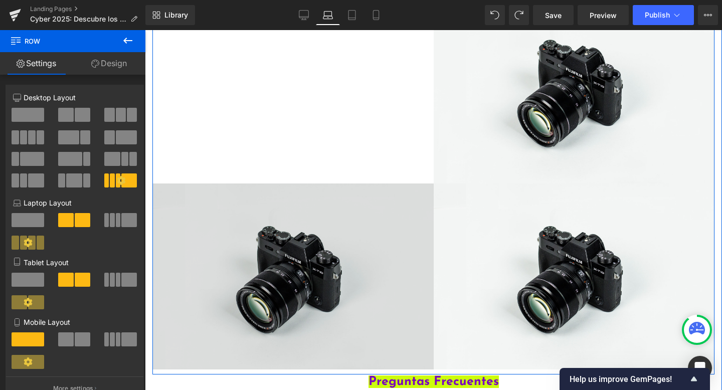
scroll to position [532, 0]
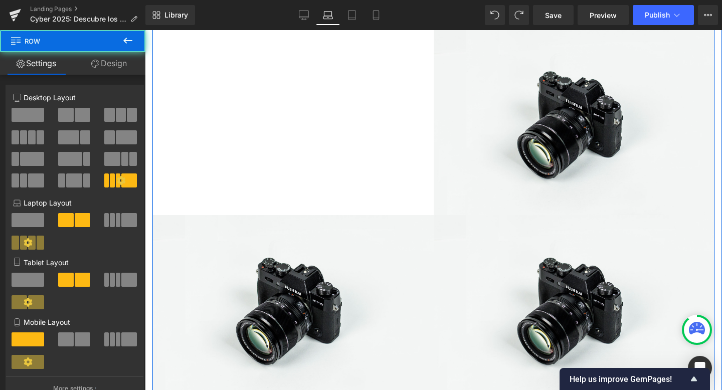
click at [377, 168] on div "Image Image Image Image Image Row" at bounding box center [433, 117] width 562 height 578
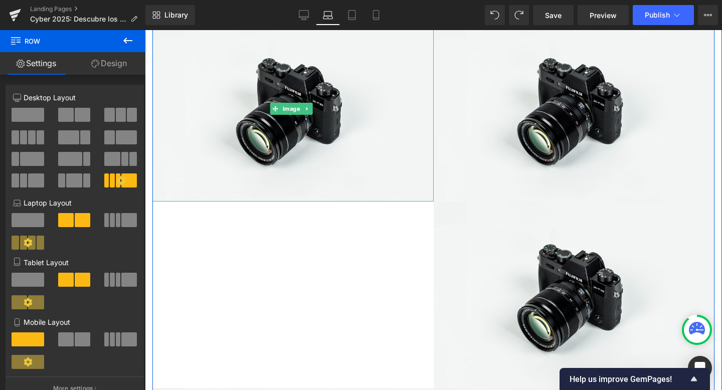
scroll to position [375, 0]
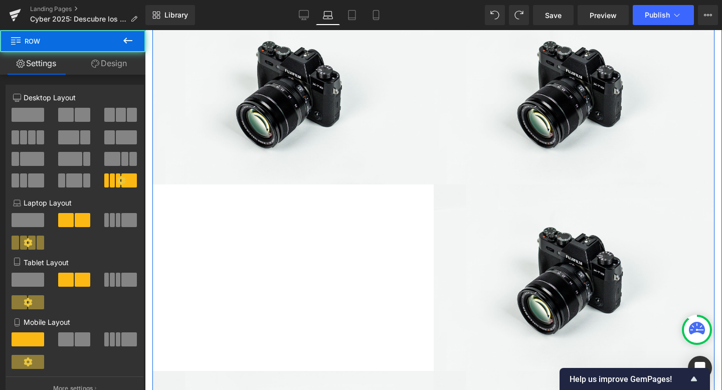
click at [388, 223] on div "Image Image Image Image Image Row" at bounding box center [433, 272] width 562 height 578
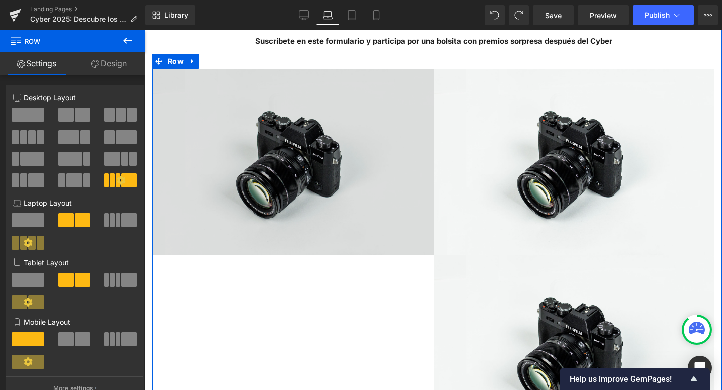
scroll to position [293, 0]
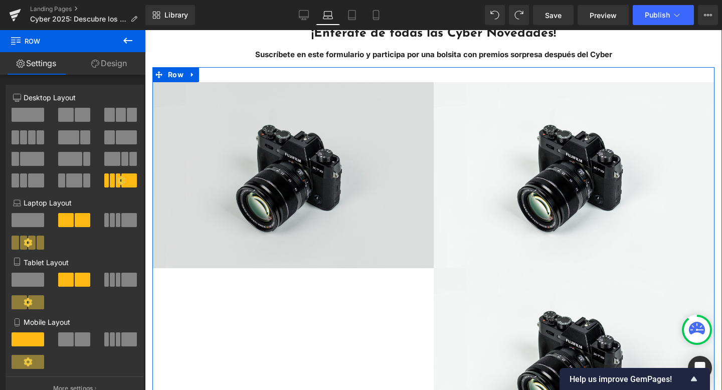
click at [349, 132] on img "Main content" at bounding box center [292, 175] width 281 height 186
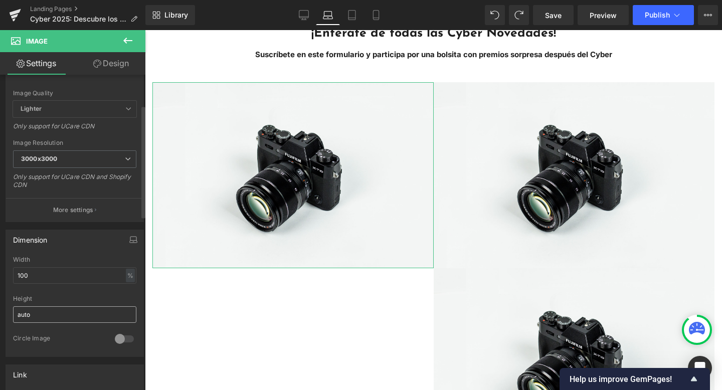
scroll to position [184, 0]
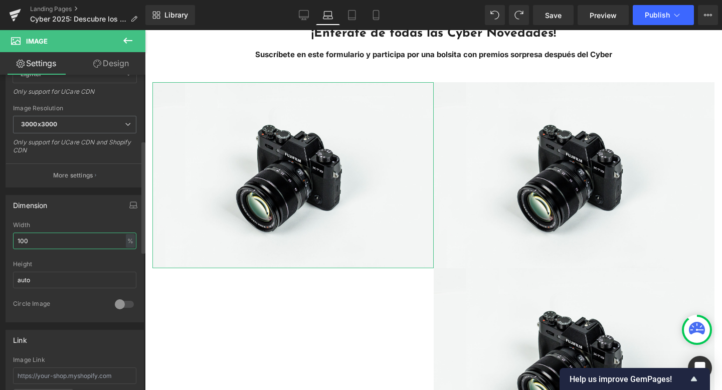
drag, startPoint x: 66, startPoint y: 236, endPoint x: 27, endPoint y: 237, distance: 39.1
click at [27, 237] on input "100" at bounding box center [74, 241] width 123 height 17
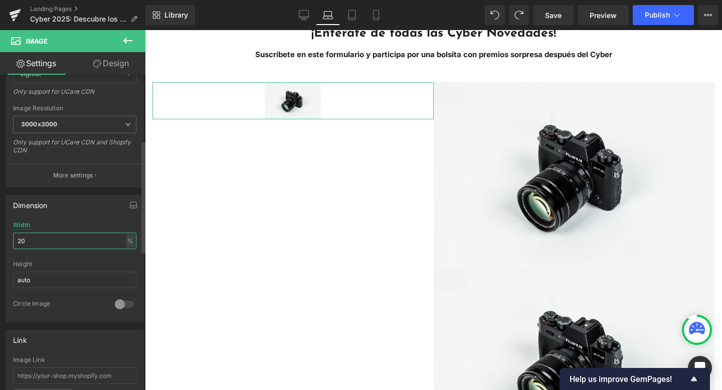
type input "2"
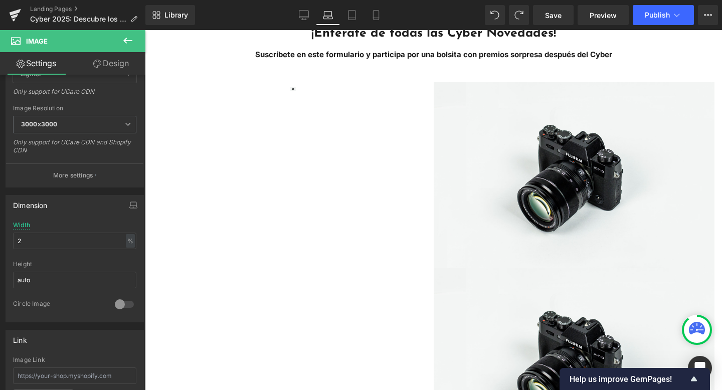
click at [228, 110] on div "Image Image Image Image Image Row" at bounding box center [433, 356] width 562 height 578
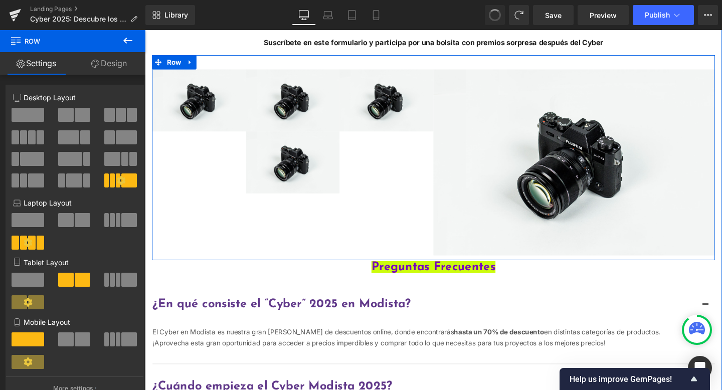
scroll to position [282, 0]
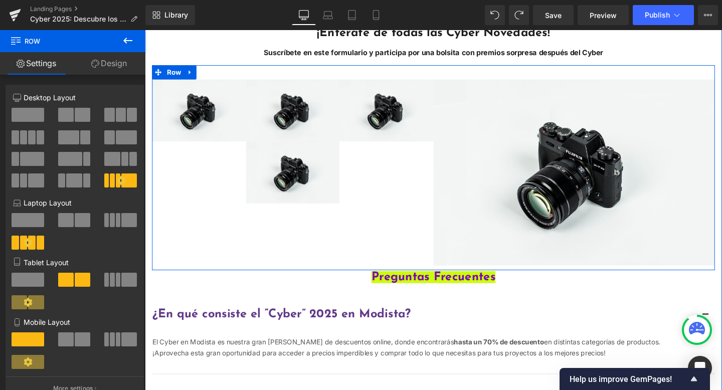
type input "100"
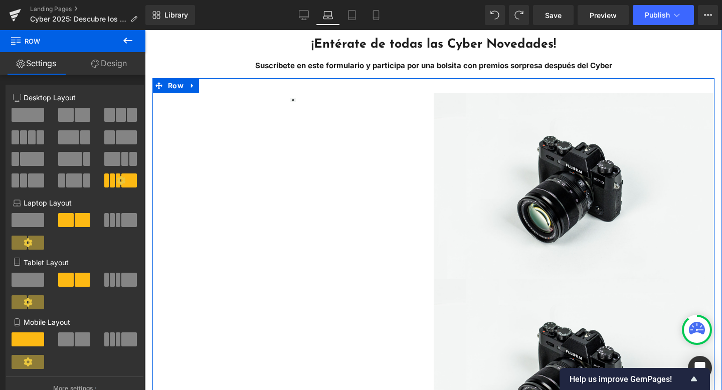
scroll to position [293, 0]
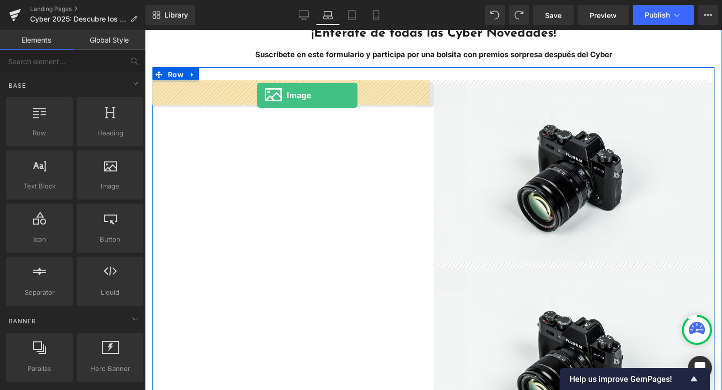
drag, startPoint x: 264, startPoint y: 209, endPoint x: 257, endPoint y: 95, distance: 115.0
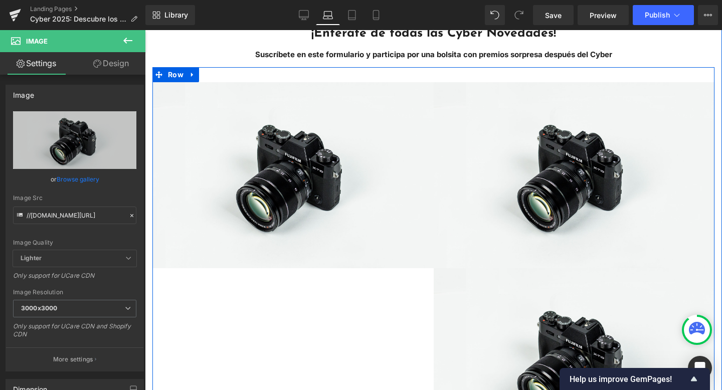
click at [228, 293] on div "Image Image Image Image Image Row" at bounding box center [433, 356] width 562 height 578
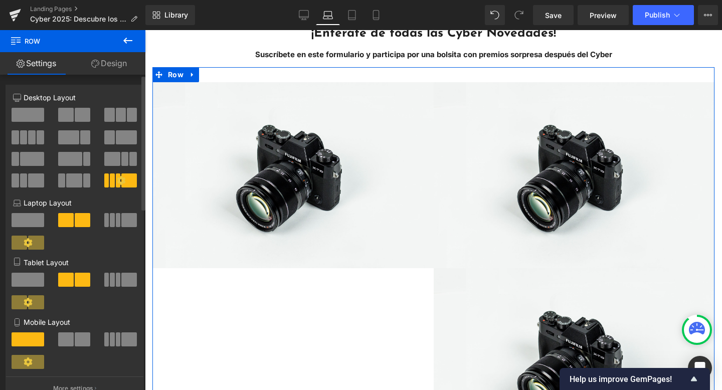
click at [122, 182] on icon at bounding box center [121, 180] width 9 height 9
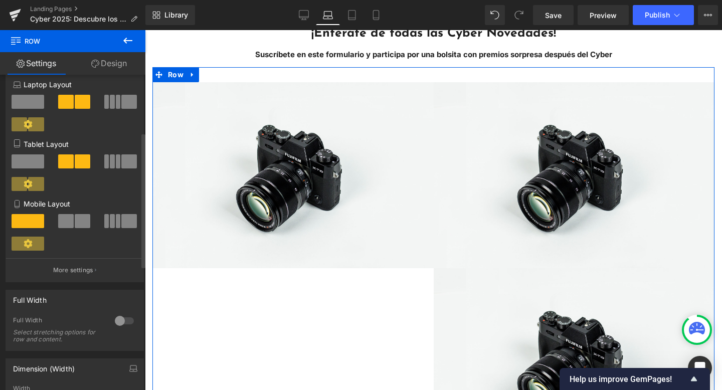
scroll to position [134, 0]
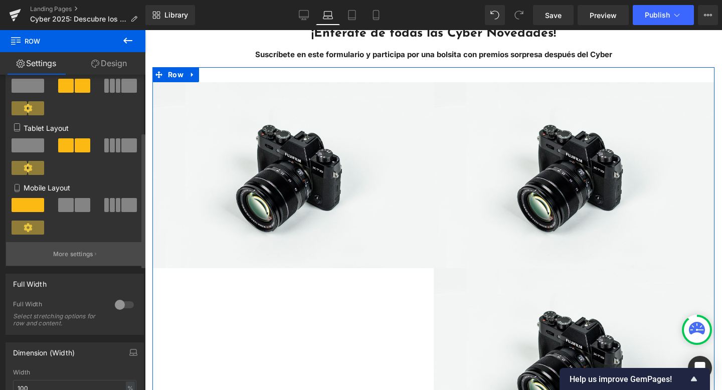
click at [79, 260] on button "More settings" at bounding box center [74, 254] width 137 height 24
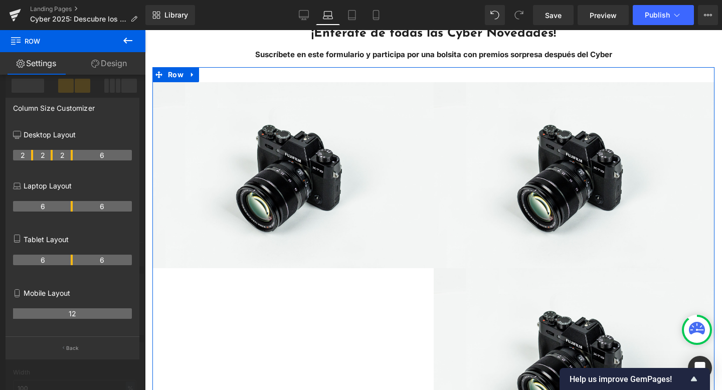
type input "1200"
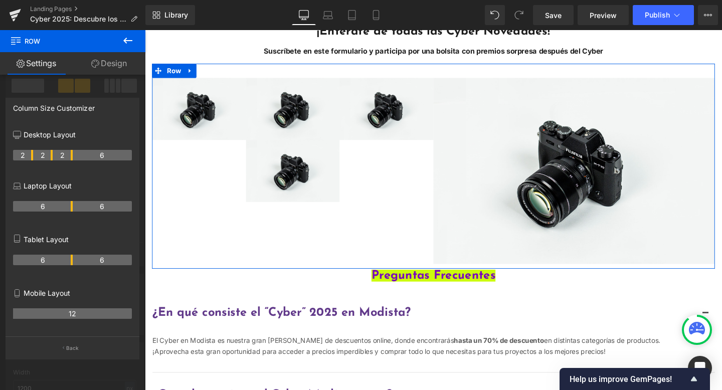
drag, startPoint x: 111, startPoint y: 159, endPoint x: 100, endPoint y: 159, distance: 10.5
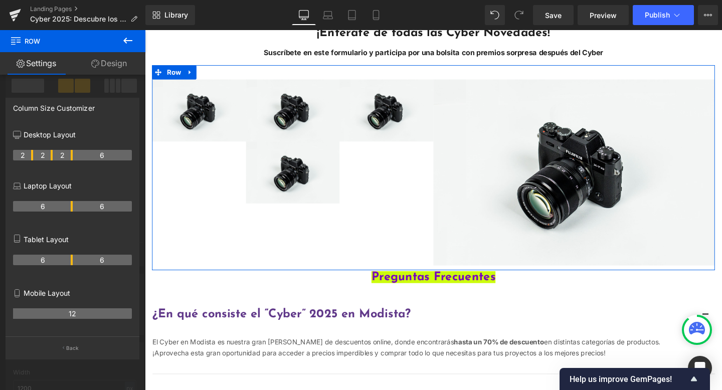
drag, startPoint x: 118, startPoint y: 159, endPoint x: 94, endPoint y: 157, distance: 23.6
drag, startPoint x: 101, startPoint y: 157, endPoint x: 84, endPoint y: 157, distance: 16.5
drag, startPoint x: 84, startPoint y: 157, endPoint x: 115, endPoint y: 157, distance: 31.1
click at [17, 135] on icon at bounding box center [17, 135] width 8 height 8
click at [54, 137] on p "Desktop Layout" at bounding box center [72, 134] width 119 height 11
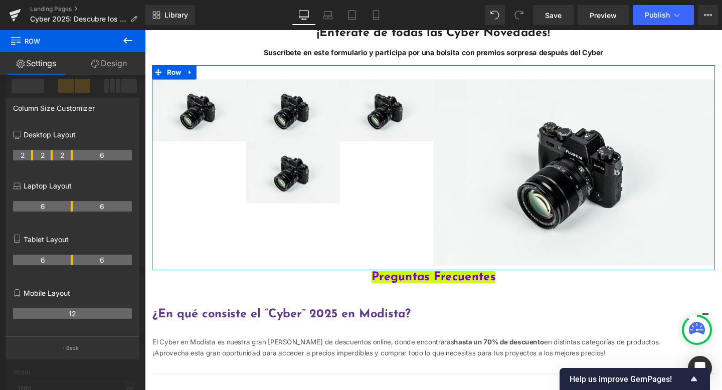
click at [54, 137] on p "Desktop Layout" at bounding box center [72, 134] width 119 height 11
click at [80, 121] on div "Column Size Customizer Desktop Layout 2 2 2 6 Laptop Layout 6 6 Tablet Layout 6…" at bounding box center [73, 229] width 134 height 262
click at [127, 164] on div "2 2 2 6" at bounding box center [72, 159] width 119 height 28
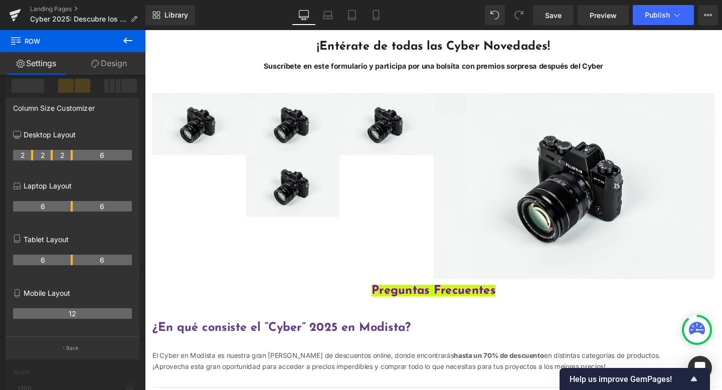
scroll to position [267, 0]
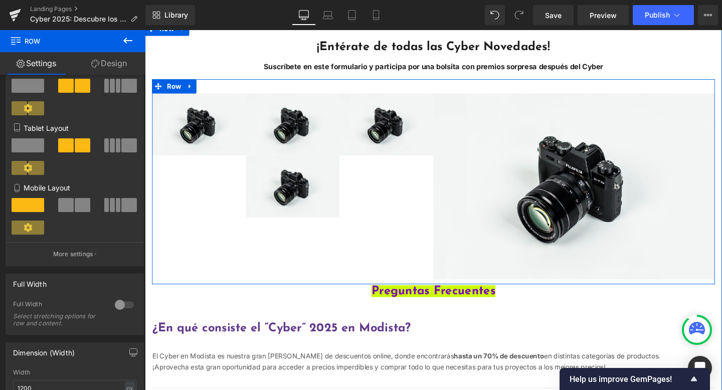
drag, startPoint x: 218, startPoint y: 175, endPoint x: 212, endPoint y: 208, distance: 33.1
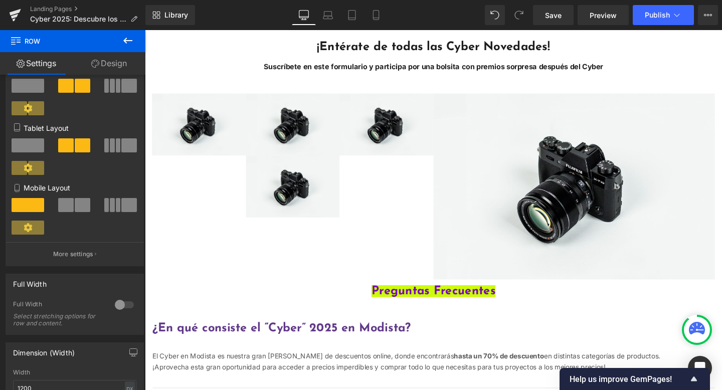
click at [132, 38] on icon at bounding box center [128, 41] width 12 height 12
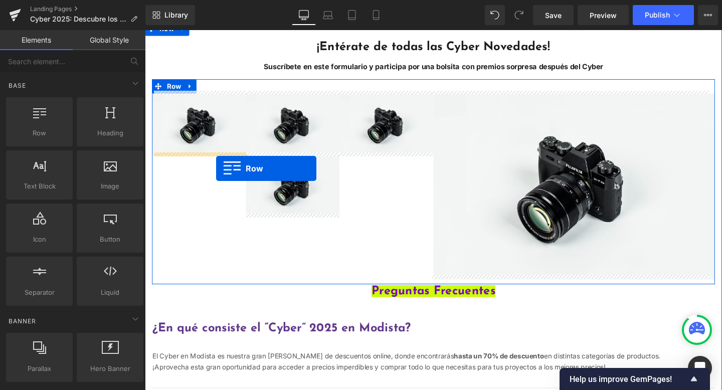
drag, startPoint x: 223, startPoint y: 147, endPoint x: 219, endPoint y: 175, distance: 28.3
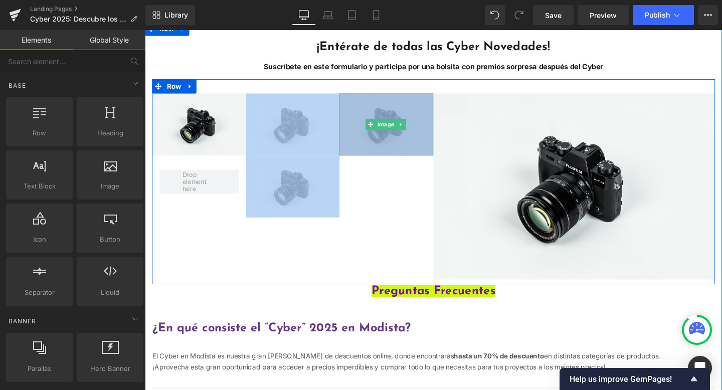
drag, startPoint x: 197, startPoint y: 183, endPoint x: 438, endPoint y: 126, distance: 247.8
click at [438, 126] on div "Image Row Image Image Image Image Row" at bounding box center [447, 190] width 591 height 216
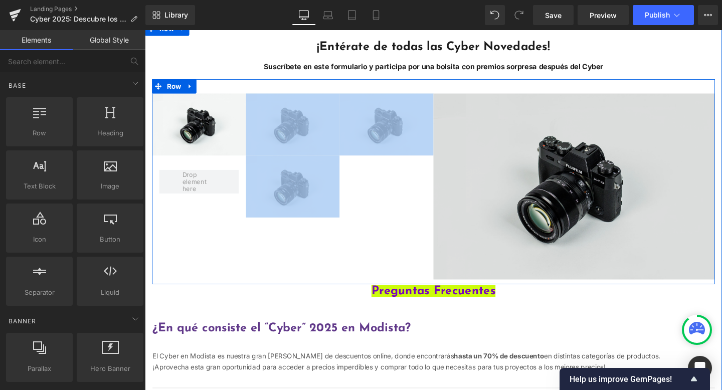
click at [492, 158] on img "Main content" at bounding box center [596, 195] width 296 height 196
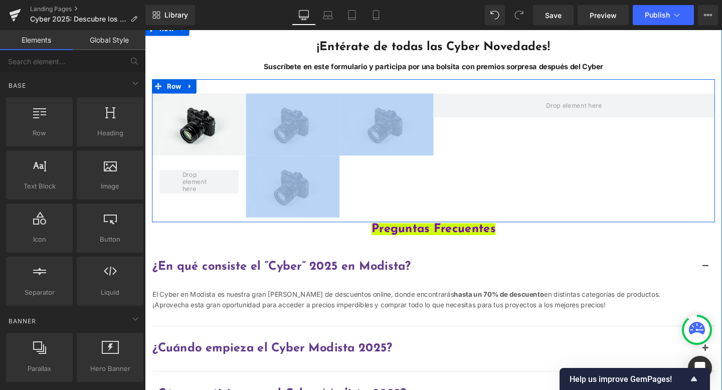
drag, startPoint x: 198, startPoint y: 180, endPoint x: 483, endPoint y: 149, distance: 286.3
click at [517, 138] on div "Image Row Image Image Image Row" at bounding box center [447, 157] width 591 height 151
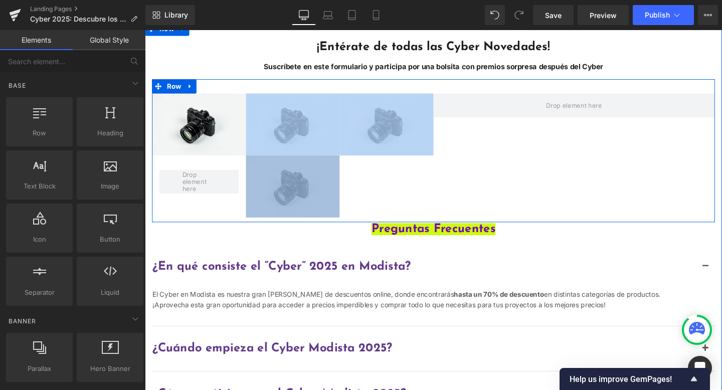
click at [371, 187] on div "Image Row Image Image Image Row" at bounding box center [447, 157] width 591 height 151
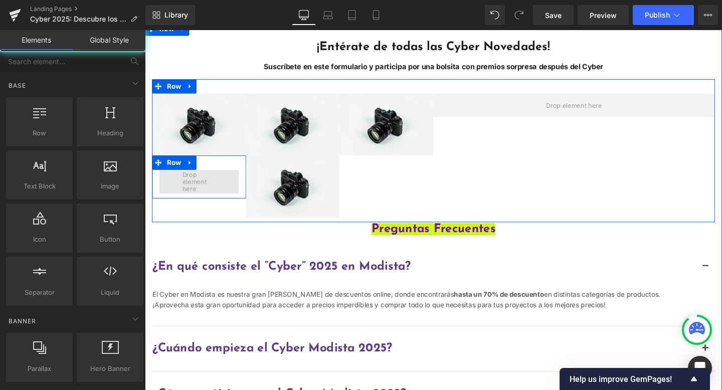
click at [208, 185] on span "Main content" at bounding box center [202, 189] width 42 height 28
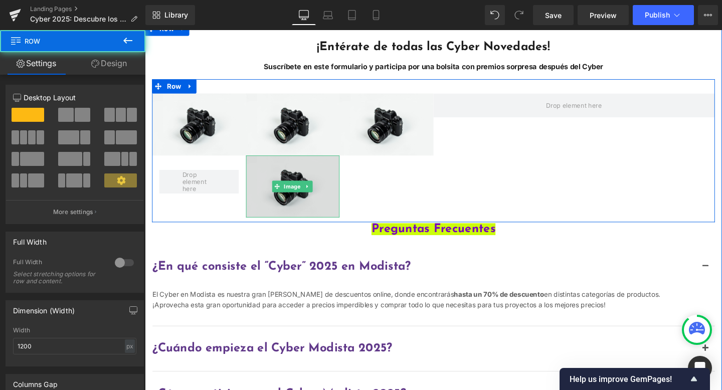
drag, startPoint x: 225, startPoint y: 164, endPoint x: 281, endPoint y: 168, distance: 55.2
click at [281, 168] on div "Image Row Image Image Image Row" at bounding box center [447, 157] width 591 height 151
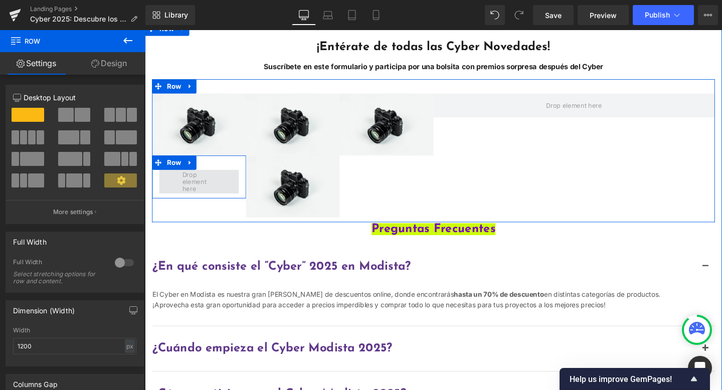
click at [197, 175] on span "Main content" at bounding box center [202, 189] width 42 height 28
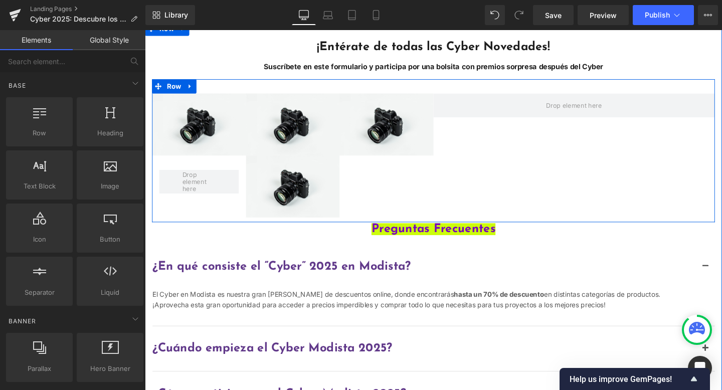
click at [483, 166] on div "Image Row Image Image Image Row" at bounding box center [447, 157] width 591 height 151
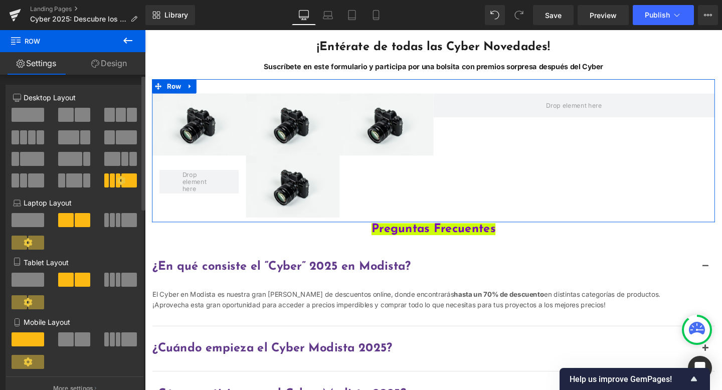
click at [119, 178] on icon at bounding box center [121, 180] width 9 height 9
click at [117, 180] on icon at bounding box center [121, 180] width 9 height 9
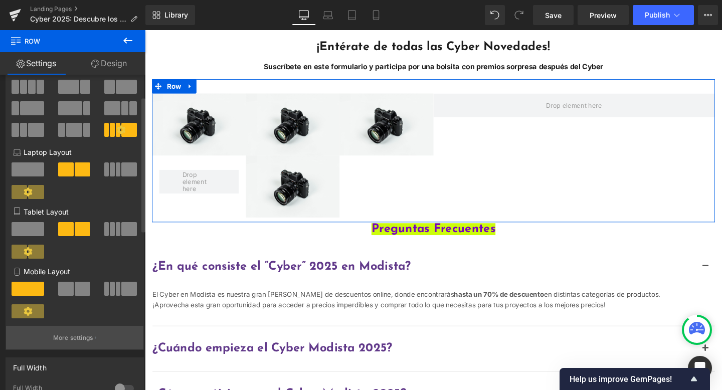
scroll to position [60, 0]
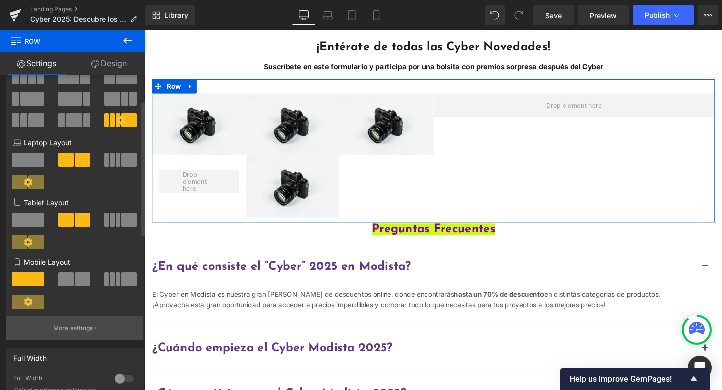
click at [69, 327] on p "More settings" at bounding box center [73, 328] width 40 height 9
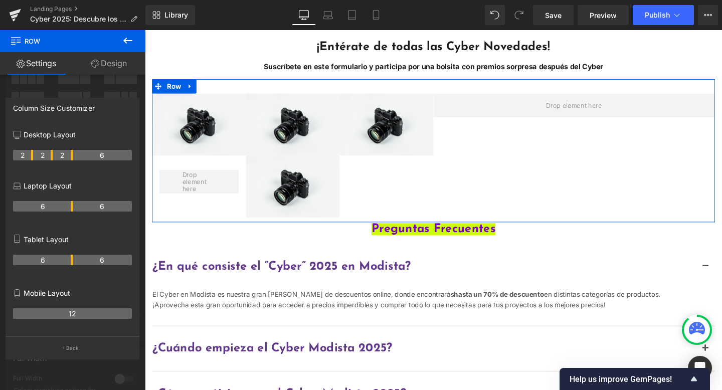
drag, startPoint x: 112, startPoint y: 155, endPoint x: 82, endPoint y: 153, distance: 30.6
drag, startPoint x: 82, startPoint y: 153, endPoint x: 128, endPoint y: 157, distance: 46.3
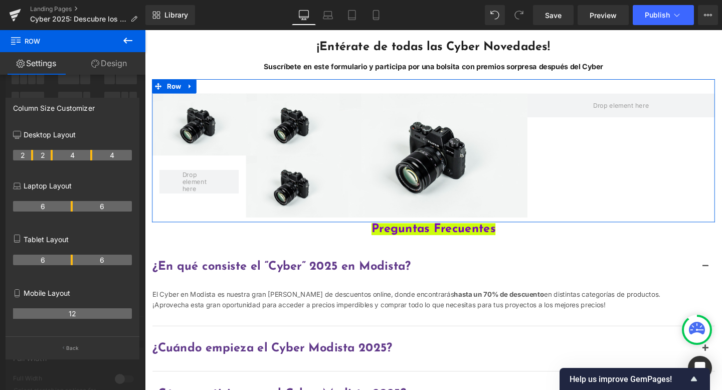
drag, startPoint x: 72, startPoint y: 155, endPoint x: 95, endPoint y: 156, distance: 22.6
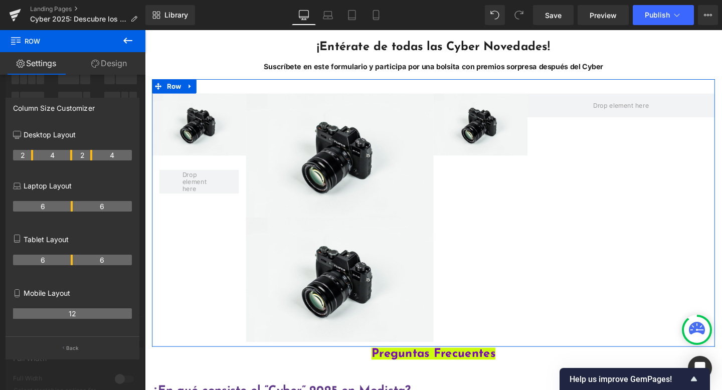
drag, startPoint x: 51, startPoint y: 155, endPoint x: 67, endPoint y: 155, distance: 16.0
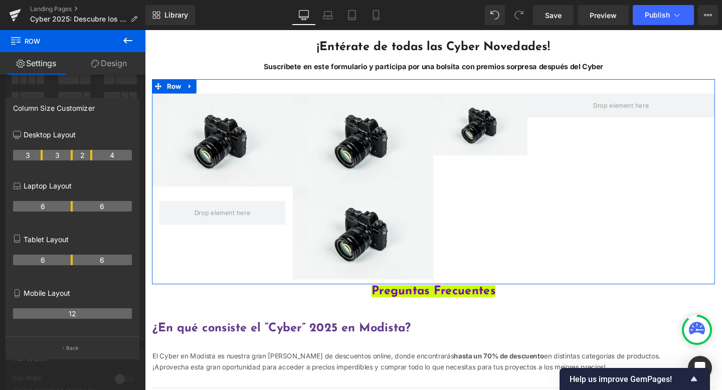
drag, startPoint x: 32, startPoint y: 156, endPoint x: 39, endPoint y: 156, distance: 6.5
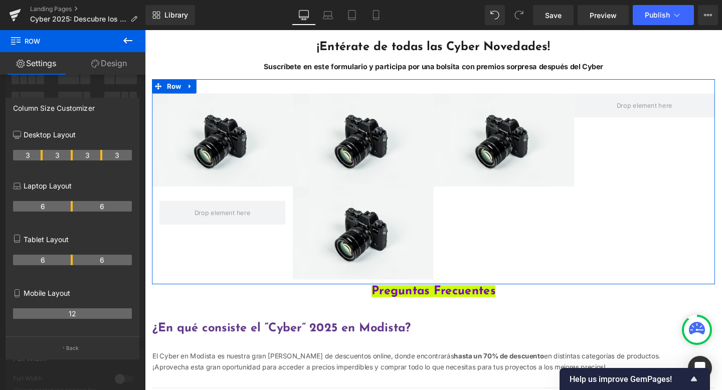
drag, startPoint x: 91, startPoint y: 157, endPoint x: 101, endPoint y: 157, distance: 10.0
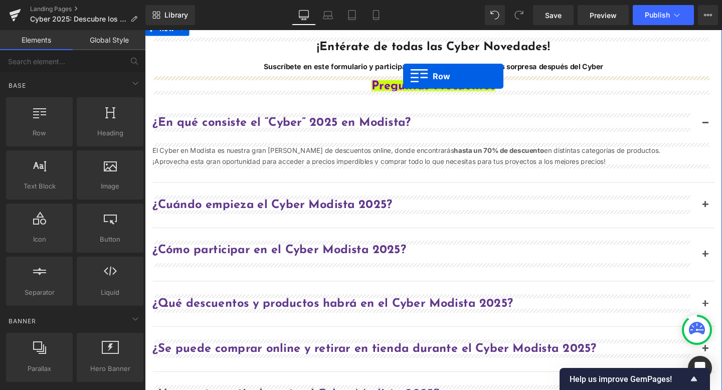
drag, startPoint x: 196, startPoint y: 155, endPoint x: 416, endPoint y: 79, distance: 233.0
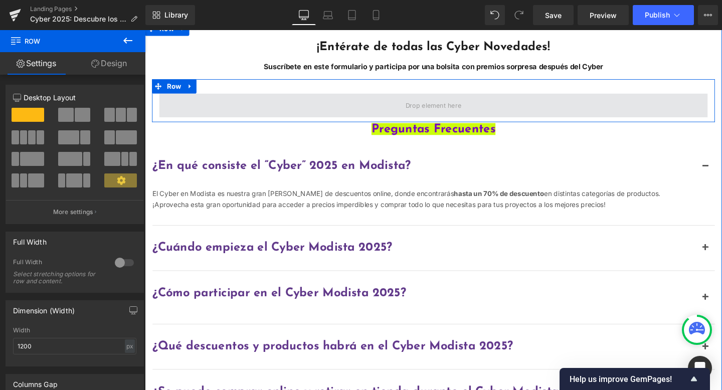
drag, startPoint x: 276, startPoint y: 144, endPoint x: 263, endPoint y: 102, distance: 44.4
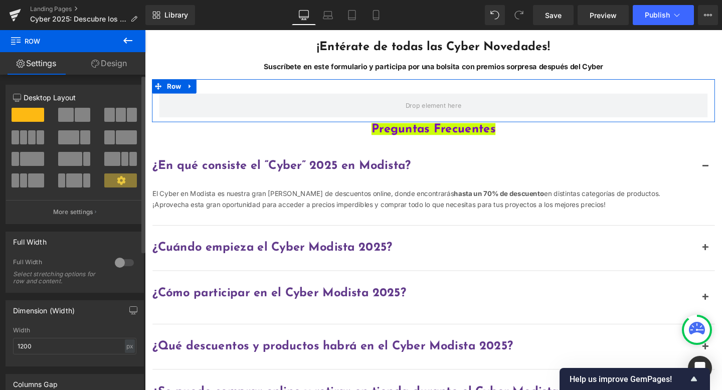
click at [129, 118] on span at bounding box center [132, 115] width 10 height 14
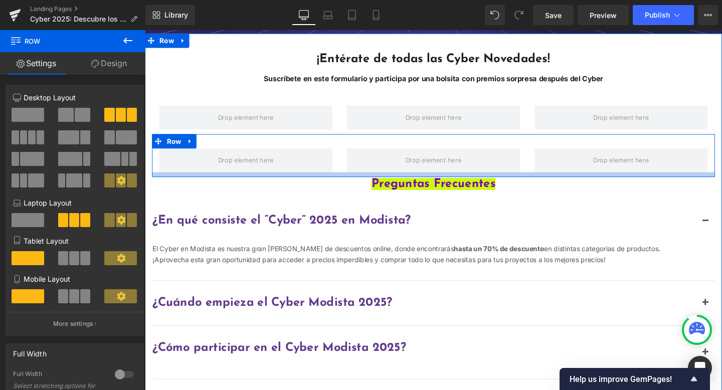
scroll to position [248, 0]
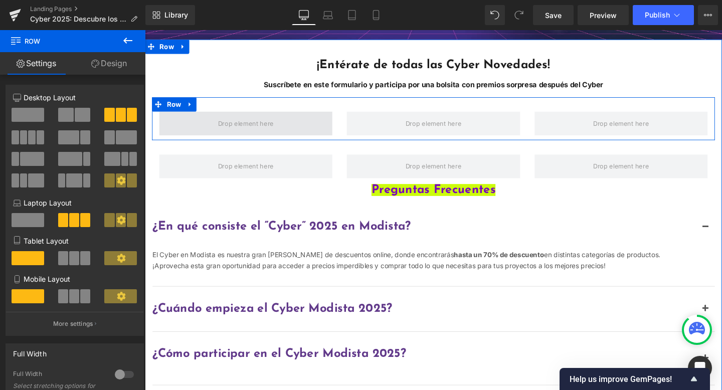
click at [302, 121] on span "Main content" at bounding box center [251, 128] width 182 height 25
click at [222, 131] on span "Main content" at bounding box center [251, 128] width 66 height 13
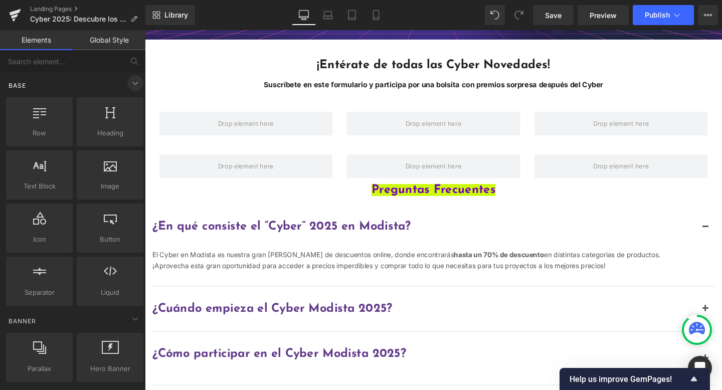
click at [133, 85] on icon at bounding box center [135, 83] width 12 height 12
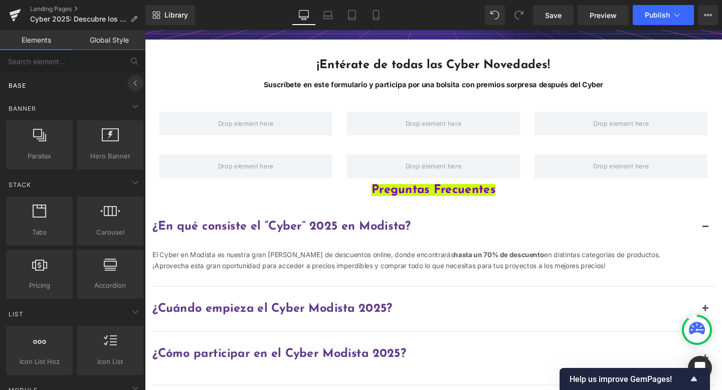
click at [133, 85] on icon at bounding box center [135, 83] width 12 height 12
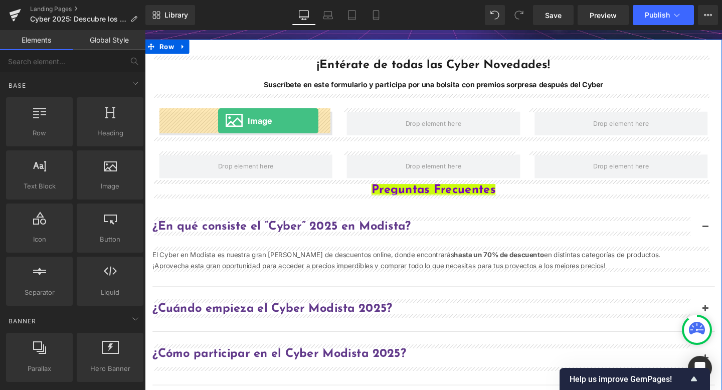
drag, startPoint x: 259, startPoint y: 193, endPoint x: 222, endPoint y: 126, distance: 76.7
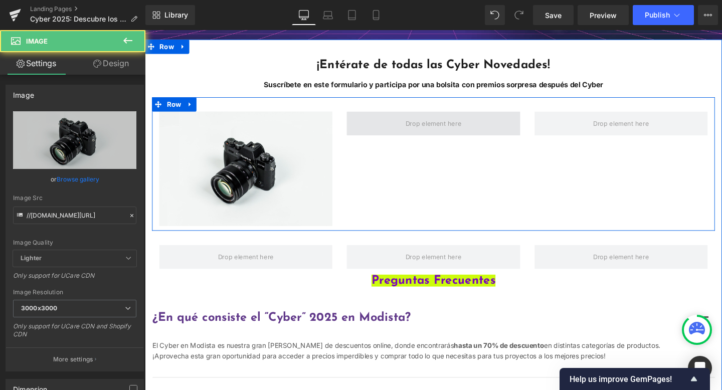
click at [381, 120] on span "Main content" at bounding box center [448, 128] width 182 height 25
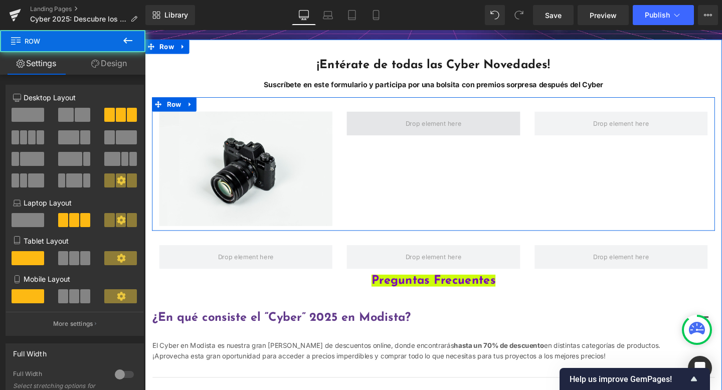
click at [404, 125] on span "Main content" at bounding box center [448, 128] width 182 height 25
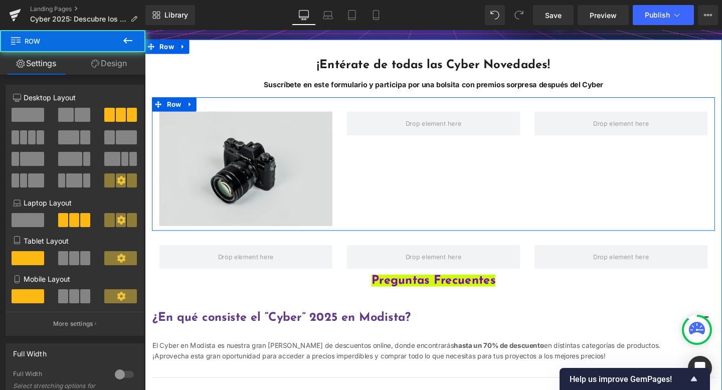
click at [276, 154] on img "Main content" at bounding box center [251, 176] width 182 height 121
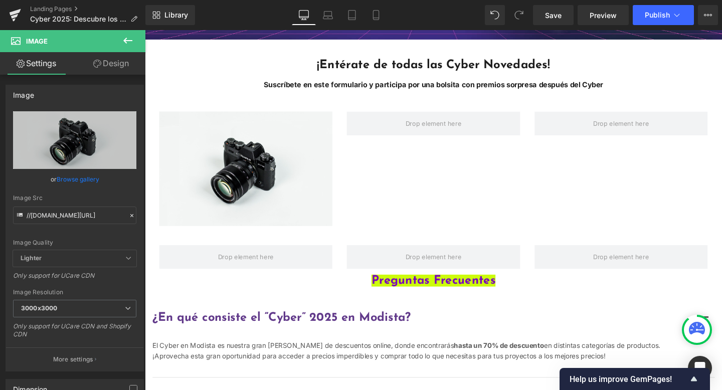
click at [126, 38] on icon at bounding box center [128, 41] width 12 height 12
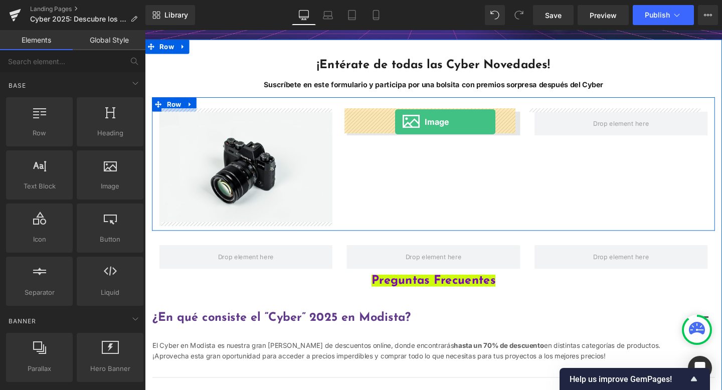
drag, startPoint x: 264, startPoint y: 198, endPoint x: 408, endPoint y: 127, distance: 160.9
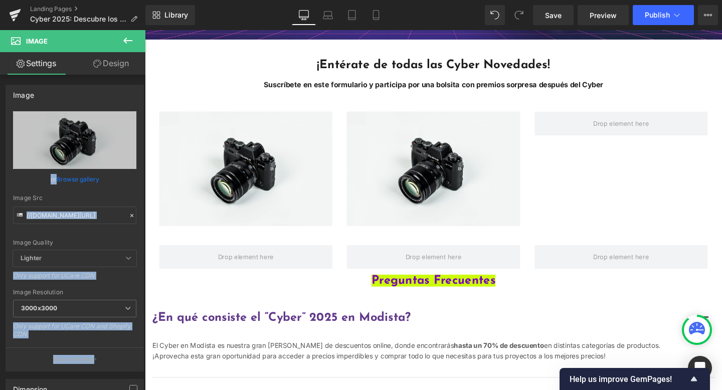
click at [127, 42] on icon at bounding box center [128, 41] width 12 height 12
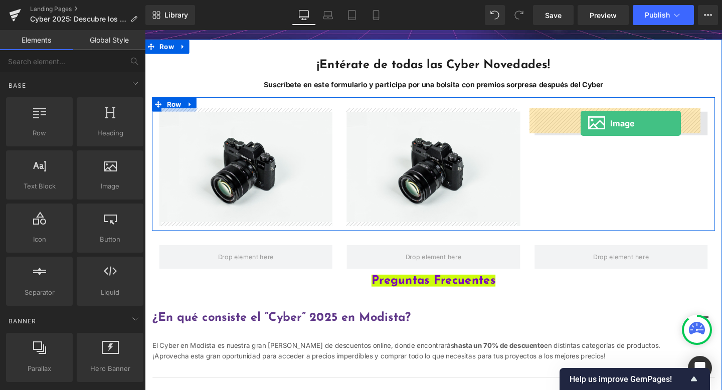
drag, startPoint x: 275, startPoint y: 201, endPoint x: 603, endPoint y: 128, distance: 336.3
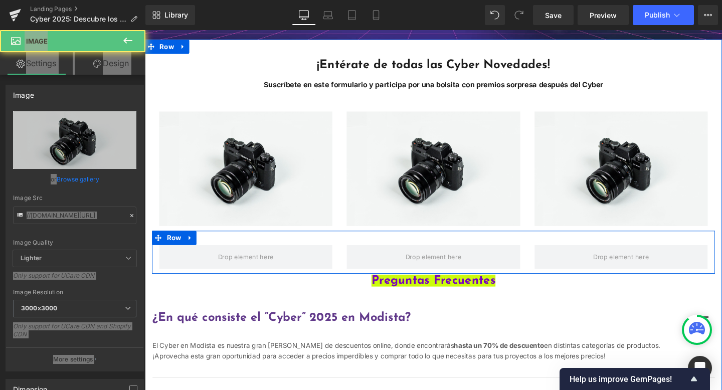
click at [462, 244] on div "Row" at bounding box center [447, 263] width 591 height 45
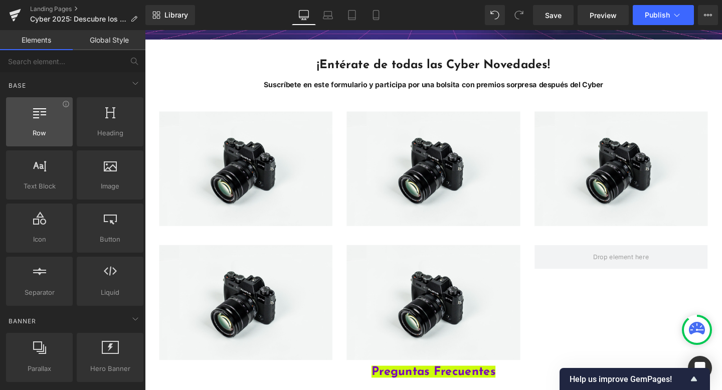
click at [44, 118] on div at bounding box center [39, 116] width 61 height 23
click at [49, 126] on div at bounding box center [39, 116] width 61 height 23
click at [25, 122] on div at bounding box center [39, 116] width 61 height 23
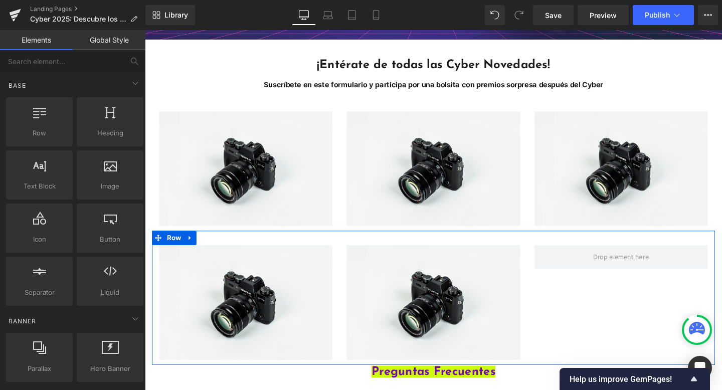
click at [602, 288] on div "Image Image Row" at bounding box center [447, 311] width 591 height 141
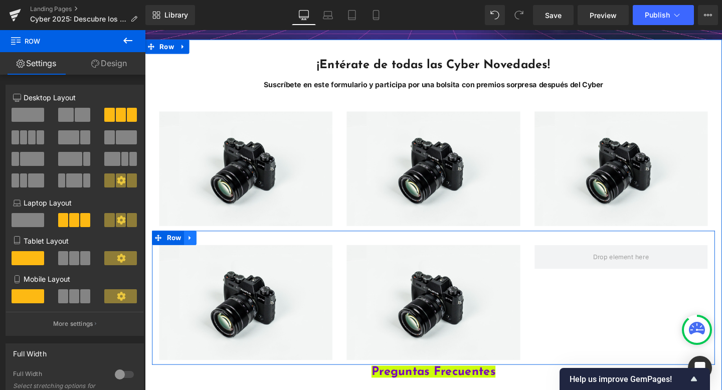
click at [194, 247] on icon "Main content" at bounding box center [192, 249] width 7 height 8
click at [306, 244] on div "Image Image Row" at bounding box center [447, 311] width 591 height 141
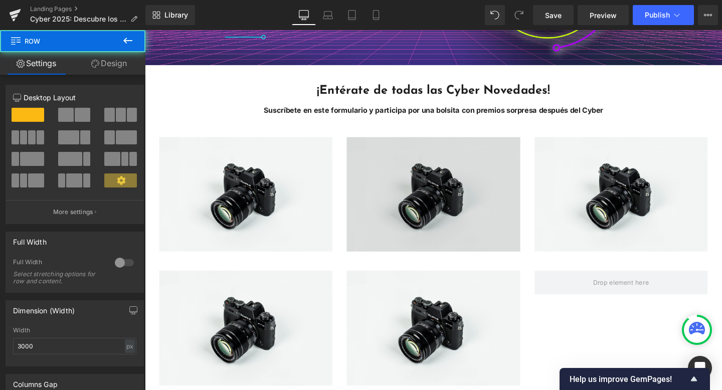
scroll to position [215, 0]
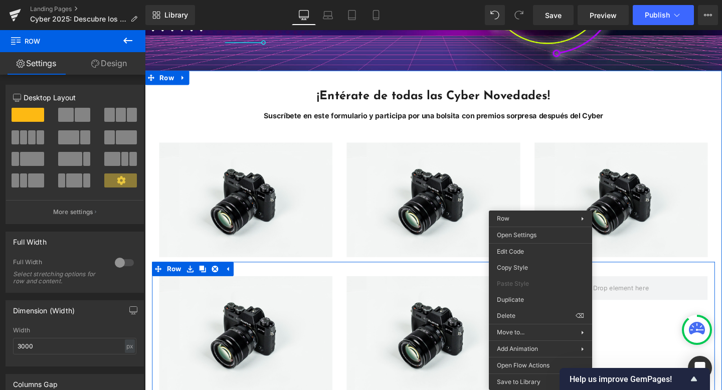
drag, startPoint x: 558, startPoint y: 316, endPoint x: 682, endPoint y: 332, distance: 125.8
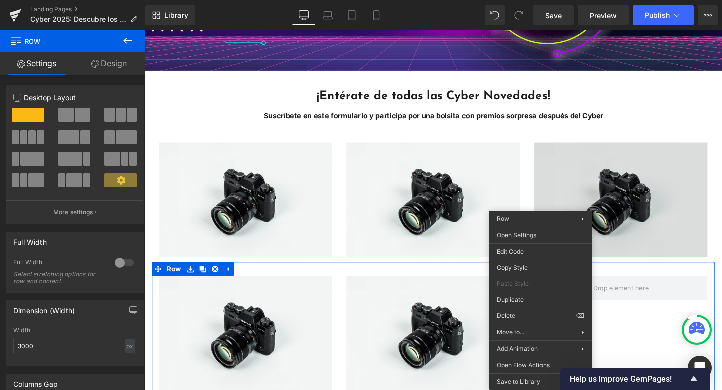
drag, startPoint x: 770, startPoint y: 248, endPoint x: 650, endPoint y: 228, distance: 121.4
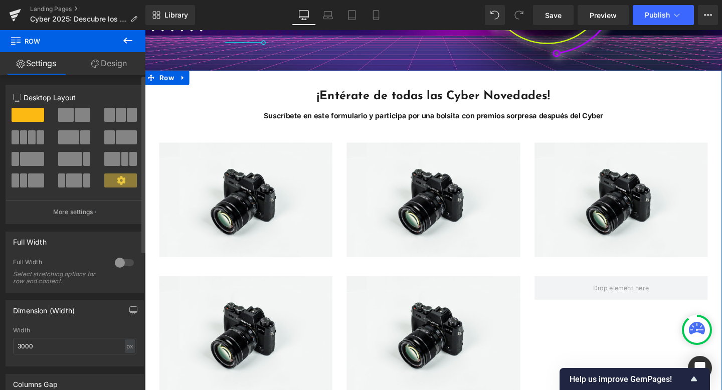
click at [70, 116] on span at bounding box center [66, 115] width 16 height 14
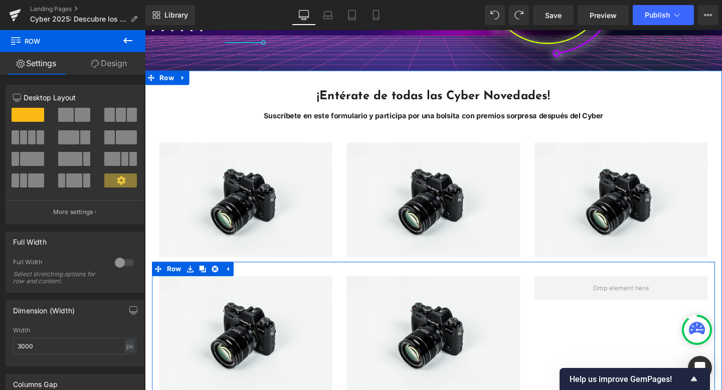
click at [577, 322] on div "Image Image Row" at bounding box center [447, 344] width 591 height 141
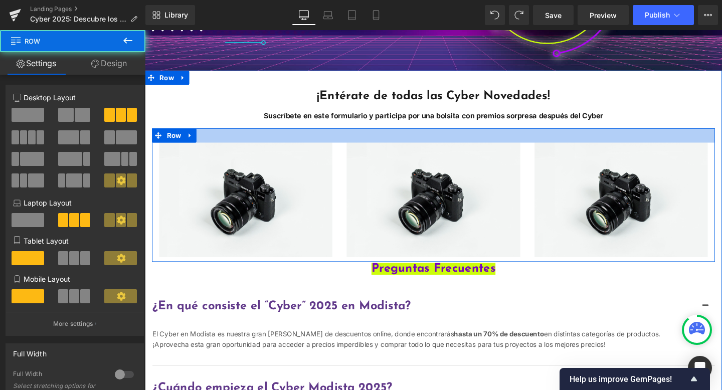
click at [693, 141] on div "Main content" at bounding box center [447, 140] width 591 height 15
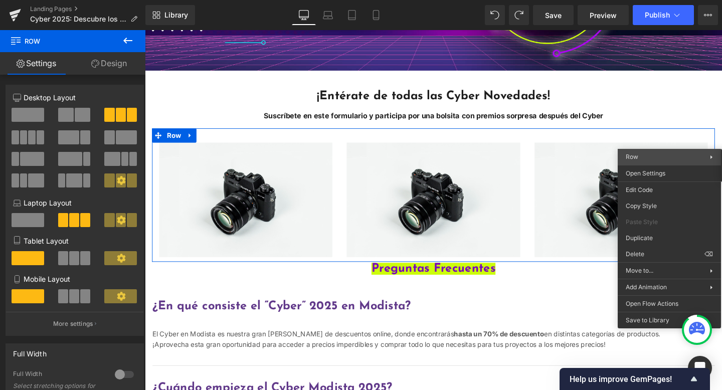
click at [680, 160] on span "Row" at bounding box center [667, 156] width 84 height 9
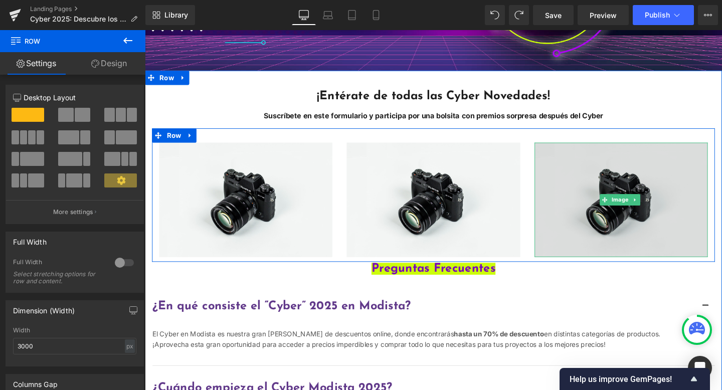
drag, startPoint x: 222, startPoint y: 145, endPoint x: 668, endPoint y: 191, distance: 447.8
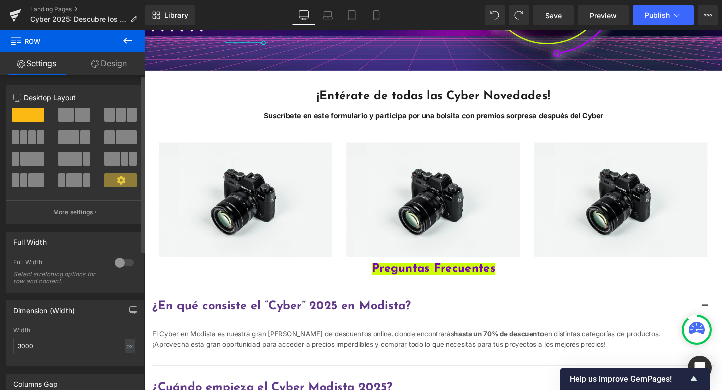
click at [77, 116] on span at bounding box center [83, 115] width 16 height 14
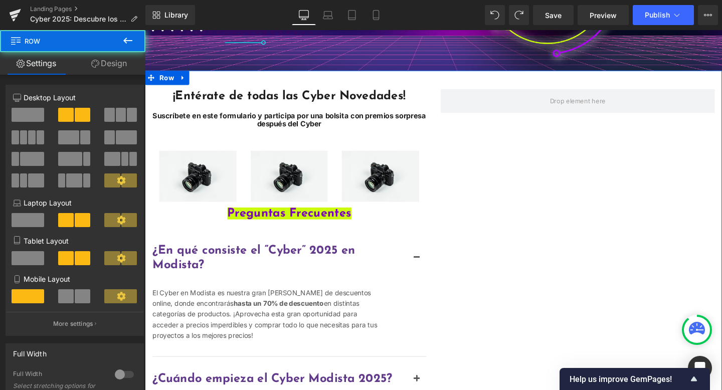
drag, startPoint x: 522, startPoint y: 99, endPoint x: 507, endPoint y: 119, distance: 25.1
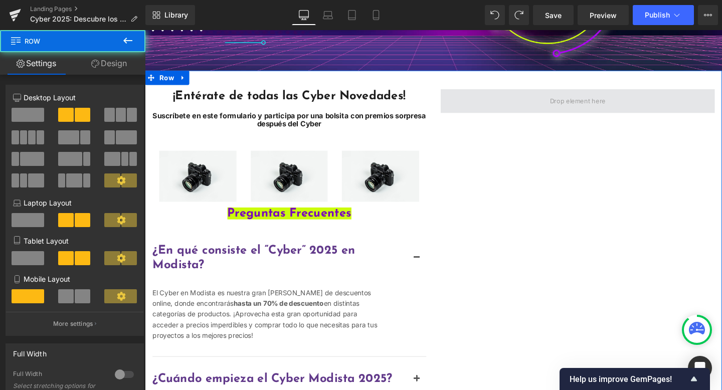
click at [469, 92] on span "Main content" at bounding box center [599, 104] width 288 height 25
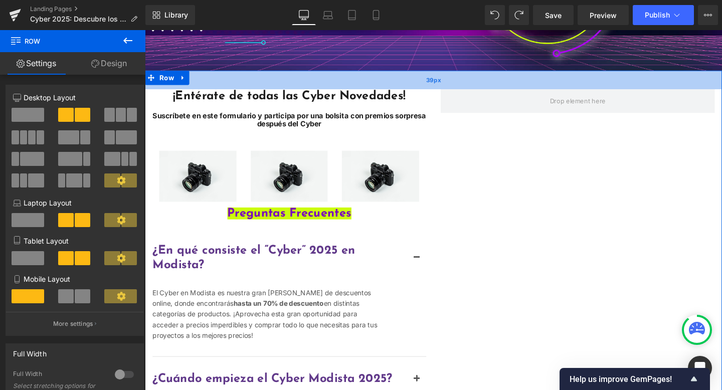
click at [505, 77] on div "39px" at bounding box center [448, 83] width 606 height 20
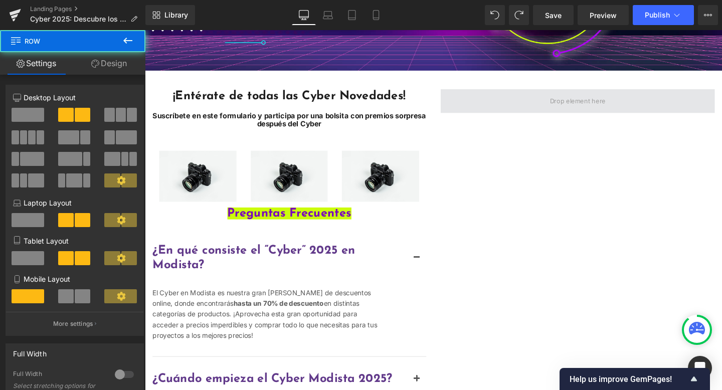
click at [500, 103] on span "Main content" at bounding box center [599, 104] width 288 height 25
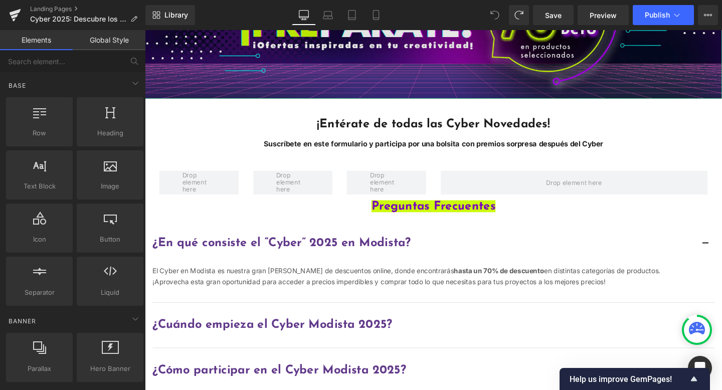
scroll to position [166, 0]
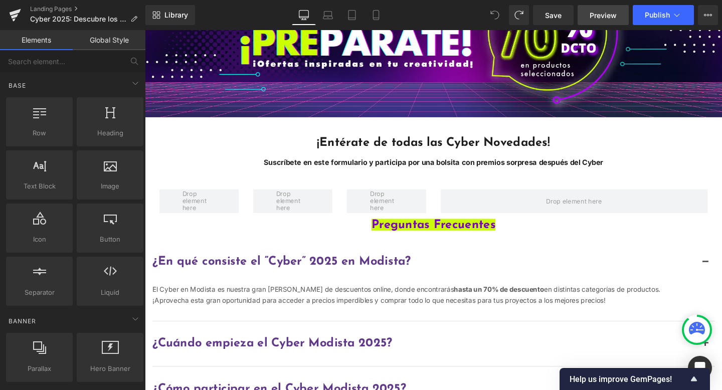
click at [589, 16] on link "Preview" at bounding box center [602, 15] width 51 height 20
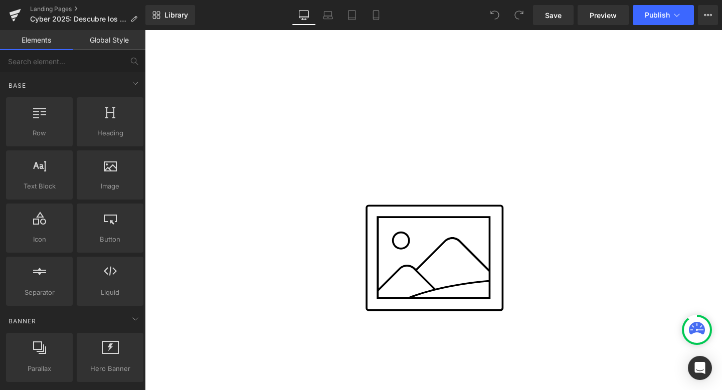
scroll to position [136, 0]
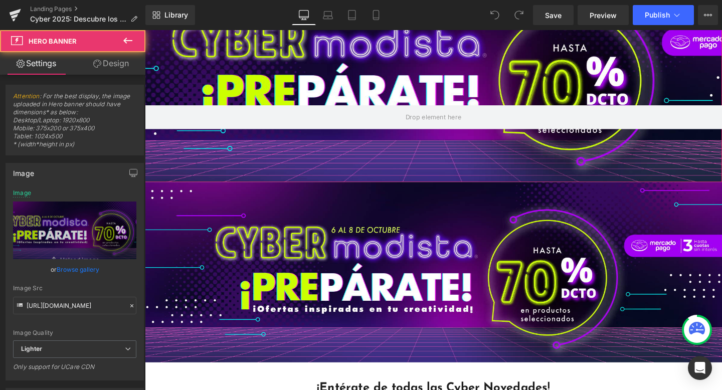
click at [343, 155] on div "Main content" at bounding box center [448, 76] width 606 height 227
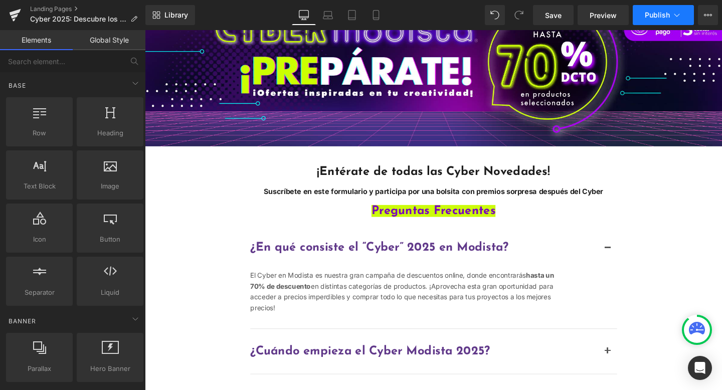
click at [657, 18] on span "Publish" at bounding box center [656, 15] width 25 height 8
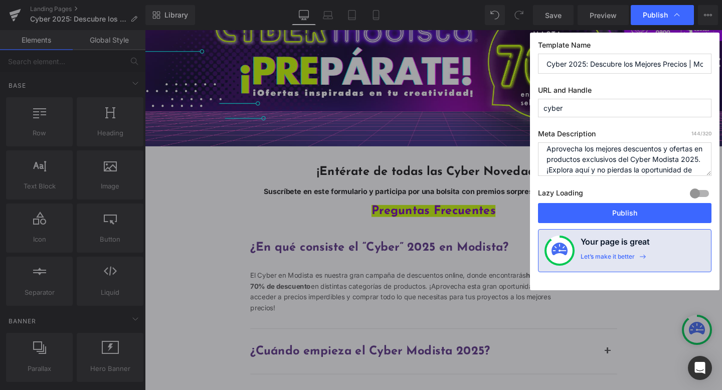
scroll to position [21, 0]
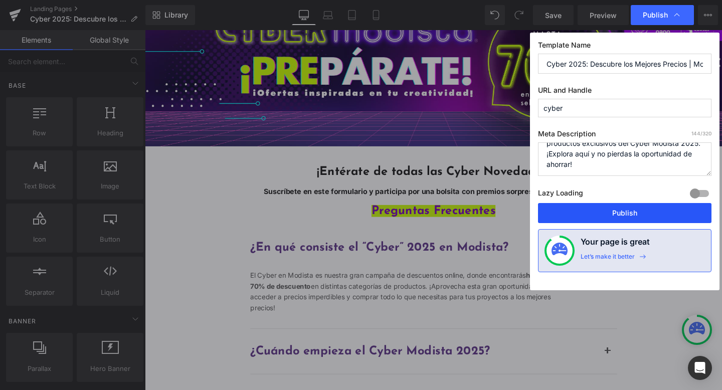
click at [588, 213] on button "Publish" at bounding box center [624, 213] width 173 height 20
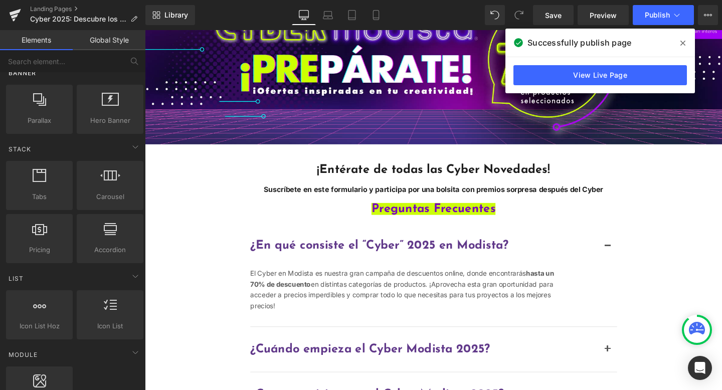
scroll to position [274, 0]
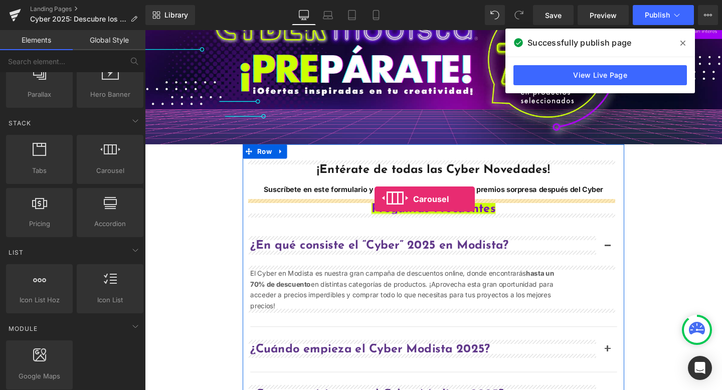
drag, startPoint x: 242, startPoint y: 189, endPoint x: 386, endPoint y: 207, distance: 144.9
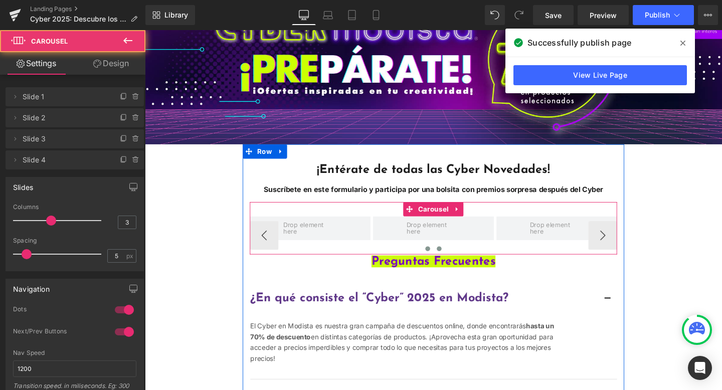
click at [451, 259] on span "Main content" at bounding box center [453, 260] width 5 height 5
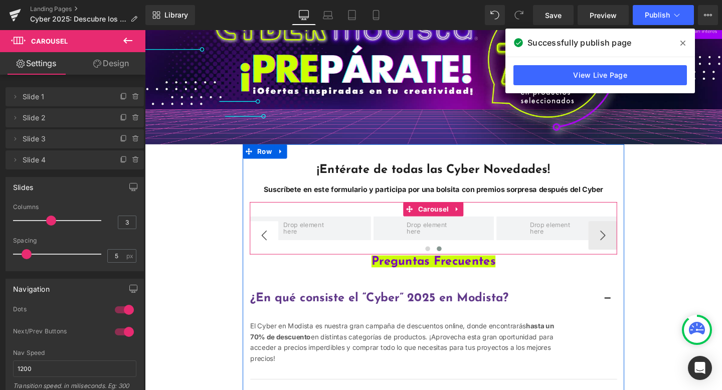
click at [255, 238] on button "‹" at bounding box center [270, 246] width 30 height 30
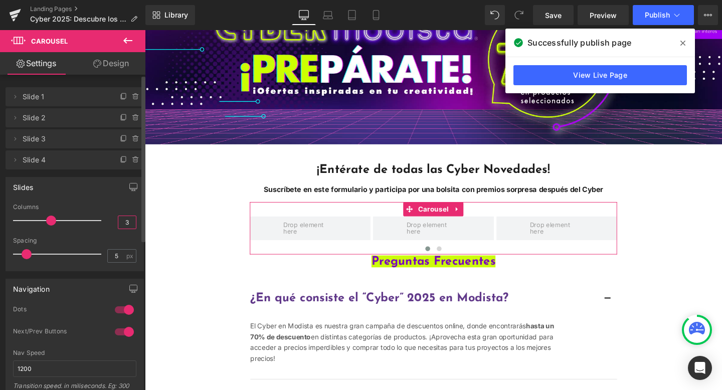
drag, startPoint x: 127, startPoint y: 221, endPoint x: 118, endPoint y: 218, distance: 9.5
click at [118, 218] on input "3" at bounding box center [127, 222] width 18 height 13
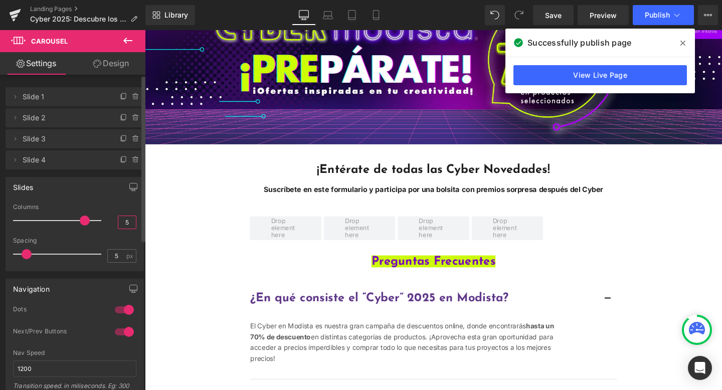
type input "5"
click at [96, 233] on div at bounding box center [74, 233] width 123 height 7
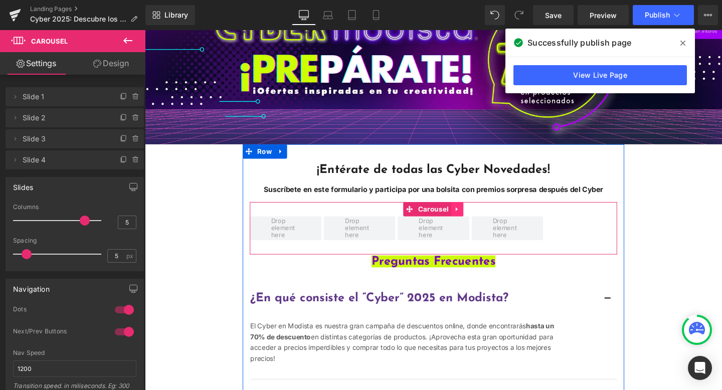
click at [471, 215] on icon "Main content" at bounding box center [473, 218] width 7 height 8
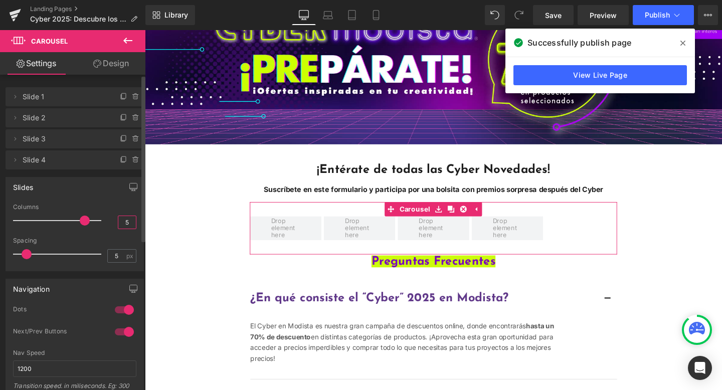
drag, startPoint x: 125, startPoint y: 220, endPoint x: 119, endPoint y: 220, distance: 6.0
click at [119, 220] on input "5" at bounding box center [127, 222] width 18 height 13
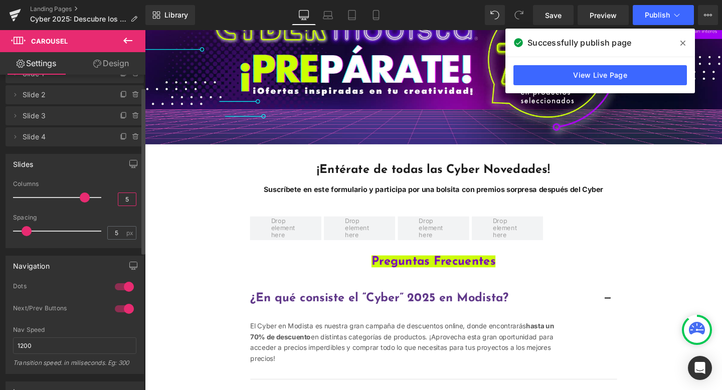
scroll to position [24, 0]
drag, startPoint x: 126, startPoint y: 199, endPoint x: 119, endPoint y: 197, distance: 7.8
click at [119, 197] on input "5" at bounding box center [127, 198] width 18 height 13
click at [120, 135] on icon at bounding box center [124, 136] width 8 height 8
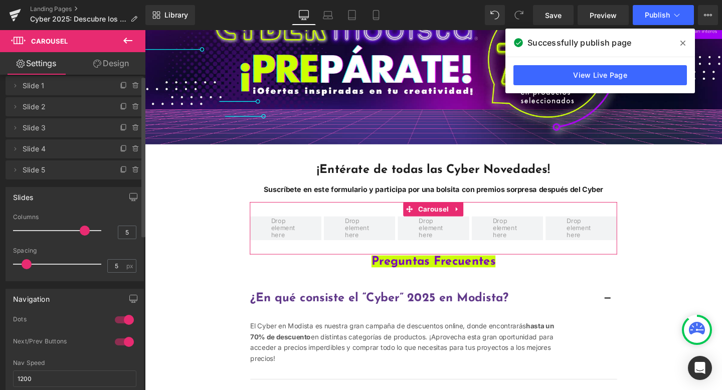
scroll to position [0, 0]
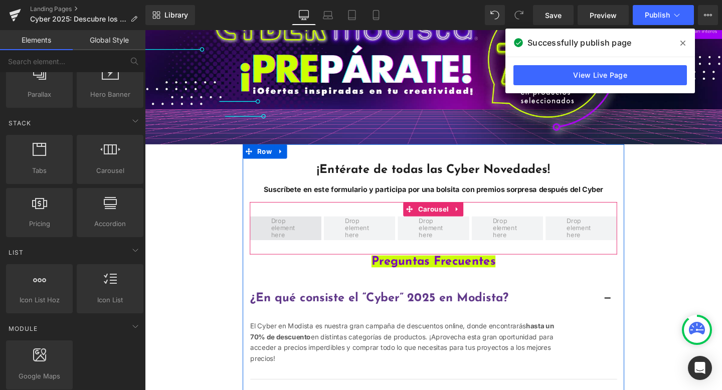
click at [293, 237] on span "Main content" at bounding box center [293, 238] width 38 height 28
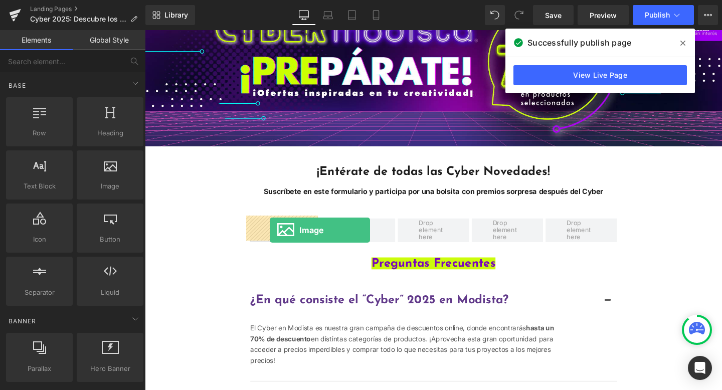
drag, startPoint x: 258, startPoint y: 210, endPoint x: 276, endPoint y: 241, distance: 35.5
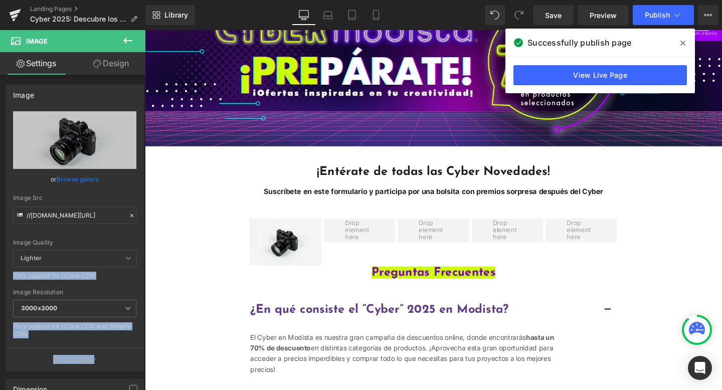
click at [128, 40] on icon at bounding box center [127, 41] width 9 height 6
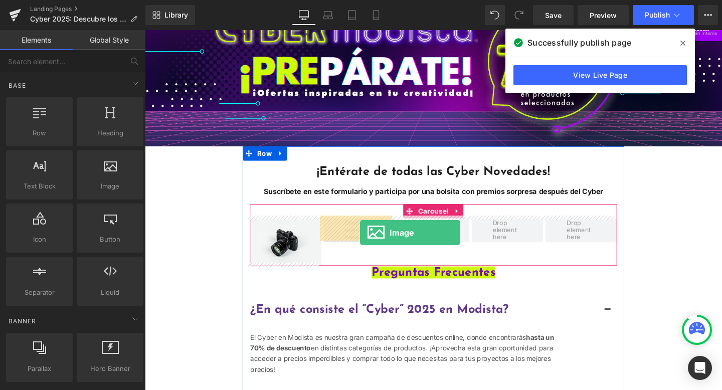
drag, startPoint x: 258, startPoint y: 194, endPoint x: 371, endPoint y: 243, distance: 123.4
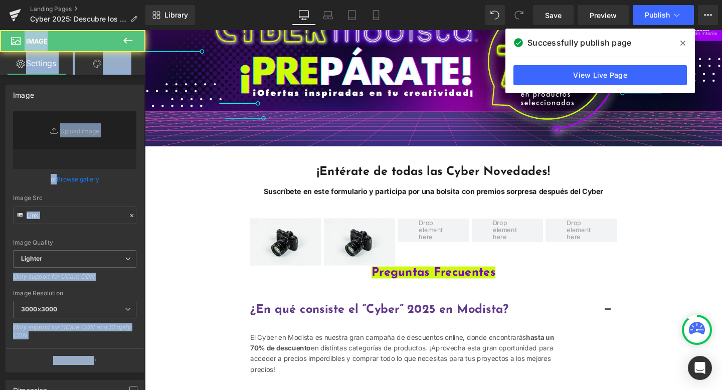
type input "//[DOMAIN_NAME][URL]"
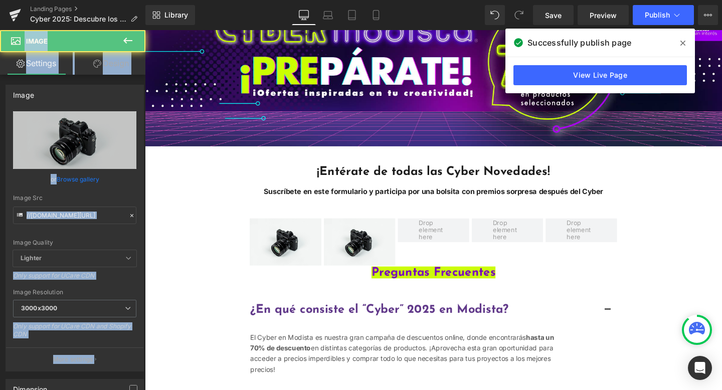
click at [126, 39] on icon at bounding box center [128, 41] width 12 height 12
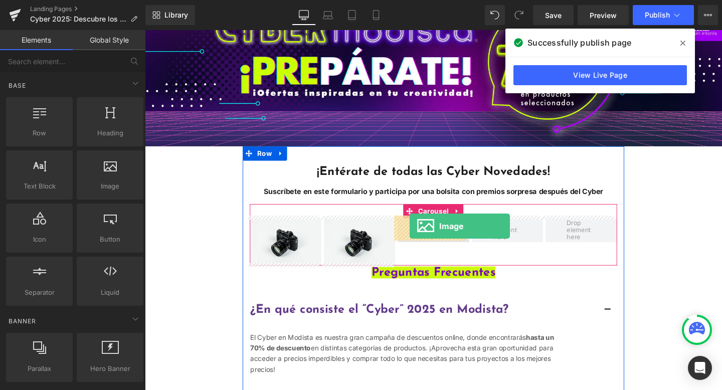
drag, startPoint x: 270, startPoint y: 205, endPoint x: 423, endPoint y: 237, distance: 156.6
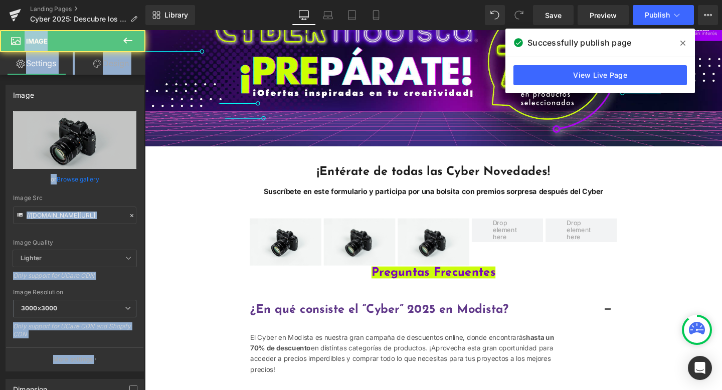
click at [132, 37] on icon at bounding box center [128, 41] width 12 height 12
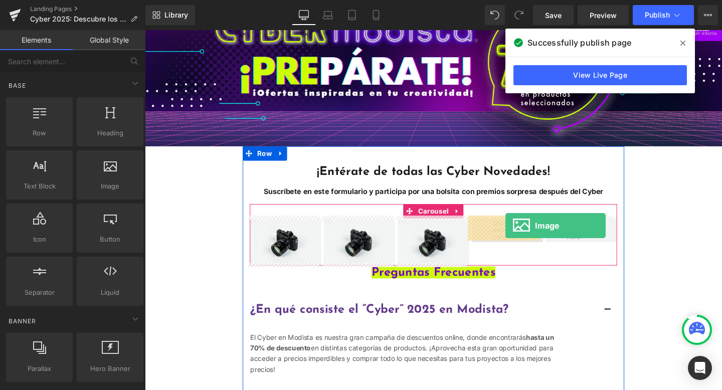
drag, startPoint x: 278, startPoint y: 197, endPoint x: 524, endPoint y: 236, distance: 249.0
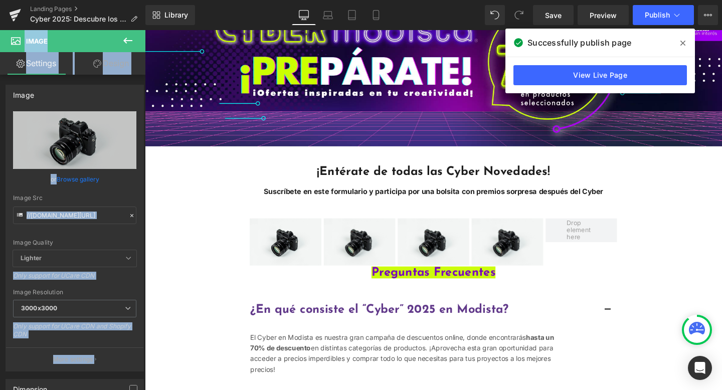
click at [133, 41] on icon at bounding box center [128, 41] width 12 height 12
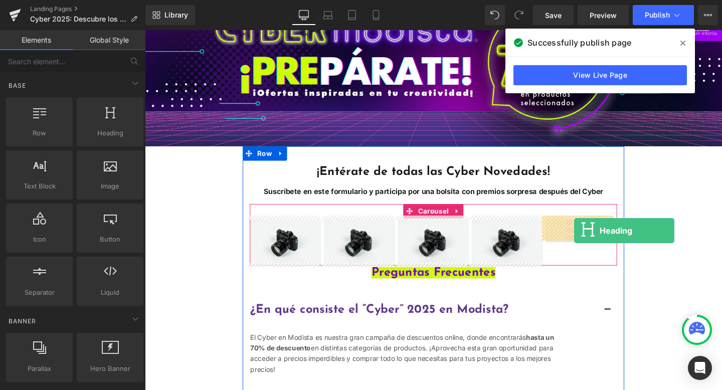
drag, startPoint x: 277, startPoint y: 154, endPoint x: 596, endPoint y: 241, distance: 330.6
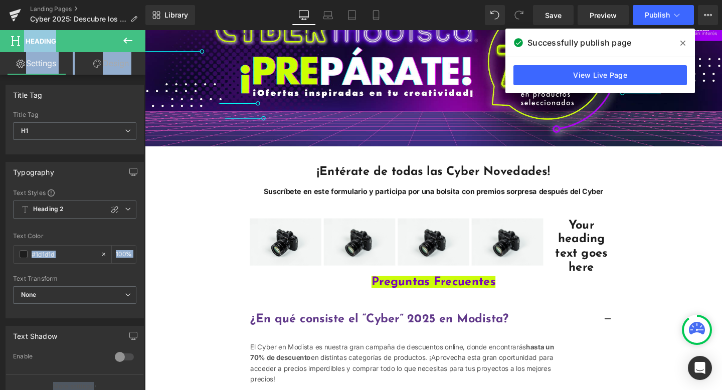
click at [130, 34] on button at bounding box center [127, 41] width 35 height 22
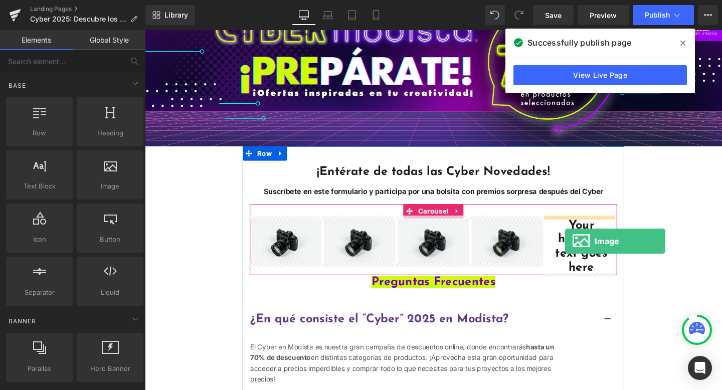
drag, startPoint x: 287, startPoint y: 209, endPoint x: 586, endPoint y: 252, distance: 302.7
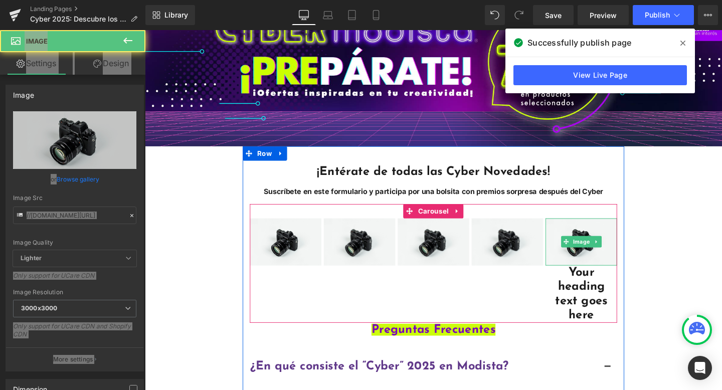
click at [591, 286] on h1 "Your heading text goes here" at bounding box center [603, 308] width 75 height 60
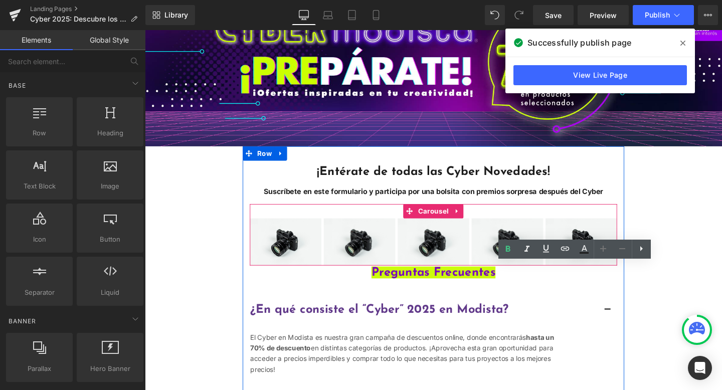
click at [294, 251] on span "Image" at bounding box center [293, 253] width 22 height 12
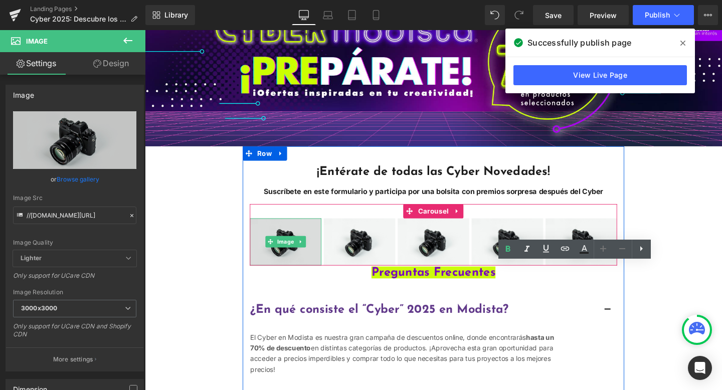
click at [277, 230] on img "Main content" at bounding box center [292, 253] width 75 height 50
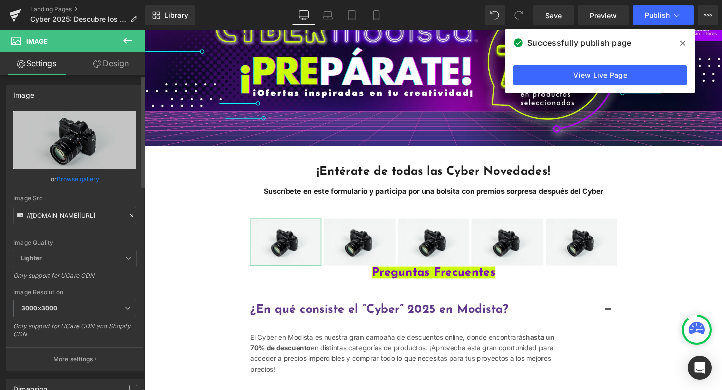
click at [130, 214] on icon at bounding box center [131, 215] width 3 height 3
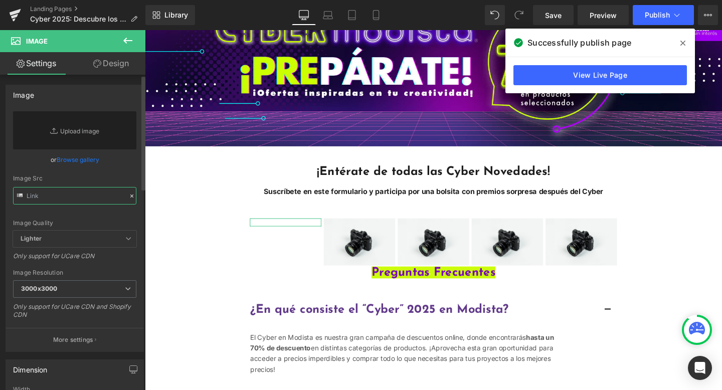
click at [74, 192] on input "text" at bounding box center [74, 196] width 123 height 18
paste input "https://cdn.shopify.com/s/files/1/0252/2559/2883/files/aguja_magica.png?v=17593…"
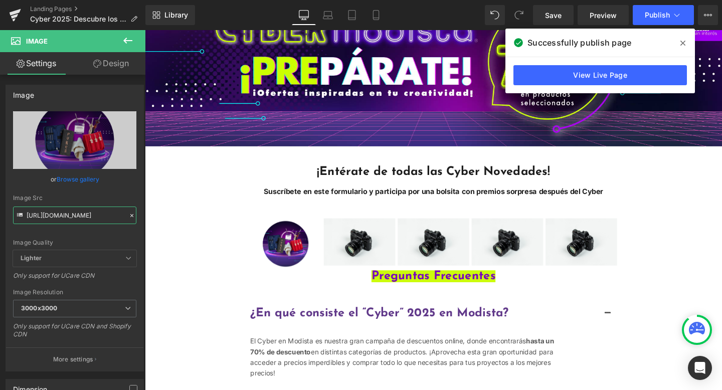
type input "https://cdn.shopify.com/s/files/1/0252/2559/2883/files/aguja_magica_3000x3000.p…"
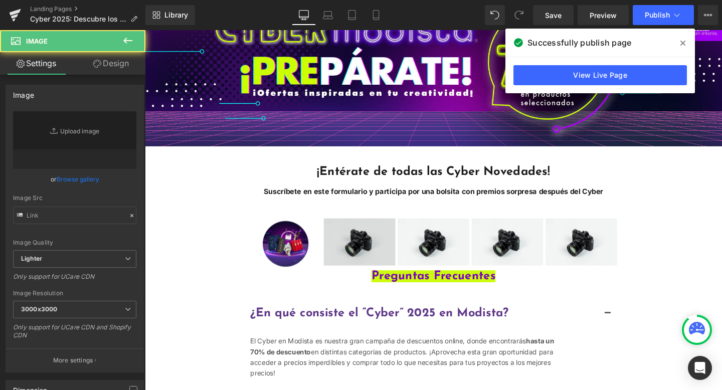
click at [357, 234] on img "Main content" at bounding box center [370, 253] width 75 height 50
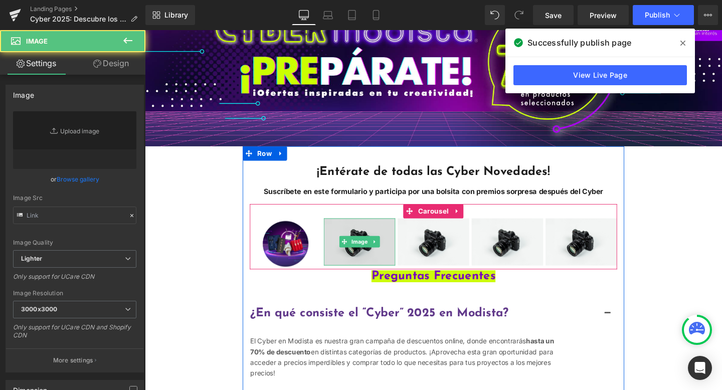
type input "//[DOMAIN_NAME][URL]"
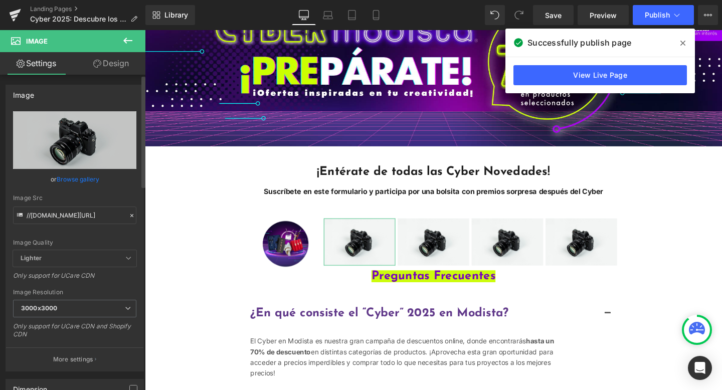
click at [129, 215] on icon at bounding box center [131, 215] width 7 height 7
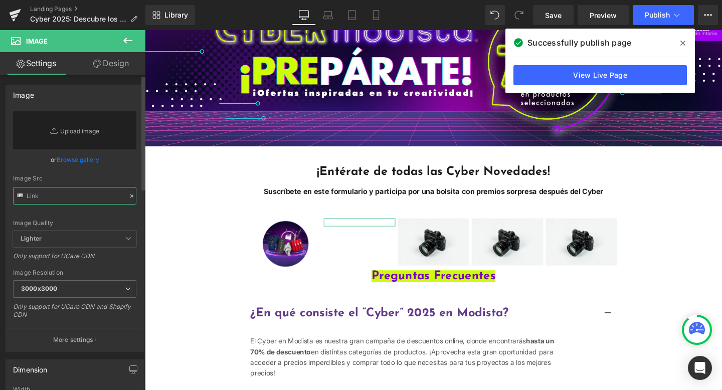
click at [85, 199] on input "text" at bounding box center [74, 196] width 123 height 18
paste input "https://cdn.shopify.com/s/files/1/0252/2559/2883/files/costura.png?v=1759341494"
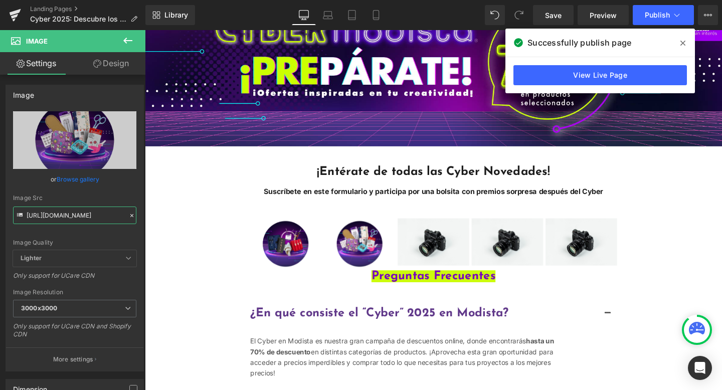
type input "https://cdn.shopify.com/s/files/1/0252/2559/2883/files/costura_3000x3000.png?v=…"
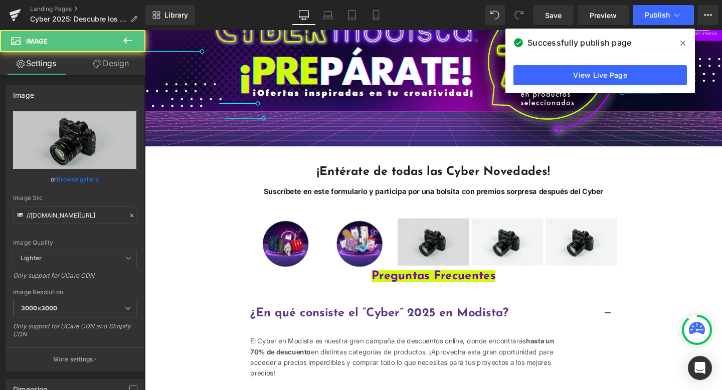
click at [415, 239] on img "Main content" at bounding box center [447, 253] width 75 height 50
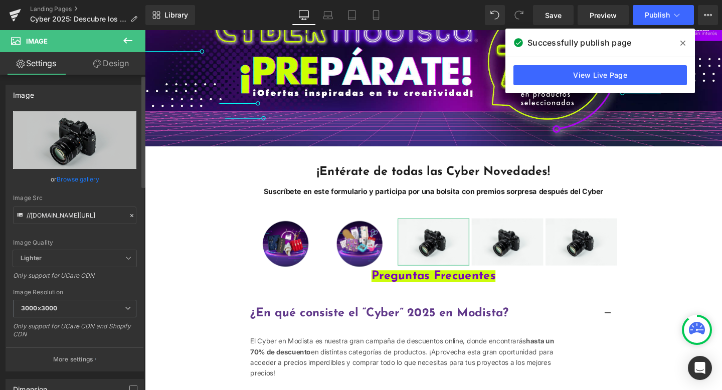
click at [129, 215] on icon at bounding box center [131, 215] width 7 height 7
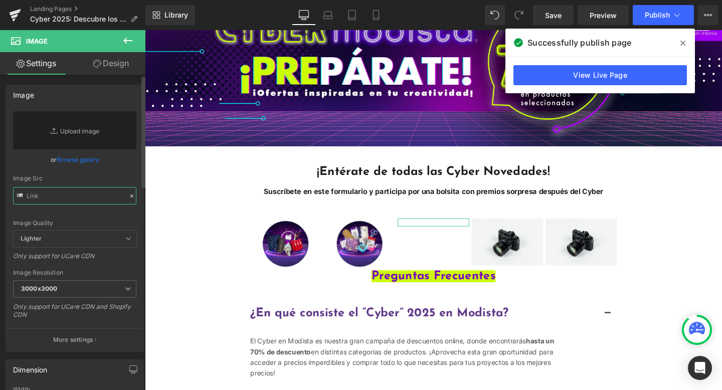
click at [83, 202] on input "text" at bounding box center [74, 196] width 123 height 18
paste input "https://cdn.shopify.com/s/files/1/0252/2559/2883/files/hilado_katia.png?v=17593…"
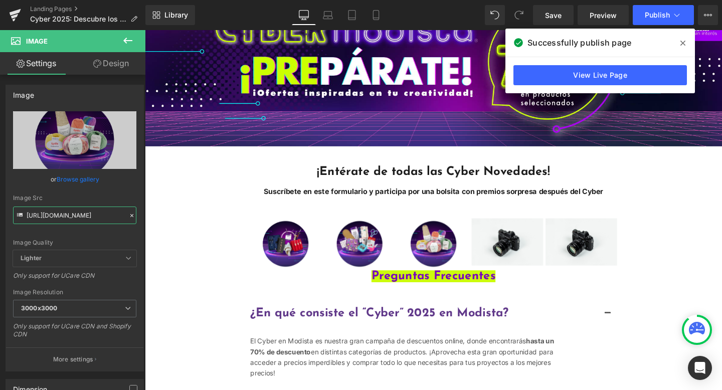
type input "https://cdn.shopify.com/s/files/1/0252/2559/2883/files/hilado_katia_3000x3000.p…"
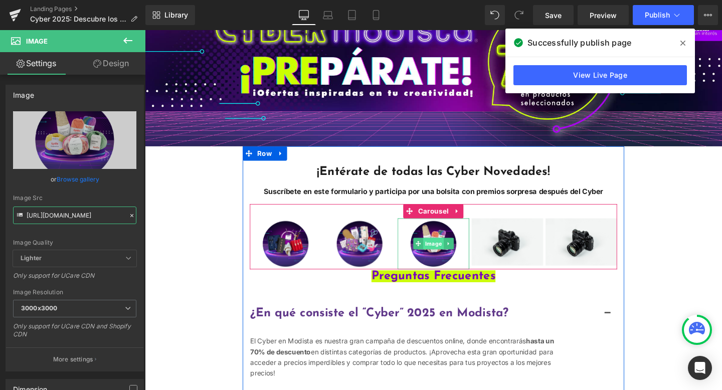
click at [446, 254] on span "Image" at bounding box center [448, 255] width 22 height 12
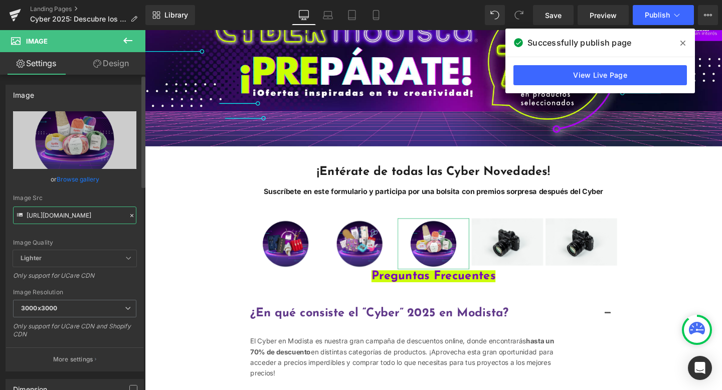
drag, startPoint x: 51, startPoint y: 214, endPoint x: 89, endPoint y: 217, distance: 38.7
click at [89, 217] on input "https://cdn.shopify.com/s/files/1/0252/2559/2883/files/hilado_katia_3000x3000.p…" at bounding box center [74, 215] width 123 height 18
drag, startPoint x: 220, startPoint y: 242, endPoint x: 212, endPoint y: 231, distance: 13.9
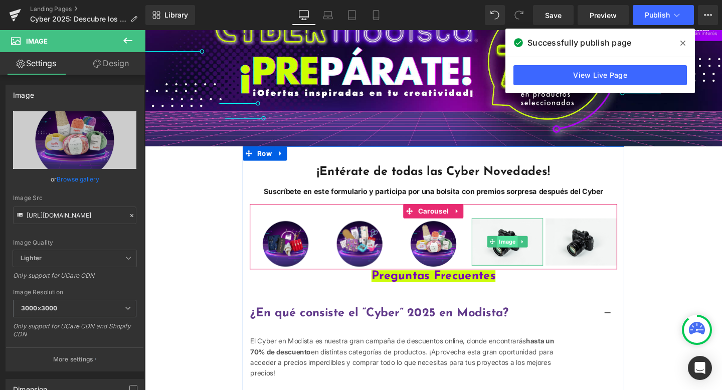
click at [519, 249] on span "Image" at bounding box center [526, 253] width 22 height 12
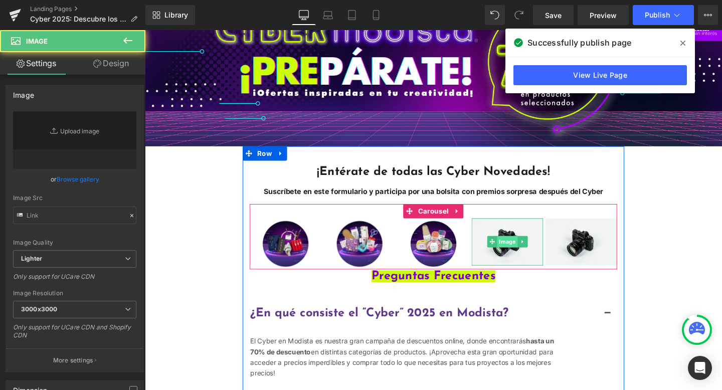
type input "//[DOMAIN_NAME][URL]"
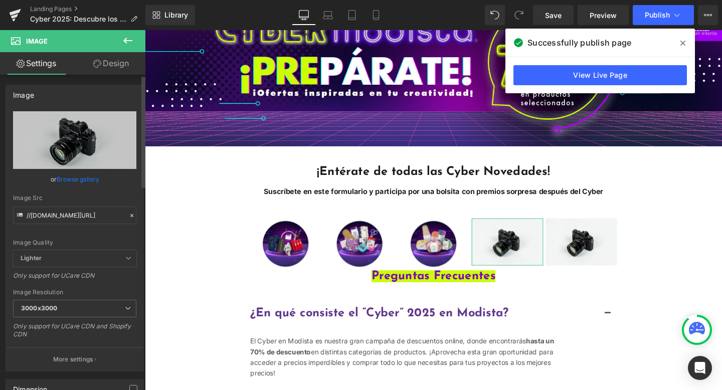
click at [128, 213] on icon at bounding box center [131, 215] width 7 height 7
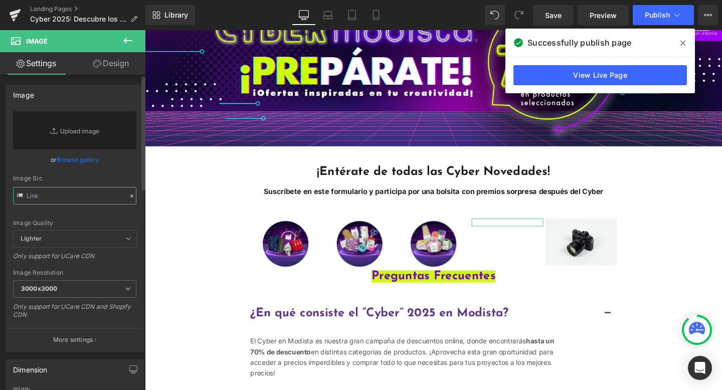
click at [53, 191] on input "text" at bounding box center [74, 196] width 123 height 18
paste input "https://cdn.shopify.com/s/files/1/0252/2559/2883/files/hilado_modista.png?v=175…"
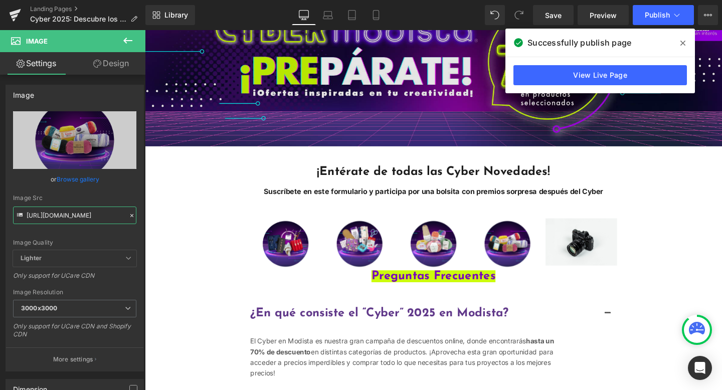
type input "https://cdn.shopify.com/s/files/1/0252/2559/2883/files/hilado_modista_3000x3000…"
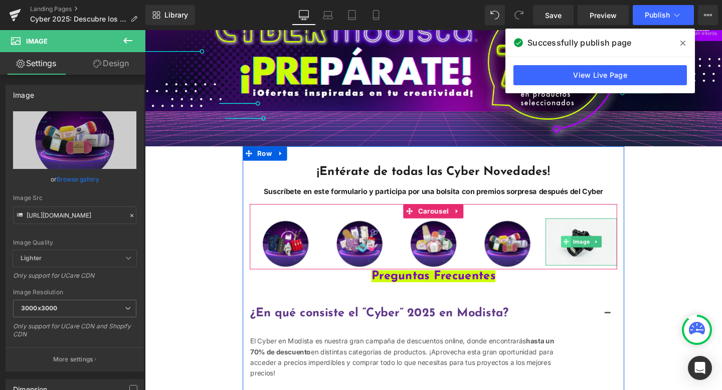
click at [587, 247] on span "Main content" at bounding box center [587, 253] width 11 height 12
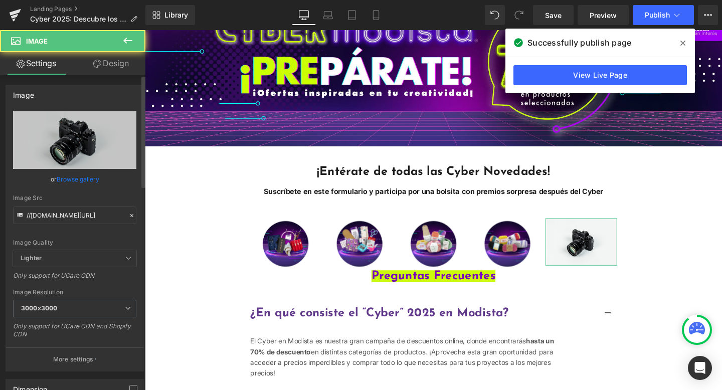
click at [129, 211] on div at bounding box center [131, 216] width 9 height 12
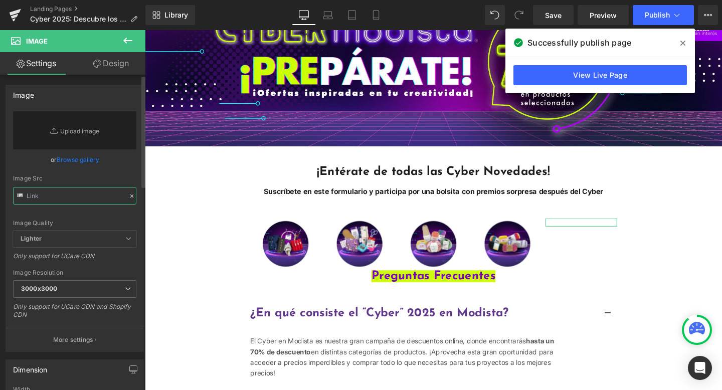
click at [76, 195] on input "text" at bounding box center [74, 196] width 123 height 18
paste input "https://cdn.shopify.com/s/files/1/0252/2559/2883/files/para_crear.png?v=1759341…"
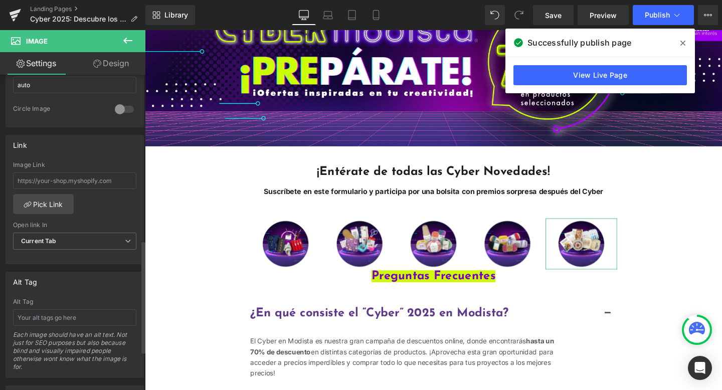
scroll to position [490, 0]
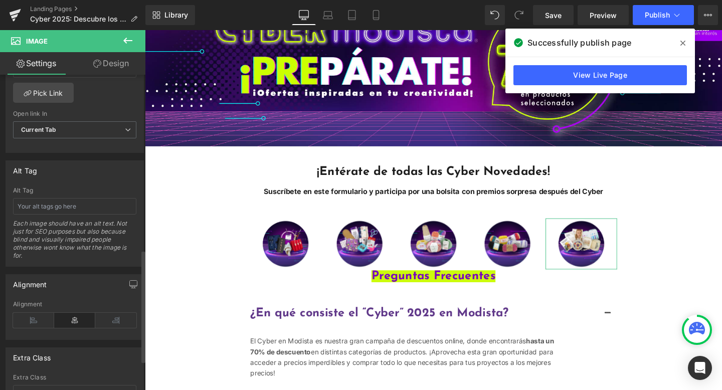
type input "https://cdn.shopify.com/s/files/1/0252/2559/2883/files/para_crear_3000x3000.png…"
click at [68, 205] on input "text" at bounding box center [74, 206] width 123 height 17
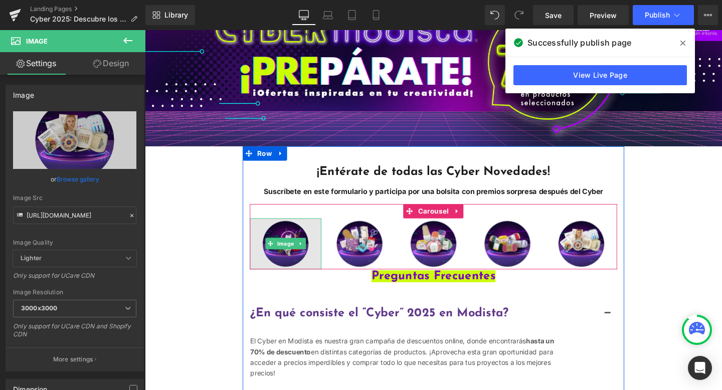
click at [286, 265] on img "Main content" at bounding box center [292, 255] width 75 height 54
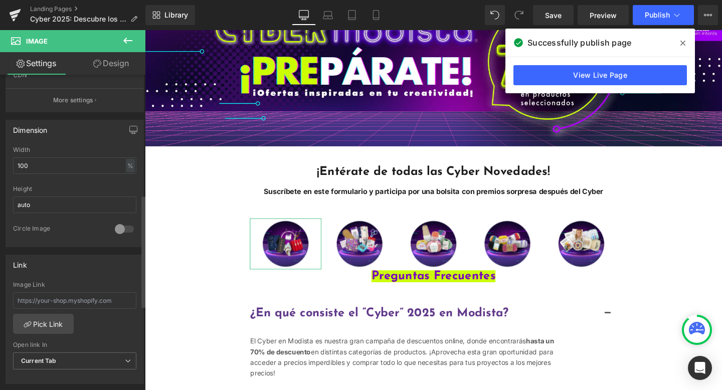
scroll to position [387, 0]
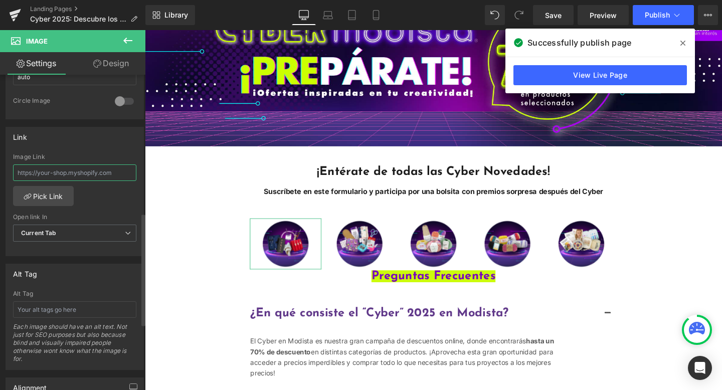
click at [80, 172] on input "text" at bounding box center [74, 172] width 123 height 17
paste input "https://www.modista.cl/collections/aguja-magica-y-tufting-en-cyber-2025-modista"
type input "https://www.modista.cl/collections/aguja-magica-y-tufting-en-cyber-2025-modista"
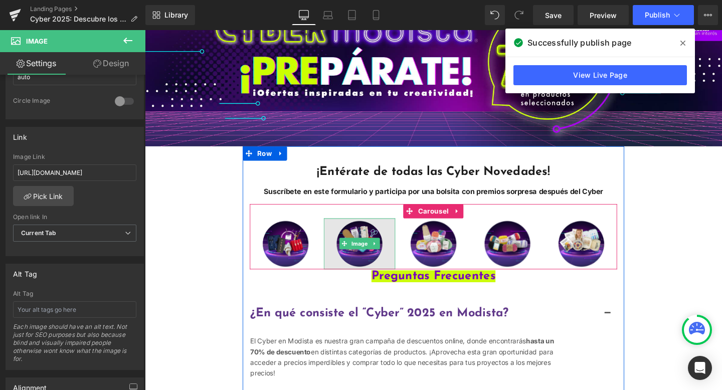
click at [362, 240] on img "Main content" at bounding box center [370, 255] width 75 height 54
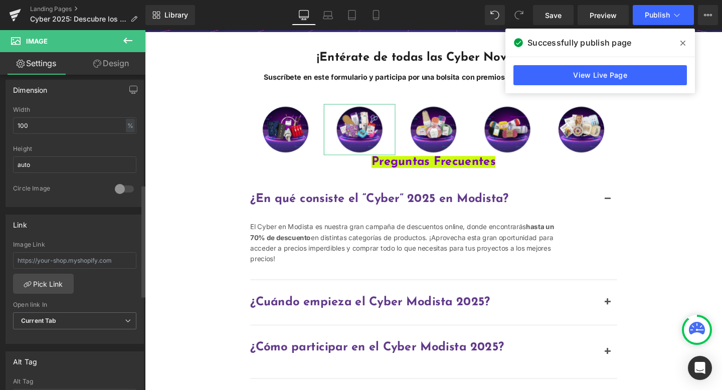
scroll to position [307, 0]
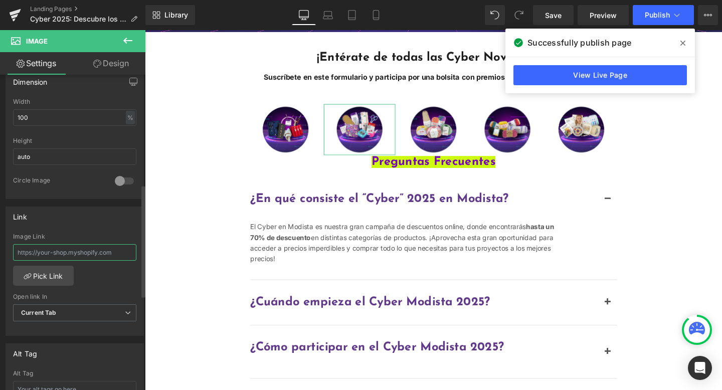
click at [78, 247] on input "text" at bounding box center [74, 252] width 123 height 17
paste input "https://www.modista.cl/collections/telas-katia-y-accesorios-de-costura-cyber-20…"
type input "https://www.modista.cl/collections/telas-katia-y-accesorios-de-costura-cyber-20…"
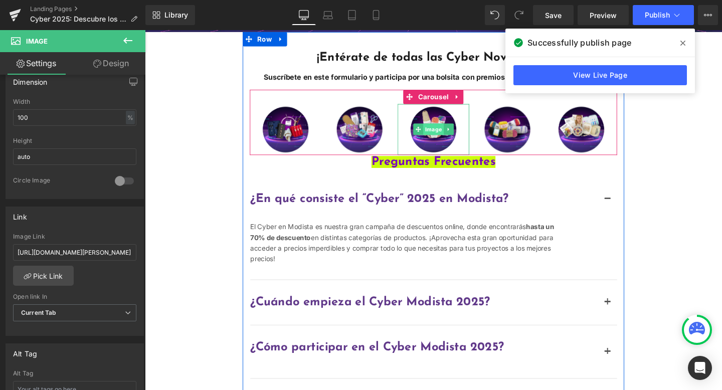
click at [447, 128] on span "Image" at bounding box center [448, 134] width 22 height 12
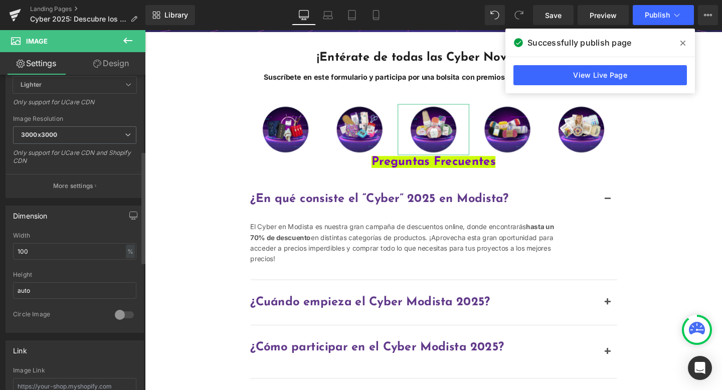
scroll to position [213, 0]
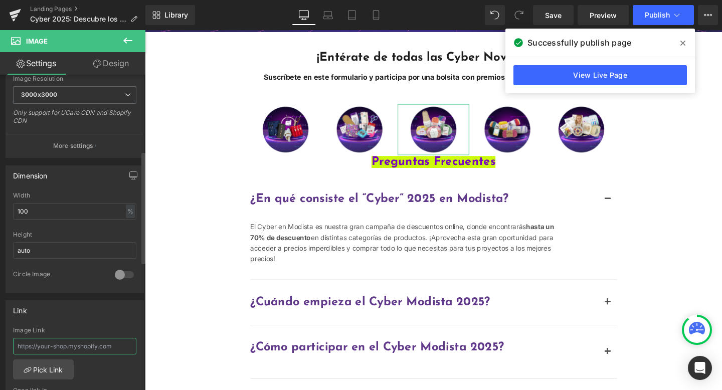
click at [106, 343] on input "text" at bounding box center [74, 346] width 123 height 17
click at [101, 337] on div "Image Link" at bounding box center [74, 343] width 123 height 33
click at [99, 353] on input "text" at bounding box center [74, 346] width 123 height 17
paste input "https://www.modista.cl/collections/lanas-e-hilos-katia-en-oferta-cyber-2025-mod…"
type input "https://www.modista.cl/collections/lanas-e-hilos-katia-en-oferta-cyber-2025-mod…"
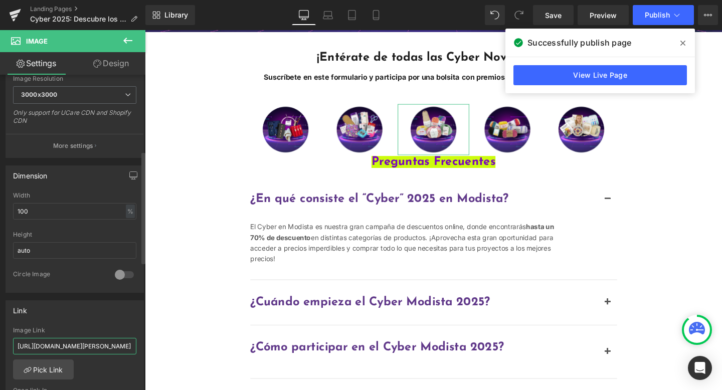
scroll to position [0, 135]
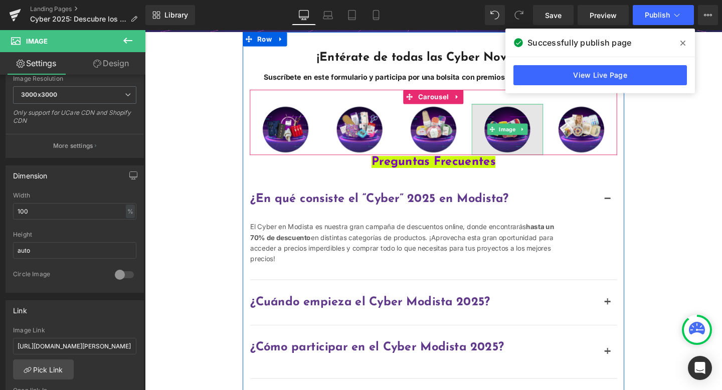
click at [512, 140] on img "Main content" at bounding box center [525, 135] width 75 height 54
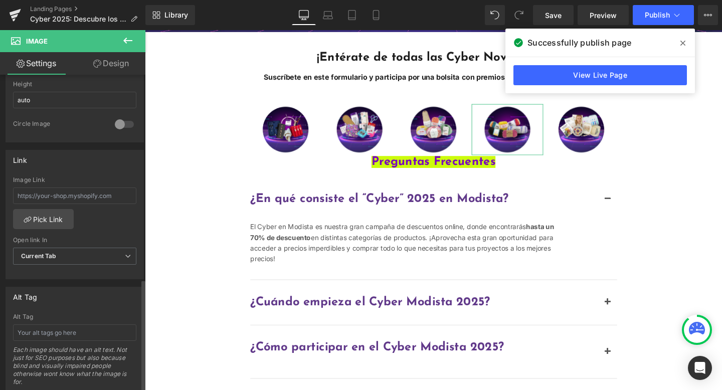
scroll to position [573, 0]
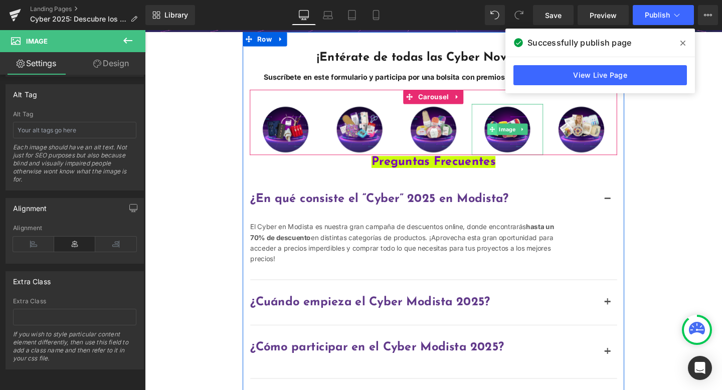
click at [510, 129] on span "Main content" at bounding box center [510, 134] width 11 height 12
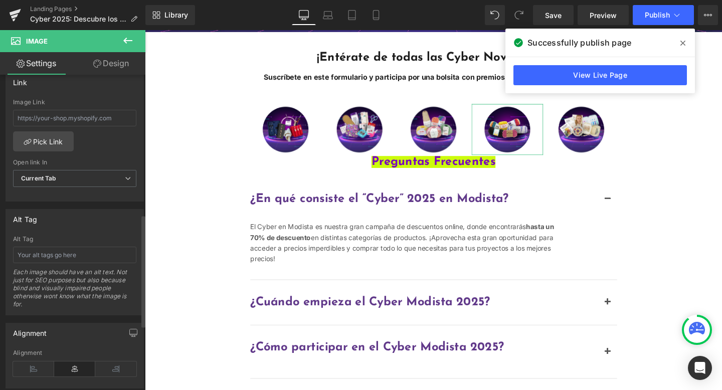
scroll to position [389, 0]
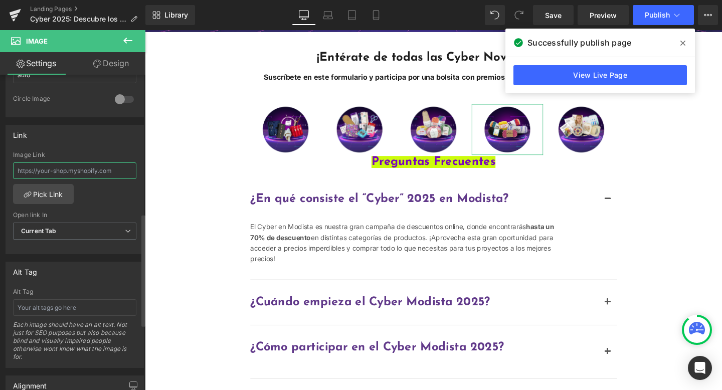
click at [90, 173] on input "text" at bounding box center [74, 170] width 123 height 17
paste input "https://www.modista.cl/collections/hilados-y-accesorios-para-tejer-en-cyber-202…"
type input "https://www.modista.cl/collections/hilados-y-accesorios-para-tejer-en-cyber-202…"
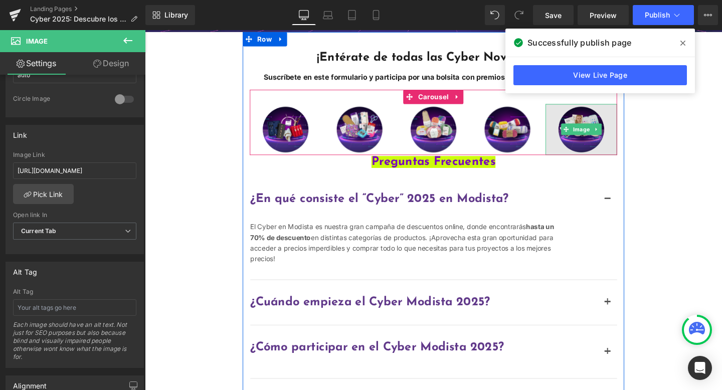
click at [599, 128] on span "Image" at bounding box center [604, 134] width 22 height 12
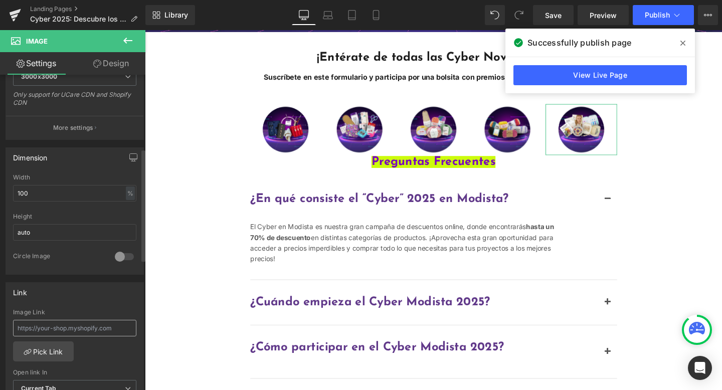
scroll to position [288, 0]
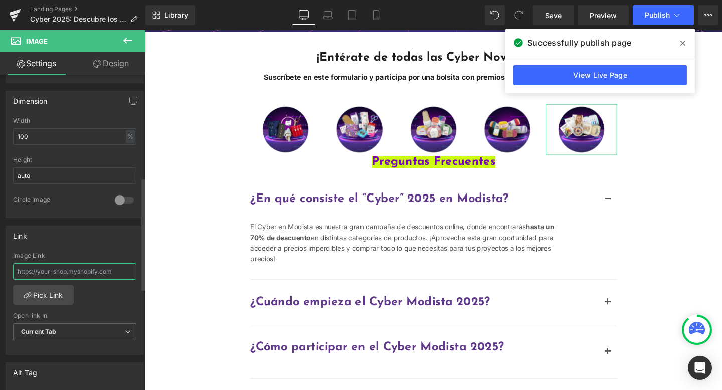
click at [85, 275] on input "text" at bounding box center [74, 271] width 123 height 17
paste input "https://www.modista.cl/collections/kits-y-sets-creativos-cyber-2025-modista"
type input "https://www.modista.cl/collections/kits-y-sets-creativos-cyber-2025-modista"
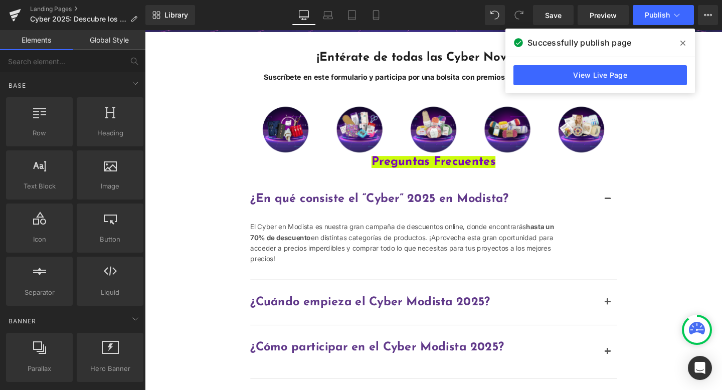
scroll to position [0, 0]
click at [680, 45] on icon at bounding box center [682, 43] width 5 height 5
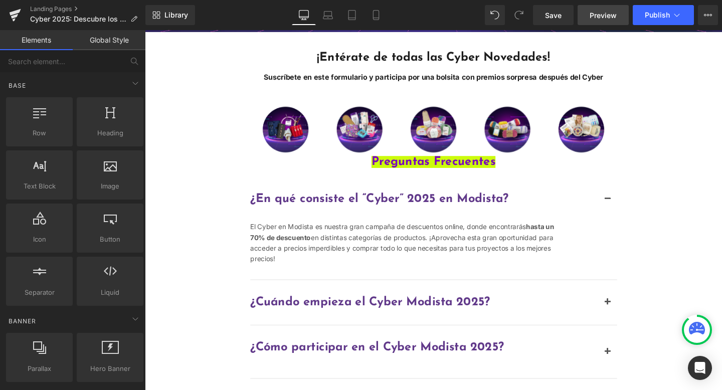
click at [604, 20] on span "Preview" at bounding box center [602, 15] width 27 height 11
click at [547, 11] on span "Save" at bounding box center [553, 15] width 17 height 11
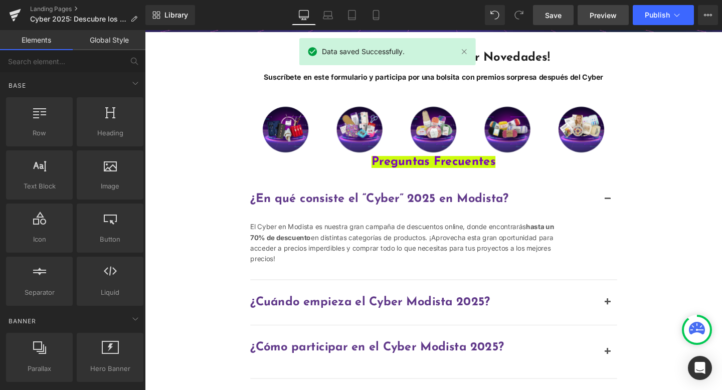
click at [599, 13] on span "Preview" at bounding box center [602, 15] width 27 height 11
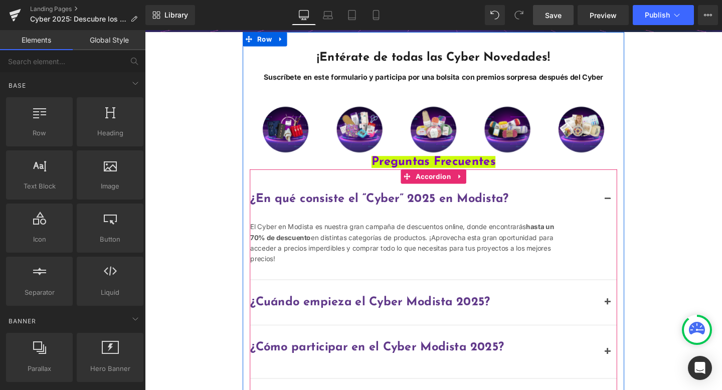
click at [296, 187] on div "¿En qué consiste el “Cyber” 2025 en Modista? Heading" at bounding box center [448, 207] width 385 height 47
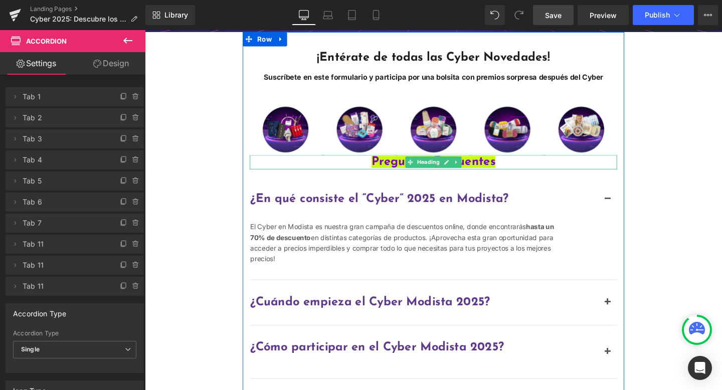
click at [309, 167] on h1 "Preguntas Frecuentes" at bounding box center [448, 168] width 386 height 15
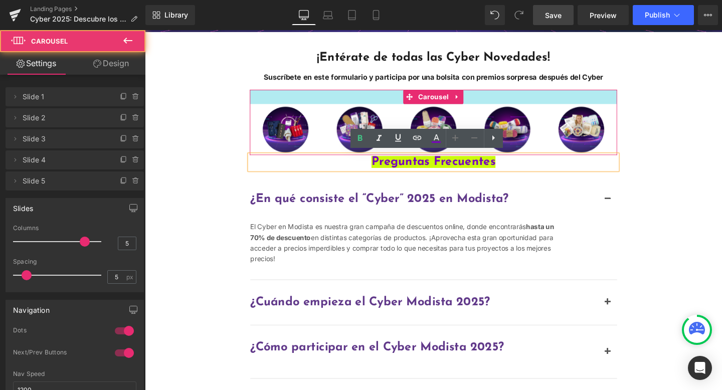
click at [384, 95] on div "Main content" at bounding box center [448, 100] width 386 height 15
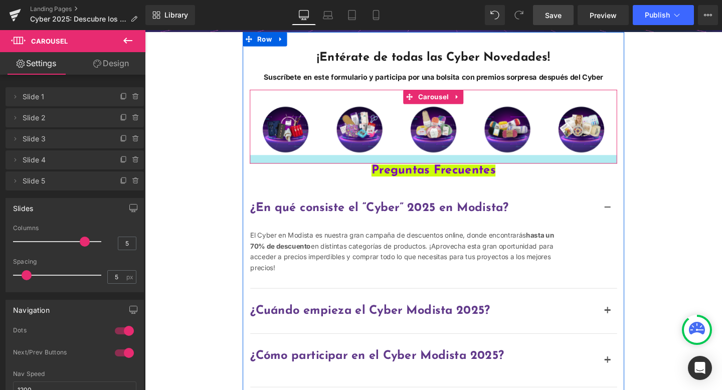
drag, startPoint x: 406, startPoint y: 156, endPoint x: 401, endPoint y: 165, distance: 10.1
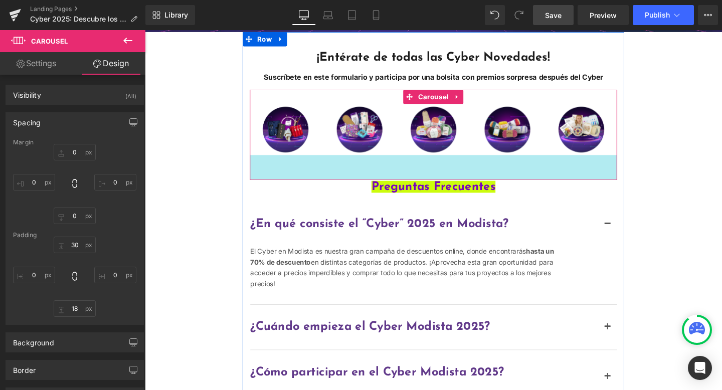
drag, startPoint x: 353, startPoint y: 164, endPoint x: 350, endPoint y: 180, distance: 16.7
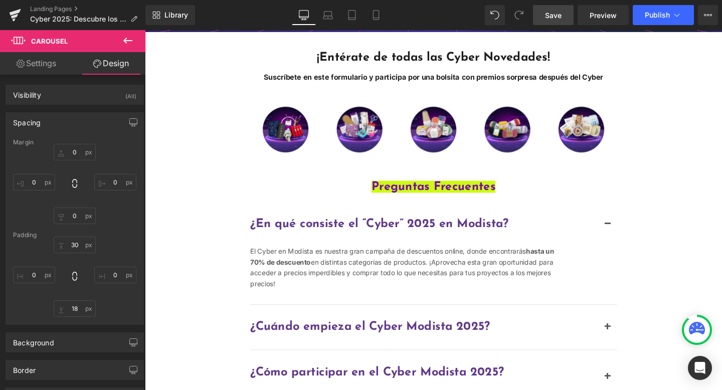
click at [542, 19] on link "Save" at bounding box center [553, 15] width 41 height 20
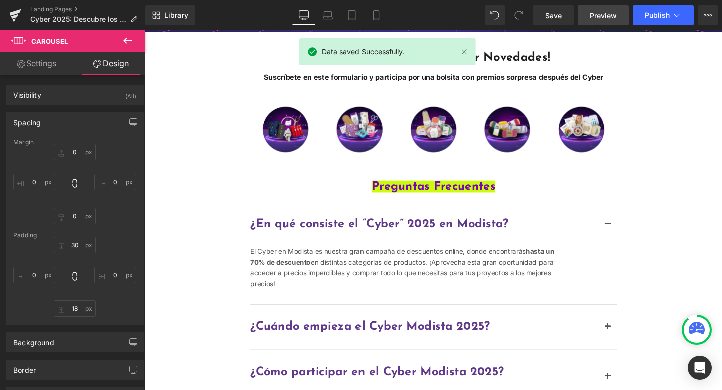
click at [605, 17] on span "Preview" at bounding box center [602, 15] width 27 height 11
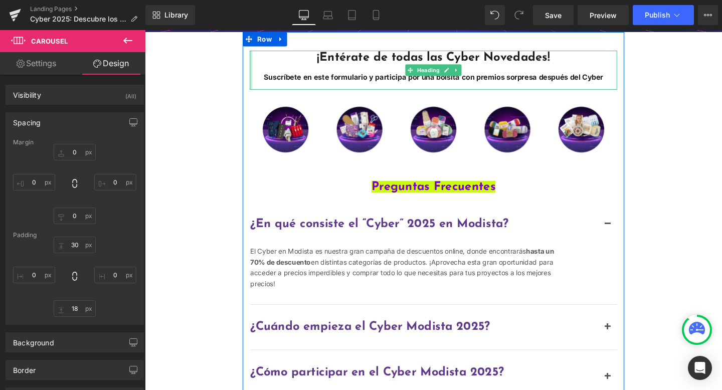
click at [255, 79] on div "Main content" at bounding box center [256, 72] width 3 height 41
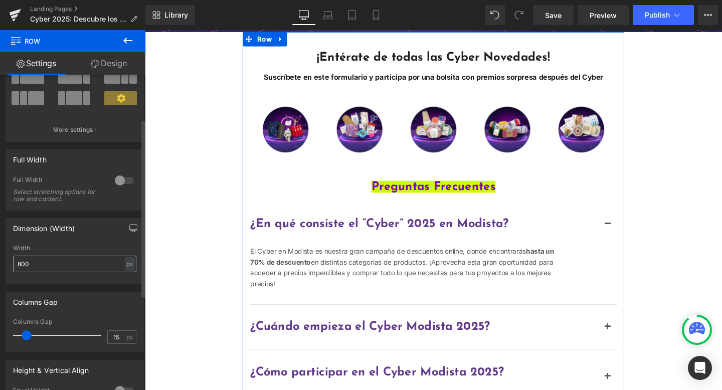
scroll to position [83, 0]
drag, startPoint x: 56, startPoint y: 263, endPoint x: 9, endPoint y: 258, distance: 47.3
click at [9, 258] on div "800px Width 800 px % px" at bounding box center [74, 263] width 137 height 39
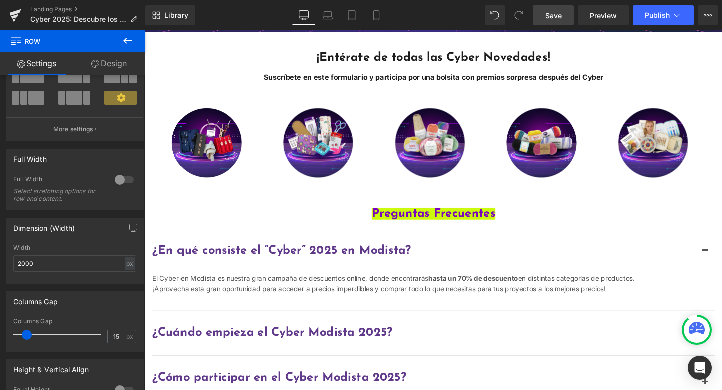
click at [542, 11] on link "Save" at bounding box center [553, 15] width 41 height 20
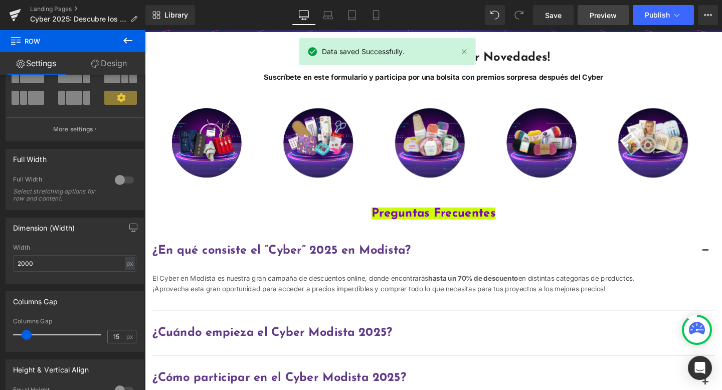
click at [616, 17] on span "Preview" at bounding box center [602, 15] width 27 height 11
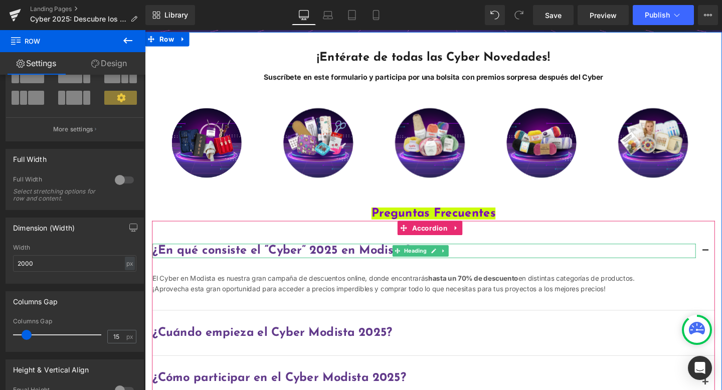
type input "200"
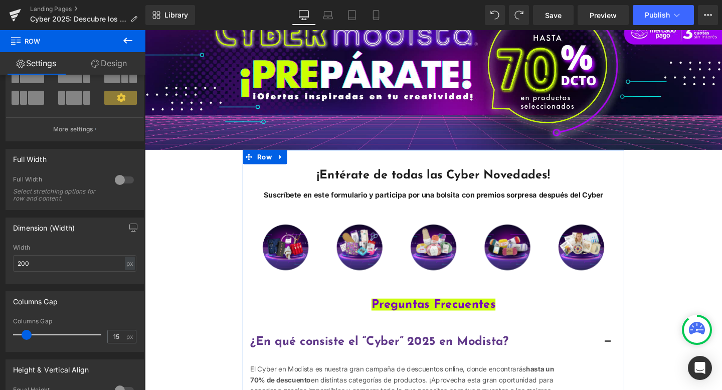
scroll to position [123, 0]
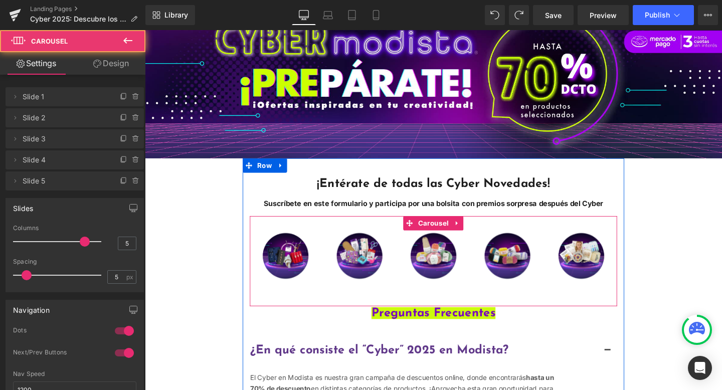
click at [371, 305] on div "Image Image Image Image Image ‹ › Carousel" at bounding box center [448, 272] width 386 height 95
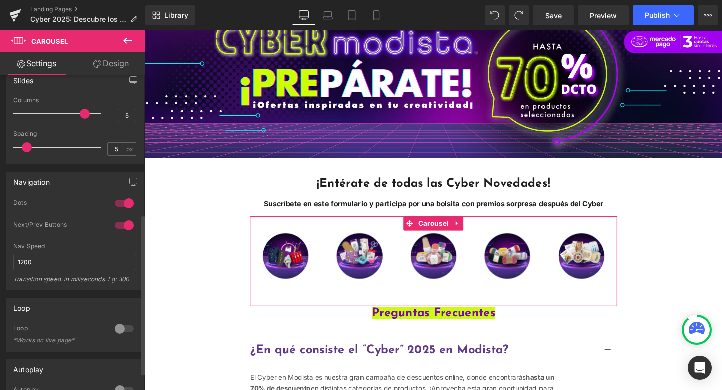
scroll to position [0, 0]
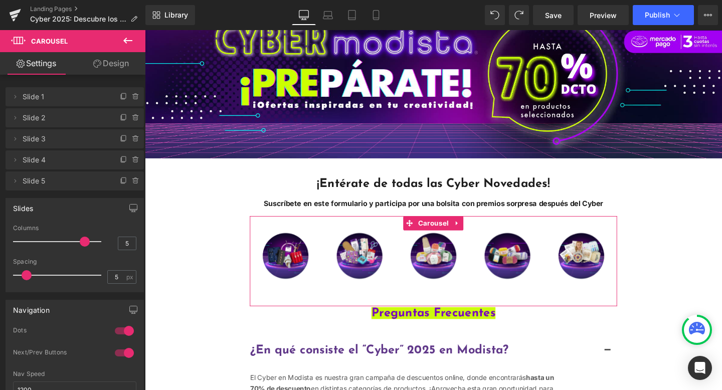
click at [112, 69] on link "Design" at bounding box center [111, 63] width 73 height 23
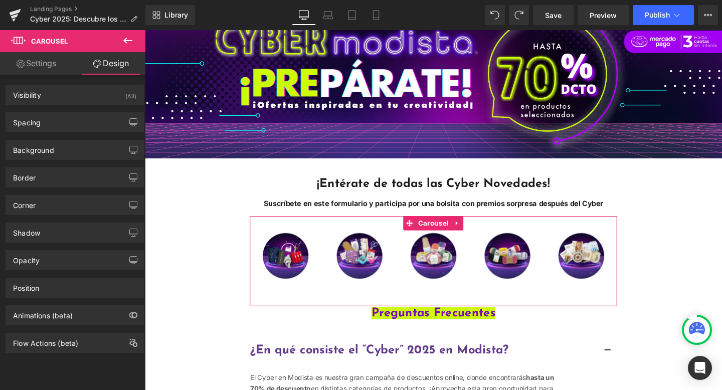
click at [46, 68] on link "Settings" at bounding box center [36, 63] width 73 height 23
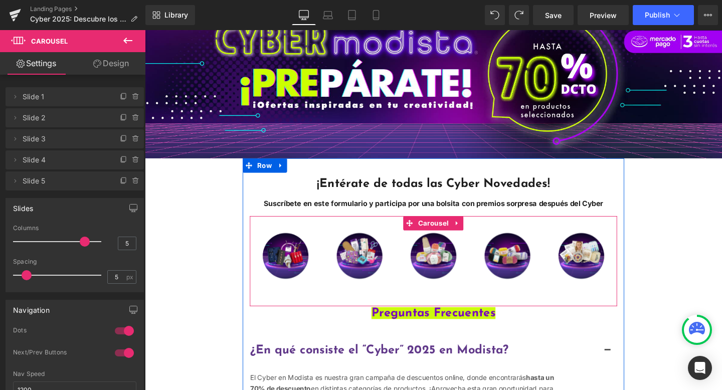
click at [393, 308] on div "Image Image Image Image Image ‹ › Carousel" at bounding box center [448, 272] width 386 height 95
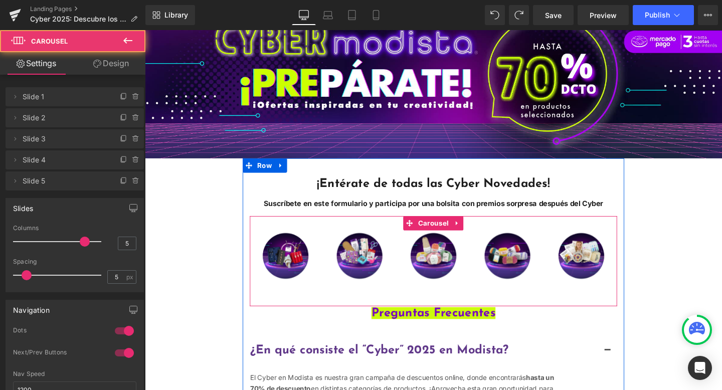
click at [387, 305] on div "Image Image Image Image Image ‹ › Carousel" at bounding box center [448, 272] width 386 height 95
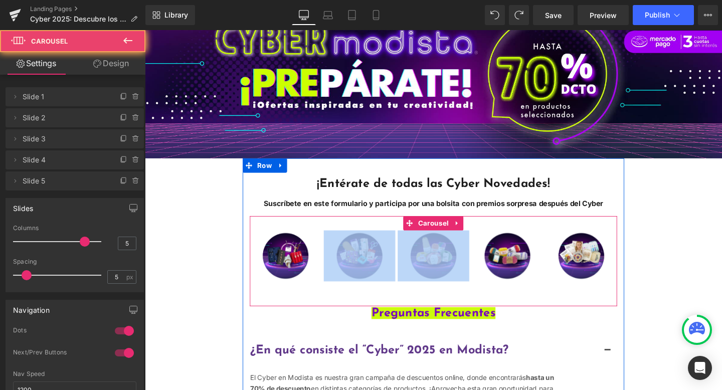
click at [387, 305] on div "Image Image Image Image Image ‹ › Carousel" at bounding box center [448, 272] width 386 height 95
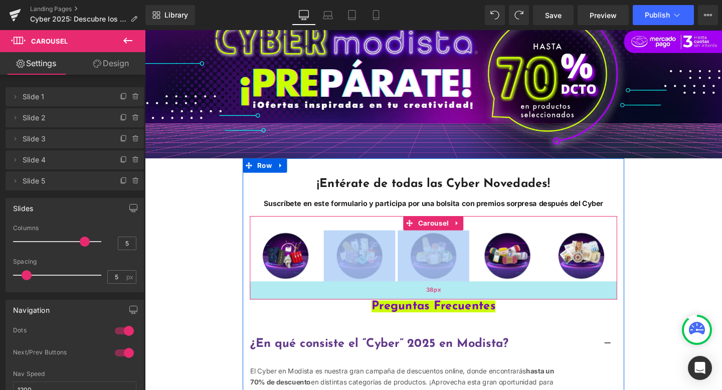
drag, startPoint x: 357, startPoint y: 316, endPoint x: 357, endPoint y: 309, distance: 7.0
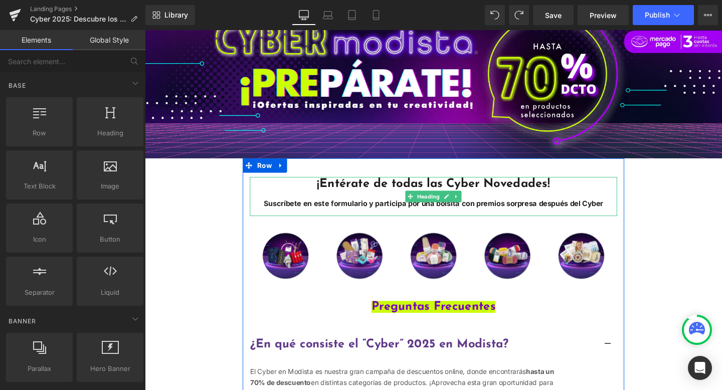
click at [530, 216] on div "Main content" at bounding box center [448, 220] width 386 height 9
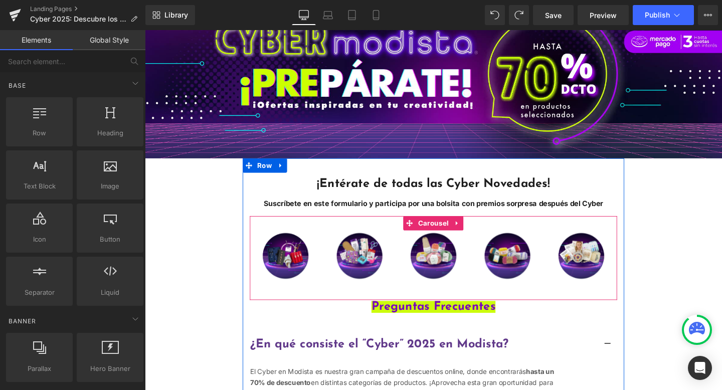
click at [619, 228] on div "Image Image Image Image Image ‹ › Carousel 39px" at bounding box center [448, 269] width 386 height 88
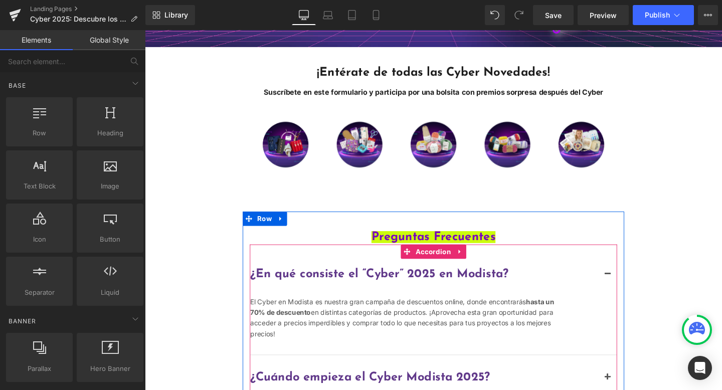
scroll to position [239, 0]
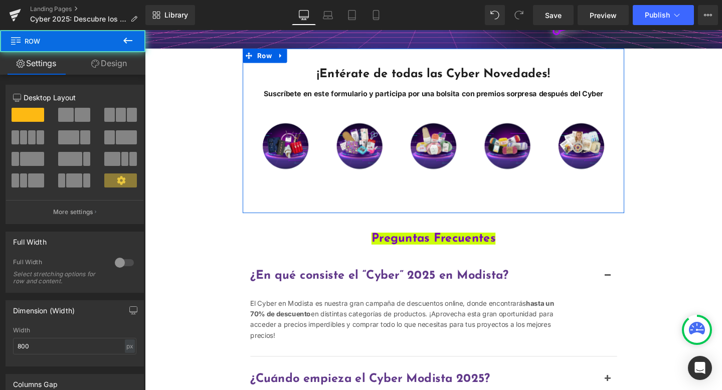
click at [248, 116] on div "¡Entérate de todas las Cyber Novedades! Suscríbete en este formulario y partici…" at bounding box center [448, 133] width 401 height 129
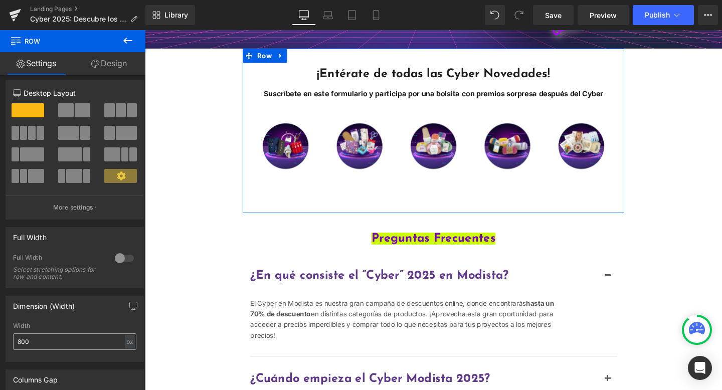
scroll to position [12, 0]
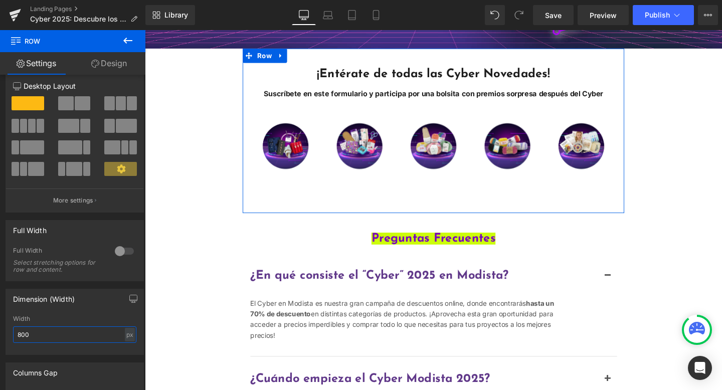
drag, startPoint x: 46, startPoint y: 336, endPoint x: 1, endPoint y: 325, distance: 46.4
click at [0, 326] on div "Dimension (Width) 800px Width 800 px % px" at bounding box center [75, 318] width 150 height 74
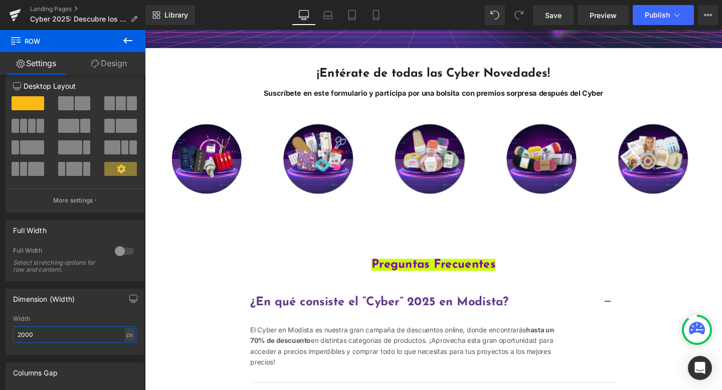
scroll to position [239, 0]
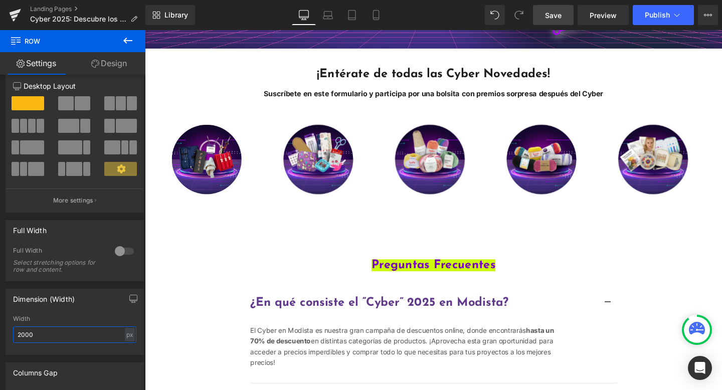
type input "2000"
click at [542, 15] on link "Save" at bounding box center [553, 15] width 41 height 20
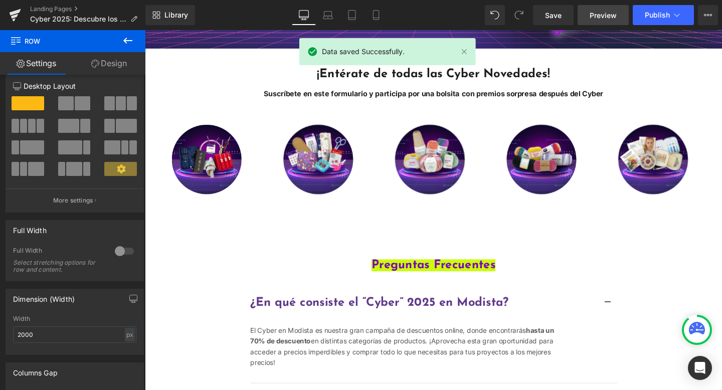
click at [591, 16] on span "Preview" at bounding box center [602, 15] width 27 height 11
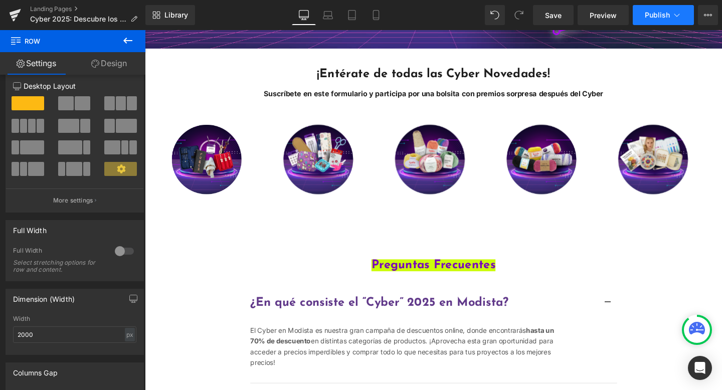
click at [658, 13] on span "Publish" at bounding box center [656, 15] width 25 height 8
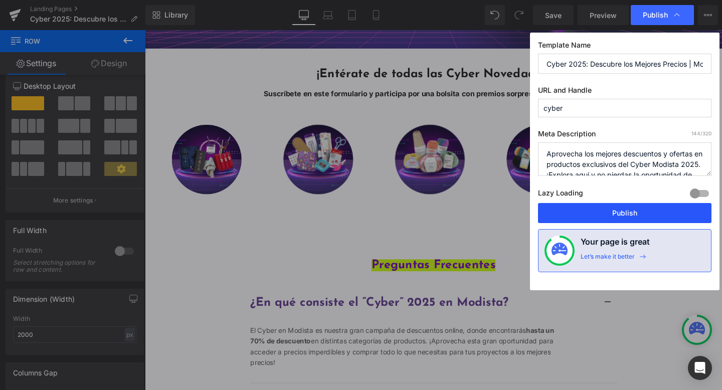
click at [641, 213] on button "Publish" at bounding box center [624, 213] width 173 height 20
